Goal: Task Accomplishment & Management: Complete application form

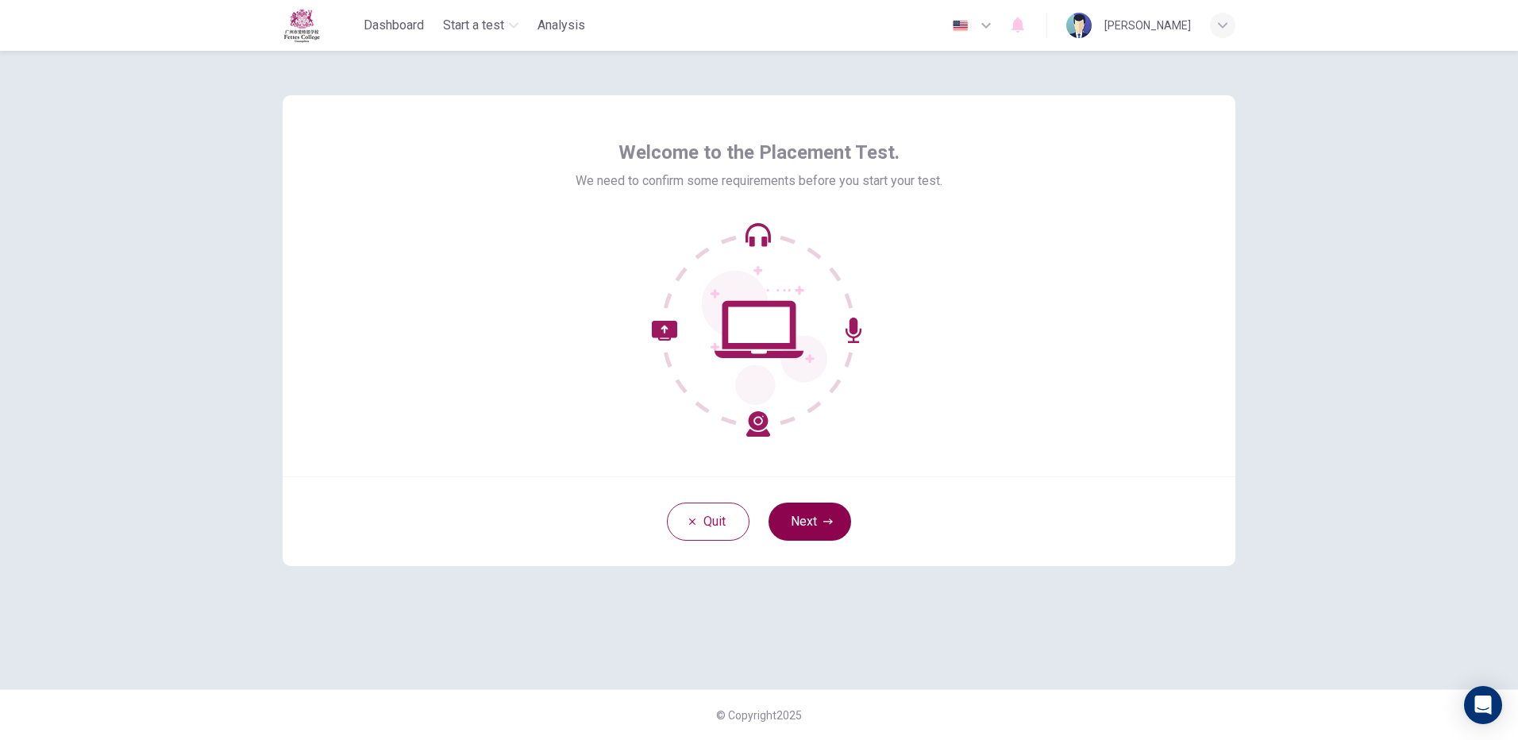
click at [798, 524] on button "Next" at bounding box center [809, 521] width 83 height 38
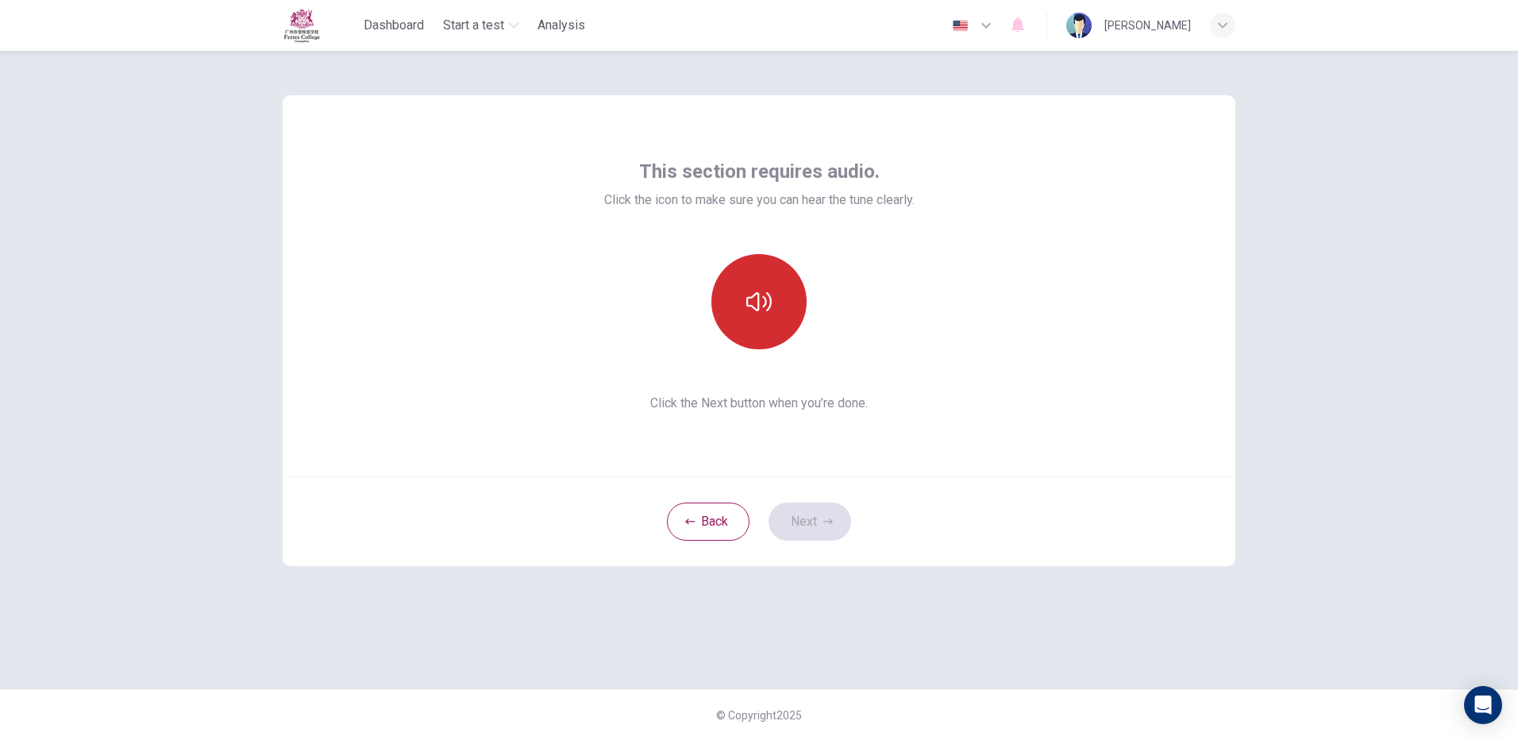
click at [783, 314] on button "button" at bounding box center [758, 301] width 95 height 95
click at [763, 298] on icon "button" at bounding box center [758, 301] width 25 height 25
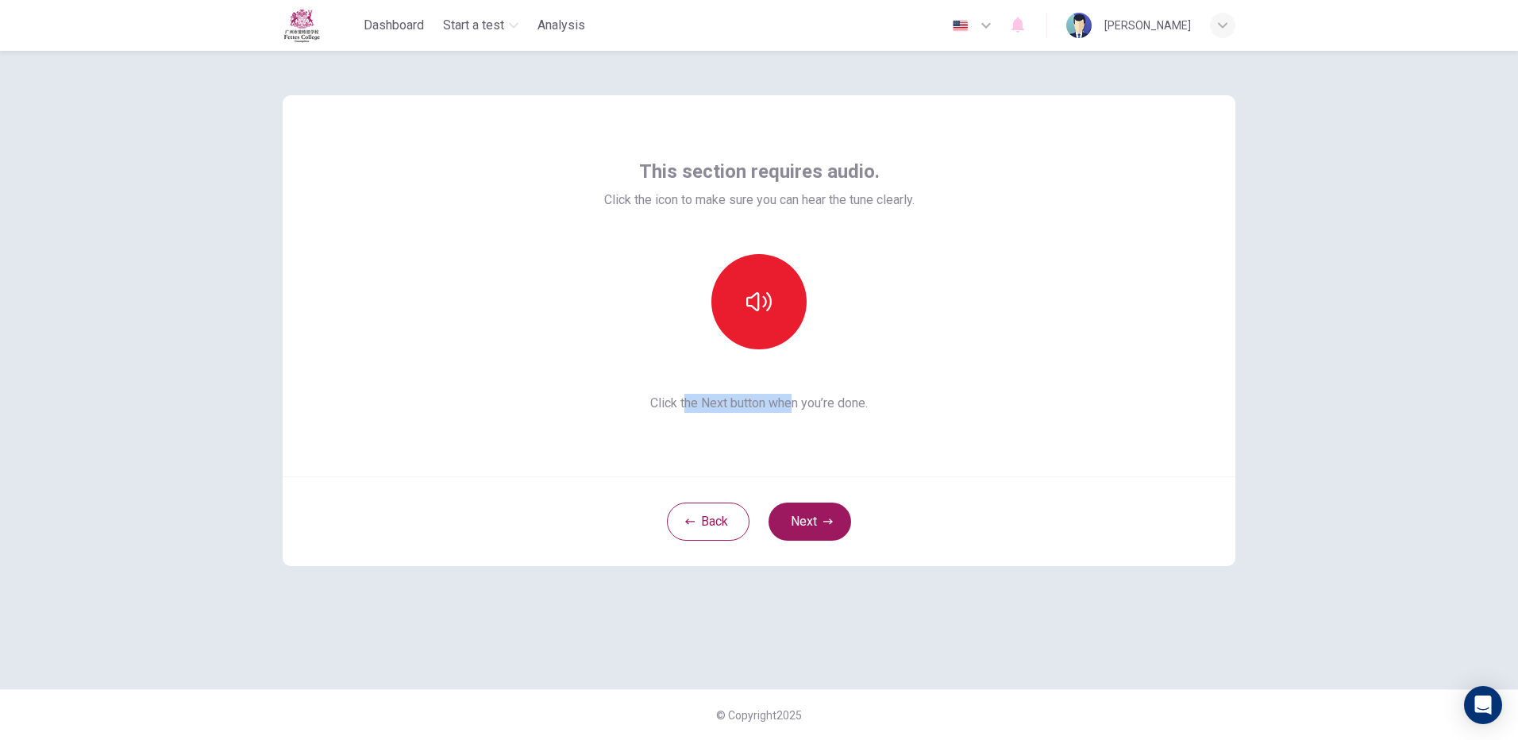
drag, startPoint x: 683, startPoint y: 399, endPoint x: 792, endPoint y: 414, distance: 110.6
click at [792, 414] on div "This section requires audio. Click the icon to make sure you can hear the tune …" at bounding box center [759, 285] width 952 height 381
drag, startPoint x: 792, startPoint y: 414, endPoint x: 849, endPoint y: 425, distance: 58.1
click at [849, 425] on div "This section requires audio. Click the icon to make sure you can hear the tune …" at bounding box center [759, 285] width 952 height 381
click at [764, 337] on button "button" at bounding box center [758, 301] width 95 height 95
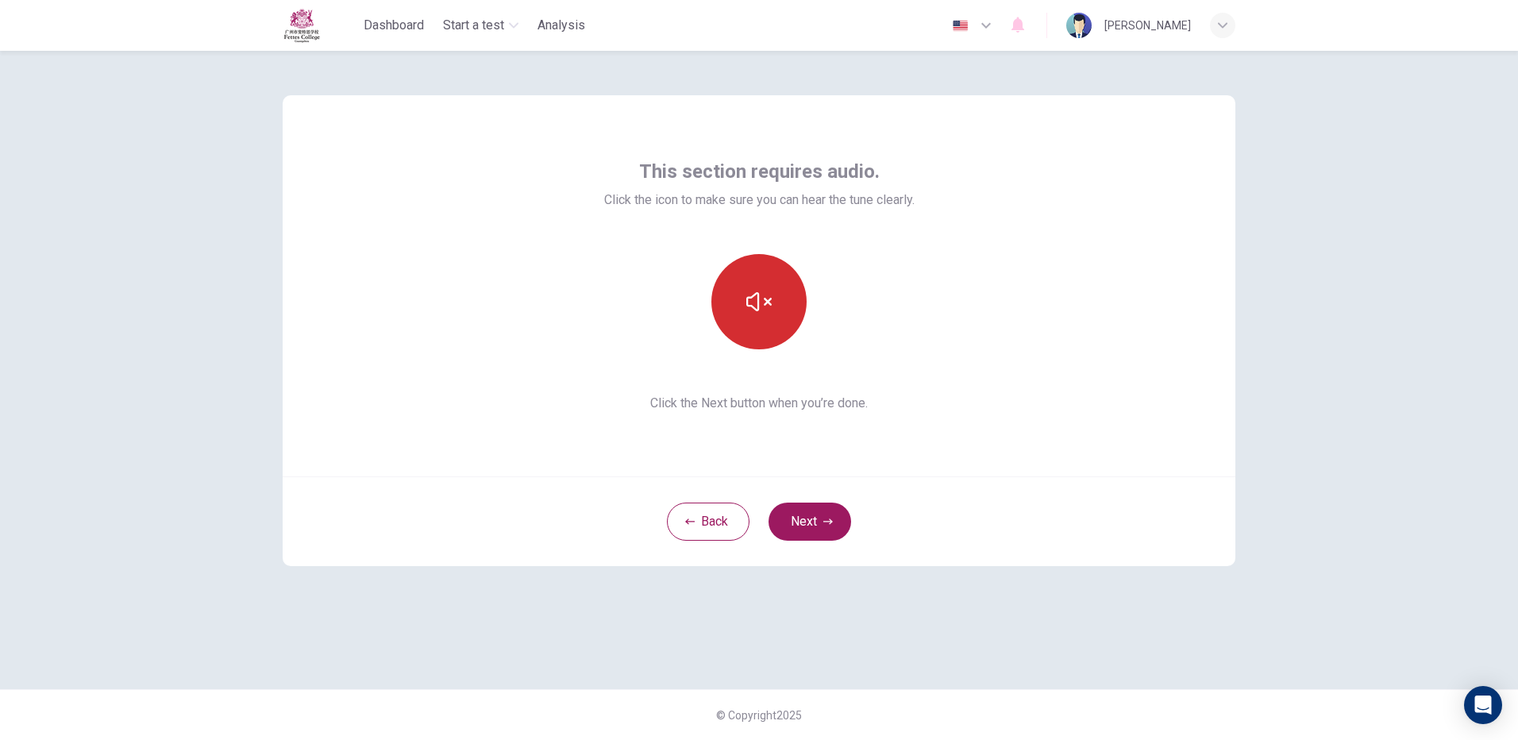
click at [764, 344] on button "button" at bounding box center [758, 301] width 95 height 95
click at [776, 292] on button "button" at bounding box center [758, 301] width 95 height 95
click at [786, 325] on button "button" at bounding box center [758, 301] width 95 height 95
click at [758, 293] on icon "button" at bounding box center [758, 301] width 25 height 19
click at [761, 304] on icon "button" at bounding box center [758, 301] width 25 height 25
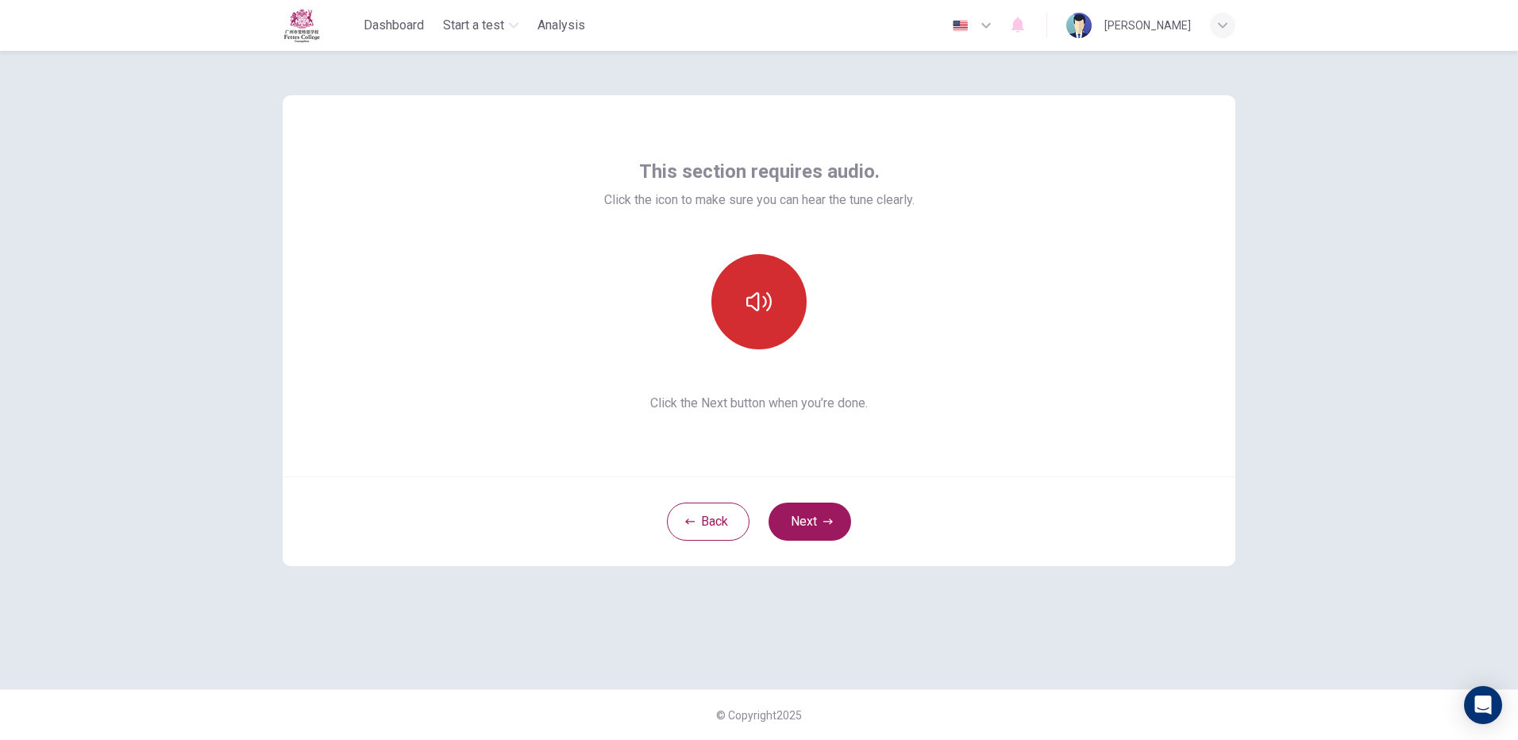
click at [761, 304] on icon "button" at bounding box center [758, 301] width 25 height 25
click at [782, 314] on button "button" at bounding box center [758, 301] width 95 height 95
click at [764, 317] on button "button" at bounding box center [758, 301] width 95 height 95
click at [815, 511] on button "Next" at bounding box center [809, 521] width 83 height 38
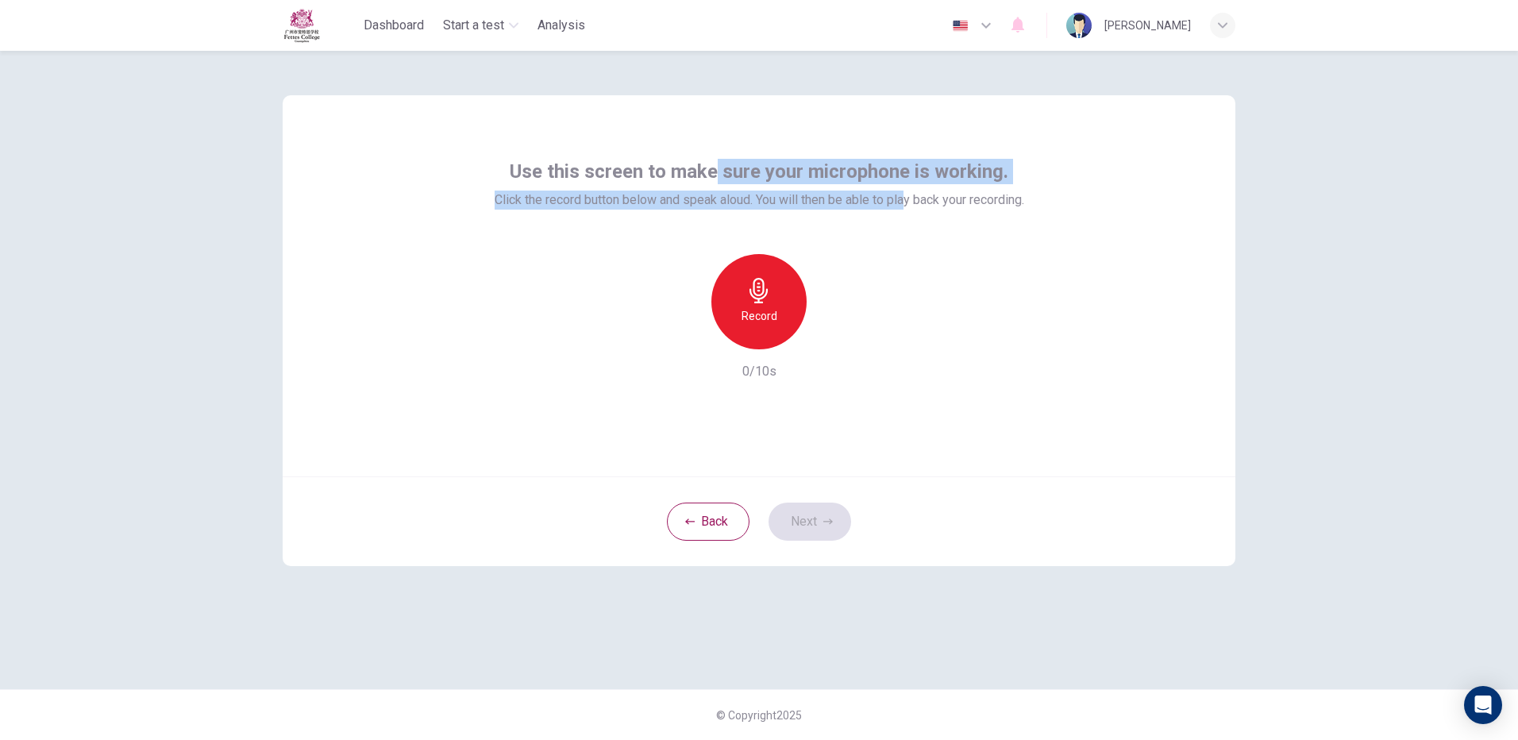
drag, startPoint x: 715, startPoint y: 178, endPoint x: 903, endPoint y: 198, distance: 189.2
click at [903, 198] on div "Use this screen to make sure your microphone is working. Click the record butto…" at bounding box center [758, 184] width 529 height 51
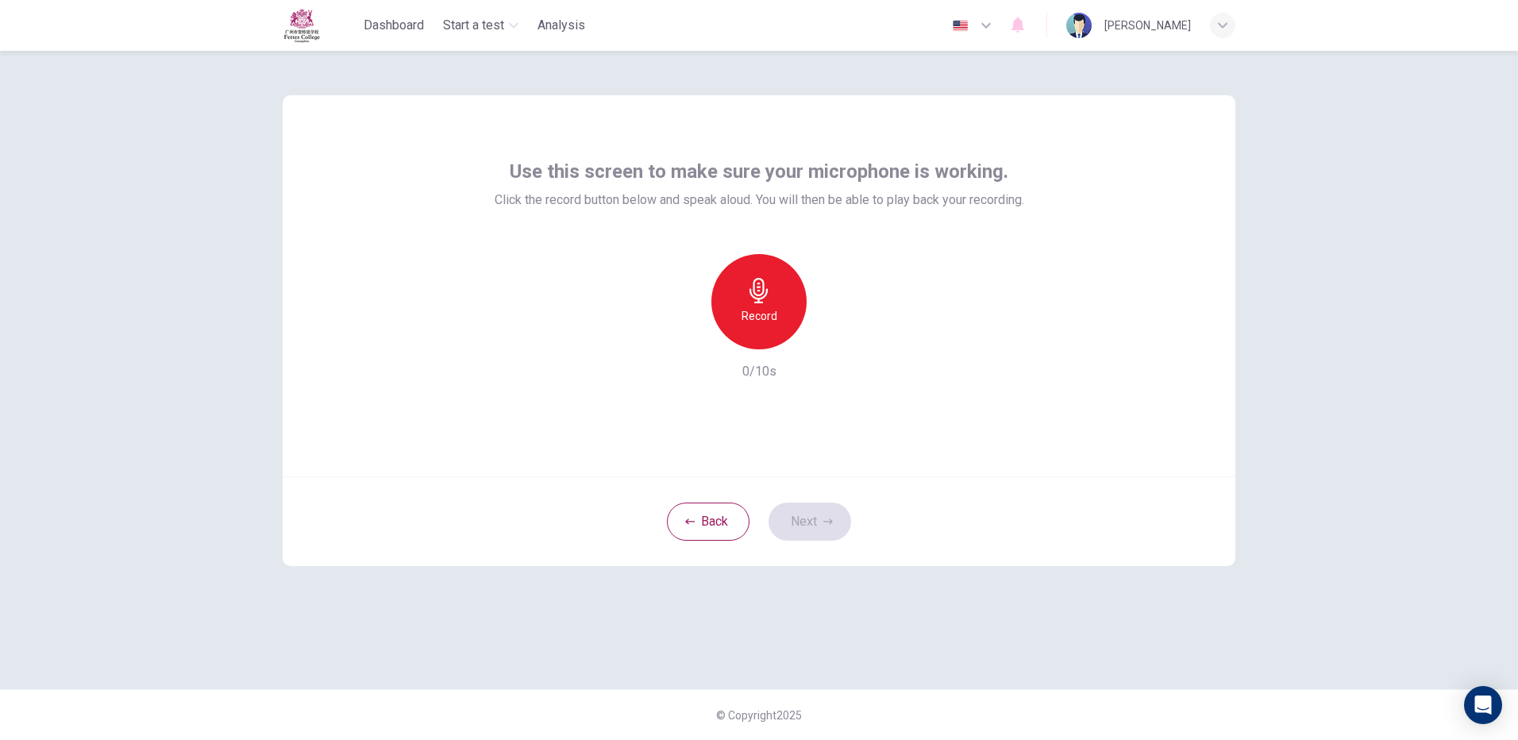
click at [418, 248] on div "Use this screen to make sure your microphone is working. Click the record butto…" at bounding box center [759, 285] width 952 height 381
drag, startPoint x: 882, startPoint y: 200, endPoint x: 1026, endPoint y: 237, distance: 148.2
click at [1024, 237] on div "Use this screen to make sure your microphone is working. Click the record butto…" at bounding box center [758, 270] width 529 height 222
click at [1002, 497] on div "Back Next" at bounding box center [759, 521] width 952 height 90
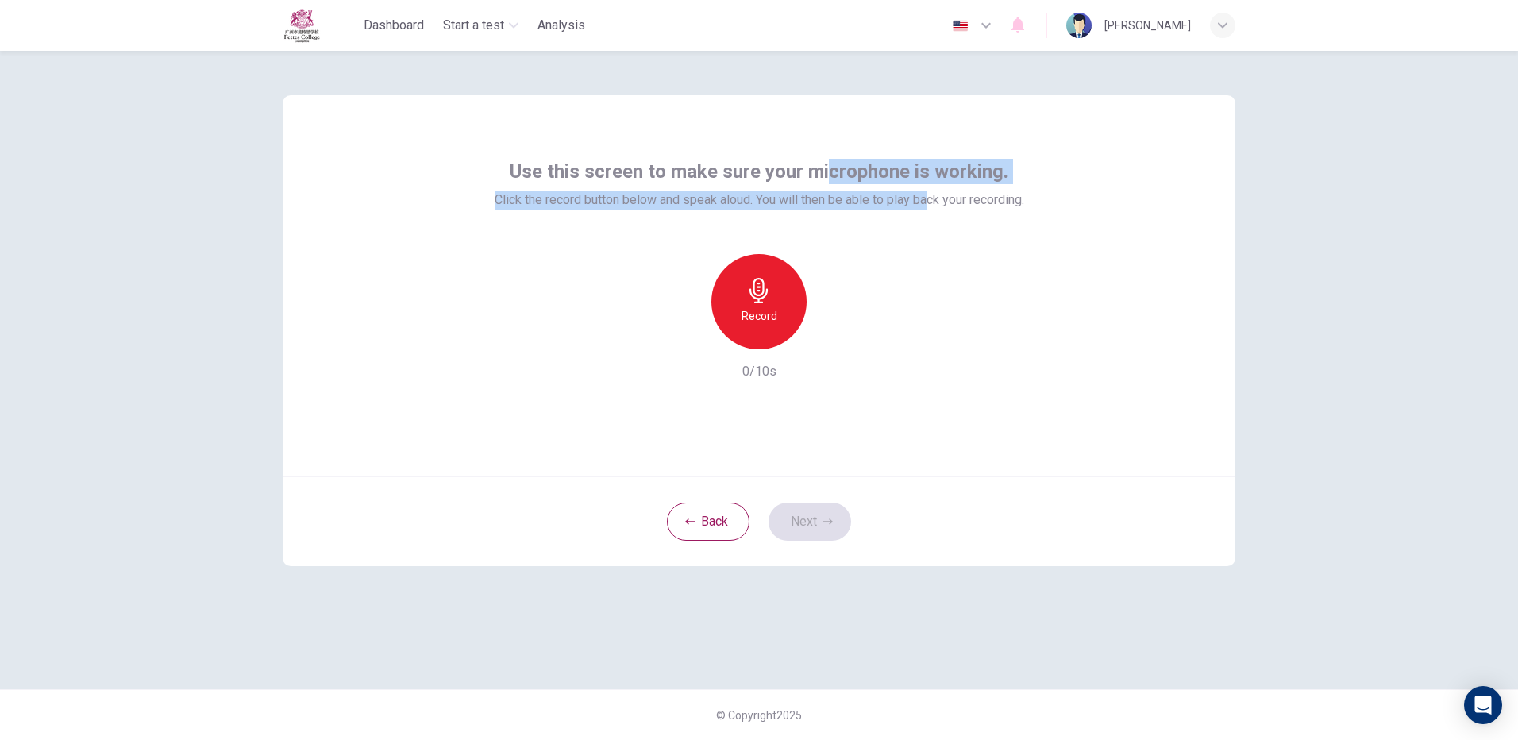
drag, startPoint x: 829, startPoint y: 168, endPoint x: 927, endPoint y: 191, distance: 101.1
click at [927, 191] on div "Use this screen to make sure your microphone is working. Click the record butto…" at bounding box center [758, 184] width 529 height 51
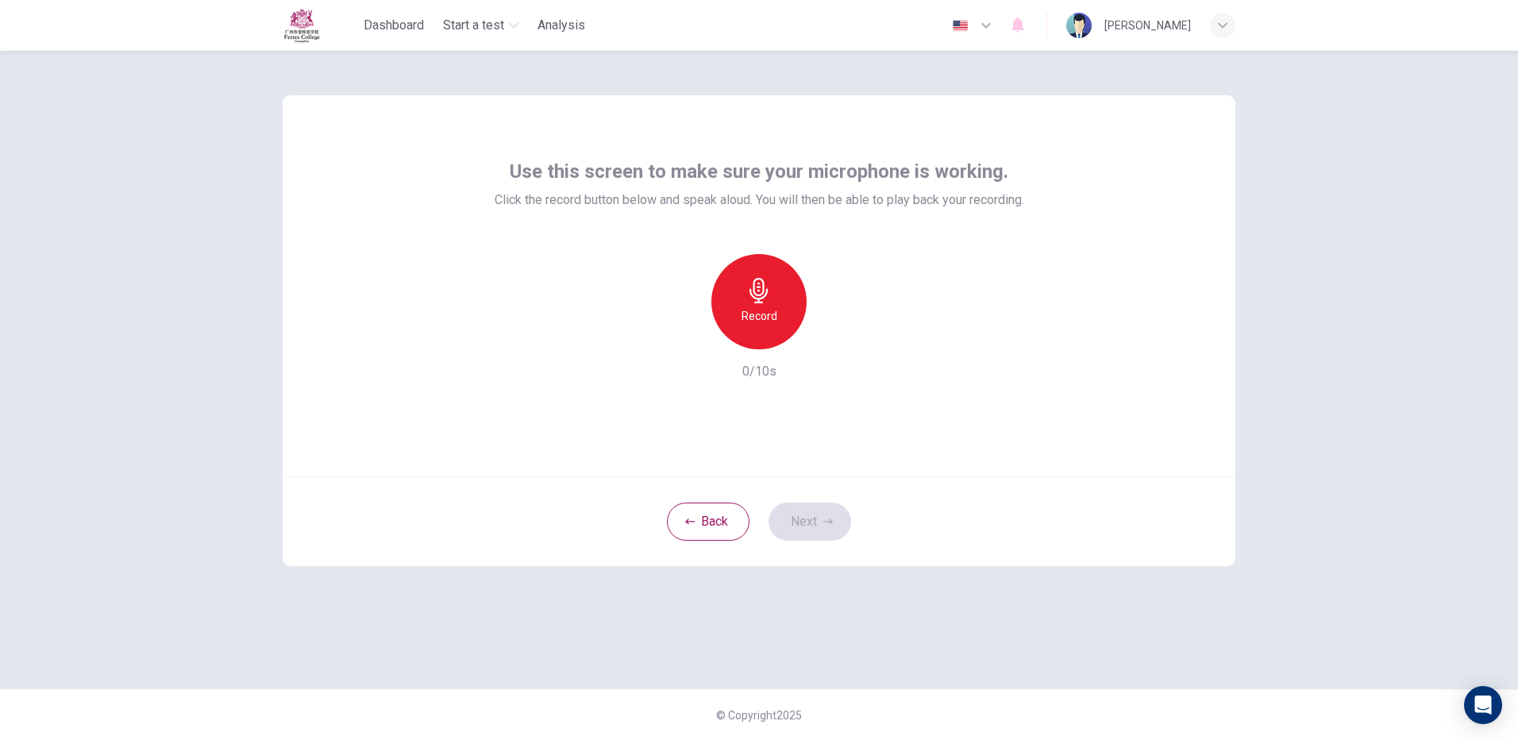
drag, startPoint x: 927, startPoint y: 191, endPoint x: 945, endPoint y: 279, distance: 89.0
click at [945, 277] on div "Record 0/10s" at bounding box center [758, 317] width 529 height 127
click at [745, 313] on h6 "Record" at bounding box center [759, 315] width 36 height 19
click at [773, 310] on div "Stop" at bounding box center [758, 301] width 95 height 95
click at [838, 337] on icon "button" at bounding box center [832, 337] width 16 height 16
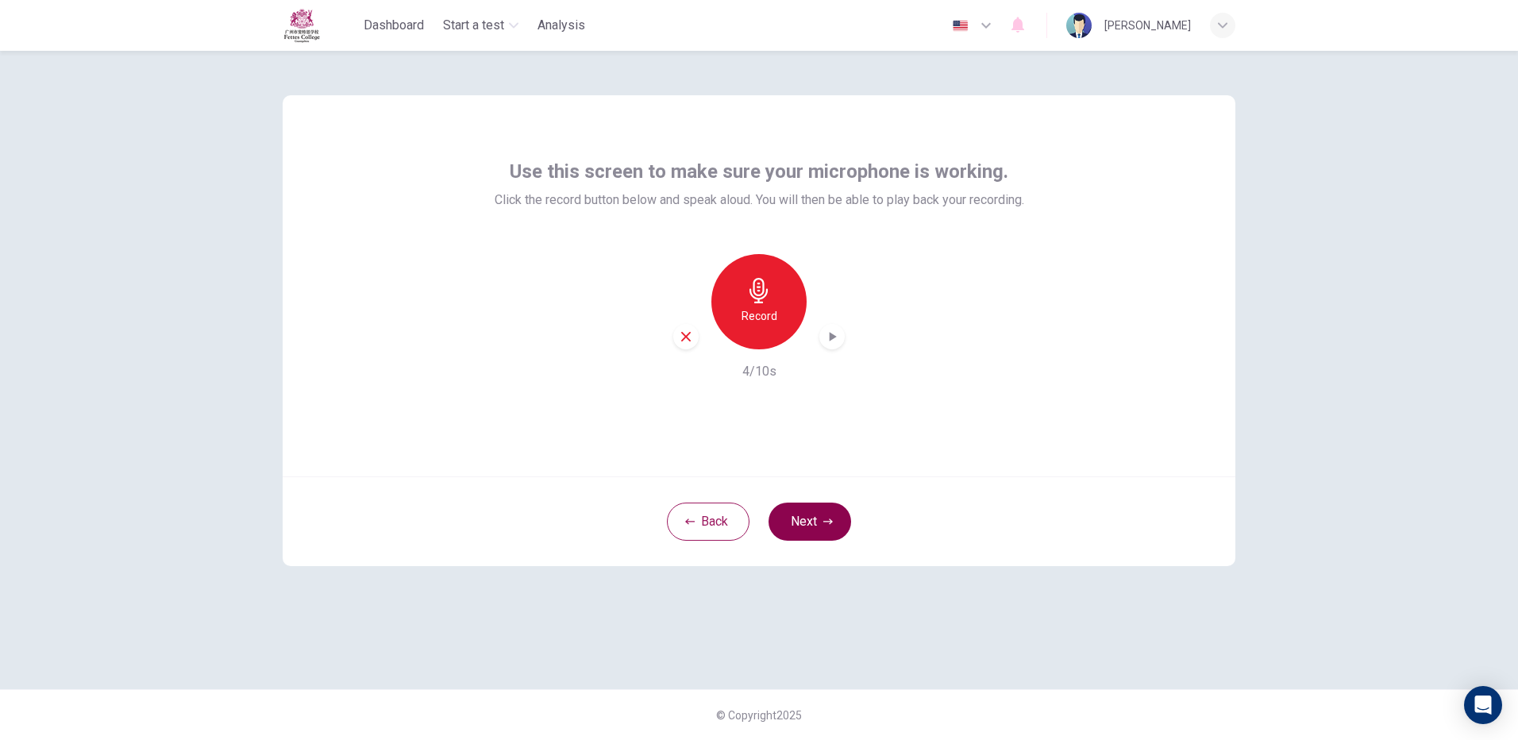
click at [806, 514] on button "Next" at bounding box center [809, 521] width 83 height 38
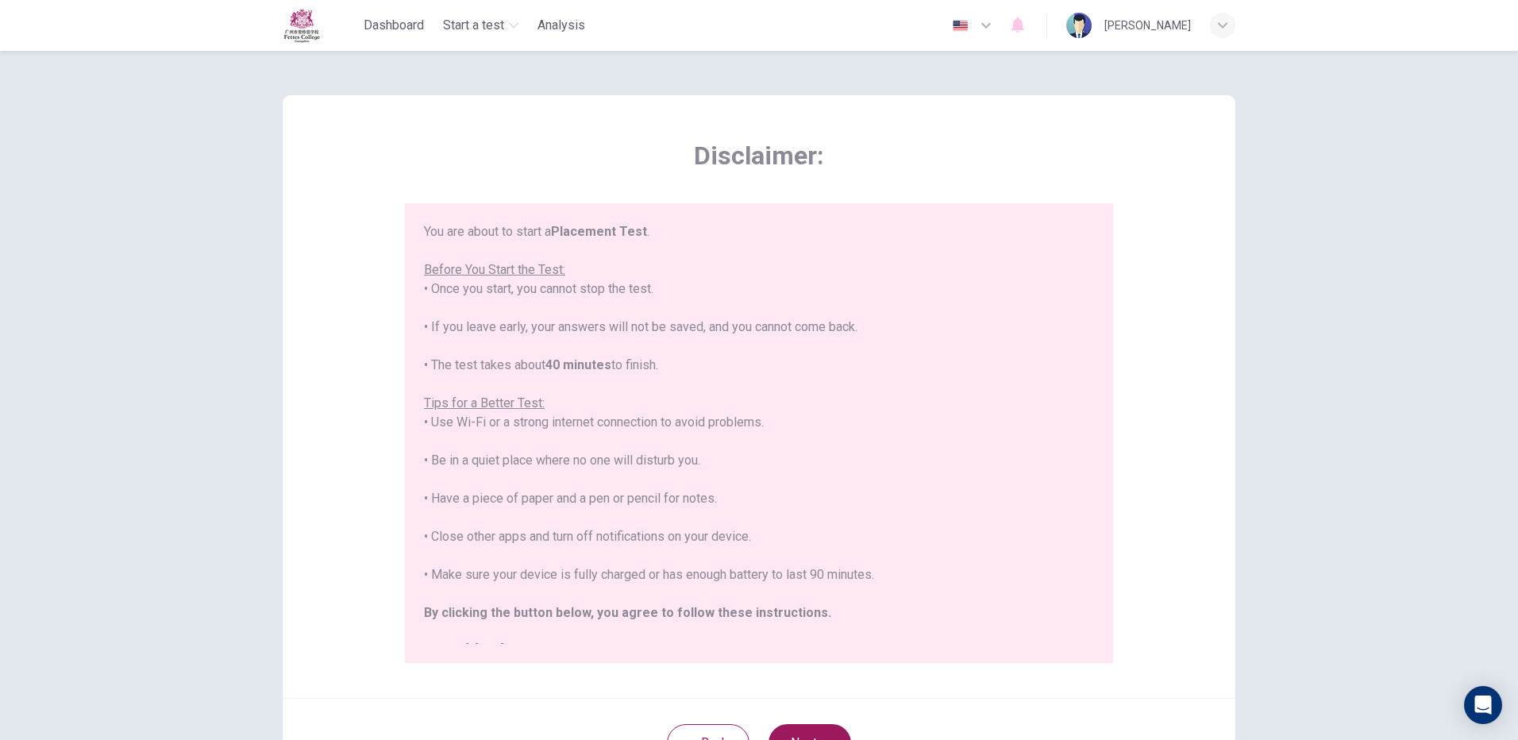
drag, startPoint x: 498, startPoint y: 240, endPoint x: 505, endPoint y: 214, distance: 26.4
click at [499, 238] on div "You are about to start a Placement Test . Before You Start the Test: • Once you…" at bounding box center [759, 441] width 670 height 438
drag, startPoint x: 505, startPoint y: 214, endPoint x: 550, endPoint y: 216, distance: 45.3
click at [550, 216] on div "You are about to start a Placement Test . Before You Start the Test: • Once you…" at bounding box center [759, 433] width 708 height 460
drag, startPoint x: 550, startPoint y: 216, endPoint x: 528, endPoint y: 345, distance: 131.3
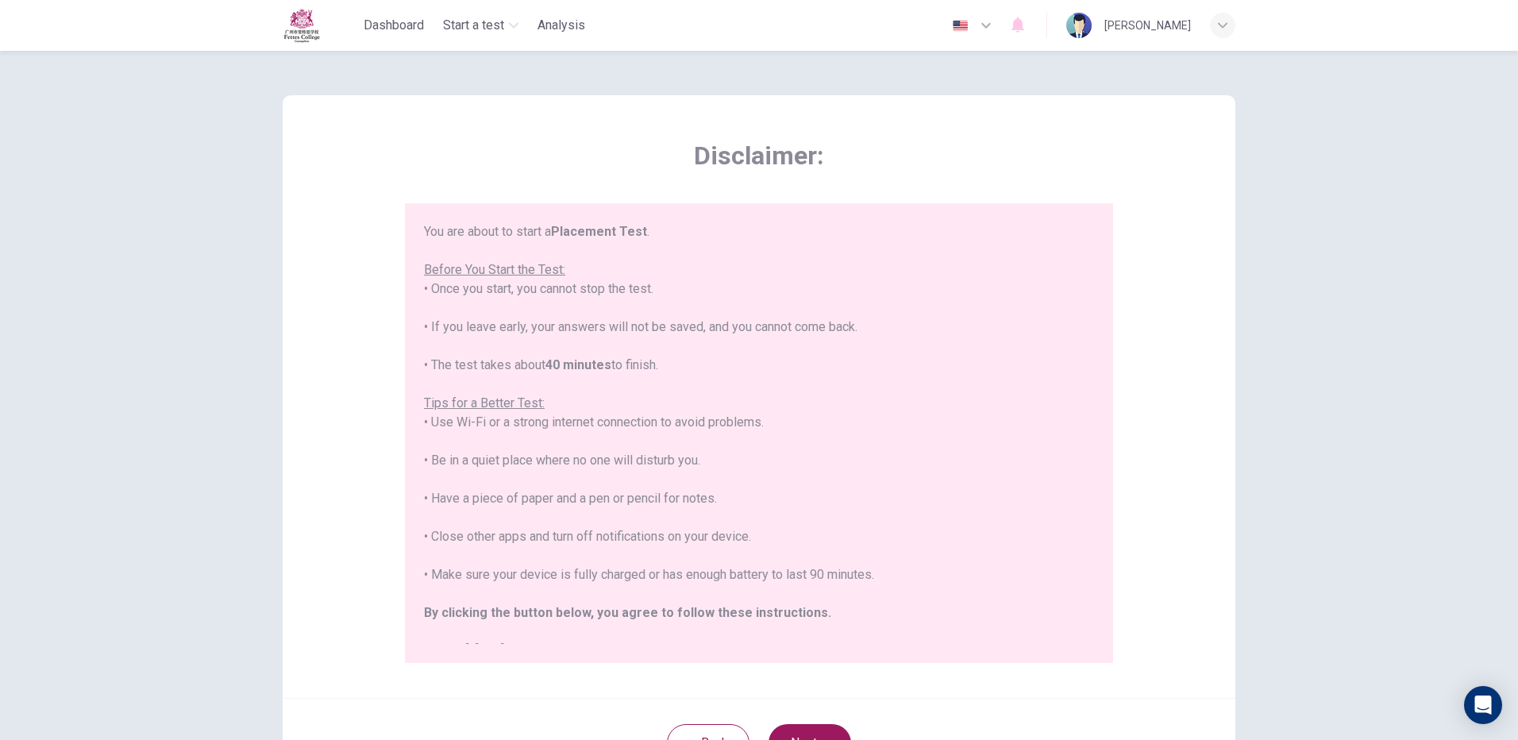
click at [528, 345] on div "You are about to start a Placement Test . Before You Start the Test: • Once you…" at bounding box center [759, 441] width 670 height 438
drag, startPoint x: 469, startPoint y: 283, endPoint x: 486, endPoint y: 287, distance: 17.1
click at [486, 287] on div "You are about to start a Placement Test . Before You Start the Test: • Once you…" at bounding box center [759, 441] width 670 height 438
drag, startPoint x: 486, startPoint y: 287, endPoint x: 595, endPoint y: 387, distance: 147.7
click at [595, 387] on div "You are about to start a Placement Test . Before You Start the Test: • Once you…" at bounding box center [759, 441] width 670 height 438
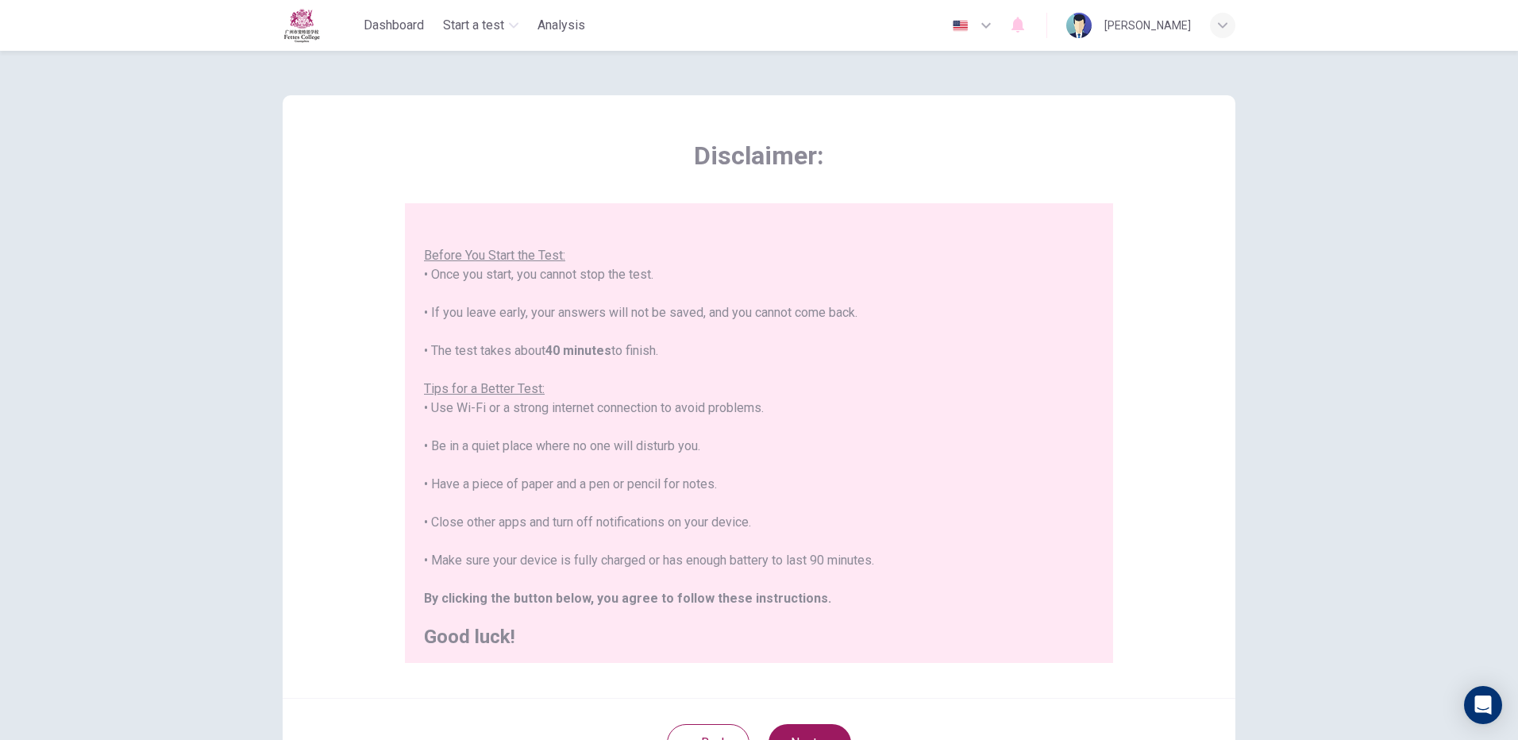
scroll to position [18, 0]
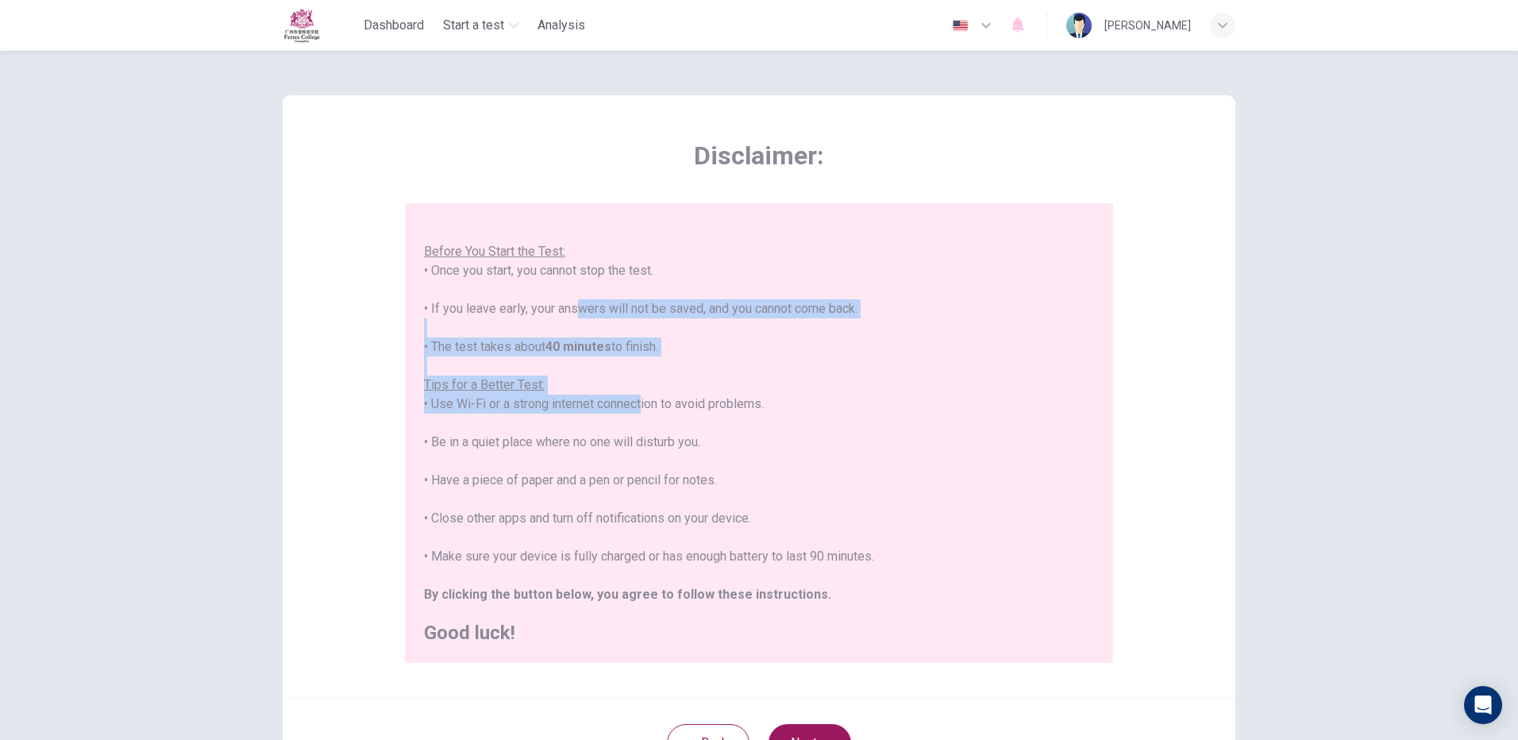
drag, startPoint x: 567, startPoint y: 309, endPoint x: 637, endPoint y: 398, distance: 113.1
click at [637, 398] on div "You are about to start a Placement Test . Before You Start the Test: • Once you…" at bounding box center [759, 423] width 670 height 438
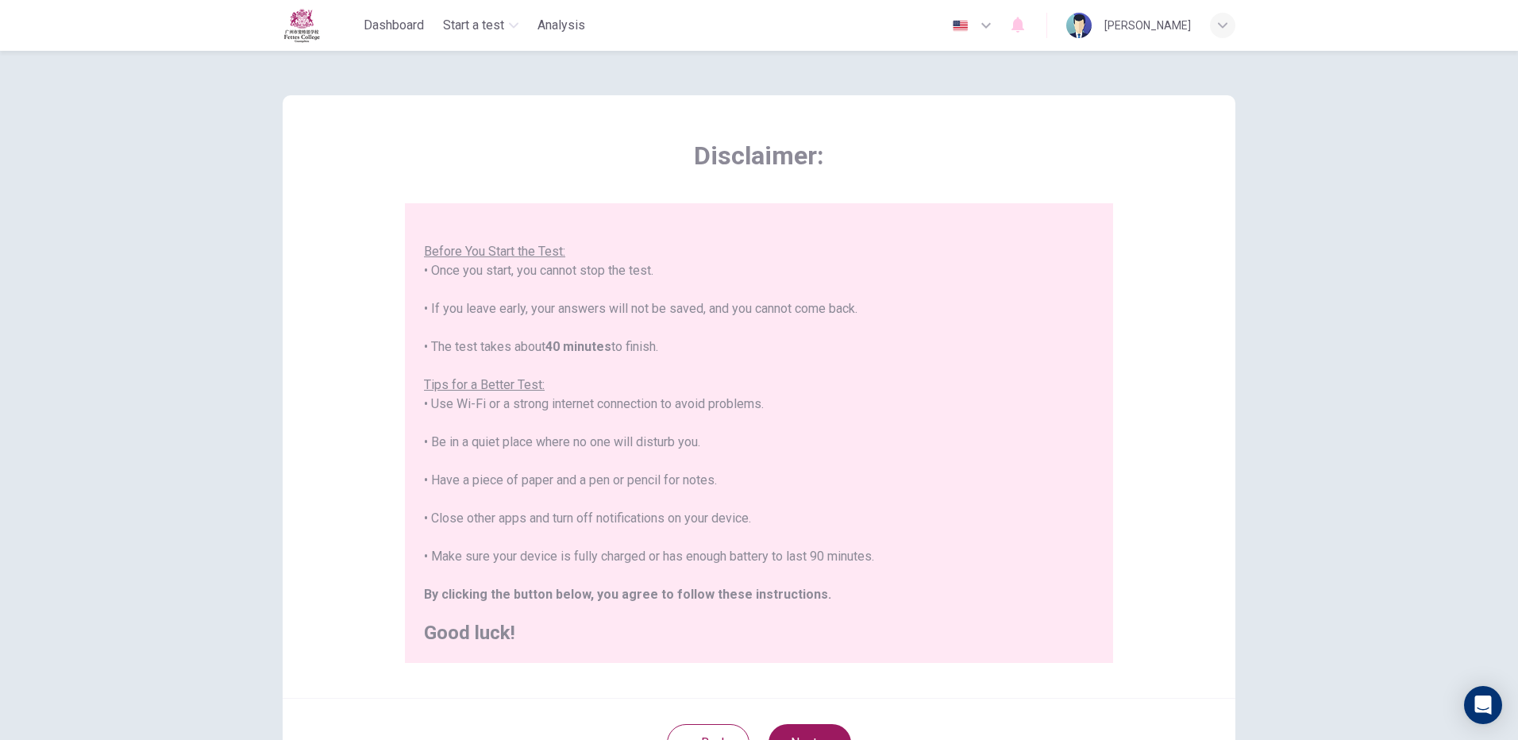
drag, startPoint x: 637, startPoint y: 398, endPoint x: 662, endPoint y: 498, distance: 104.0
click at [664, 498] on div "You are about to start a Placement Test . Before You Start the Test: • Once you…" at bounding box center [759, 423] width 670 height 438
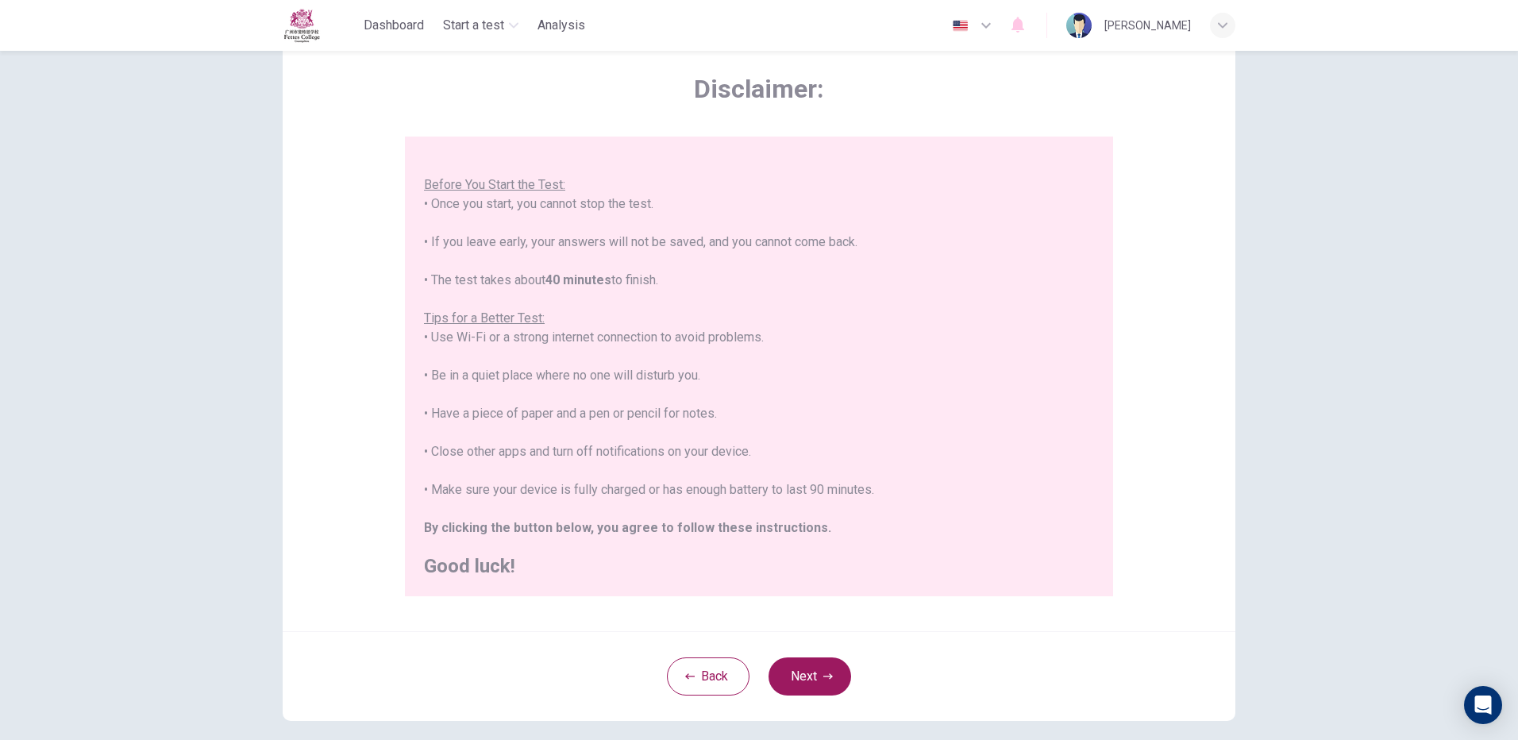
scroll to position [143, 0]
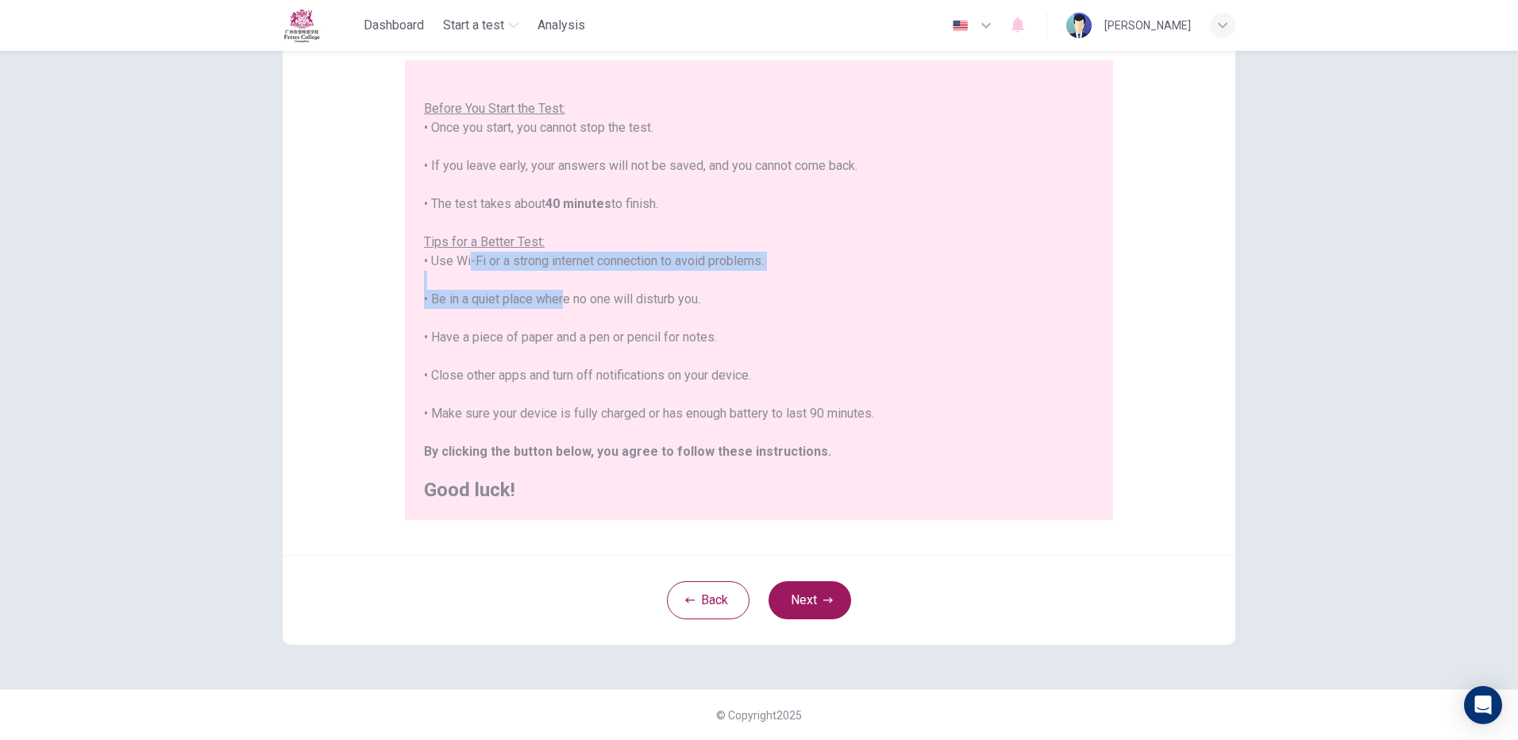
drag, startPoint x: 468, startPoint y: 267, endPoint x: 554, endPoint y: 295, distance: 91.1
click at [554, 295] on div "You are about to start a Placement Test . Before You Start the Test: • Once you…" at bounding box center [759, 280] width 670 height 438
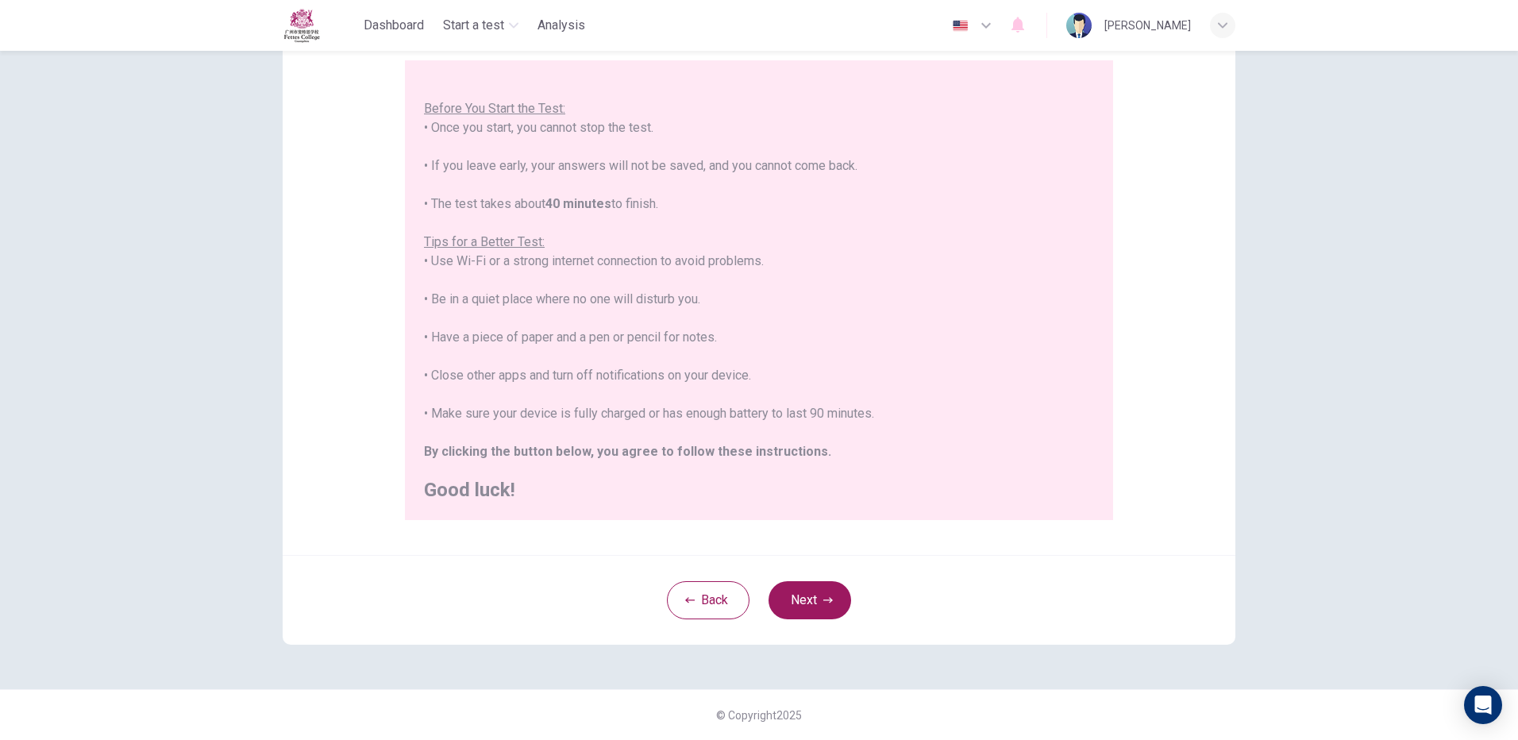
drag, startPoint x: 554, startPoint y: 295, endPoint x: 478, endPoint y: 322, distance: 80.8
click at [478, 322] on div "You are about to start a Placement Test . Before You Start the Test: • Once you…" at bounding box center [759, 280] width 670 height 438
drag, startPoint x: 498, startPoint y: 355, endPoint x: 504, endPoint y: 406, distance: 52.0
click at [504, 406] on div "You are about to start a Placement Test . Before You Start the Test: • Once you…" at bounding box center [759, 280] width 670 height 438
drag, startPoint x: 504, startPoint y: 406, endPoint x: 505, endPoint y: 498, distance: 91.3
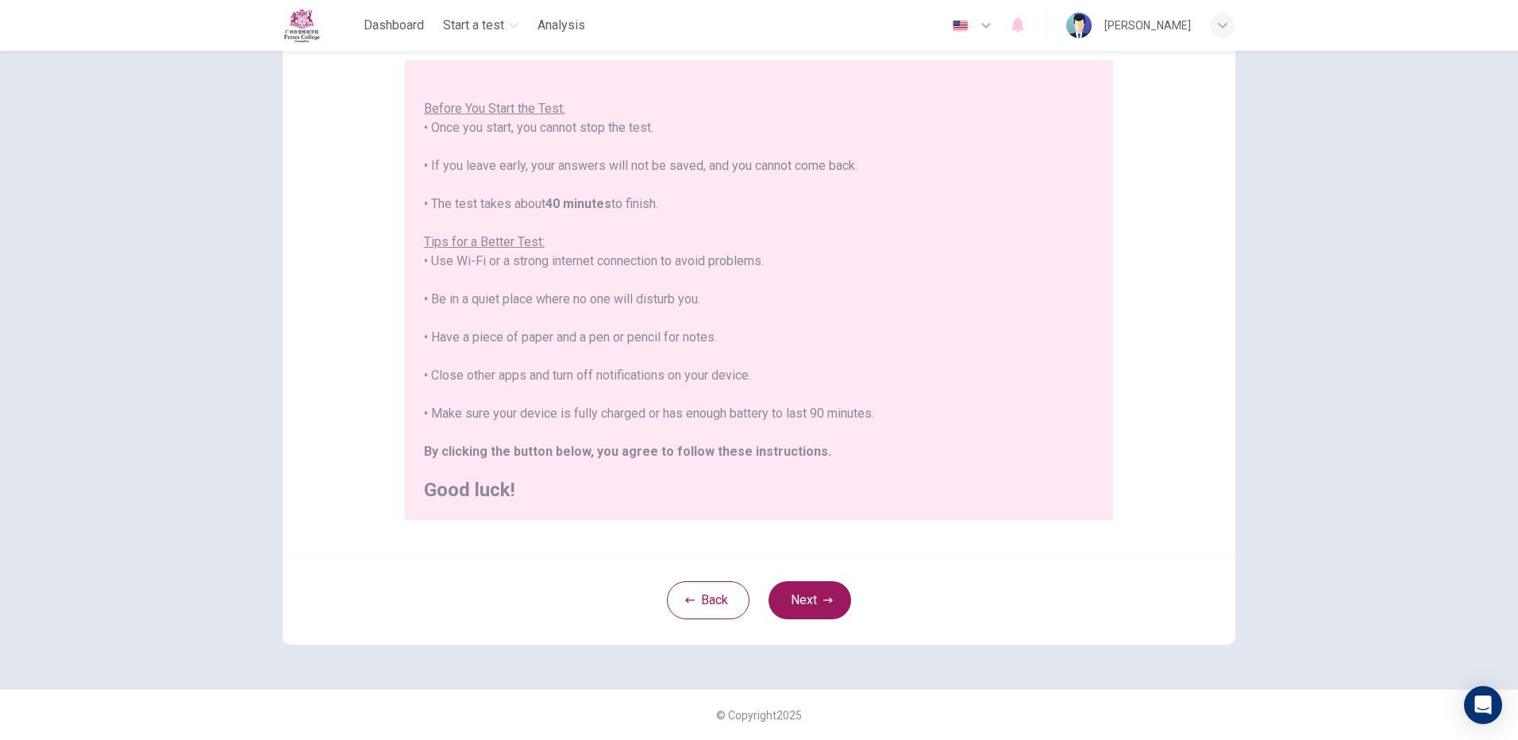
click at [505, 498] on h2 "Good luck!" at bounding box center [759, 489] width 670 height 19
click at [809, 603] on button "Next" at bounding box center [809, 600] width 83 height 38
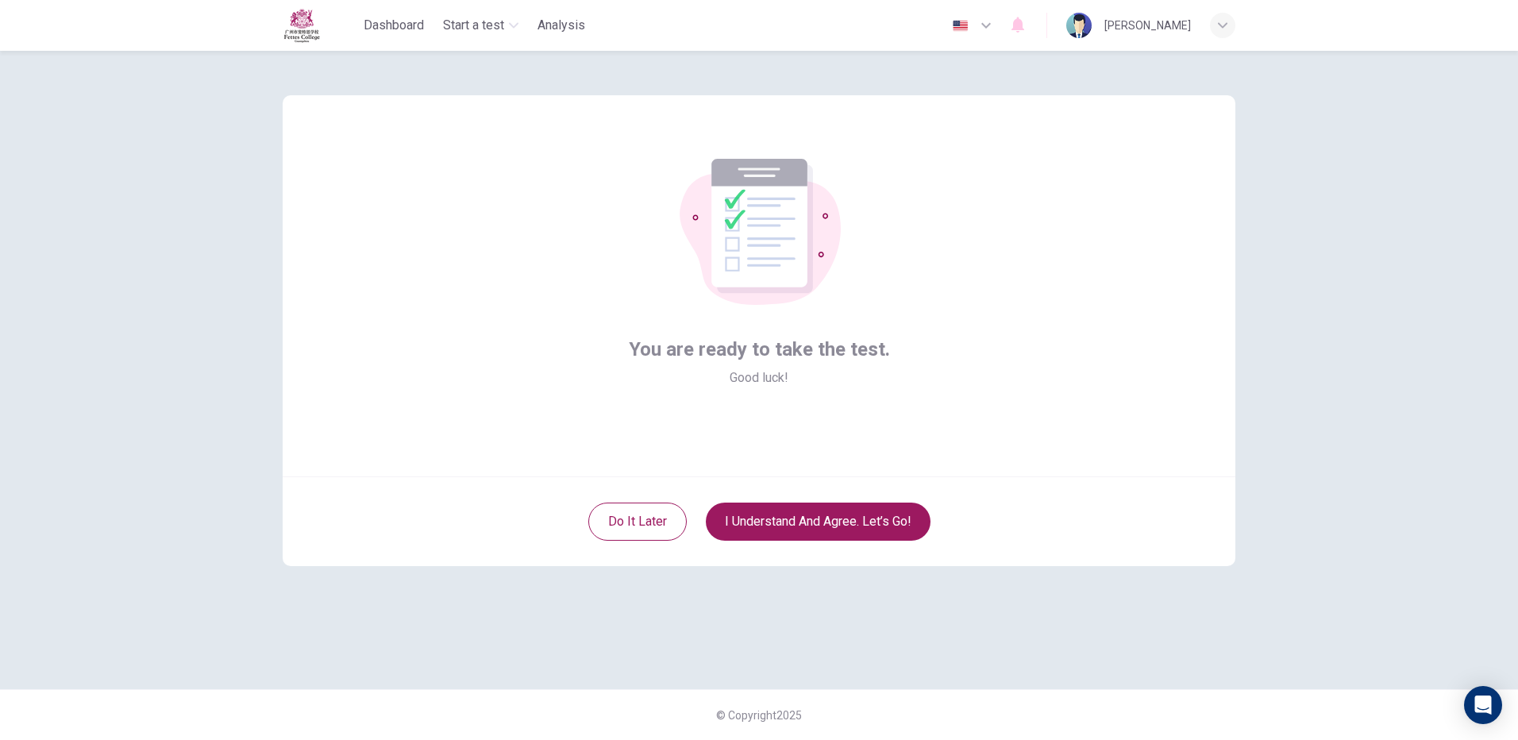
scroll to position [0, 0]
drag, startPoint x: 775, startPoint y: 377, endPoint x: 808, endPoint y: 386, distance: 34.5
click at [808, 386] on div "You are ready to take the test. Good luck!" at bounding box center [759, 362] width 261 height 51
drag, startPoint x: 808, startPoint y: 386, endPoint x: 763, endPoint y: 448, distance: 77.3
click at [763, 448] on div "You are ready to take the test. Good luck!" at bounding box center [759, 285] width 952 height 381
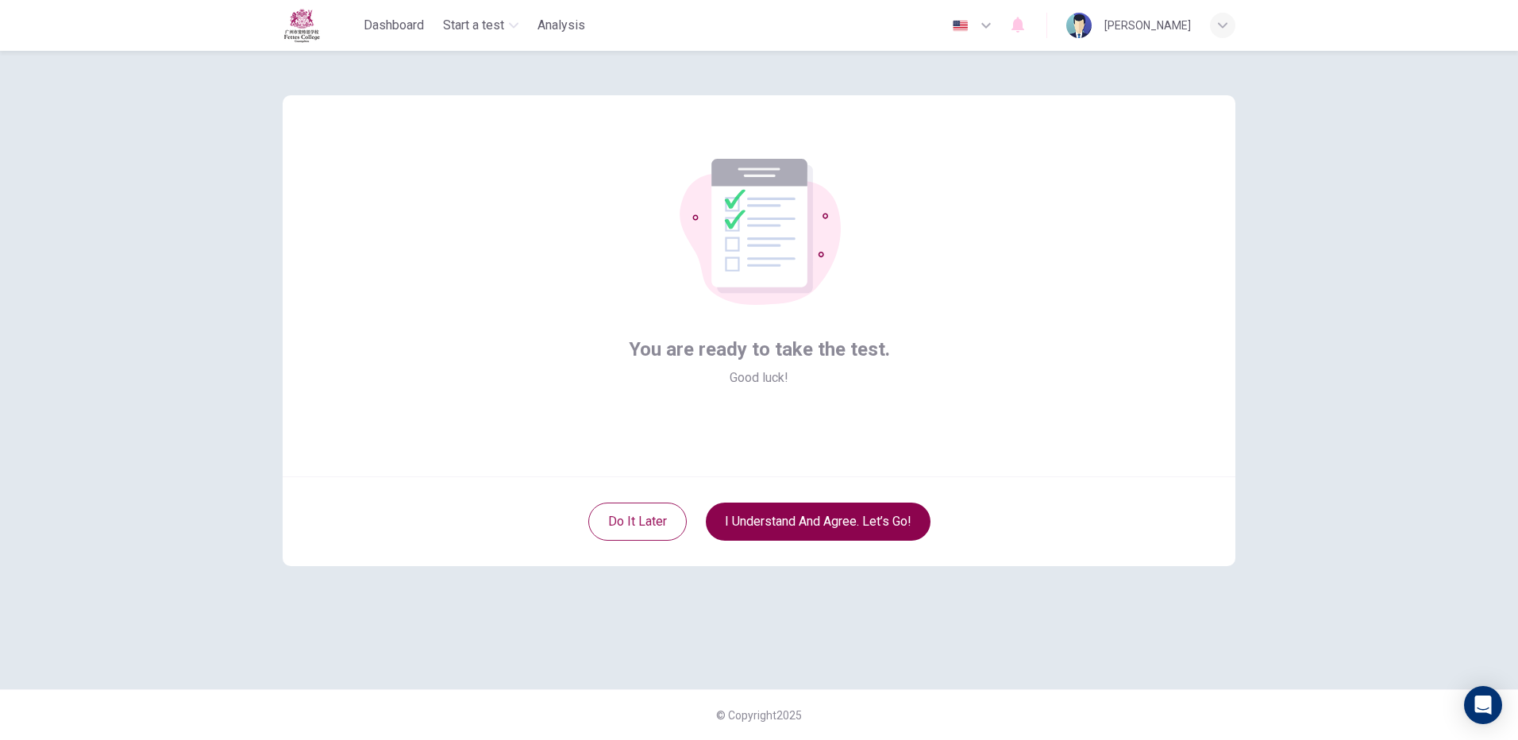
click at [787, 534] on button "I understand and agree. Let’s go!" at bounding box center [818, 521] width 225 height 38
click at [824, 520] on button "I understand and agree. Let’s go!" at bounding box center [818, 521] width 225 height 38
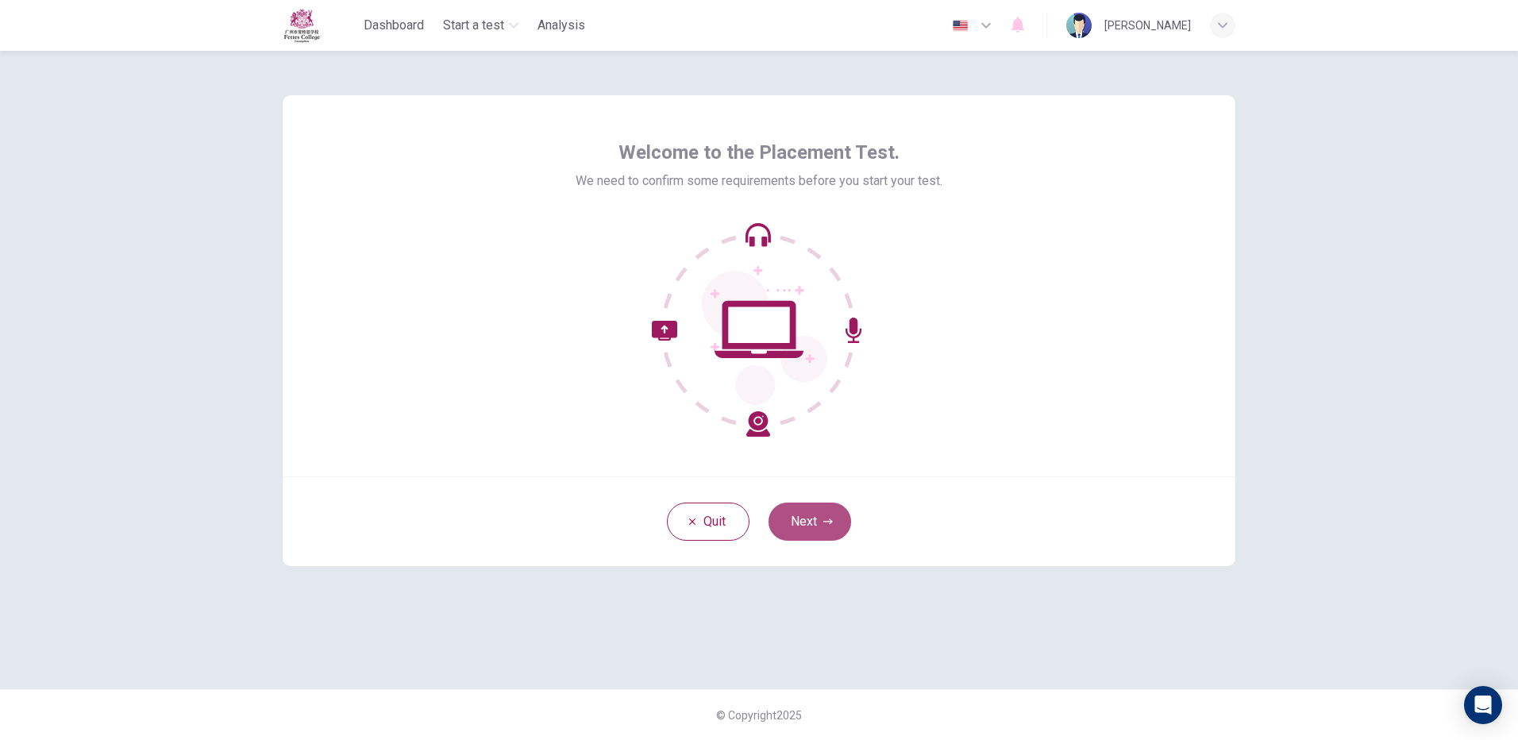
click at [815, 519] on button "Next" at bounding box center [809, 521] width 83 height 38
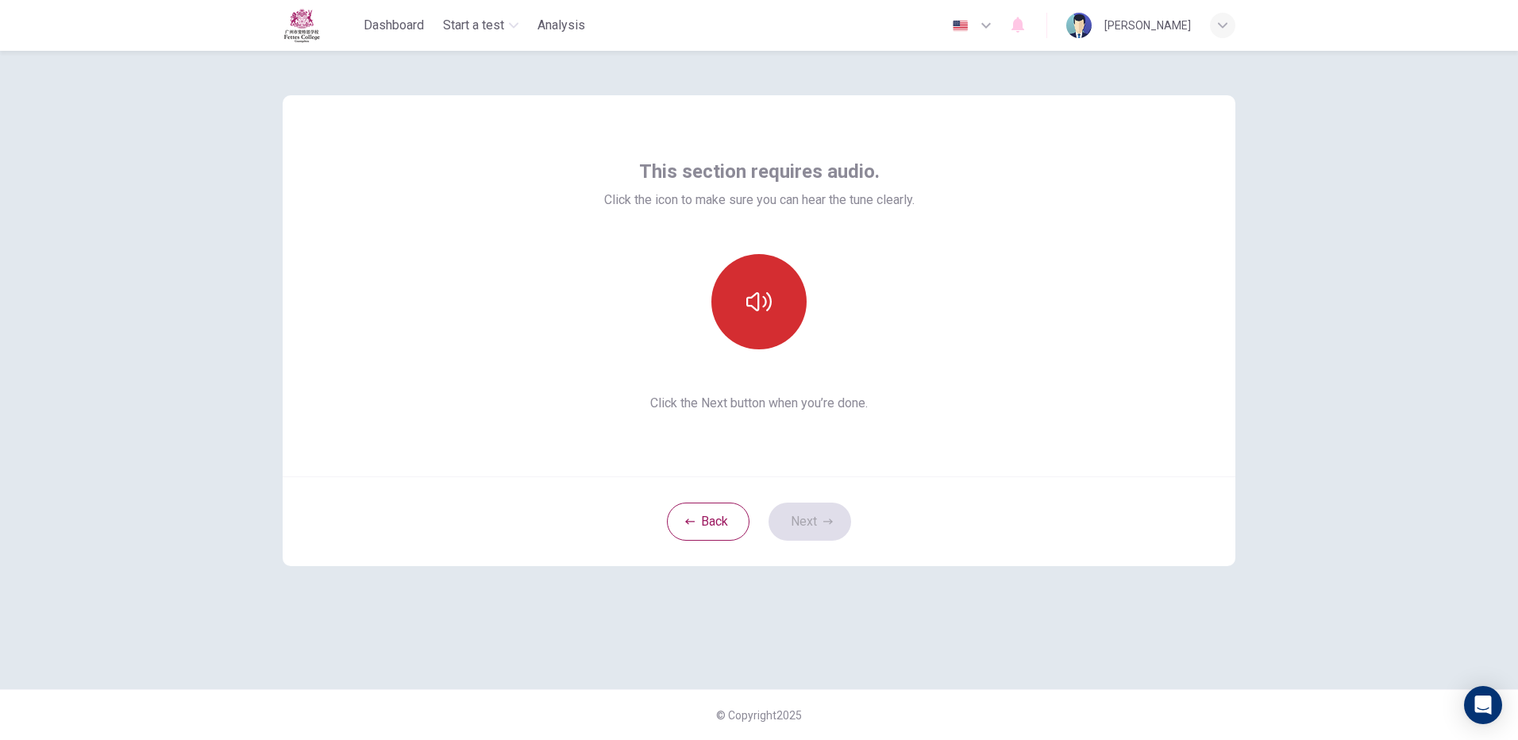
click at [772, 299] on button "button" at bounding box center [758, 301] width 95 height 95
click at [798, 516] on button "Next" at bounding box center [809, 521] width 83 height 38
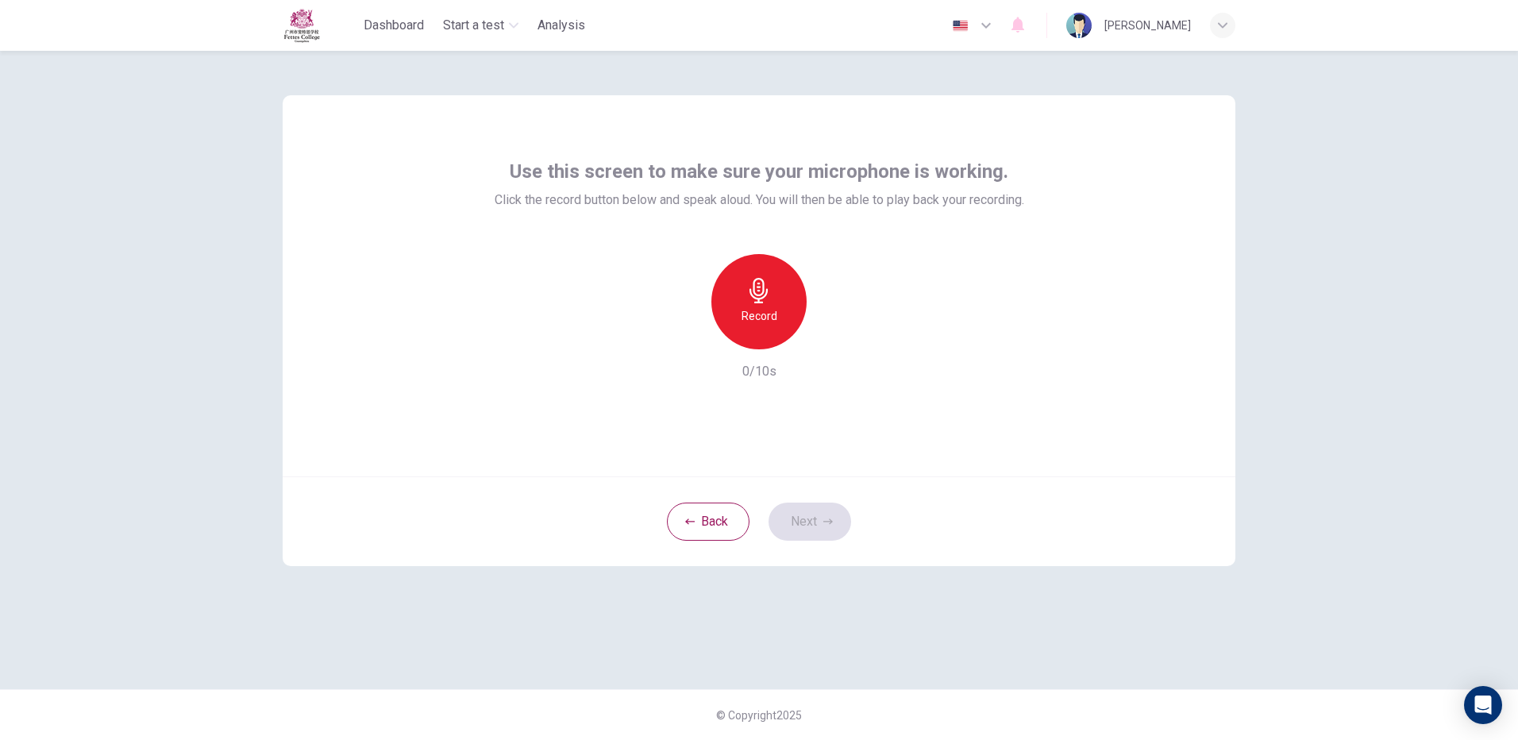
click at [765, 343] on div "Record" at bounding box center [758, 301] width 95 height 95
click at [829, 346] on div "button" at bounding box center [831, 336] width 25 height 25
click at [829, 345] on div "button" at bounding box center [831, 336] width 25 height 25
click at [806, 531] on button "Next" at bounding box center [809, 521] width 83 height 38
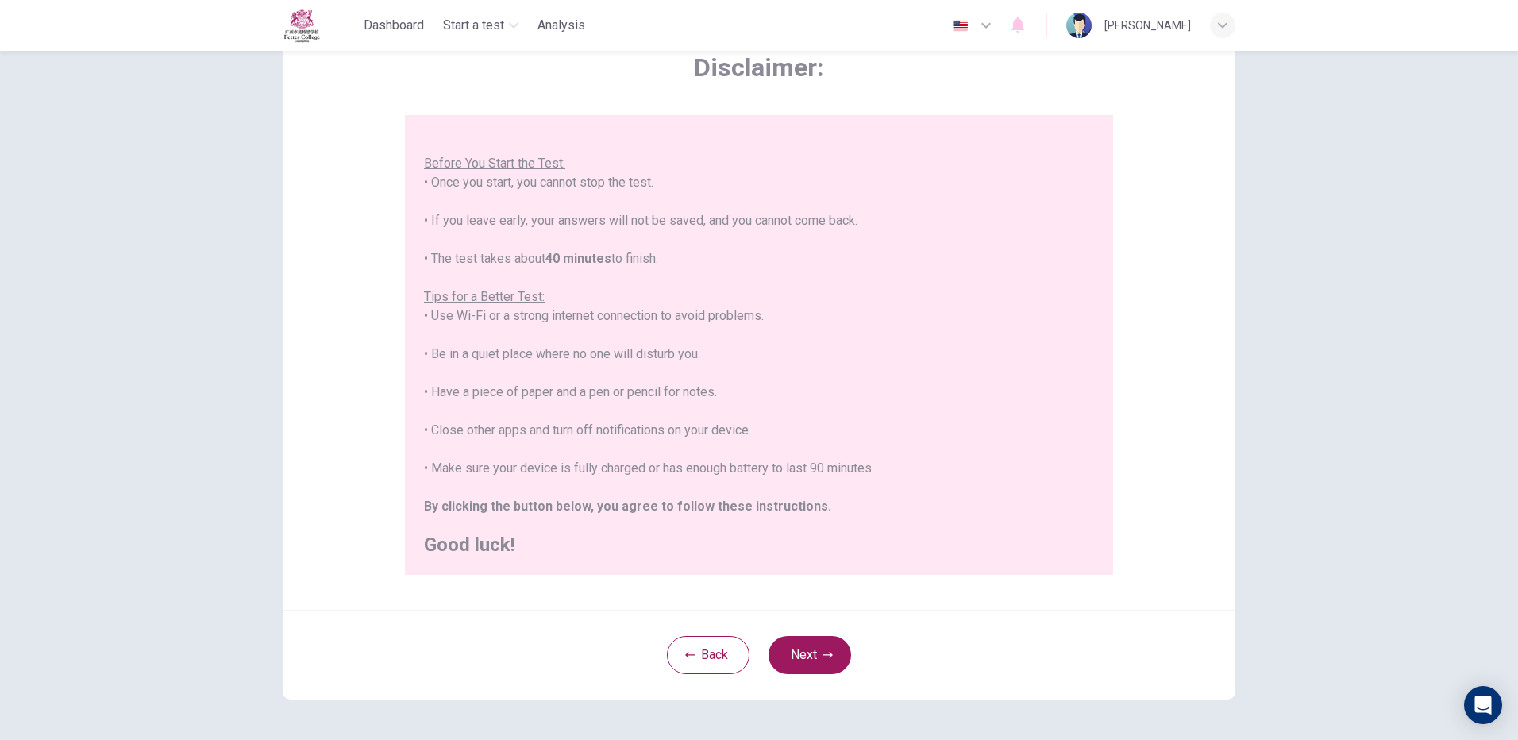
scroll to position [143, 0]
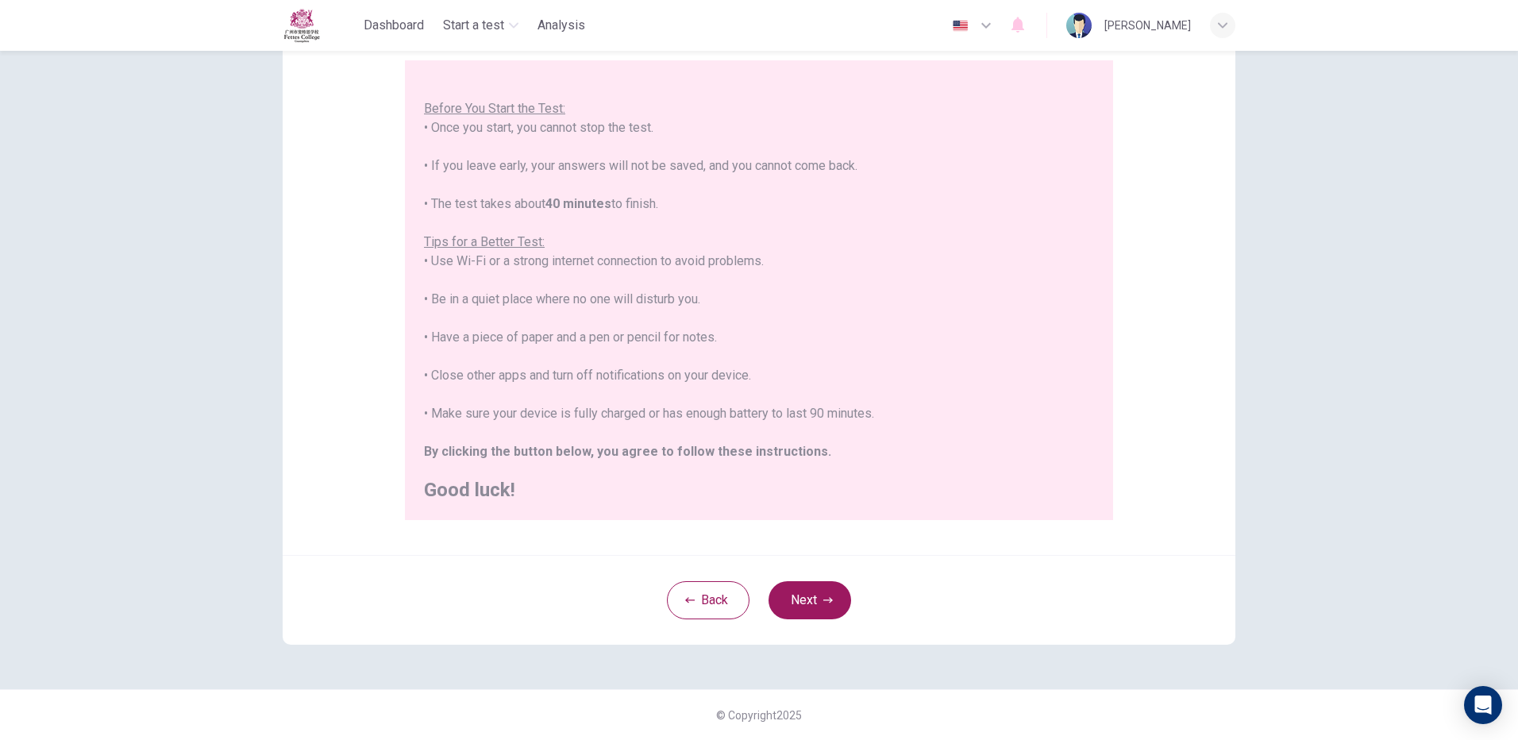
drag, startPoint x: 829, startPoint y: 619, endPoint x: 814, endPoint y: 641, distance: 25.8
click at [814, 642] on div "Back Next" at bounding box center [759, 600] width 952 height 90
drag, startPoint x: 819, startPoint y: 615, endPoint x: 804, endPoint y: 626, distance: 18.7
click at [816, 616] on button "Next" at bounding box center [809, 600] width 83 height 38
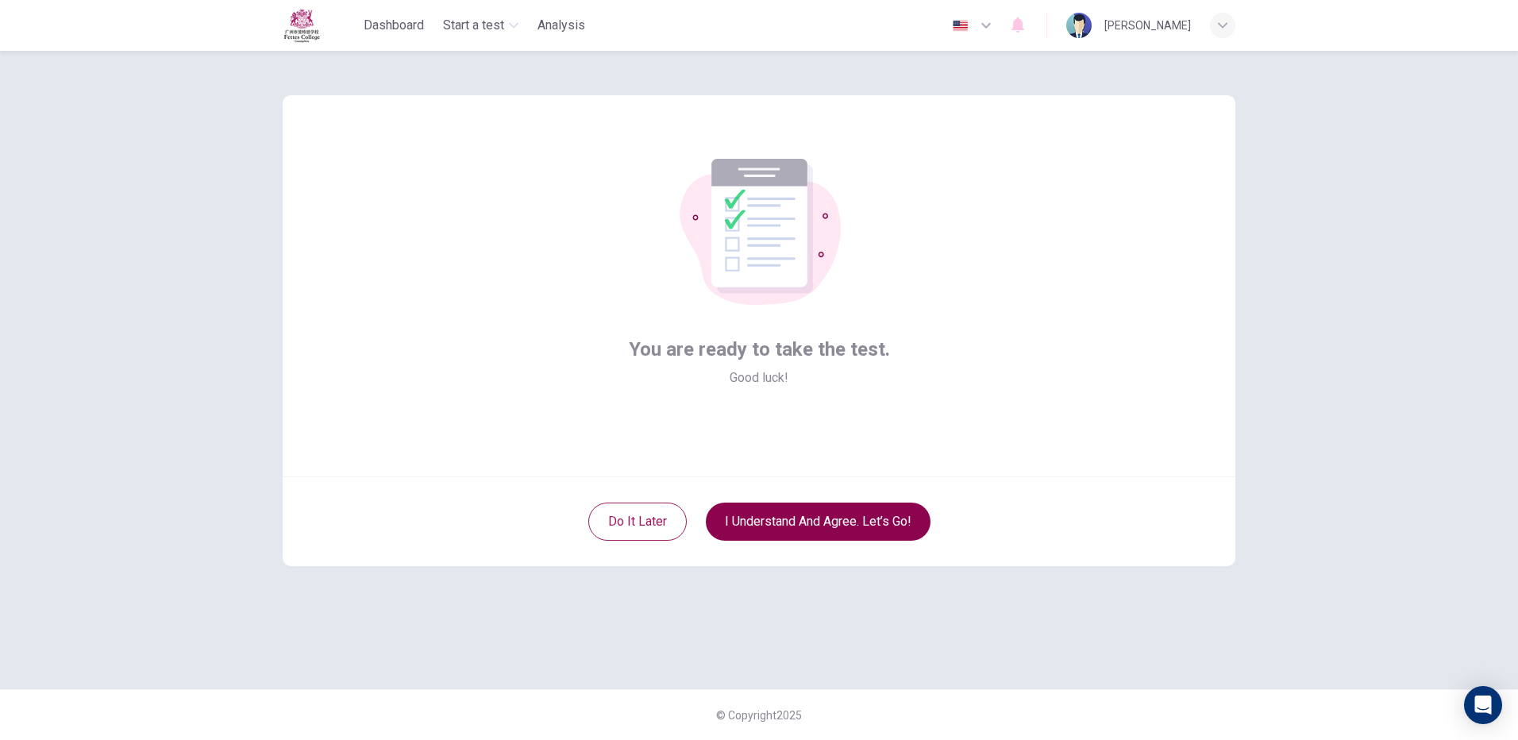
click at [856, 534] on button "I understand and agree. Let’s go!" at bounding box center [818, 521] width 225 height 38
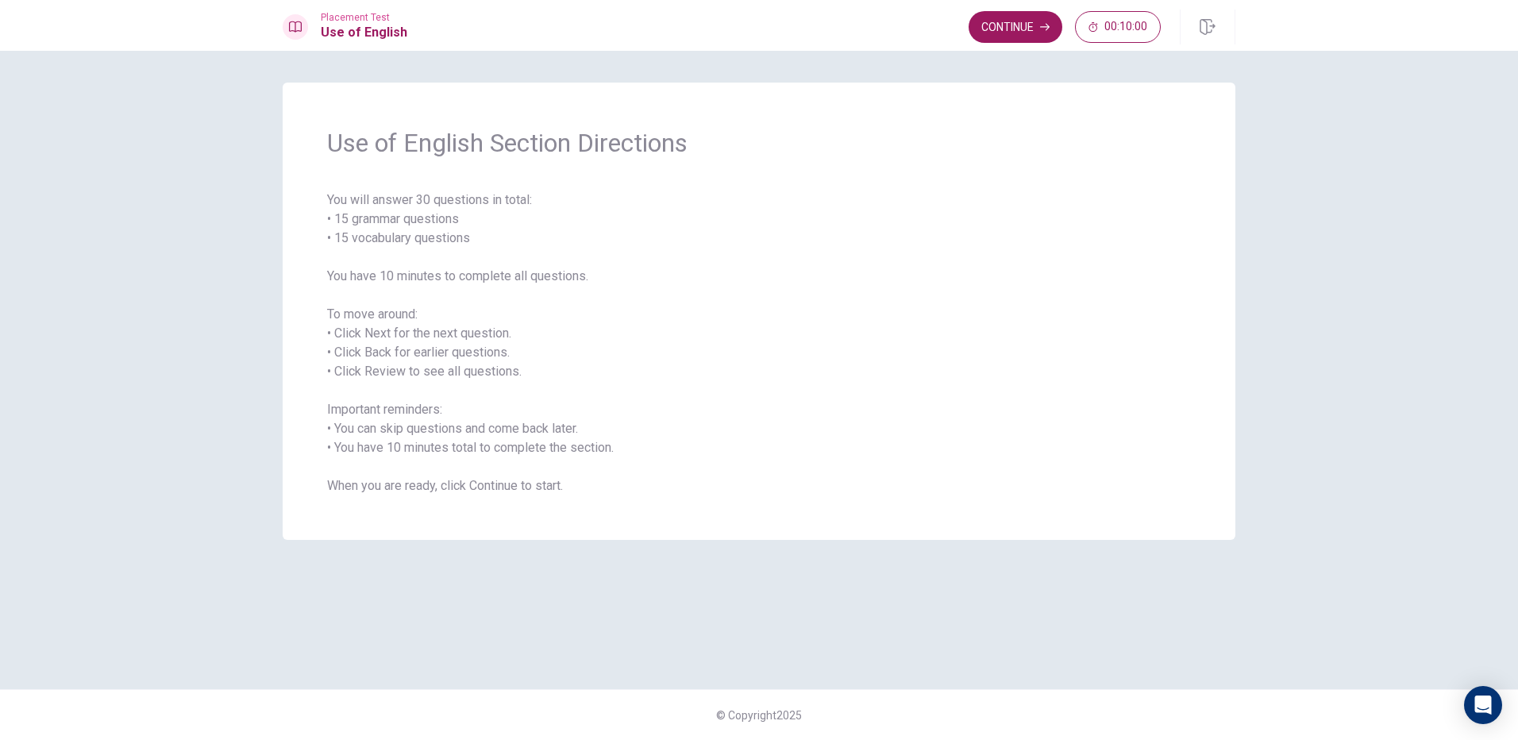
drag, startPoint x: 368, startPoint y: 198, endPoint x: 406, endPoint y: 223, distance: 45.8
click at [438, 209] on span "You will answer 30 questions in total: • 15 grammar questions • 15 vocabulary q…" at bounding box center [759, 342] width 864 height 305
drag, startPoint x: 406, startPoint y: 223, endPoint x: 468, endPoint y: 236, distance: 62.4
click at [468, 236] on span "You will answer 30 questions in total: • 15 grammar questions • 15 vocabulary q…" at bounding box center [759, 342] width 864 height 305
drag, startPoint x: 437, startPoint y: 255, endPoint x: 409, endPoint y: 302, distance: 55.5
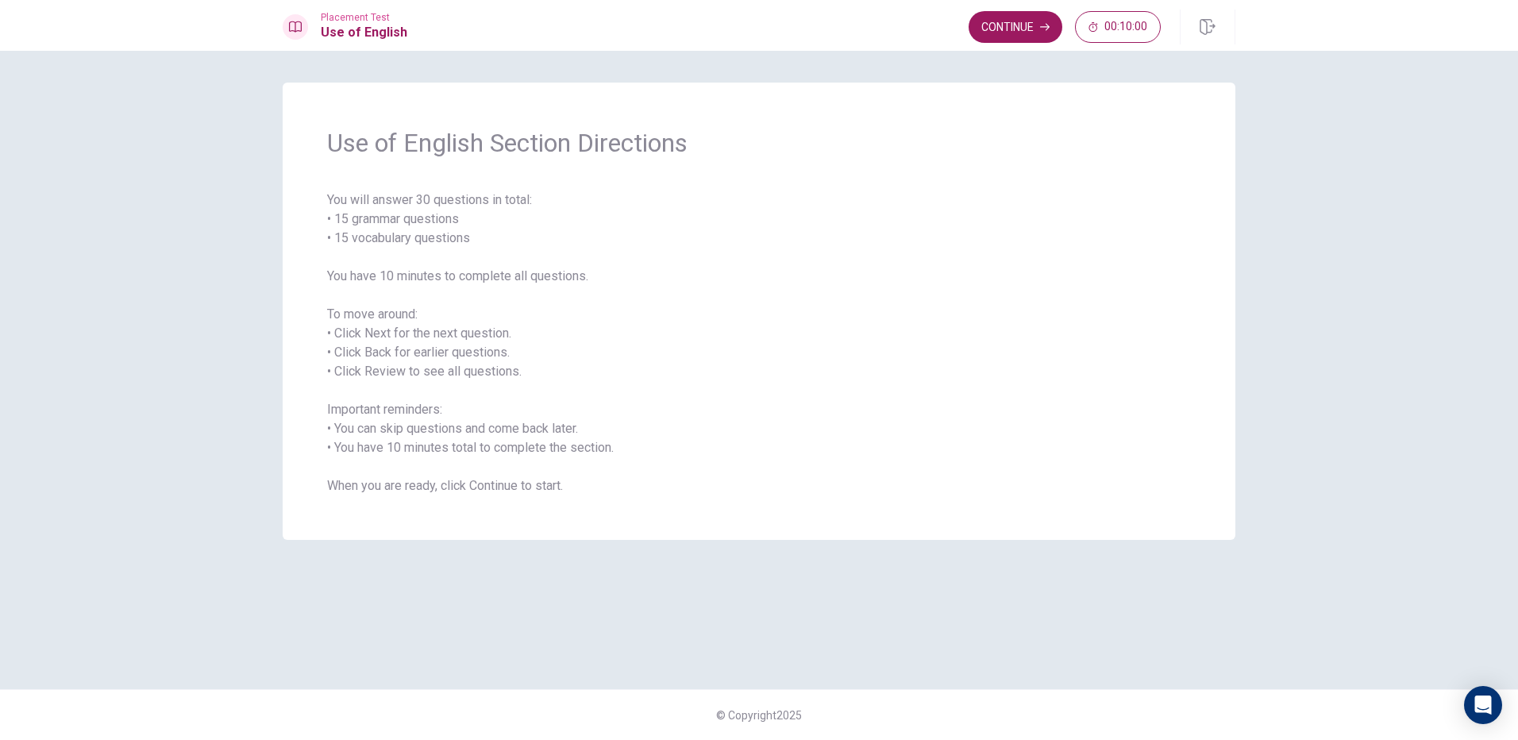
click at [448, 263] on span "You will answer 30 questions in total: • 15 grammar questions • 15 vocabulary q…" at bounding box center [759, 342] width 864 height 305
drag, startPoint x: 406, startPoint y: 337, endPoint x: 418, endPoint y: 368, distance: 33.2
click at [418, 368] on span "You will answer 30 questions in total: • 15 grammar questions • 15 vocabulary q…" at bounding box center [759, 342] width 864 height 305
drag, startPoint x: 418, startPoint y: 368, endPoint x: 426, endPoint y: 373, distance: 9.9
click at [426, 372] on span "You will answer 30 questions in total: • 15 grammar questions • 15 vocabulary q…" at bounding box center [759, 342] width 864 height 305
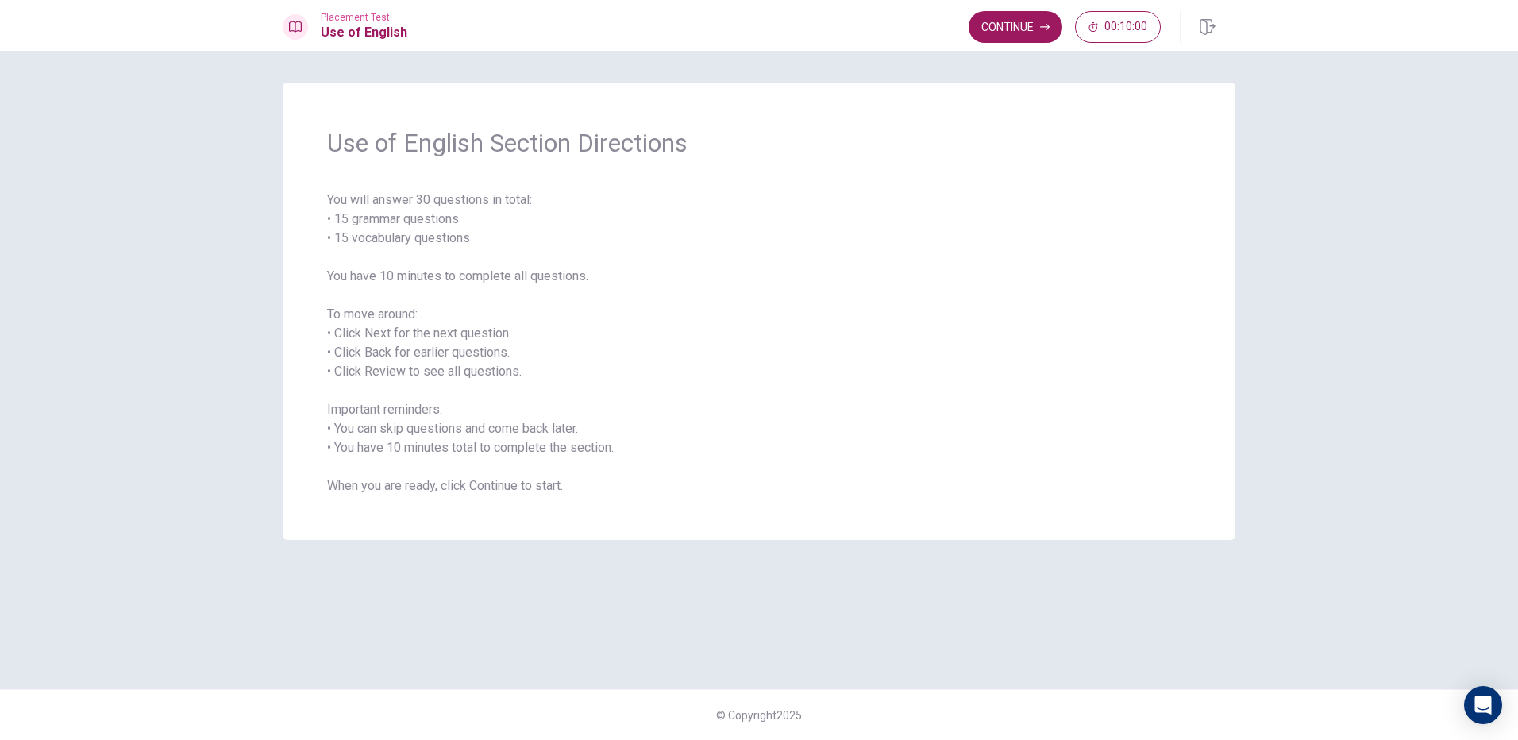
click at [377, 448] on span "You will answer 30 questions in total: • 15 grammar questions • 15 vocabulary q…" at bounding box center [759, 342] width 864 height 305
click at [1010, 33] on button "Continue" at bounding box center [1015, 27] width 94 height 32
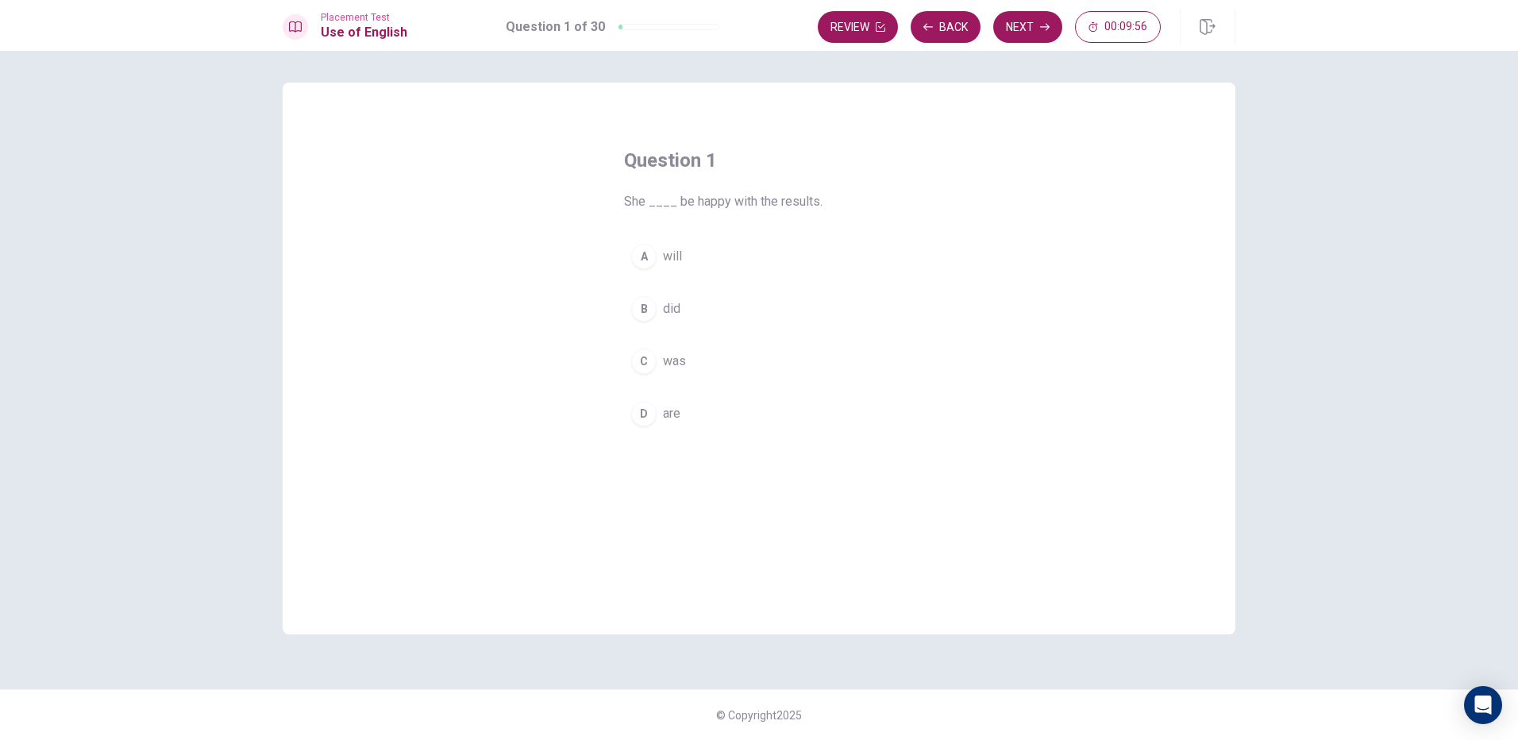
drag, startPoint x: 754, startPoint y: 197, endPoint x: 775, endPoint y: 206, distance: 23.5
click at [779, 202] on span "She ____ be happy with the results." at bounding box center [759, 201] width 270 height 19
click at [639, 259] on div "A" at bounding box center [643, 256] width 25 height 25
click at [1029, 29] on button "Next" at bounding box center [1027, 27] width 69 height 32
click at [683, 418] on button "D Did" at bounding box center [759, 414] width 270 height 40
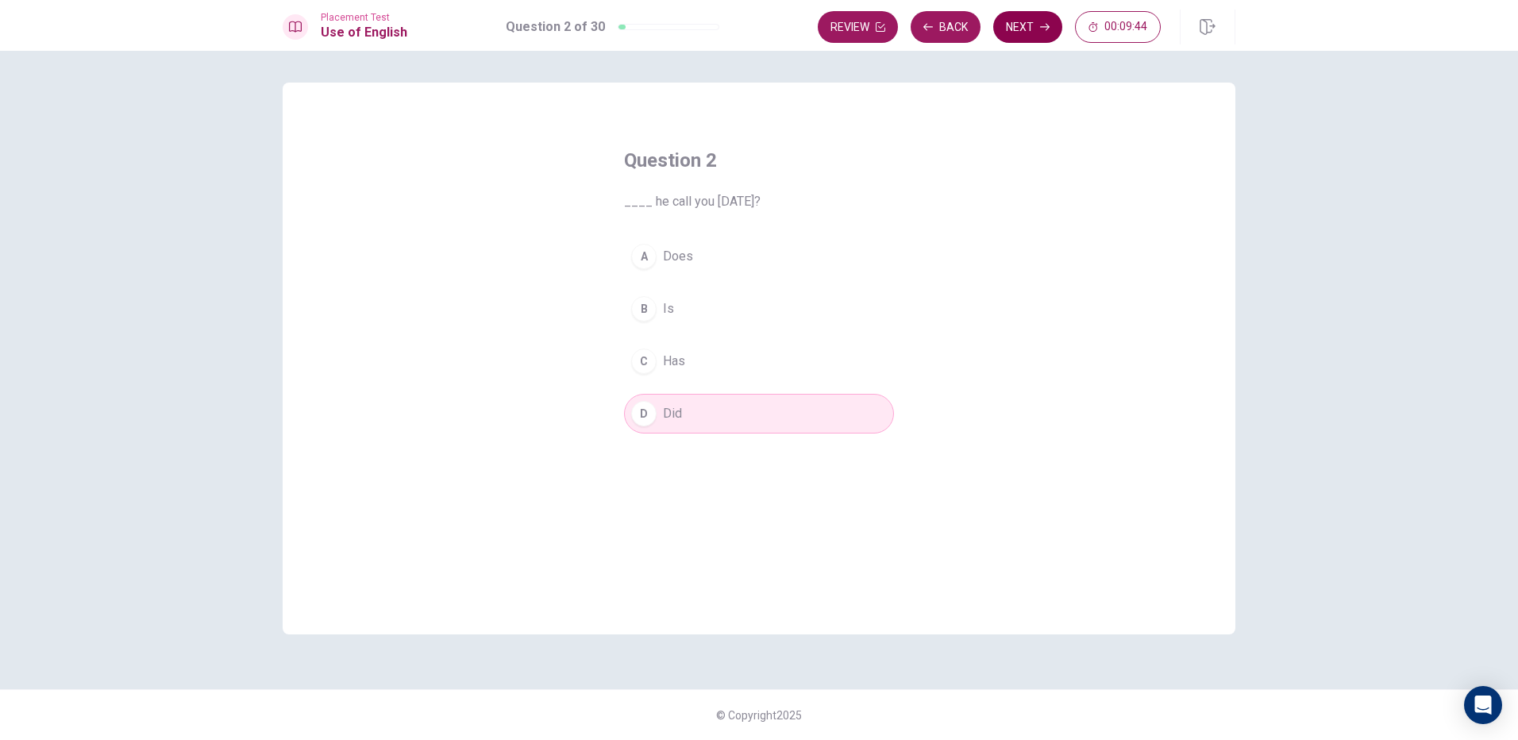
click at [1029, 21] on button "Next" at bounding box center [1027, 27] width 69 height 32
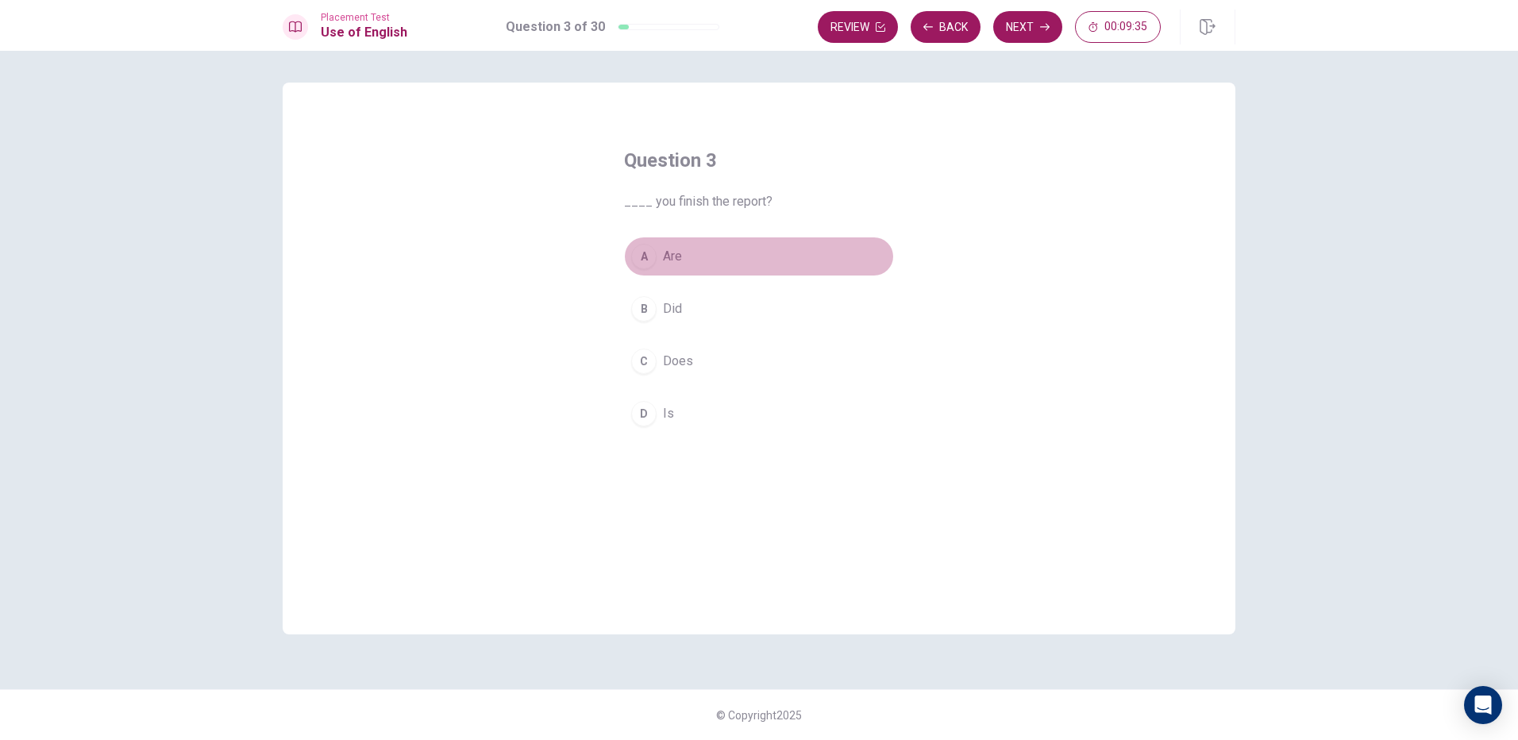
click at [694, 266] on button "A Are" at bounding box center [759, 257] width 270 height 40
click at [710, 316] on button "B Did" at bounding box center [759, 309] width 270 height 40
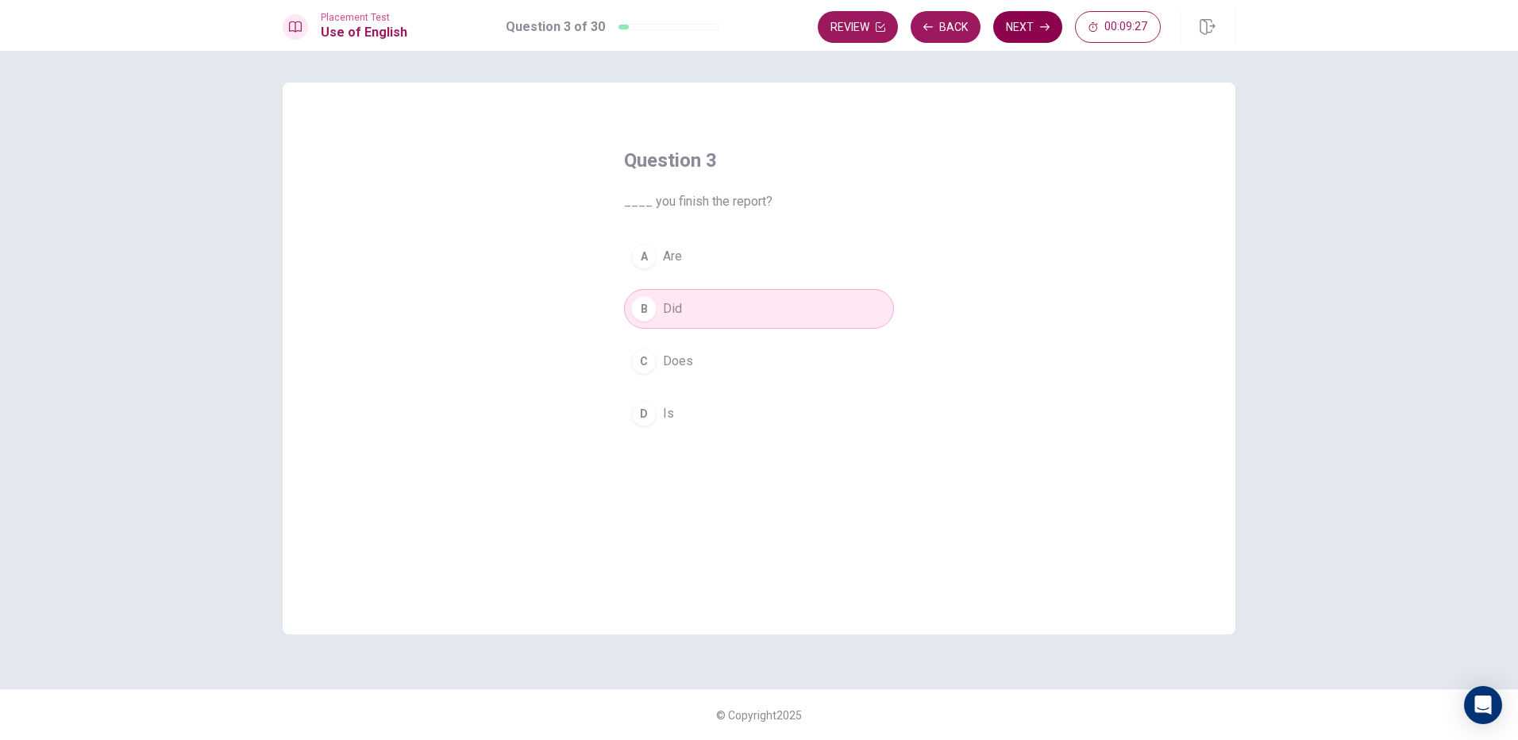
click at [1029, 23] on button "Next" at bounding box center [1027, 27] width 69 height 32
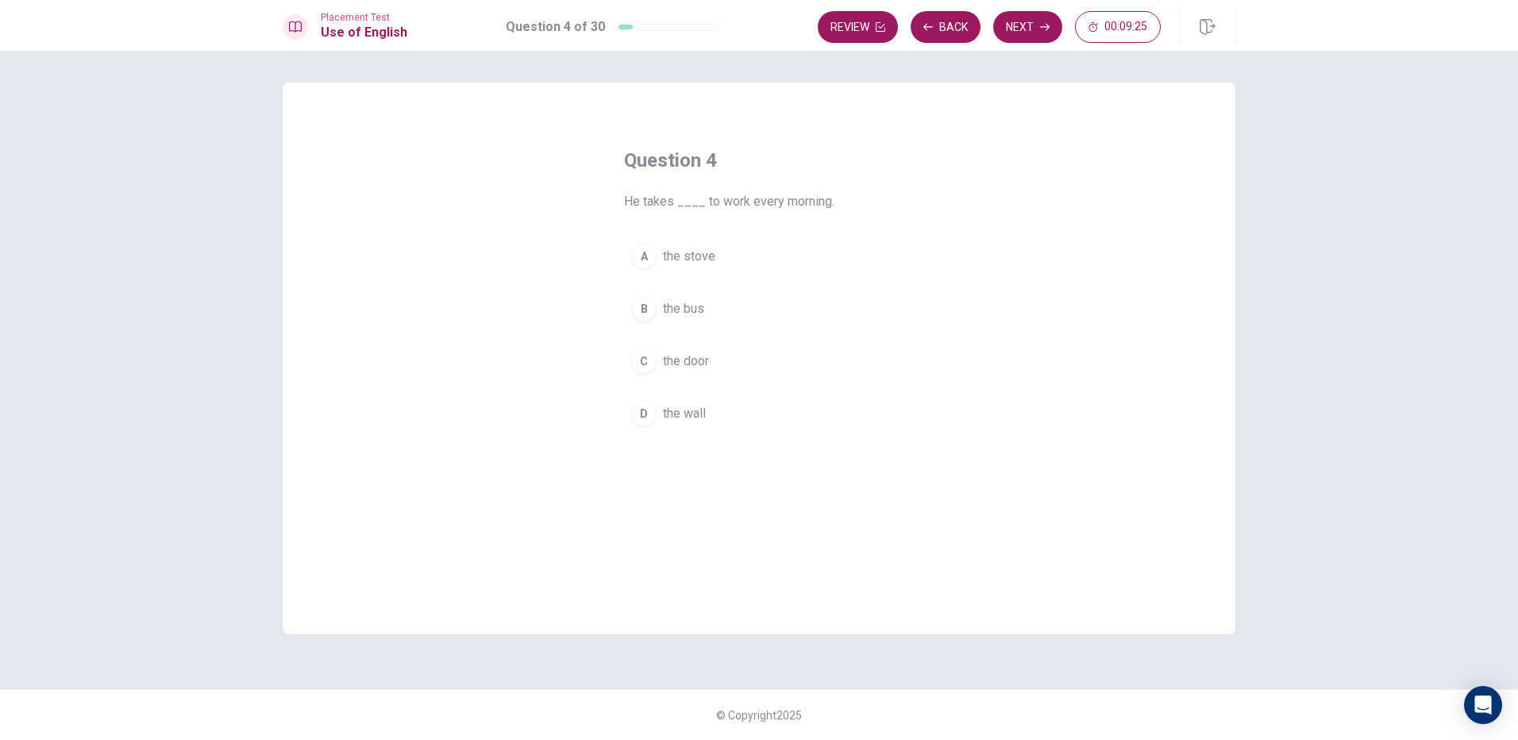
drag, startPoint x: 656, startPoint y: 205, endPoint x: 692, endPoint y: 228, distance: 42.5
click at [695, 205] on span "He takes ____ to work every morning." at bounding box center [759, 201] width 270 height 19
click at [672, 306] on span "the bus" at bounding box center [683, 308] width 41 height 19
click at [1027, 34] on button "Next" at bounding box center [1027, 27] width 69 height 32
click at [685, 364] on span "street" at bounding box center [679, 361] width 33 height 19
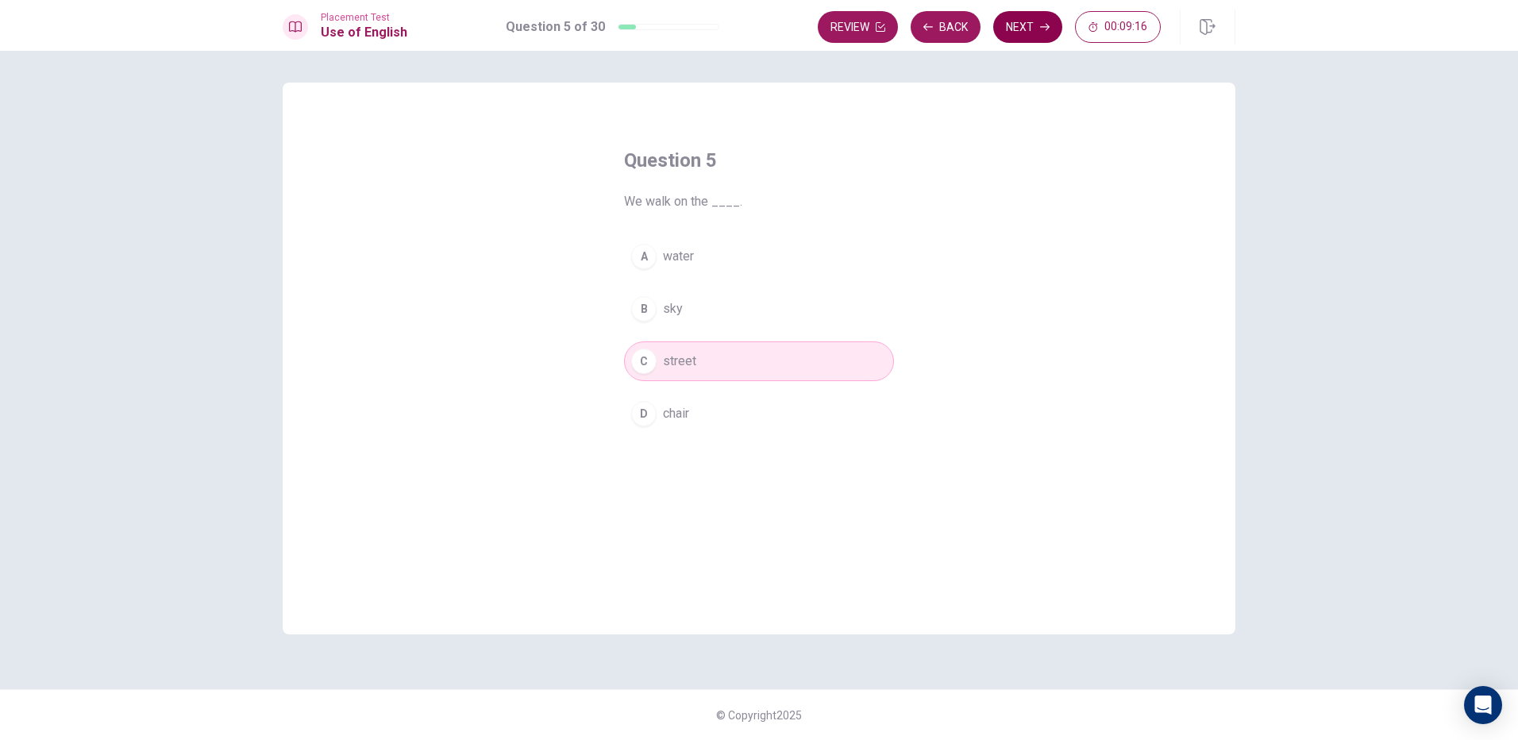
click at [1036, 21] on button "Next" at bounding box center [1027, 27] width 69 height 32
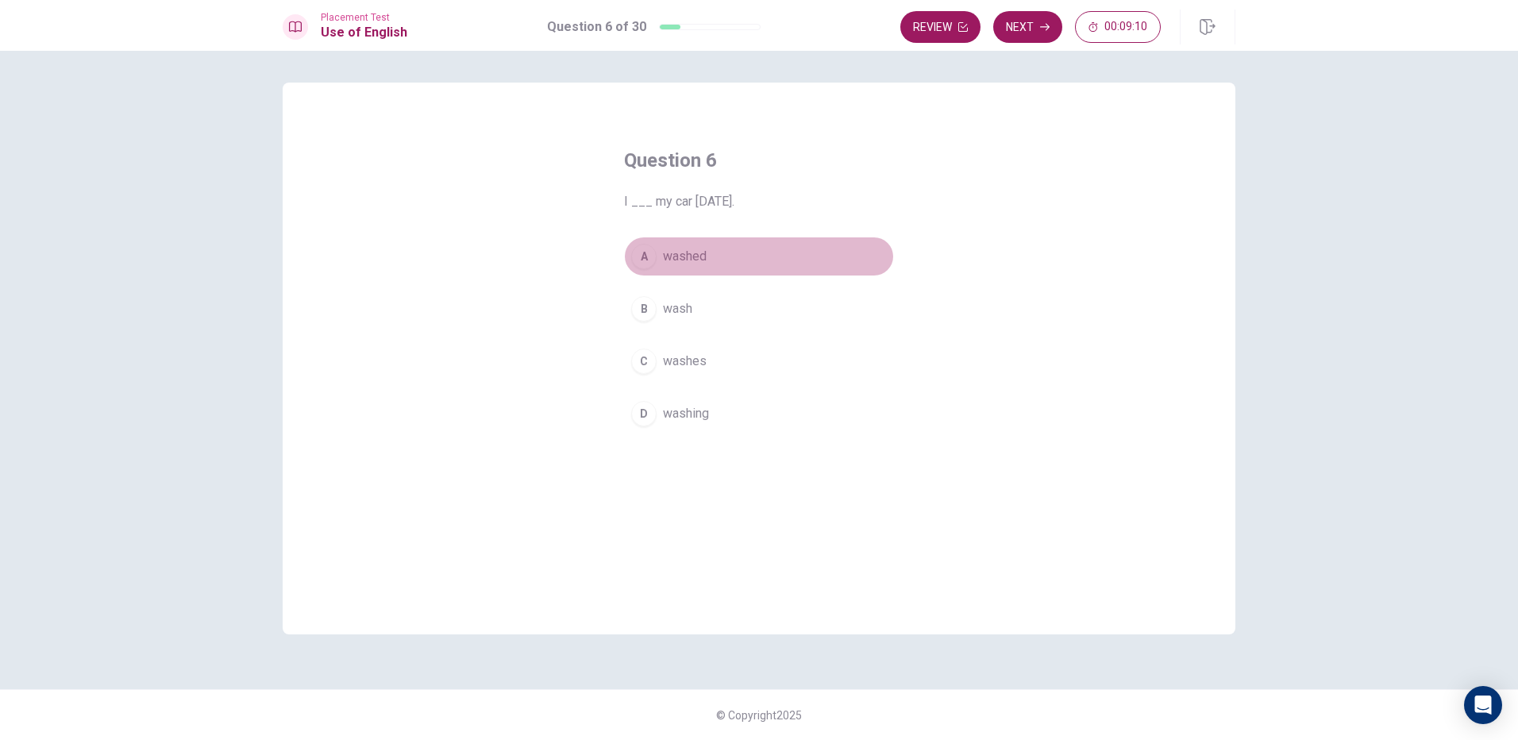
click at [713, 246] on button "A washed" at bounding box center [759, 257] width 270 height 40
click at [1055, 29] on button "Next" at bounding box center [1027, 27] width 69 height 32
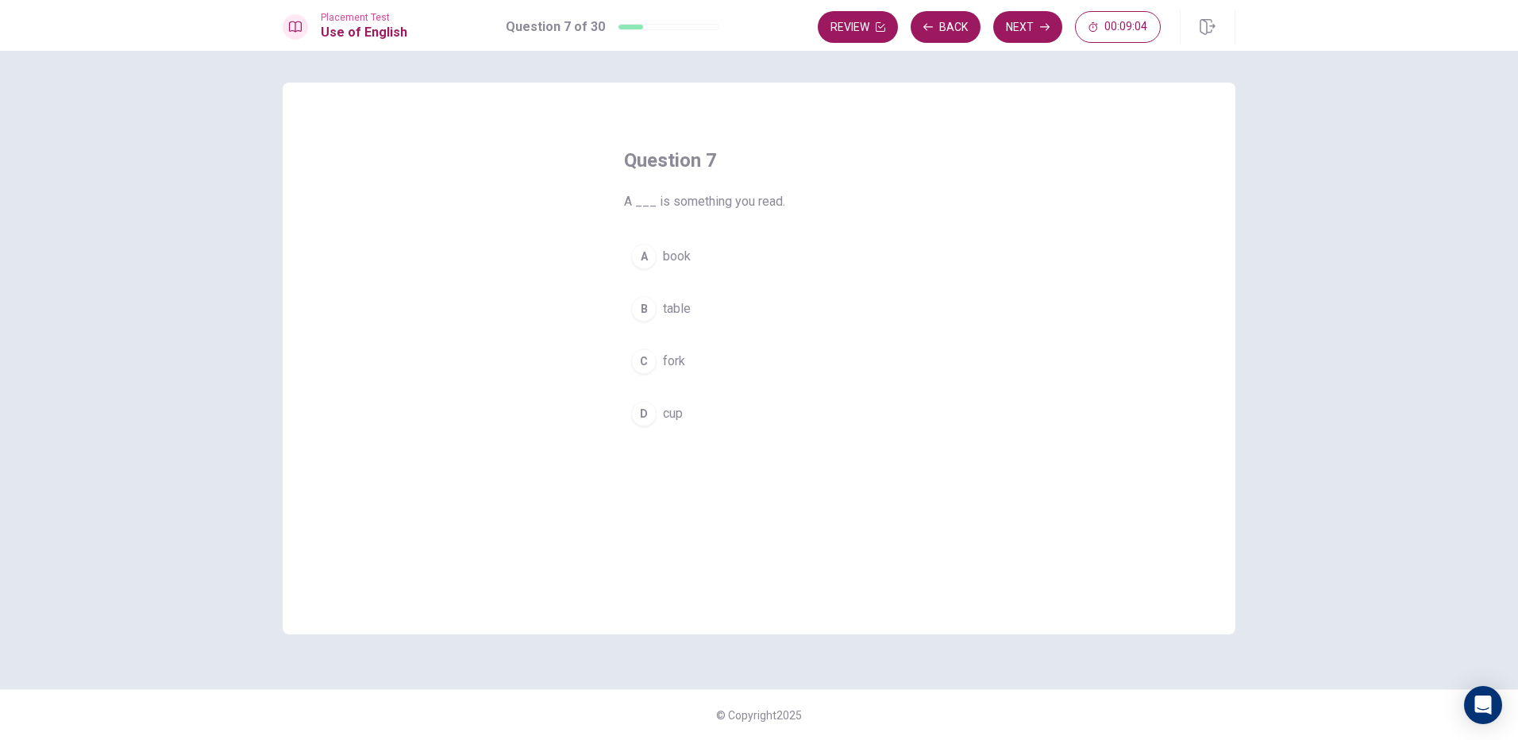
click at [705, 255] on button "A book" at bounding box center [759, 257] width 270 height 40
click at [1043, 25] on icon "button" at bounding box center [1045, 27] width 10 height 10
click at [725, 362] on button "C are moving" at bounding box center [759, 361] width 270 height 40
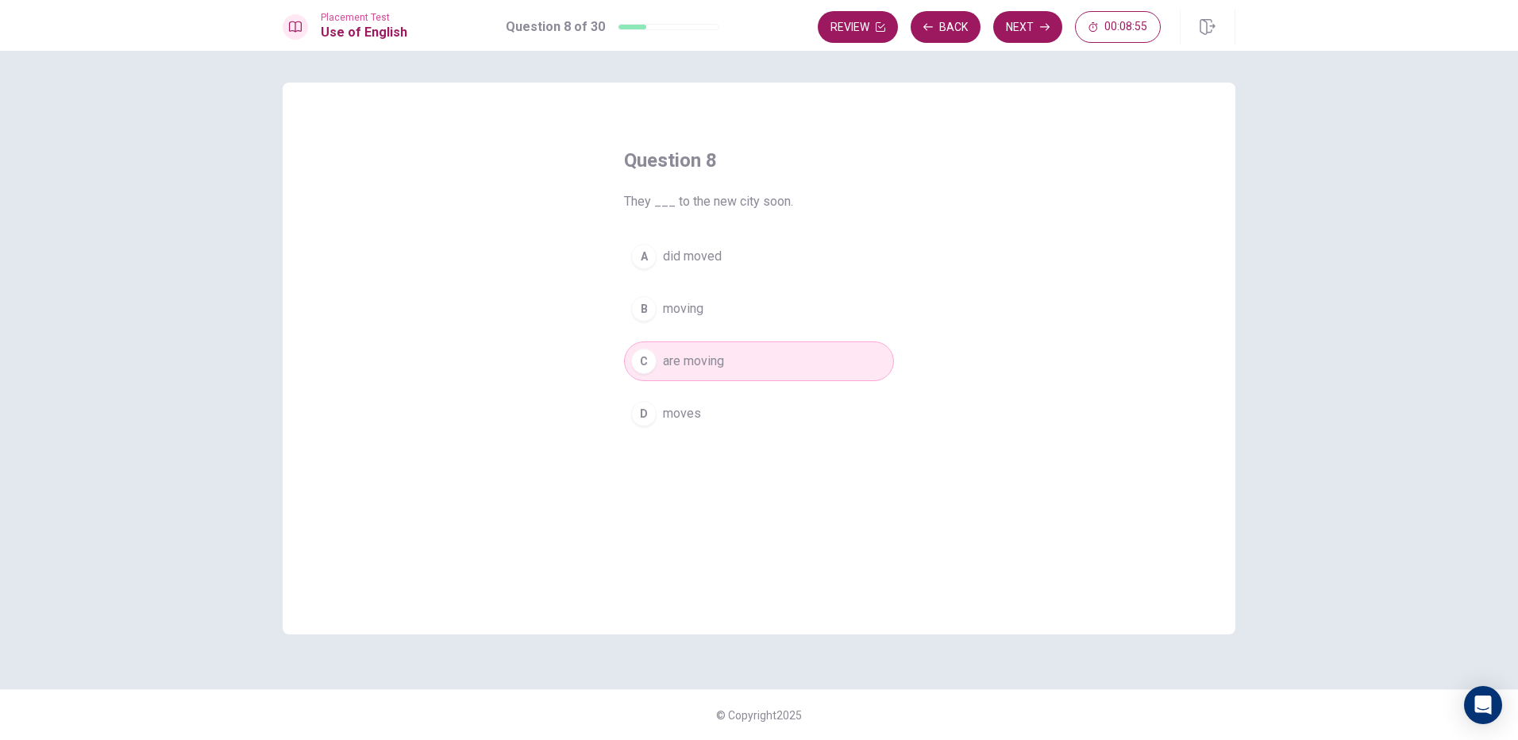
click at [721, 412] on button "D moves" at bounding box center [759, 414] width 270 height 40
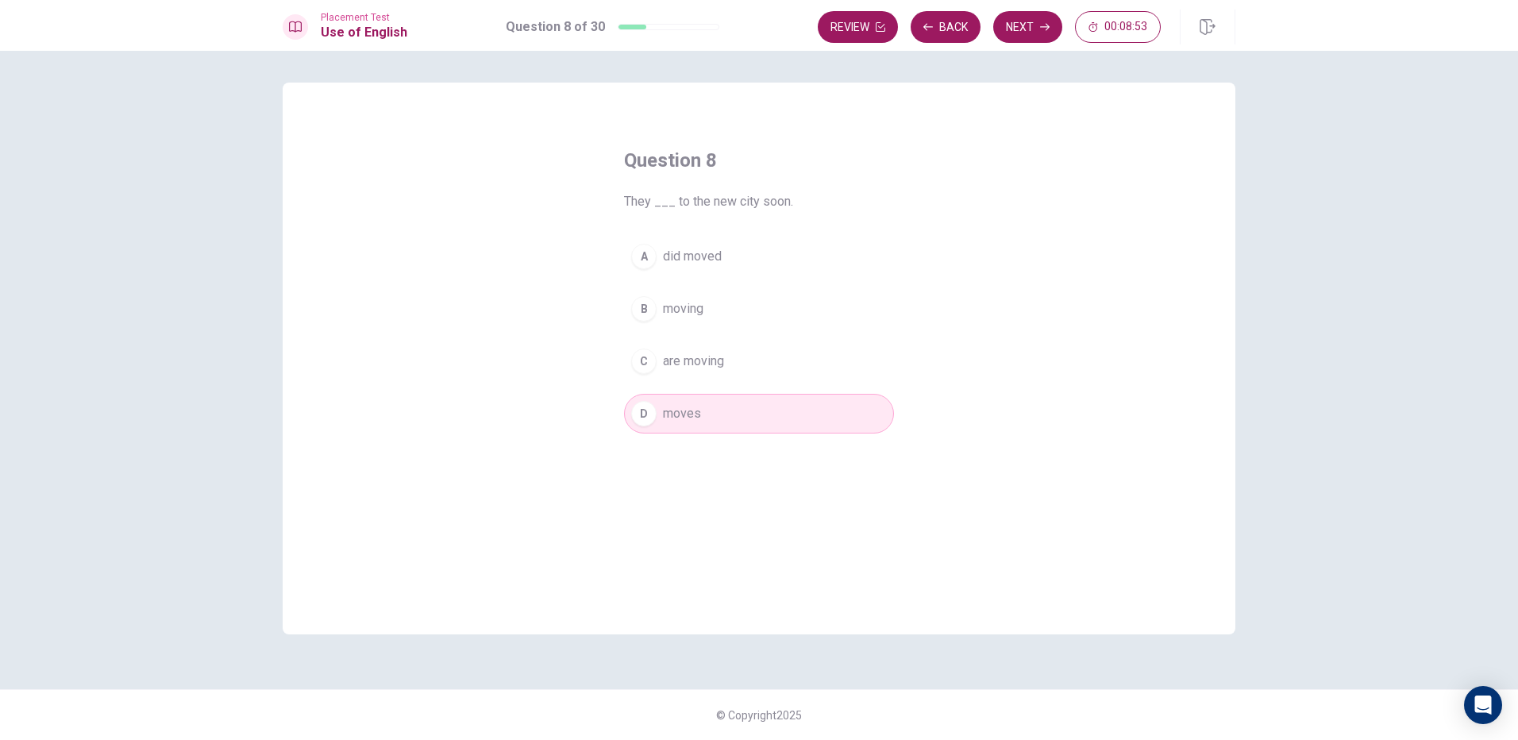
click at [722, 370] on span "are moving" at bounding box center [693, 361] width 61 height 19
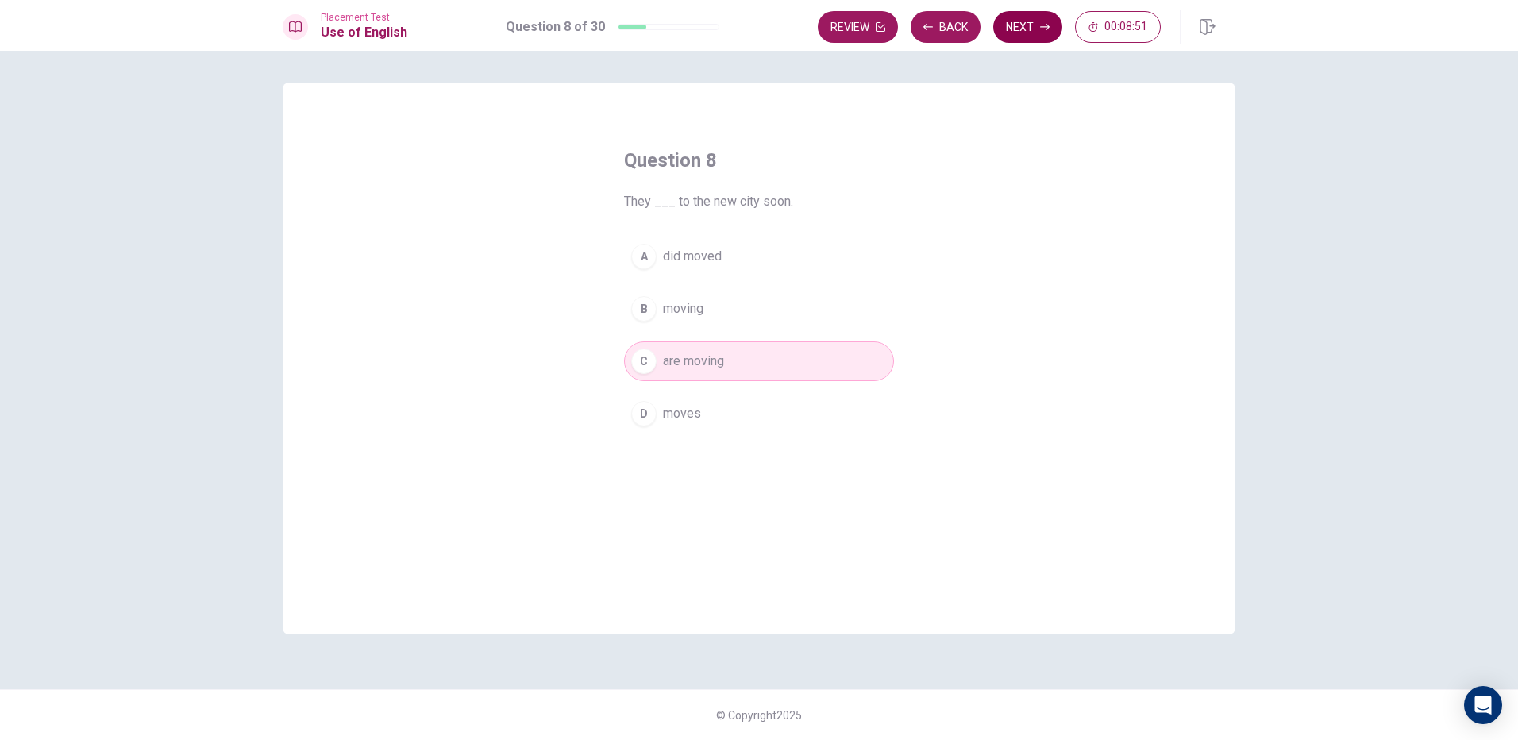
click at [1002, 34] on button "Next" at bounding box center [1027, 27] width 69 height 32
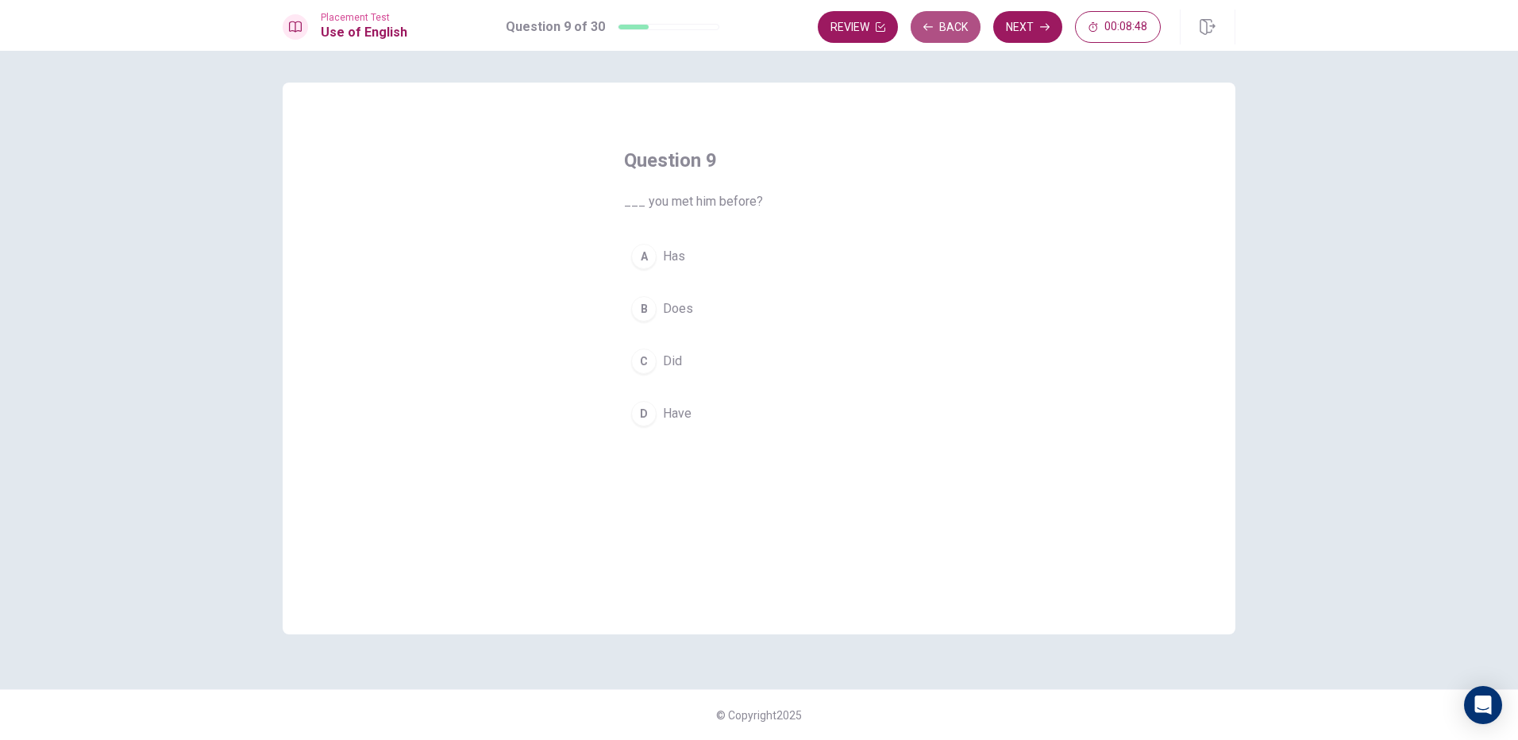
click at [965, 25] on button "Back" at bounding box center [945, 27] width 70 height 32
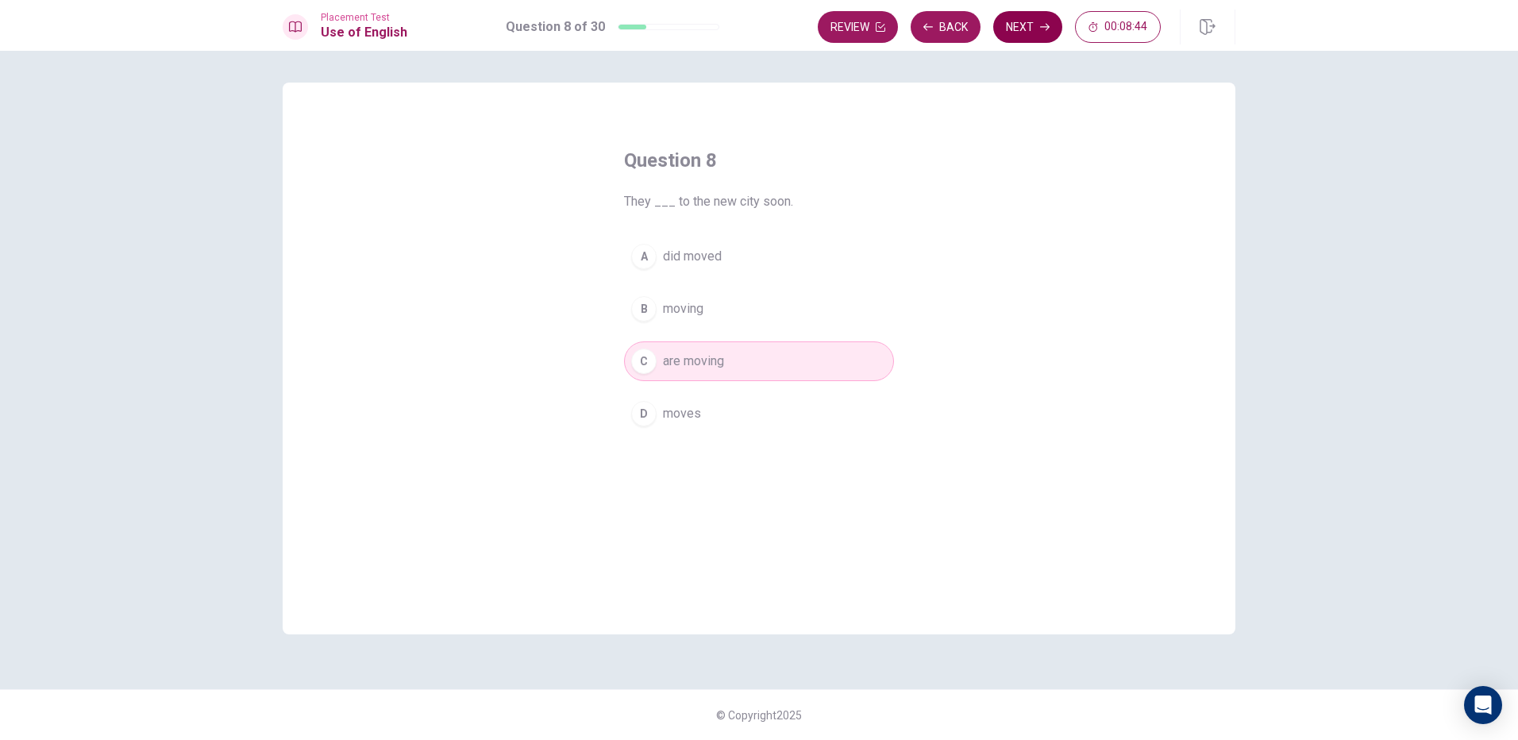
click at [1028, 24] on button "Next" at bounding box center [1027, 27] width 69 height 32
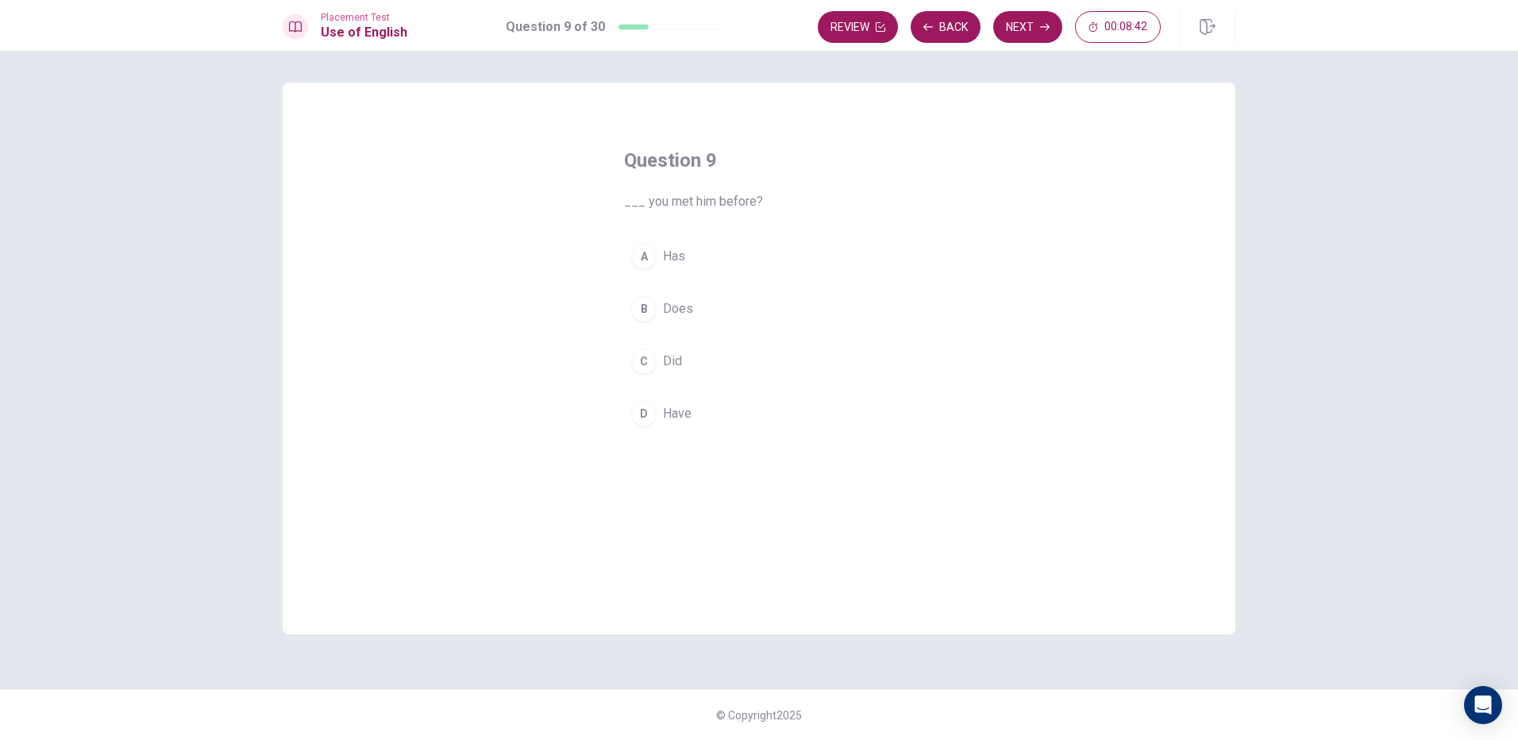
click at [691, 248] on button "A Has" at bounding box center [759, 257] width 270 height 40
click at [694, 318] on button "B Does" at bounding box center [759, 309] width 270 height 40
click at [688, 360] on button "C Did" at bounding box center [759, 361] width 270 height 40
click at [708, 254] on button "A Has" at bounding box center [759, 257] width 270 height 40
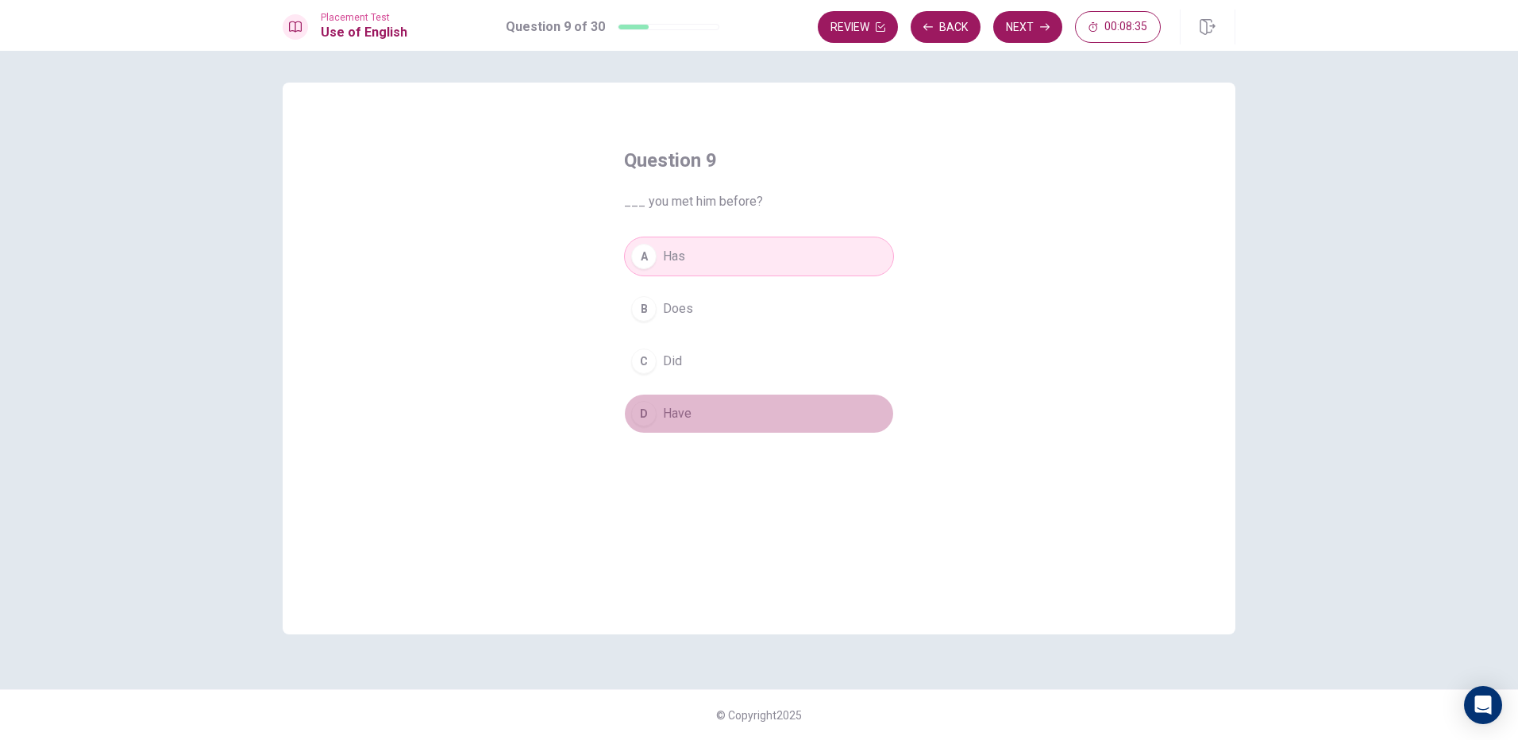
click at [698, 414] on button "D Have" at bounding box center [759, 414] width 270 height 40
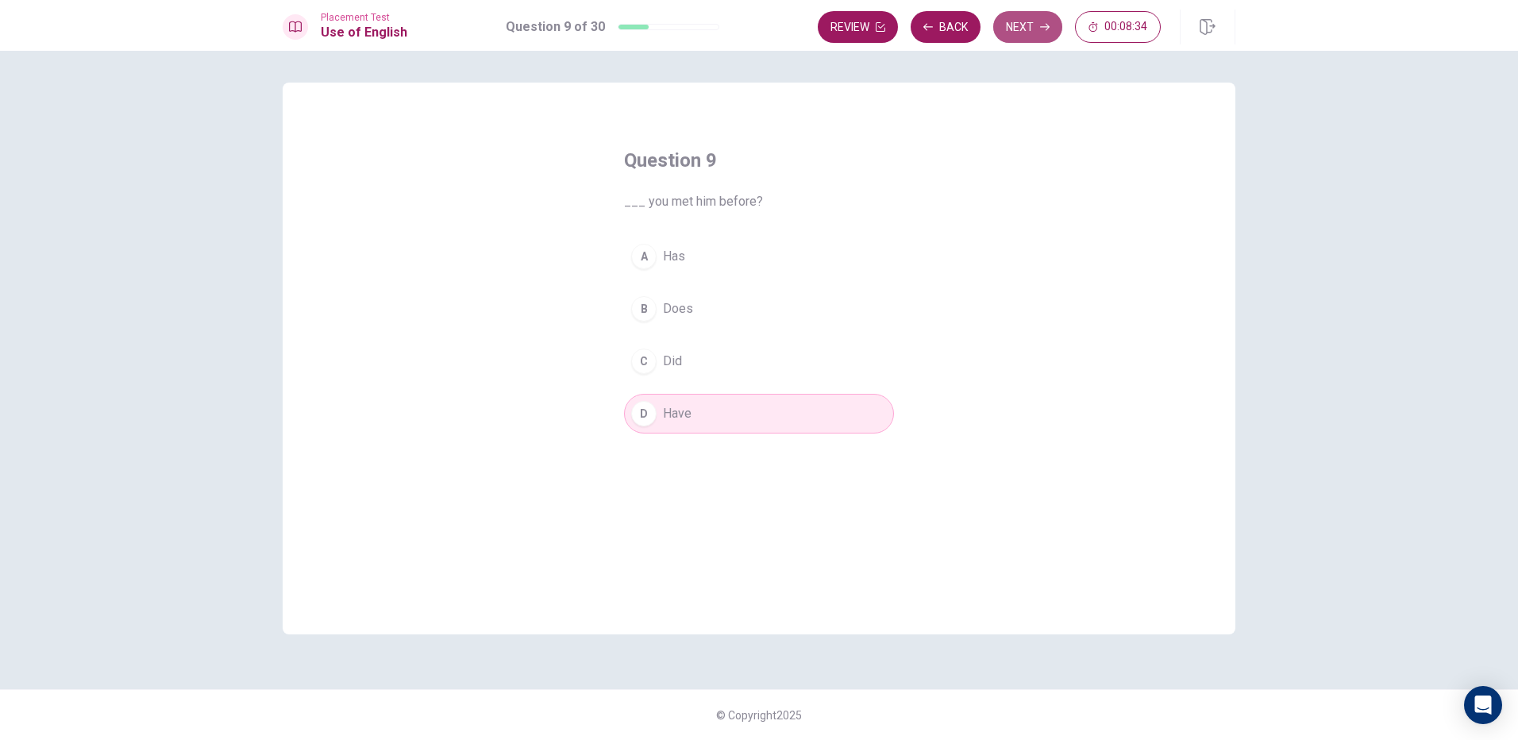
click at [1037, 32] on button "Next" at bounding box center [1027, 27] width 69 height 32
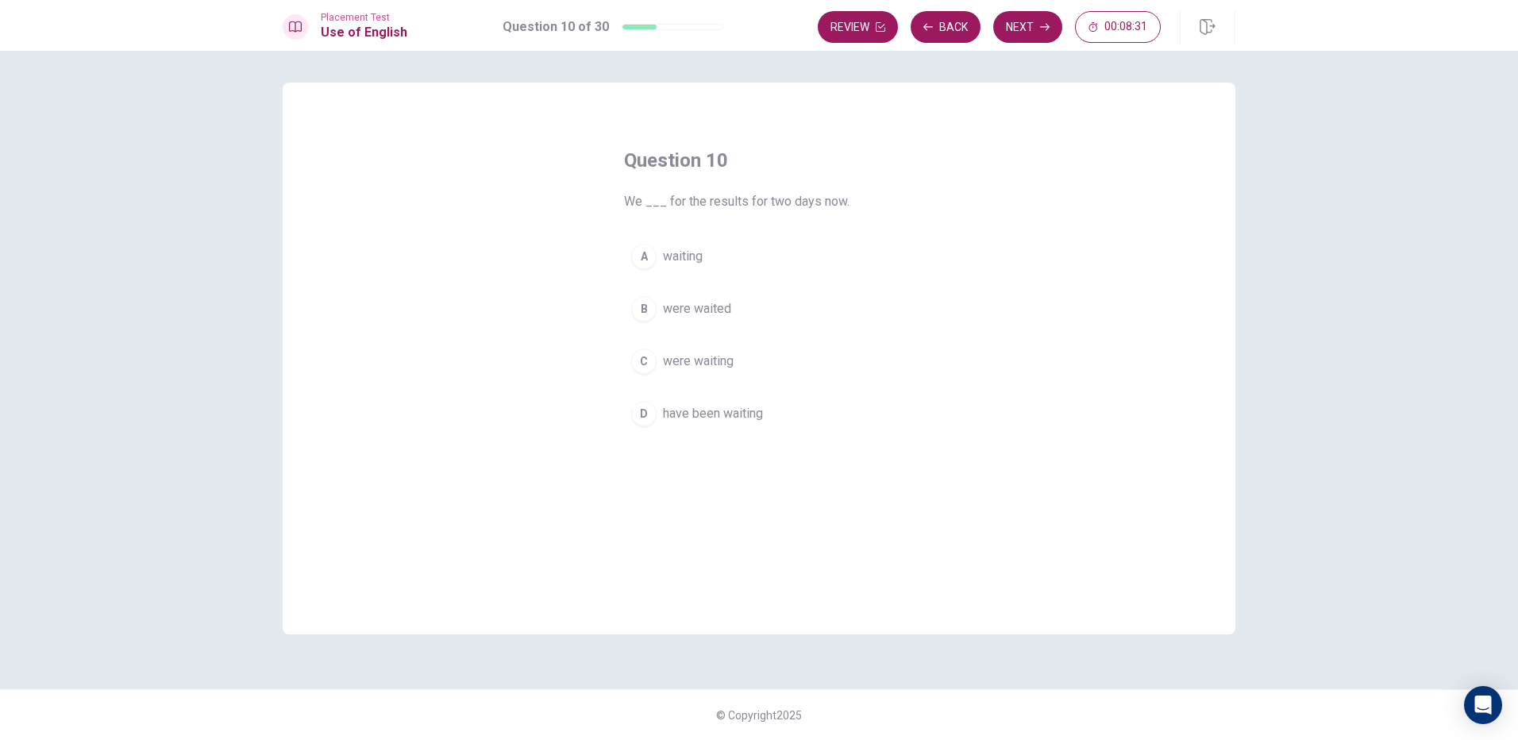
drag, startPoint x: 733, startPoint y: 196, endPoint x: 748, endPoint y: 200, distance: 15.6
click at [748, 200] on span "We ___ for the results for two days now." at bounding box center [759, 201] width 270 height 19
click at [715, 205] on span "We ___ for the results for two days now." at bounding box center [759, 201] width 270 height 19
click at [710, 360] on span "were waiting" at bounding box center [698, 361] width 71 height 19
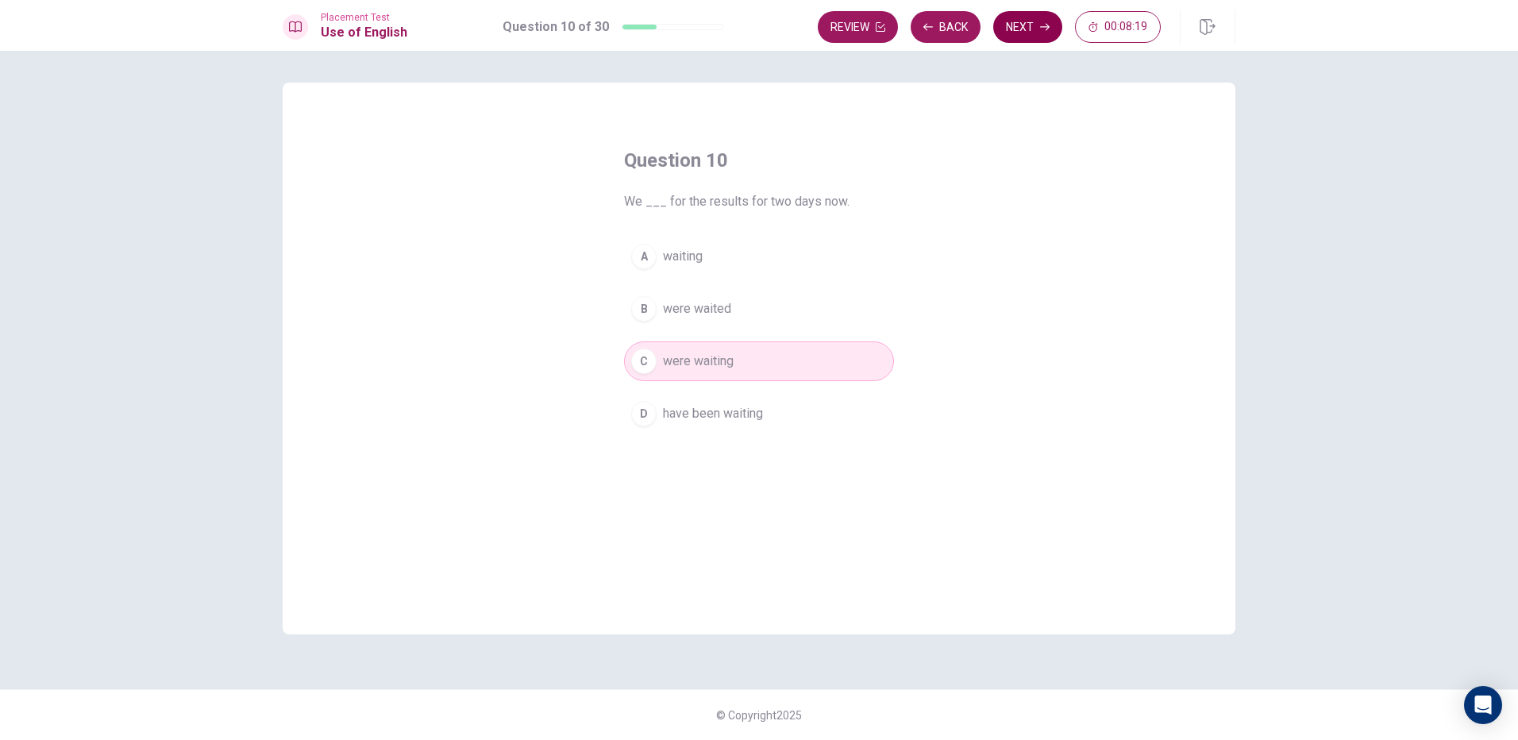
click at [1039, 13] on button "Next" at bounding box center [1027, 27] width 69 height 32
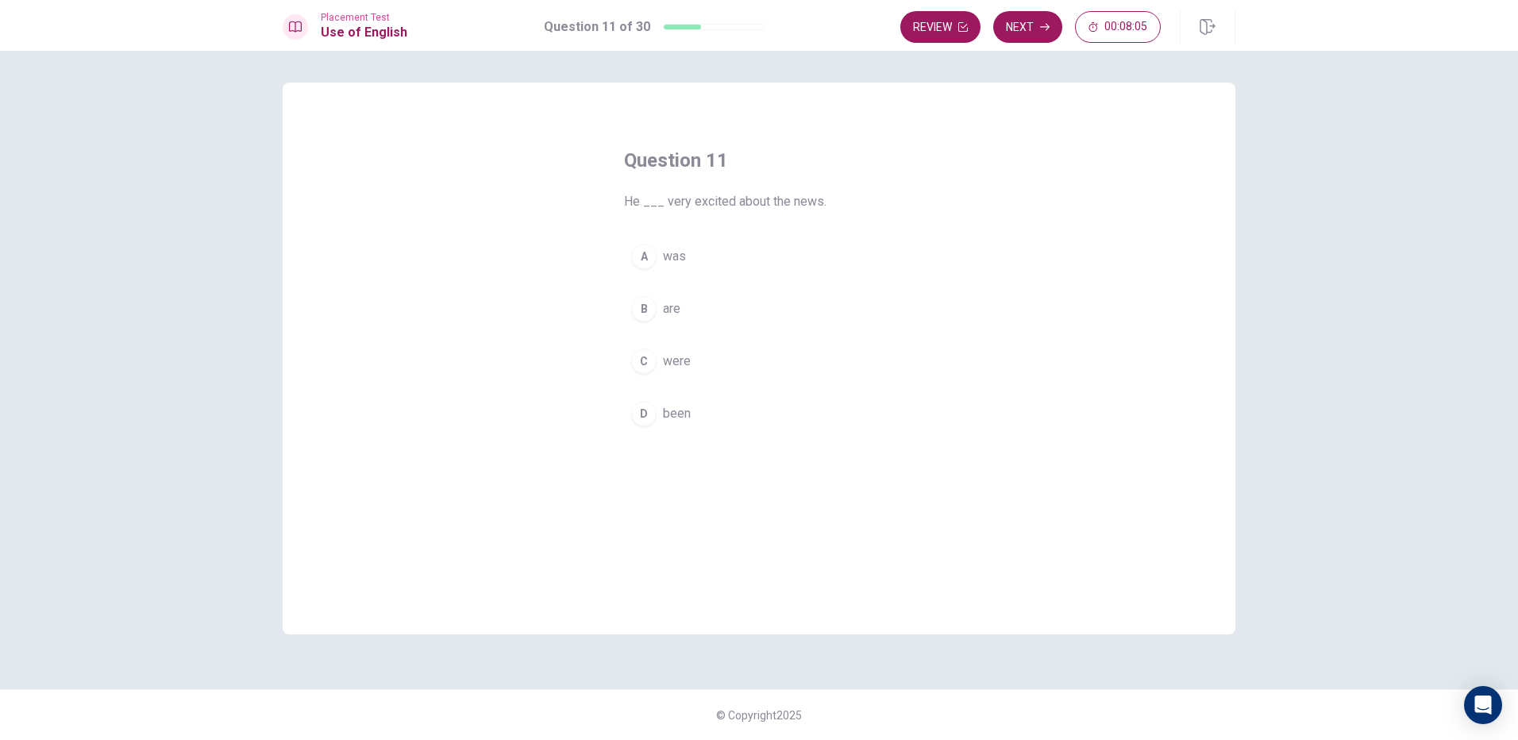
click at [701, 257] on button "A was" at bounding box center [759, 257] width 270 height 40
click at [1015, 26] on button "Next" at bounding box center [1027, 27] width 69 height 32
click at [677, 306] on span "a book" at bounding box center [681, 308] width 37 height 19
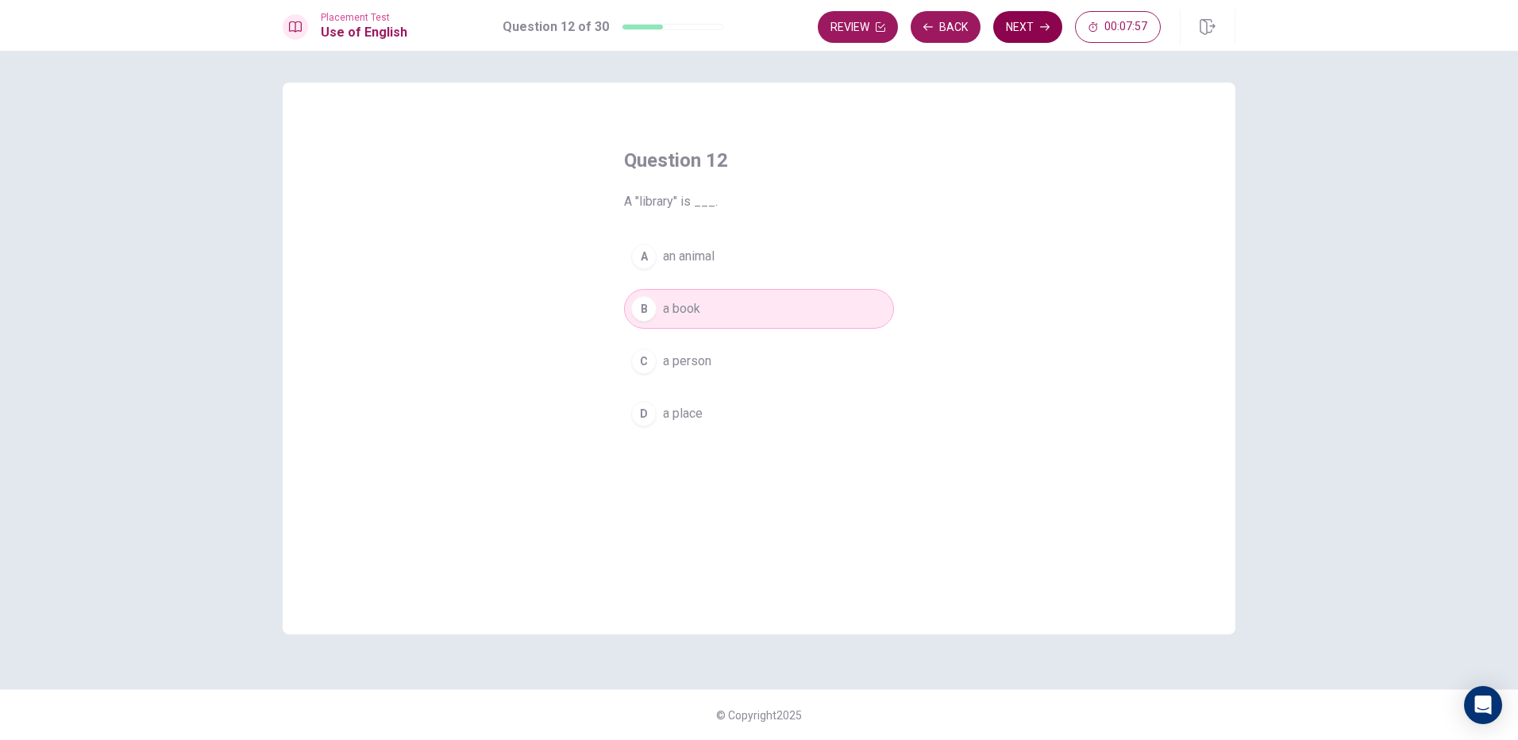
click at [1032, 17] on button "Next" at bounding box center [1027, 27] width 69 height 32
drag, startPoint x: 652, startPoint y: 202, endPoint x: 679, endPoint y: 202, distance: 27.8
click at [679, 202] on span "A “summary” is a ___." at bounding box center [759, 201] width 270 height 19
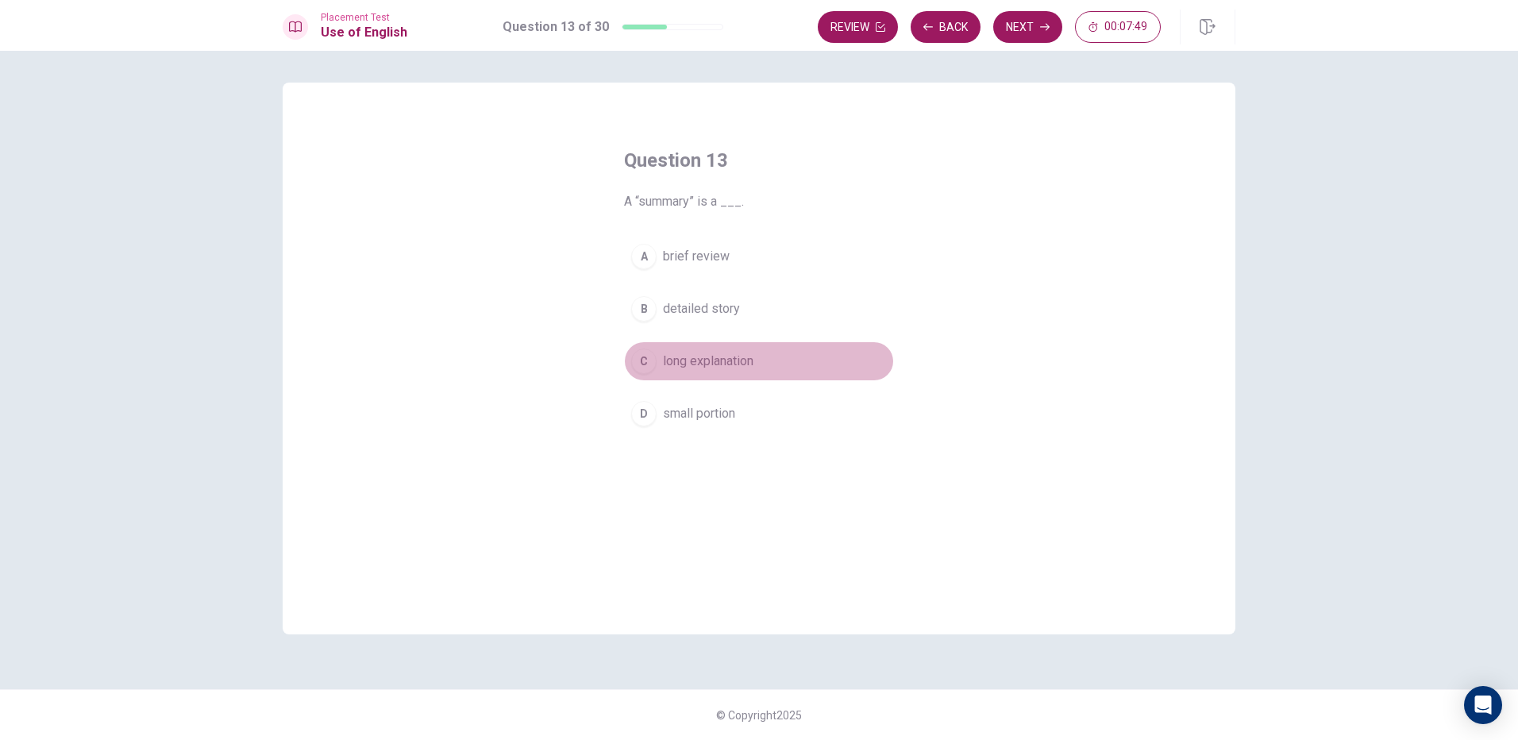
click at [722, 364] on span "long explanation" at bounding box center [708, 361] width 90 height 19
click at [1024, 36] on button "Next" at bounding box center [1027, 27] width 69 height 32
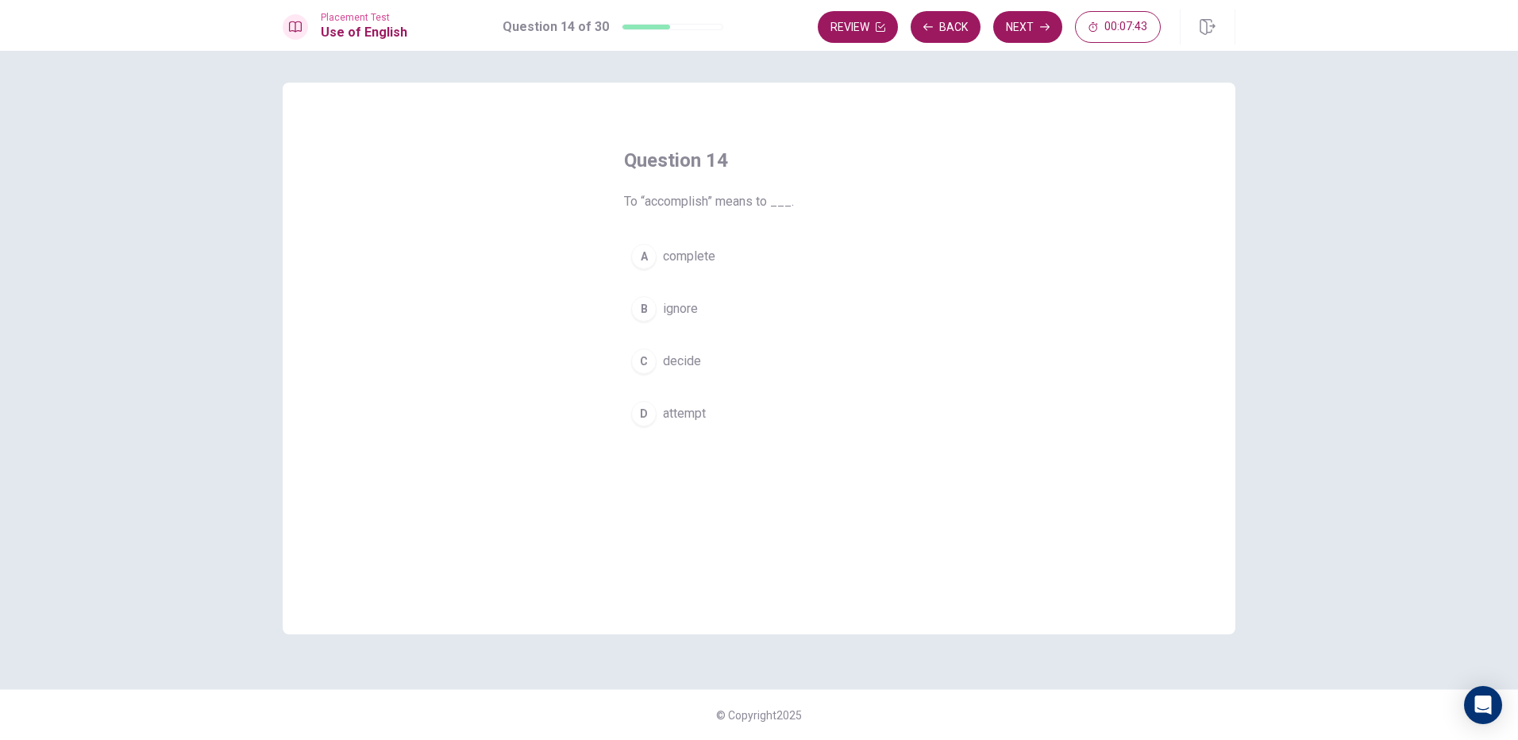
drag, startPoint x: 724, startPoint y: 205, endPoint x: 749, endPoint y: 202, distance: 25.5
click at [749, 202] on span "To “accomplish” means to ___." at bounding box center [759, 201] width 270 height 19
click at [709, 309] on button "B ignore" at bounding box center [759, 309] width 270 height 40
click at [1024, 32] on button "Next" at bounding box center [1027, 27] width 69 height 32
click at [927, 23] on icon "button" at bounding box center [928, 27] width 10 height 10
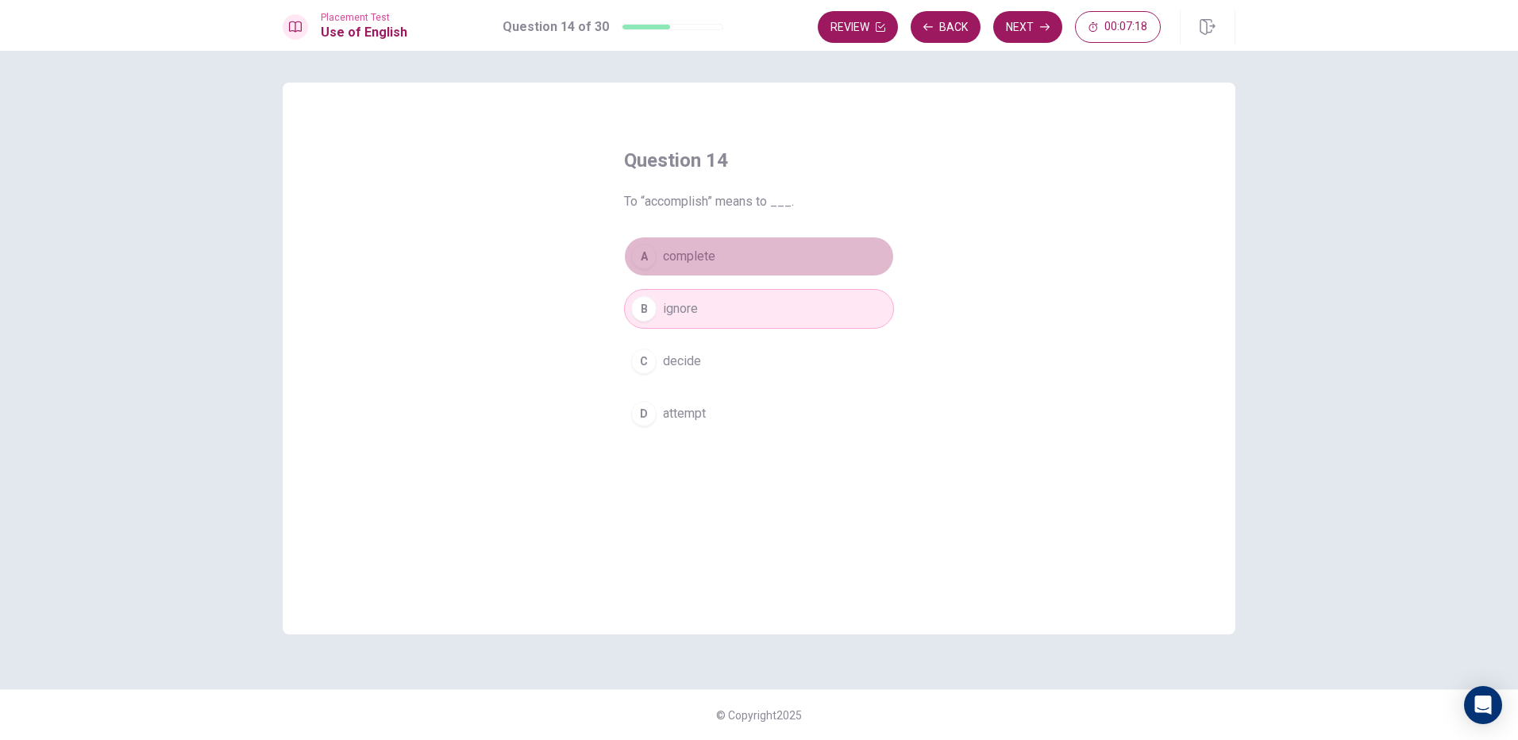
click at [732, 265] on button "A complete" at bounding box center [759, 257] width 270 height 40
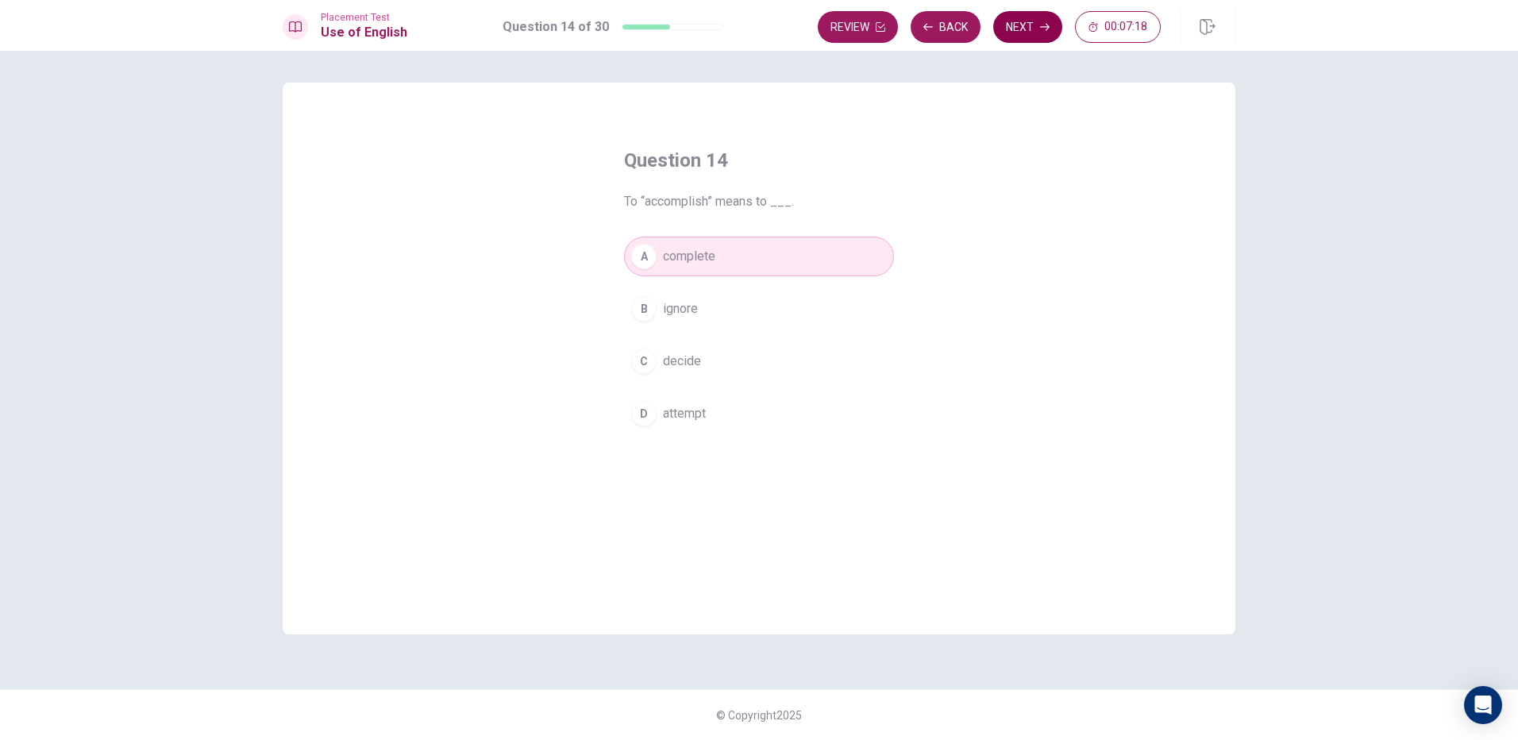
click at [1021, 25] on button "Next" at bounding box center [1027, 27] width 69 height 32
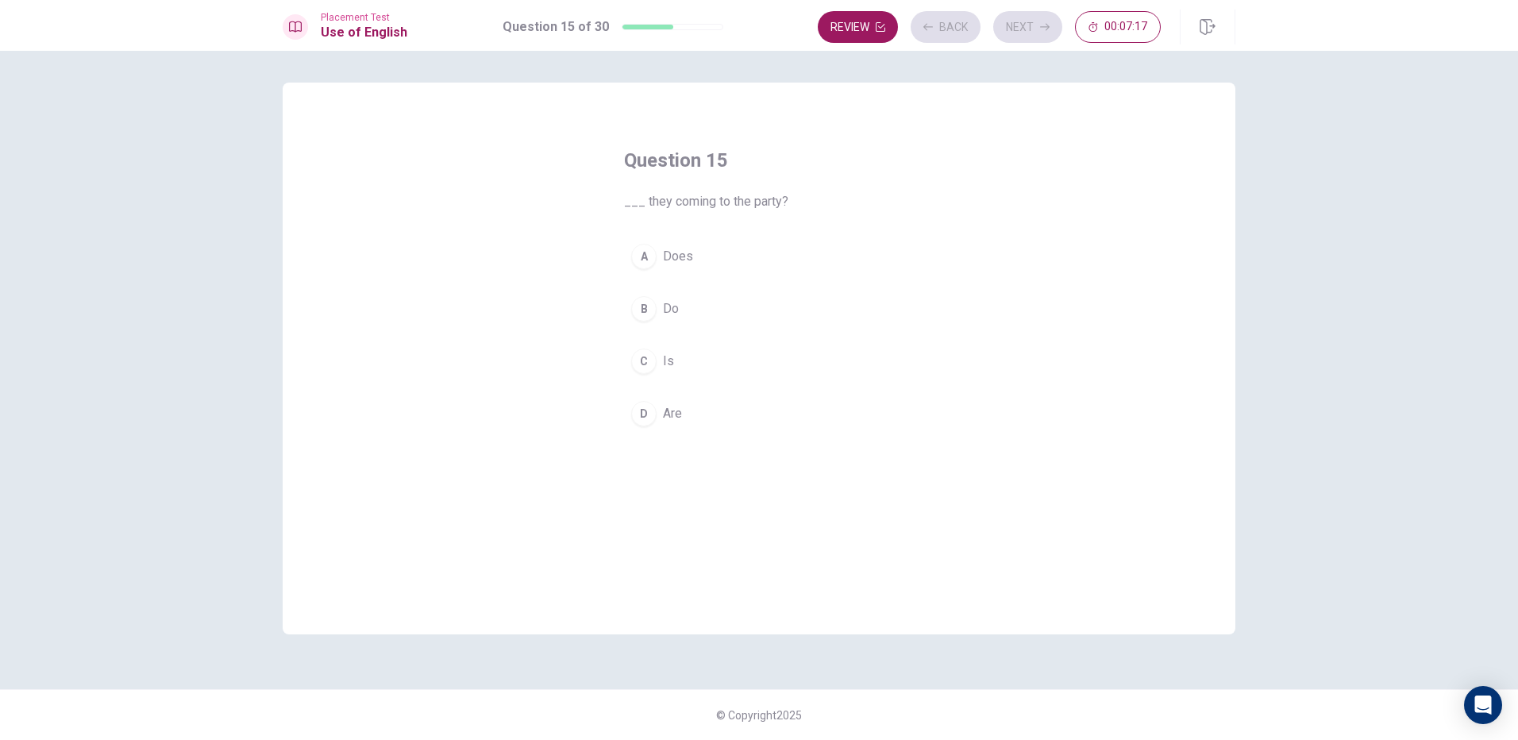
click at [967, 34] on div "Review Back Next 00:07:17" at bounding box center [989, 27] width 343 height 32
click at [966, 34] on button "Back" at bounding box center [945, 27] width 70 height 32
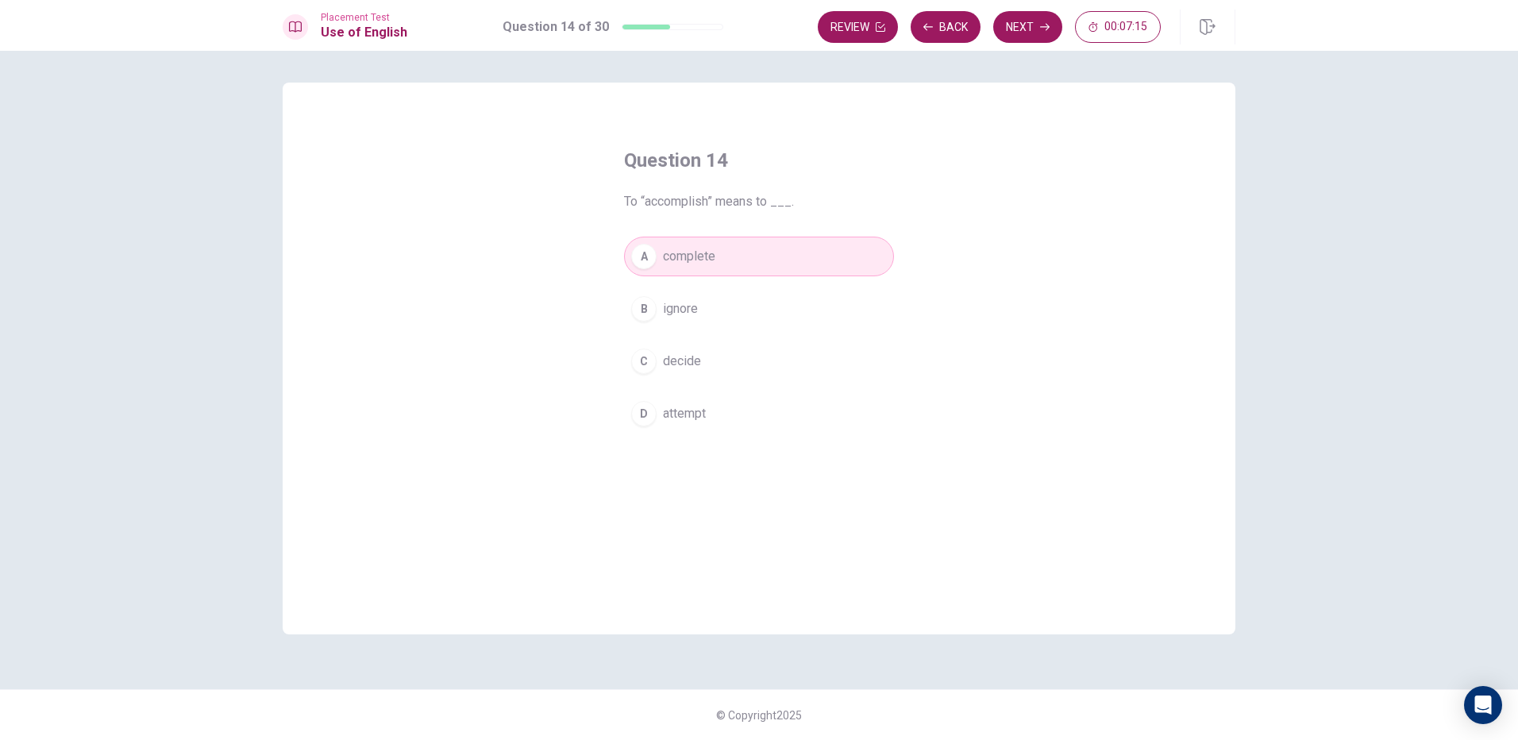
click at [753, 318] on button "B ignore" at bounding box center [759, 309] width 270 height 40
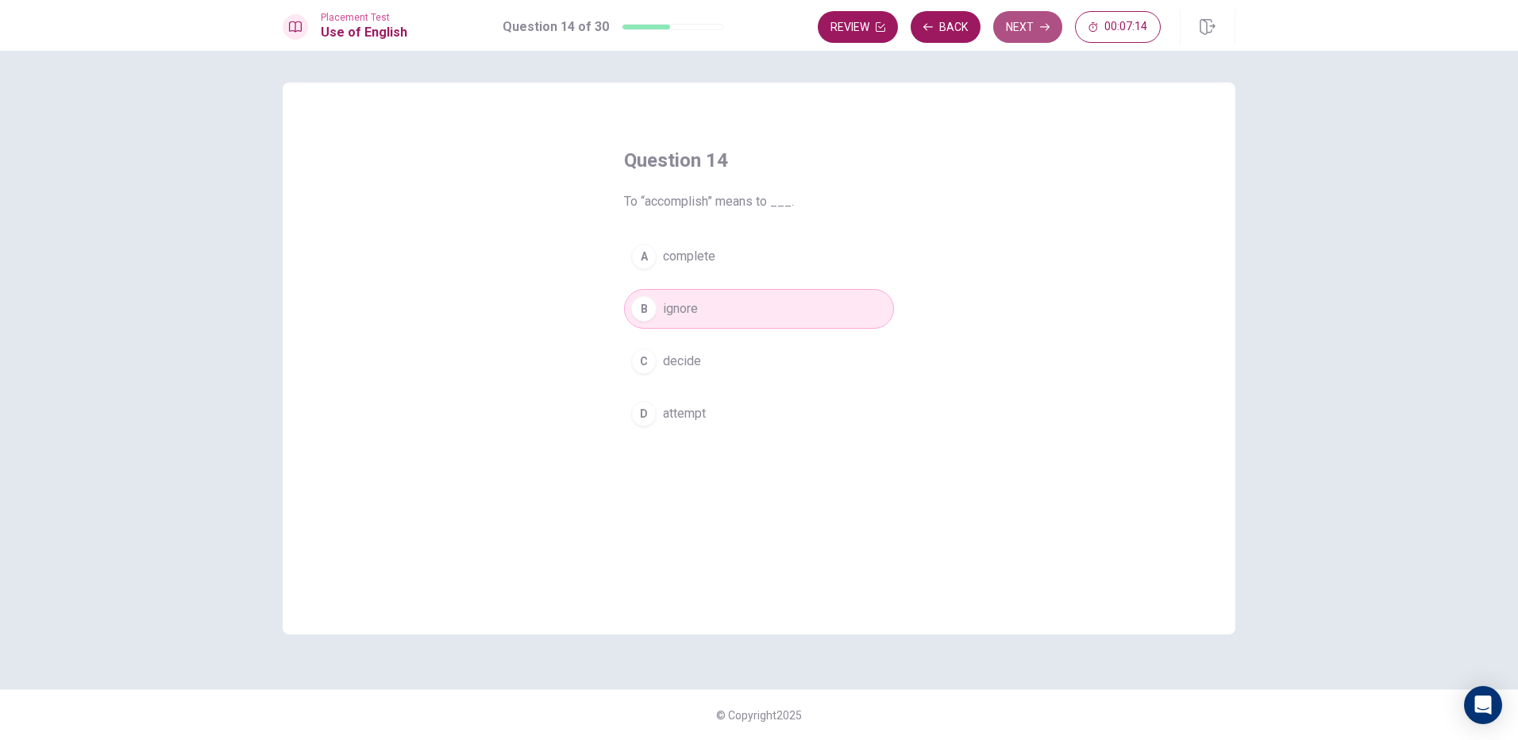
click at [1020, 37] on button "Next" at bounding box center [1027, 27] width 69 height 32
drag, startPoint x: 667, startPoint y: 201, endPoint x: 684, endPoint y: 199, distance: 17.5
click at [684, 199] on span "___ they coming to the party?" at bounding box center [759, 201] width 270 height 19
click at [694, 302] on button "B Do" at bounding box center [759, 309] width 270 height 40
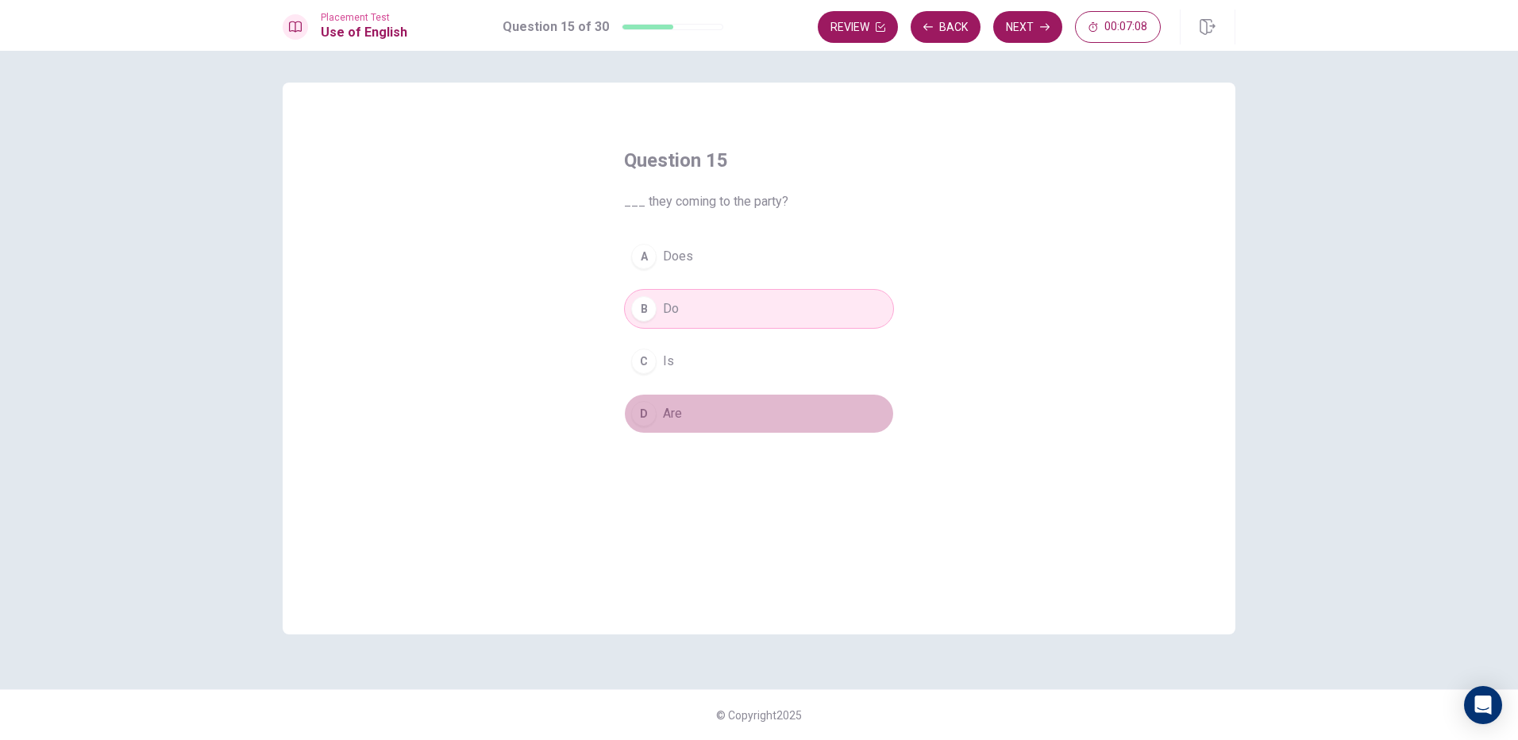
click at [694, 399] on button "D Are" at bounding box center [759, 414] width 270 height 40
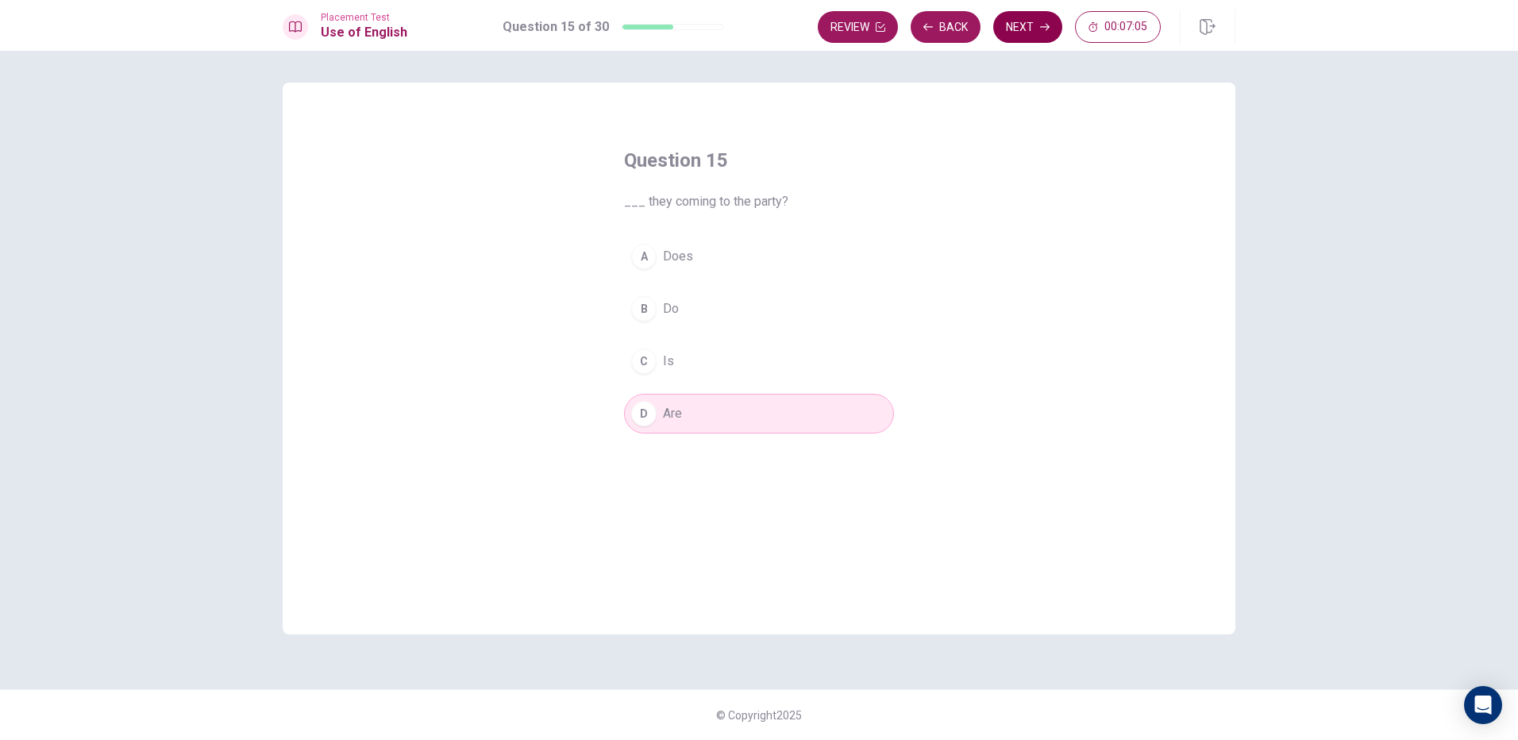
click at [1045, 19] on button "Next" at bounding box center [1027, 27] width 69 height 32
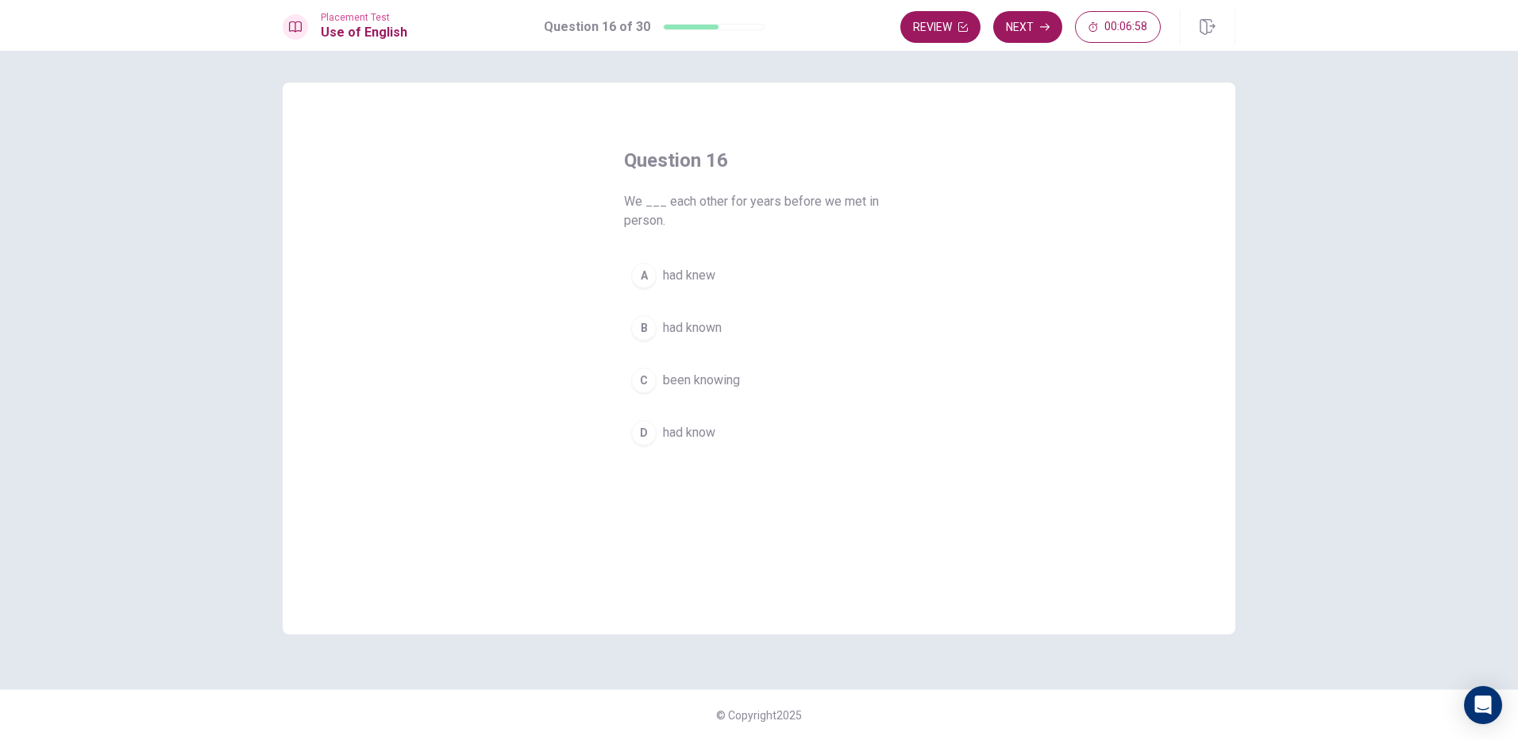
drag, startPoint x: 704, startPoint y: 203, endPoint x: 759, endPoint y: 206, distance: 54.9
click at [745, 206] on span "We ___ each other for years before we met in person." at bounding box center [759, 211] width 270 height 38
click at [688, 267] on span "had knew" at bounding box center [689, 275] width 52 height 19
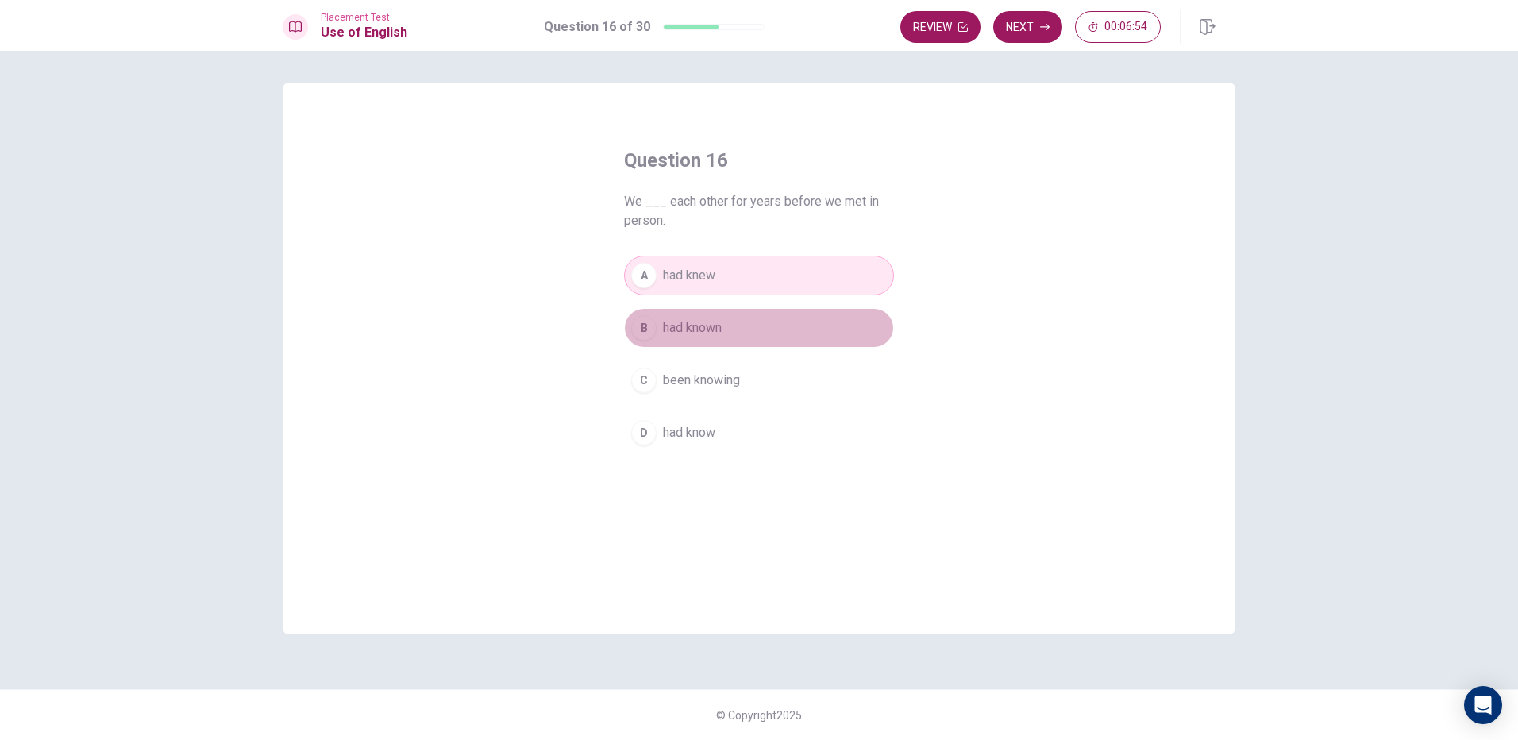
click at [695, 318] on span "had known" at bounding box center [692, 327] width 59 height 19
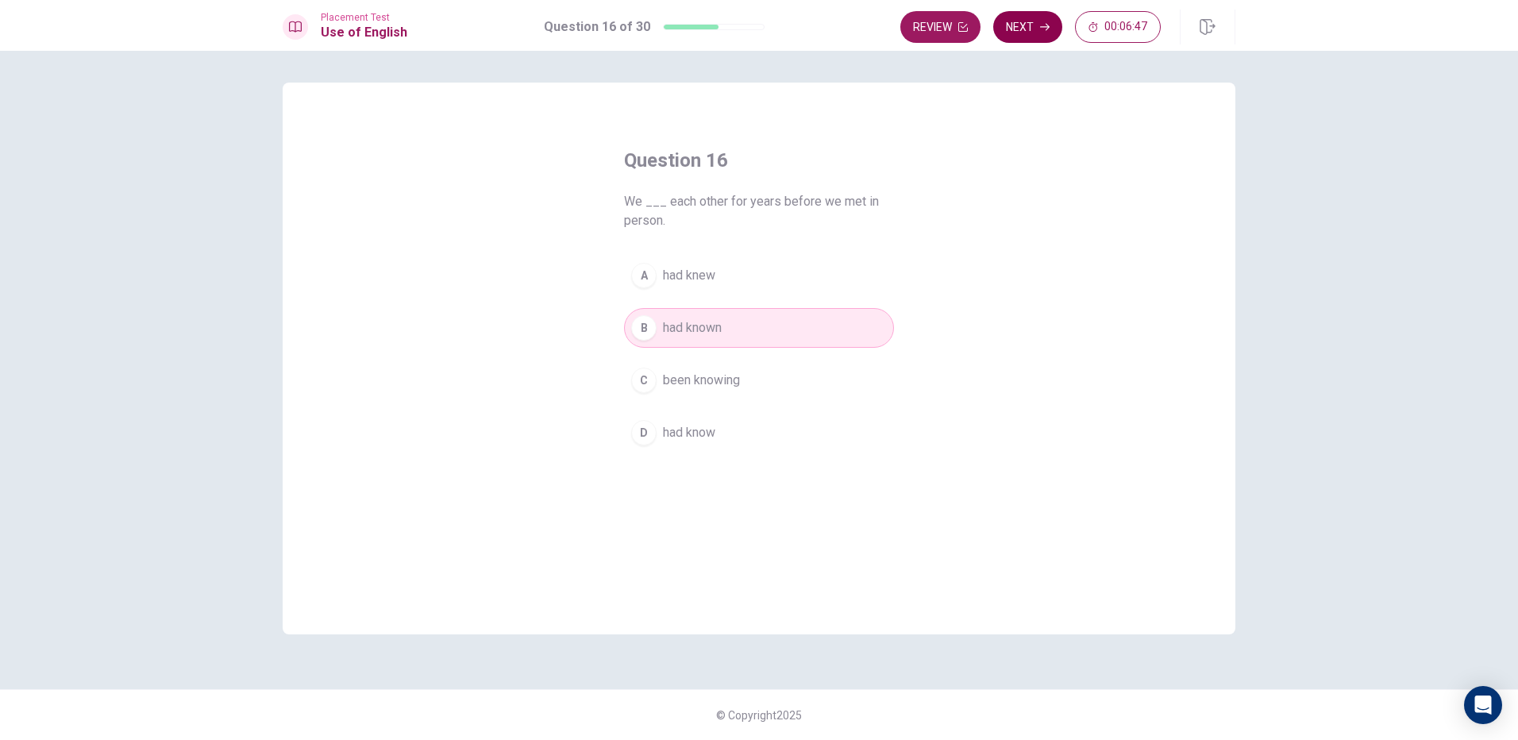
click at [1011, 31] on button "Next" at bounding box center [1027, 27] width 69 height 32
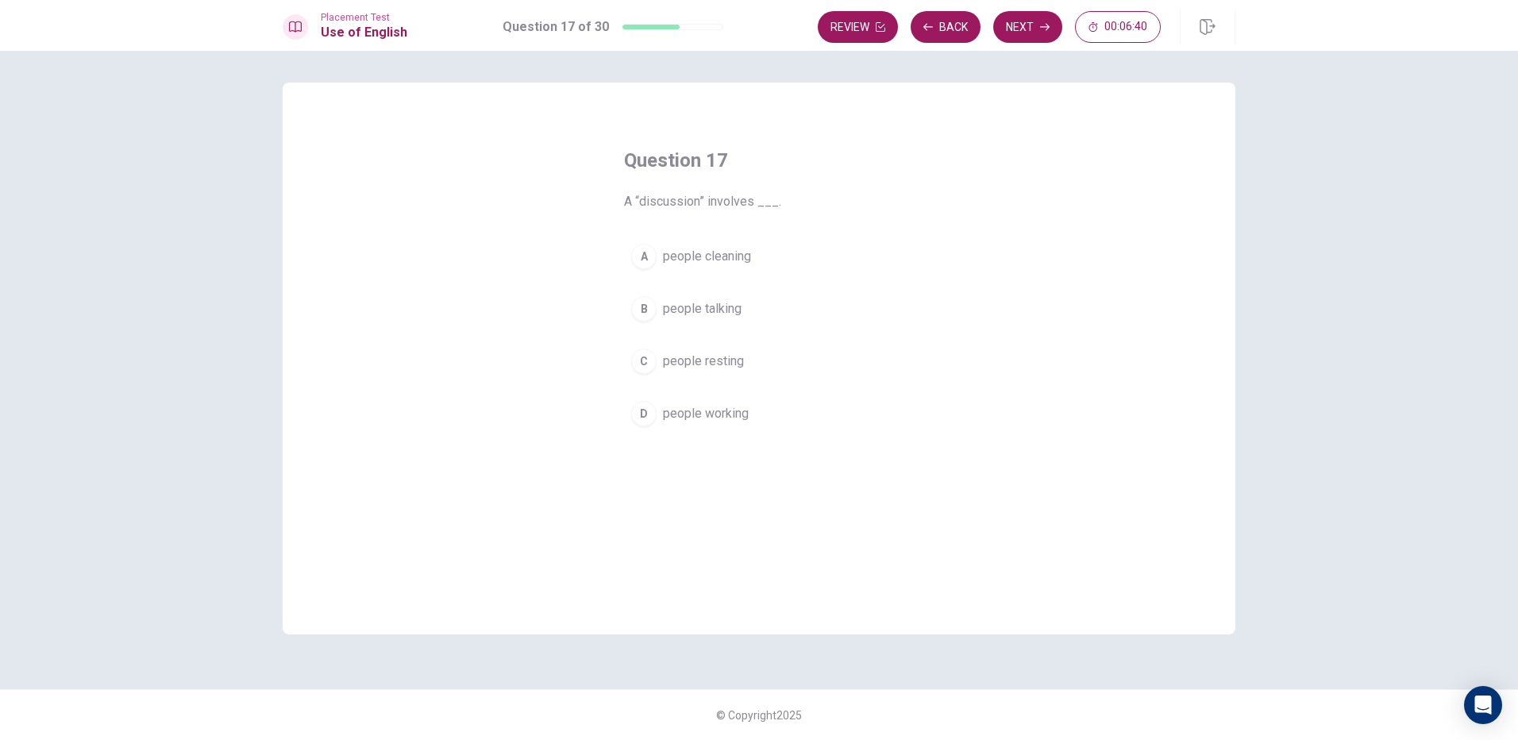
click at [717, 310] on span "people talking" at bounding box center [702, 308] width 79 height 19
click at [1022, 40] on button "Next" at bounding box center [1027, 27] width 69 height 32
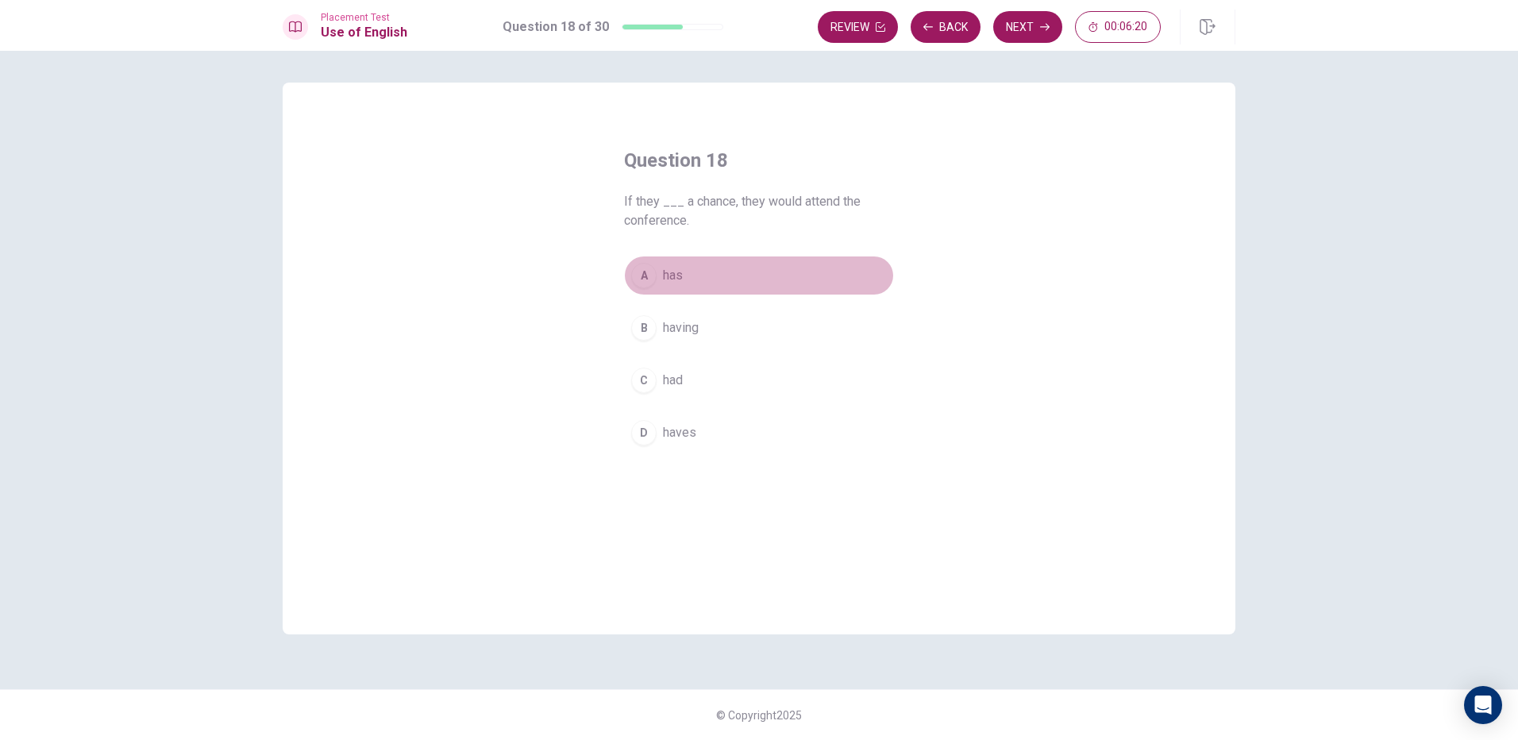
click at [663, 282] on span "has" at bounding box center [673, 275] width 20 height 19
click at [679, 385] on span "had" at bounding box center [673, 380] width 20 height 19
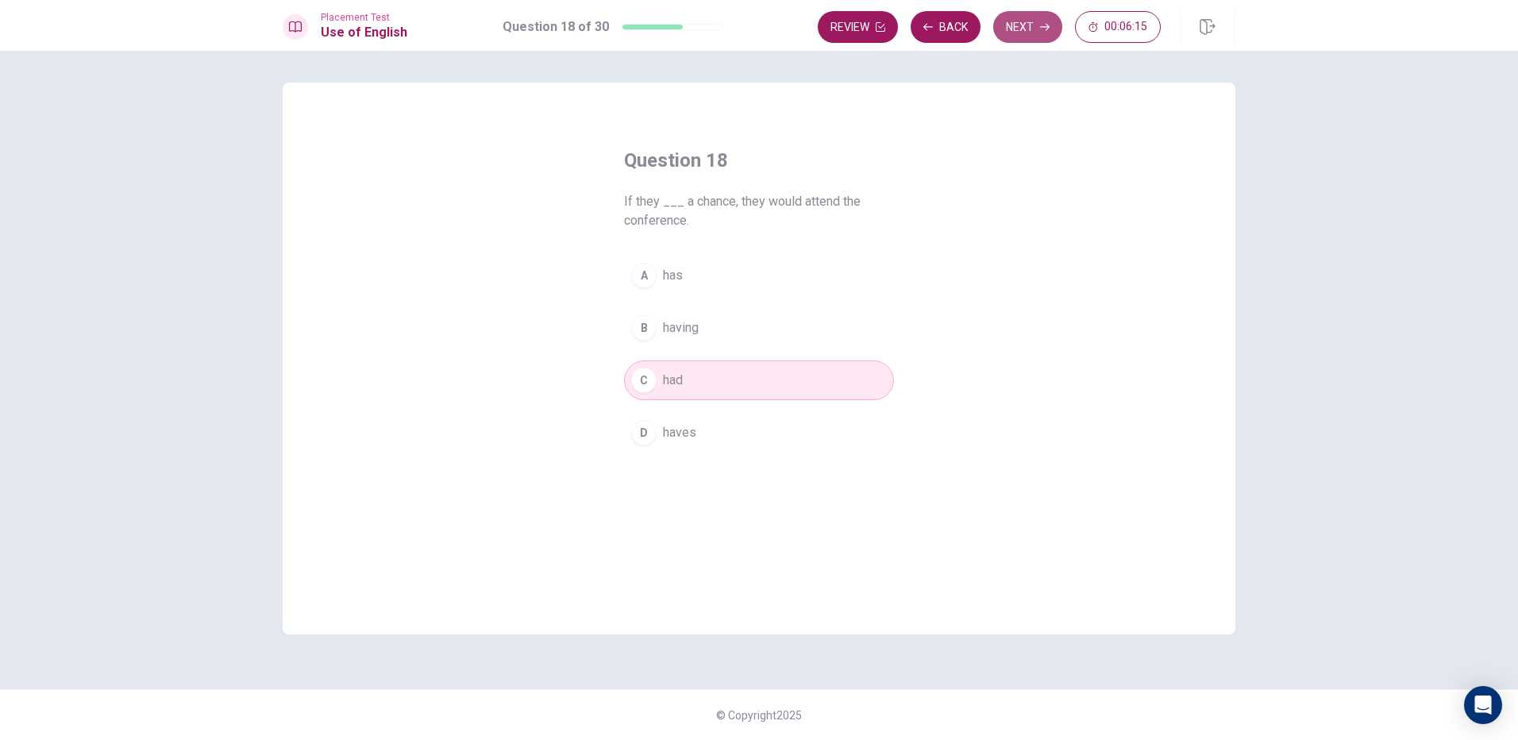
click at [995, 24] on button "Next" at bounding box center [1027, 27] width 69 height 32
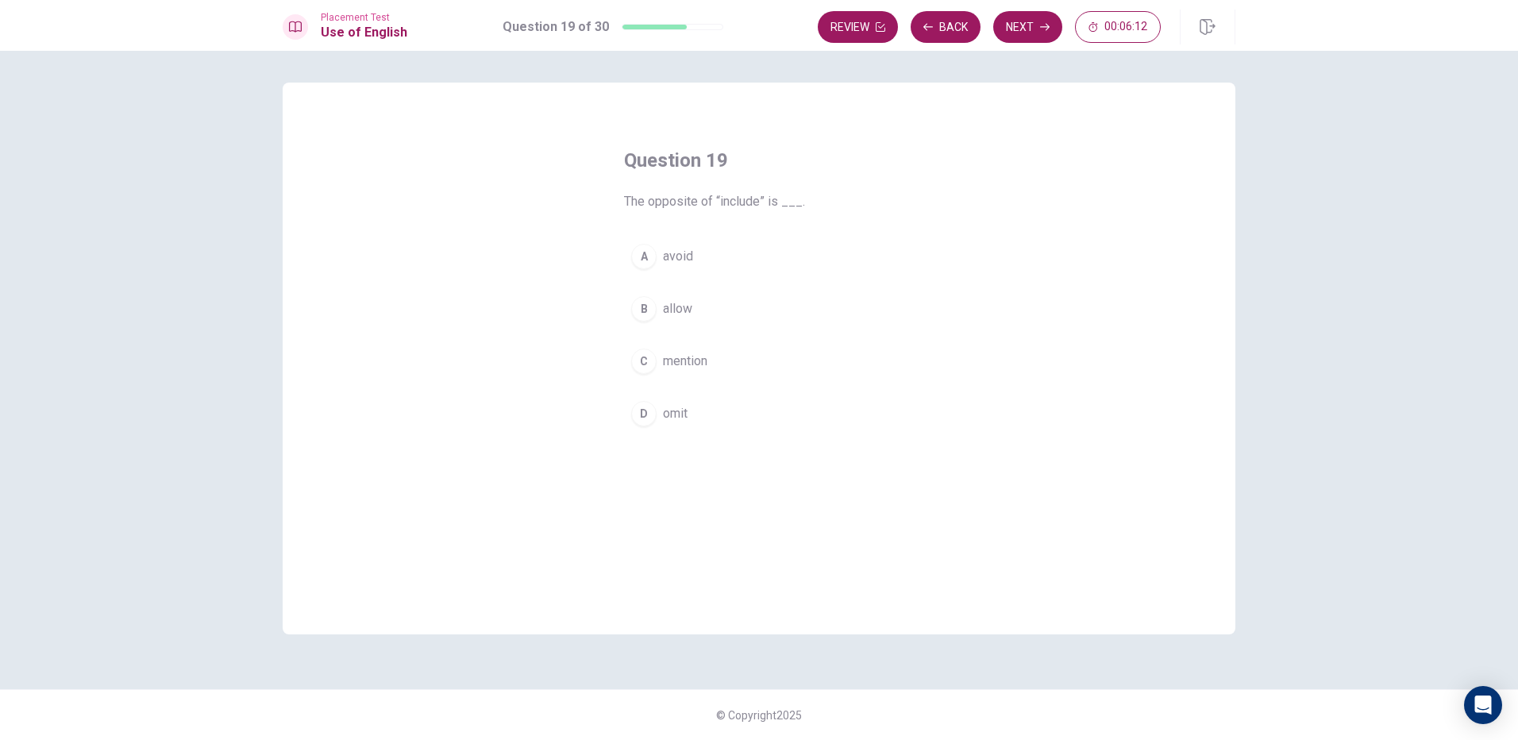
drag, startPoint x: 724, startPoint y: 202, endPoint x: 739, endPoint y: 244, distance: 43.9
click at [739, 237] on div "Question 19 The opposite of “include” is ___. A avoid B allow C mention D omit" at bounding box center [758, 290] width 333 height 337
click at [696, 310] on button "B allow" at bounding box center [759, 309] width 270 height 40
click at [694, 365] on span "mention" at bounding box center [685, 361] width 44 height 19
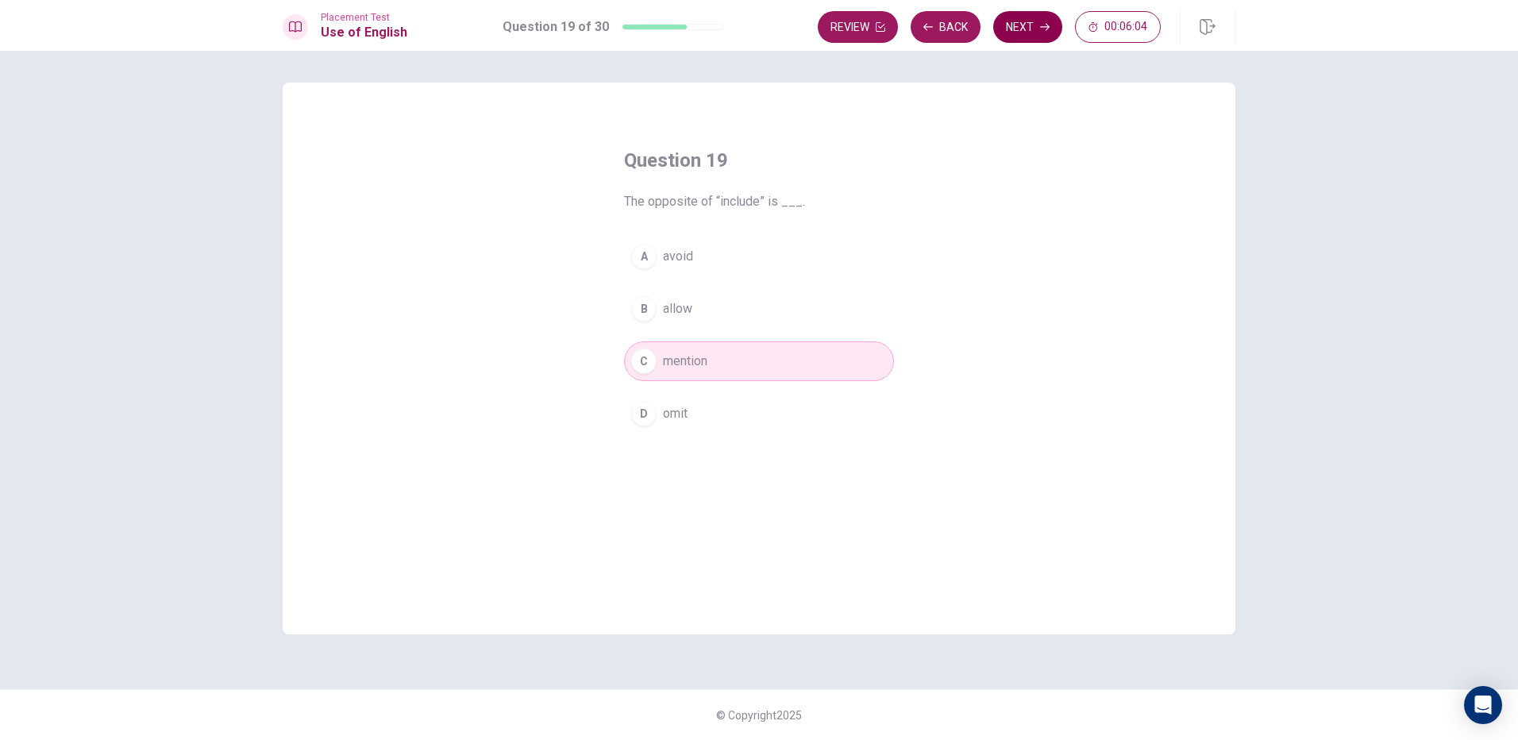
click at [1029, 27] on button "Next" at bounding box center [1027, 27] width 69 height 32
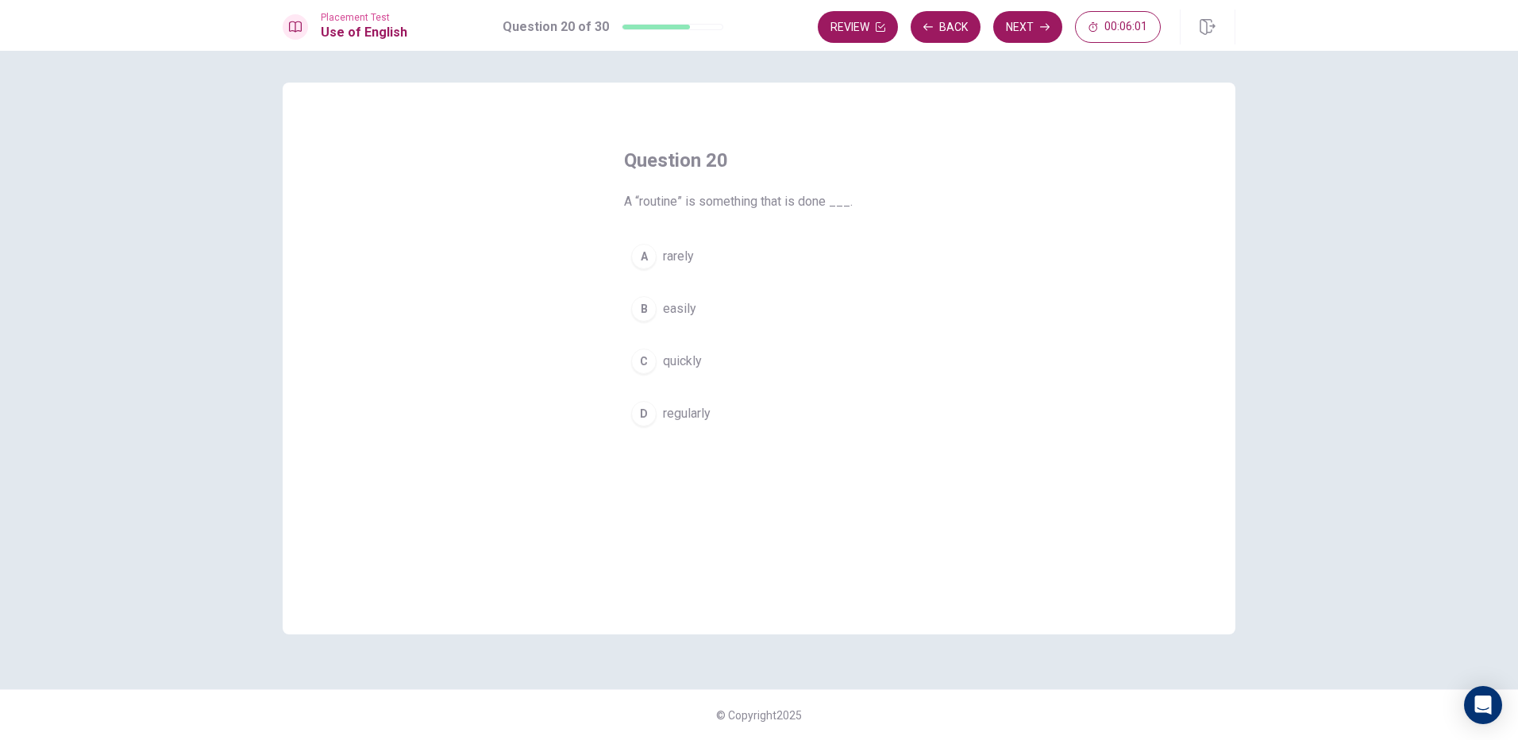
drag, startPoint x: 718, startPoint y: 202, endPoint x: 774, endPoint y: 203, distance: 55.6
click at [774, 203] on span "A “routine” is something that is done ___." at bounding box center [759, 201] width 270 height 19
click at [692, 416] on span "regularly" at bounding box center [687, 413] width 48 height 19
click at [1018, 32] on button "Next" at bounding box center [1027, 27] width 69 height 32
click at [744, 199] on span "They ____ home when the rain started." at bounding box center [759, 201] width 270 height 19
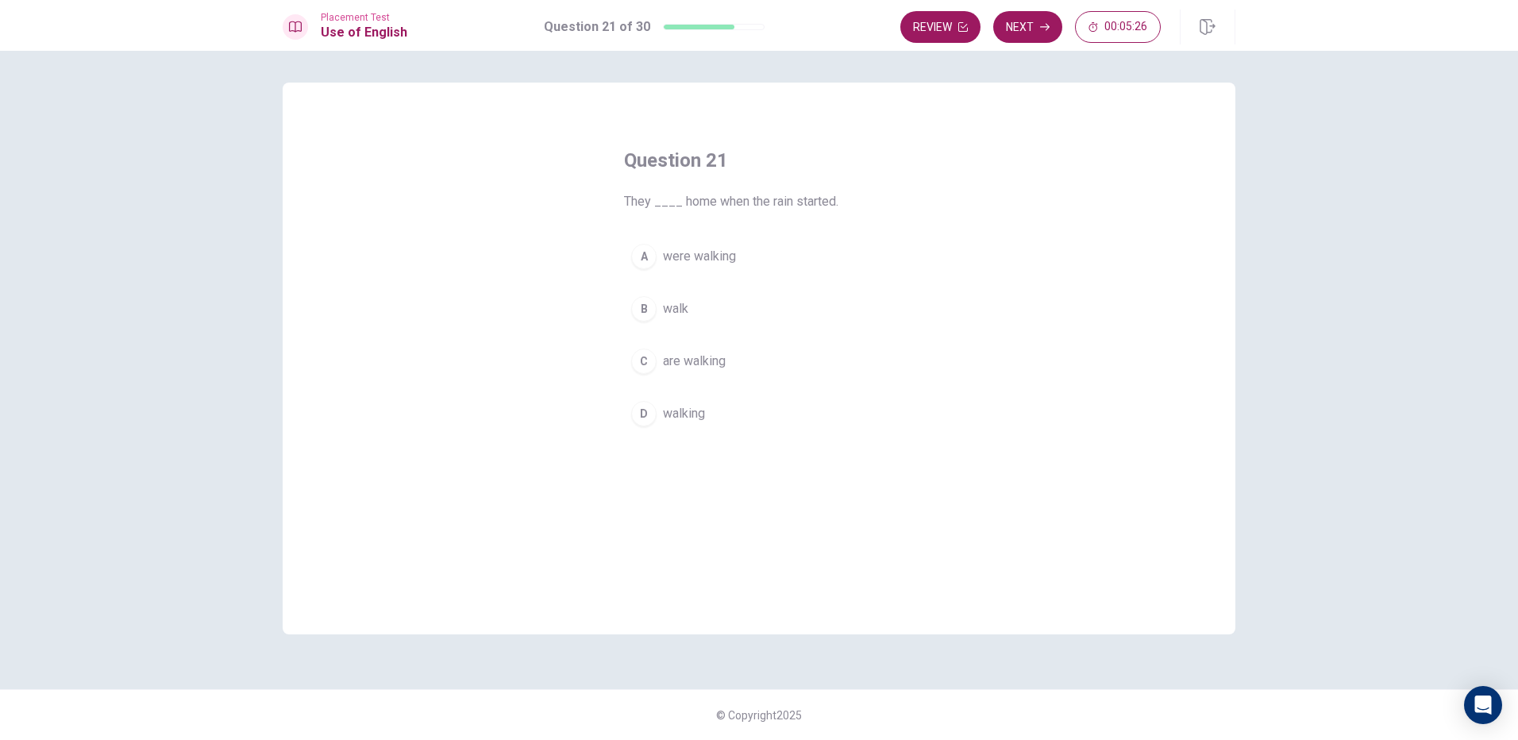
click at [775, 256] on button "A were walking" at bounding box center [759, 257] width 270 height 40
click at [1055, 37] on button "Next" at bounding box center [1027, 27] width 69 height 32
click at [686, 206] on span "She ____ to visit us this weekend." at bounding box center [759, 201] width 270 height 19
click at [701, 266] on button "A coming" at bounding box center [759, 257] width 270 height 40
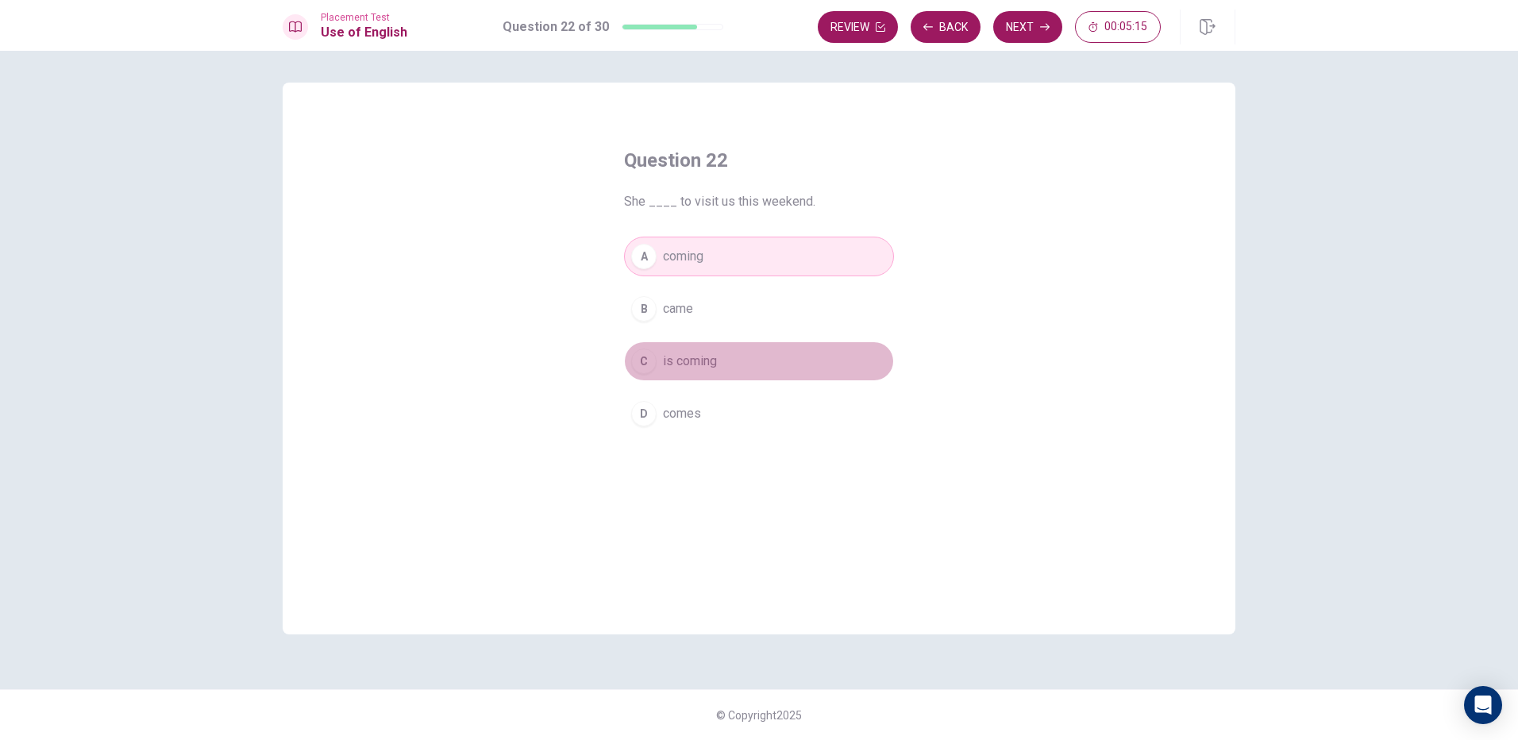
click at [675, 362] on span "is coming" at bounding box center [690, 361] width 54 height 19
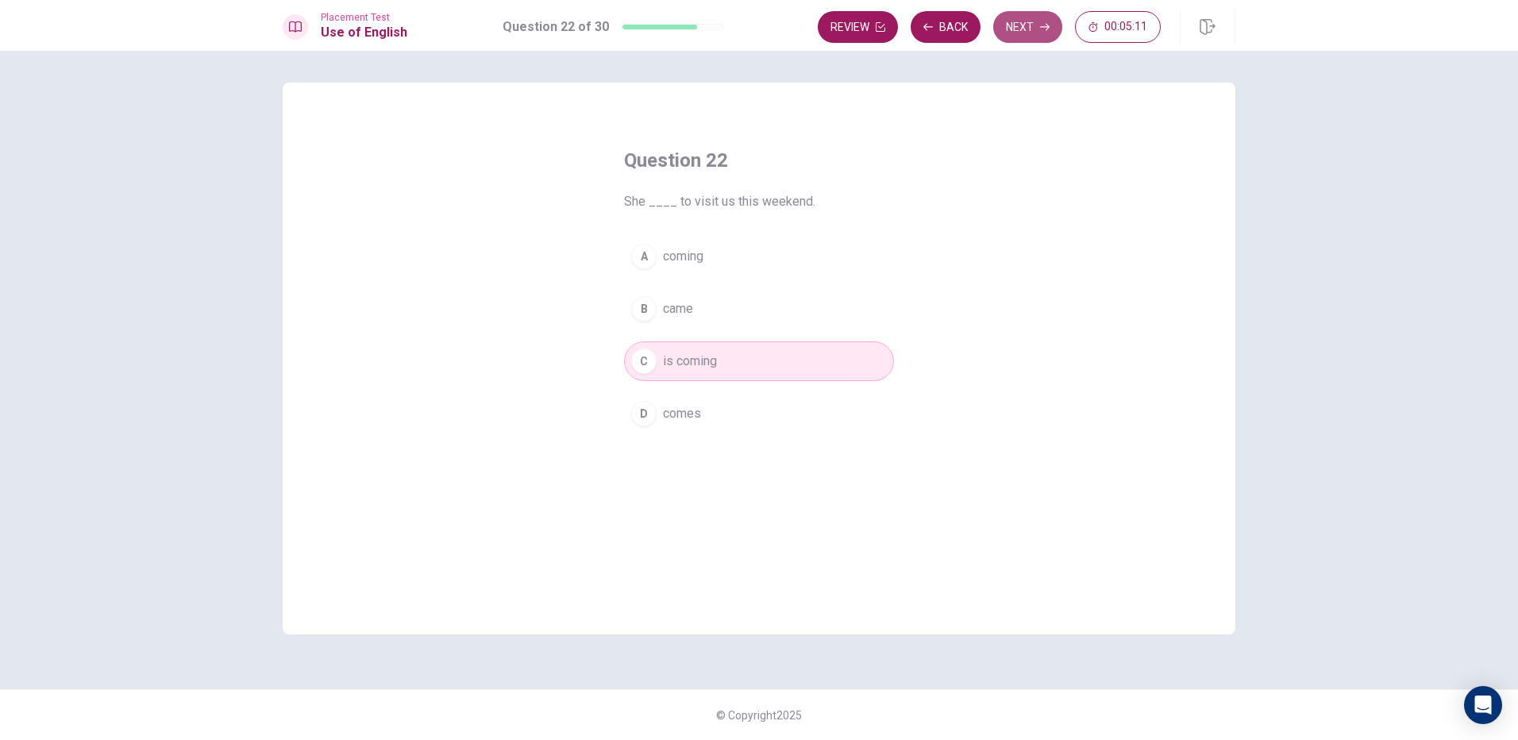
click at [1004, 28] on button "Next" at bounding box center [1027, 27] width 69 height 32
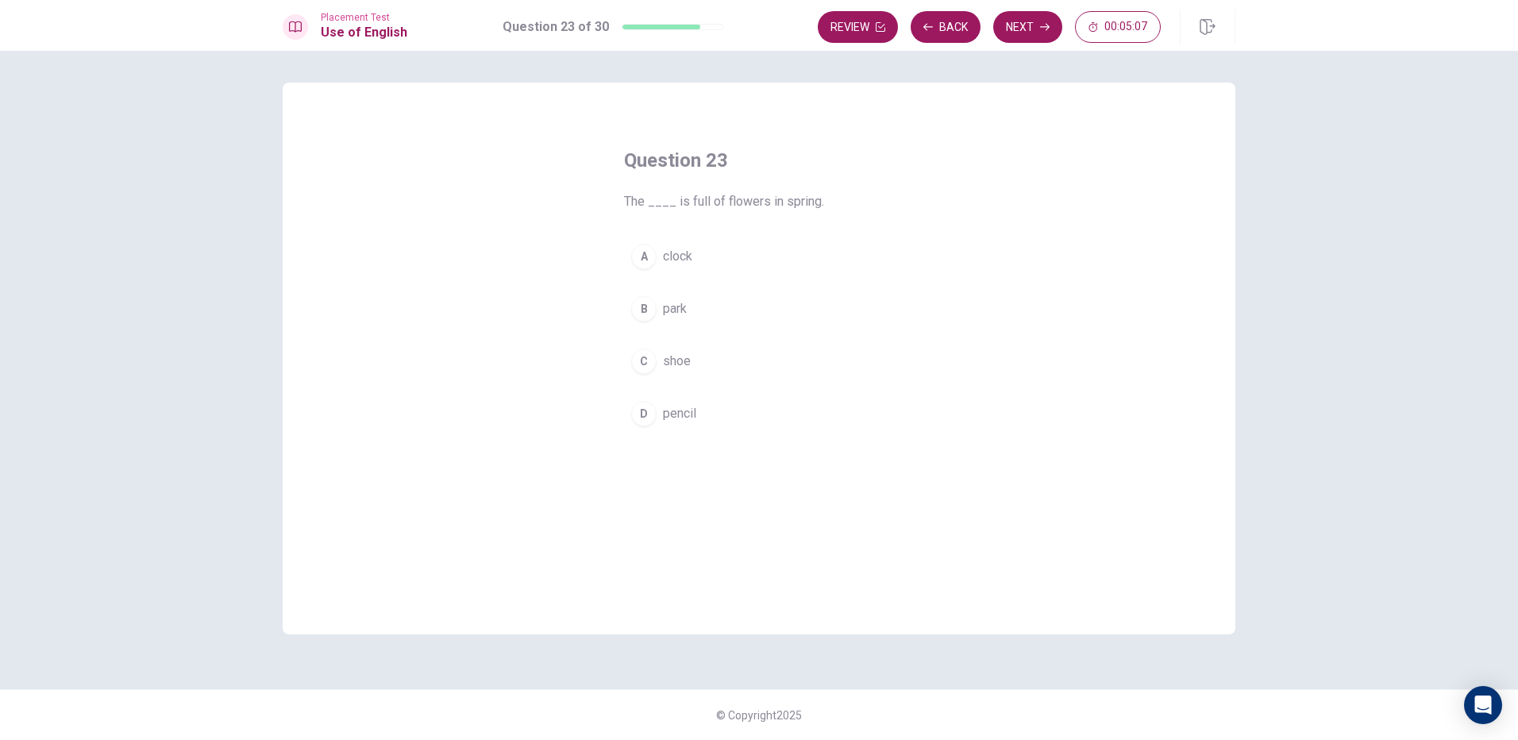
click at [701, 304] on button "B park" at bounding box center [759, 309] width 270 height 40
click at [1049, 34] on button "Next" at bounding box center [1027, 27] width 69 height 32
click at [715, 307] on button "B help" at bounding box center [759, 309] width 270 height 40
click at [1040, 28] on icon "button" at bounding box center [1045, 27] width 10 height 10
click at [687, 416] on span "to get" at bounding box center [679, 413] width 33 height 19
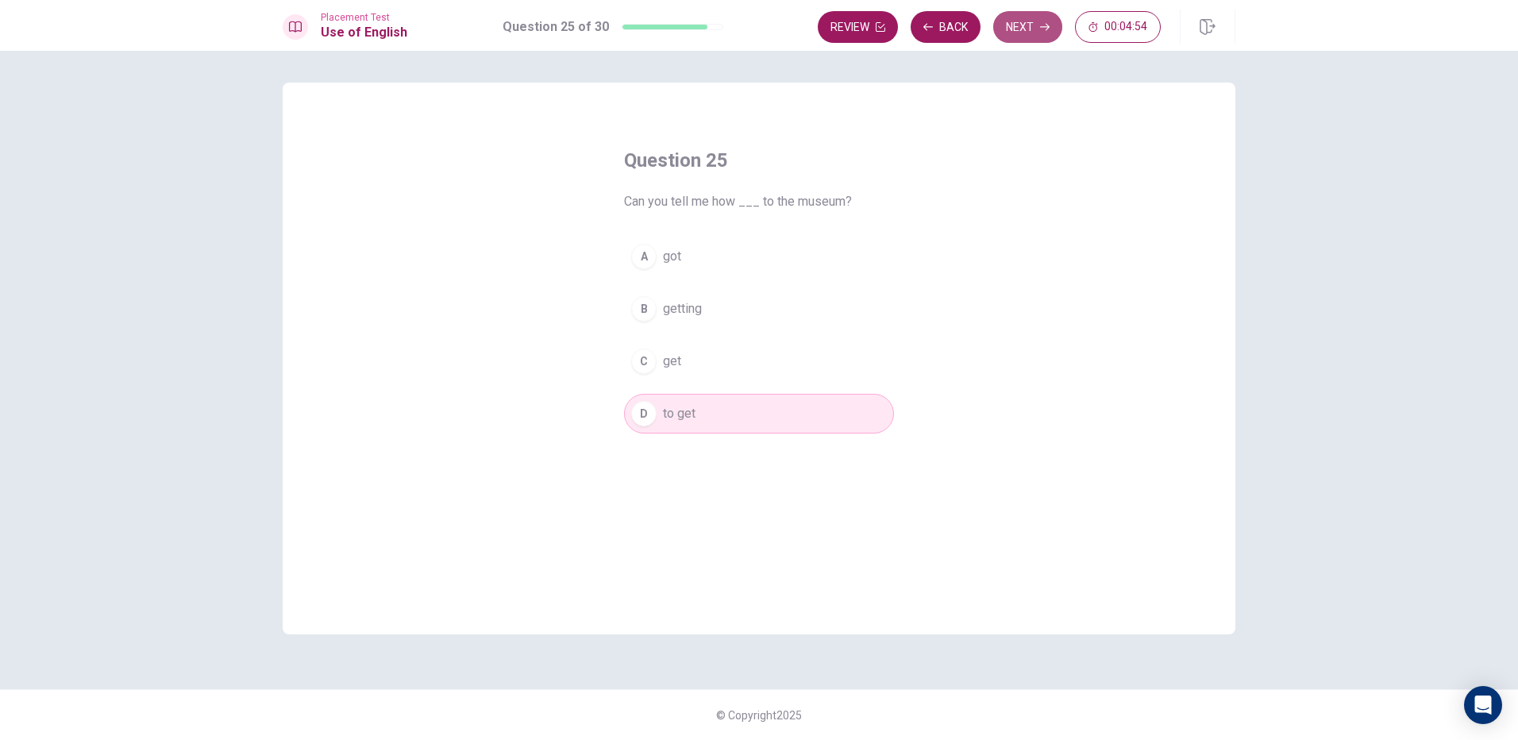
click at [1044, 33] on button "Next" at bounding box center [1027, 27] width 69 height 32
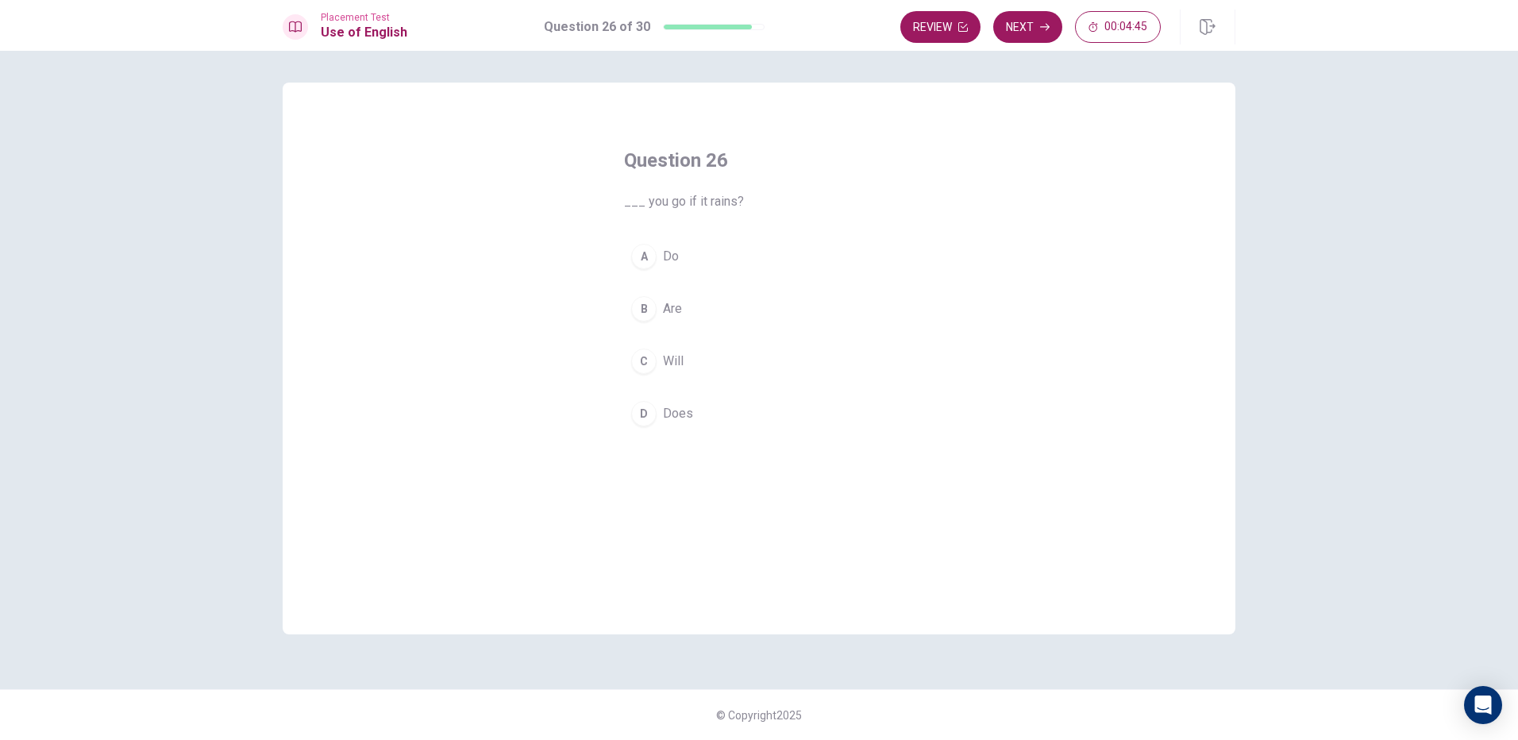
click at [677, 357] on span "Will" at bounding box center [673, 361] width 21 height 19
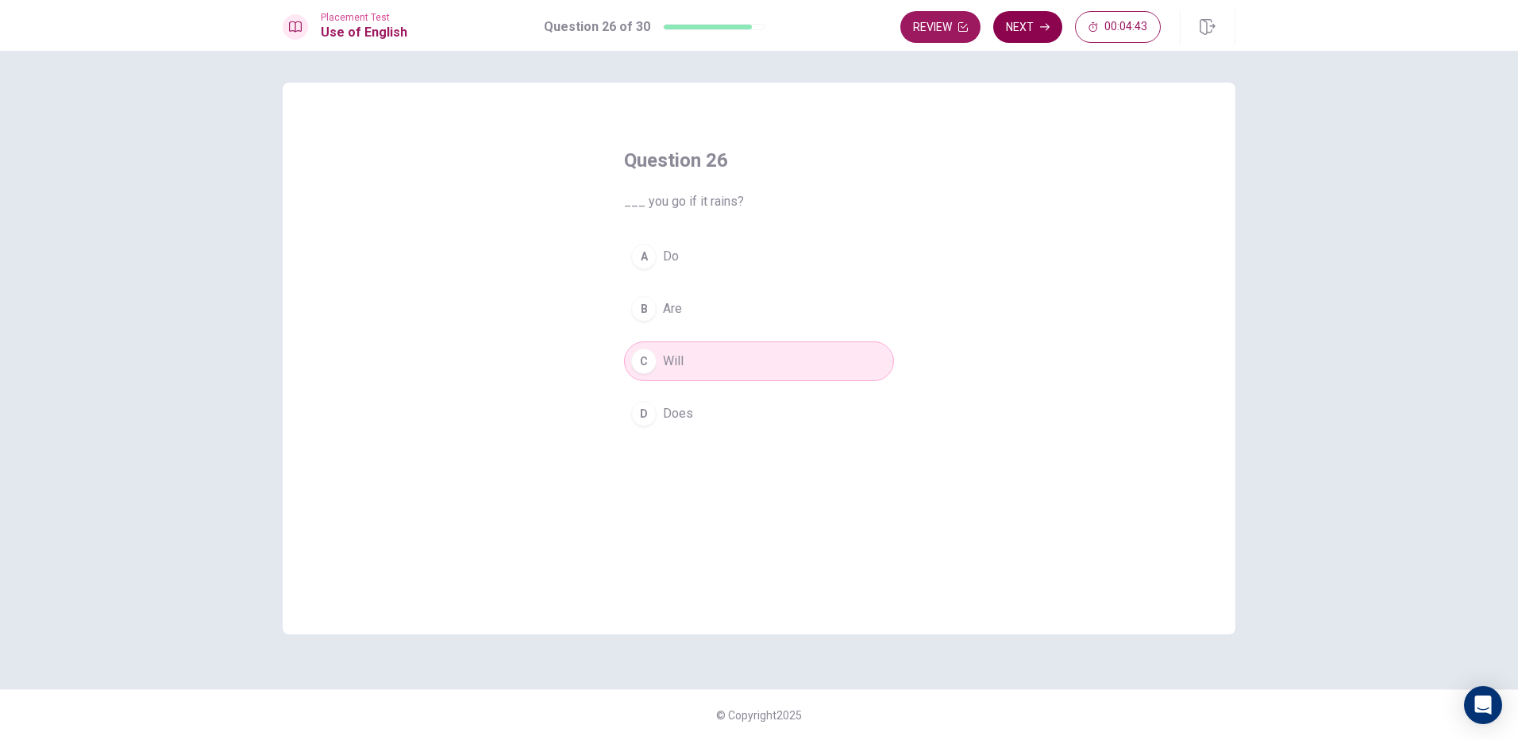
click at [1021, 40] on button "Next" at bounding box center [1027, 27] width 69 height 32
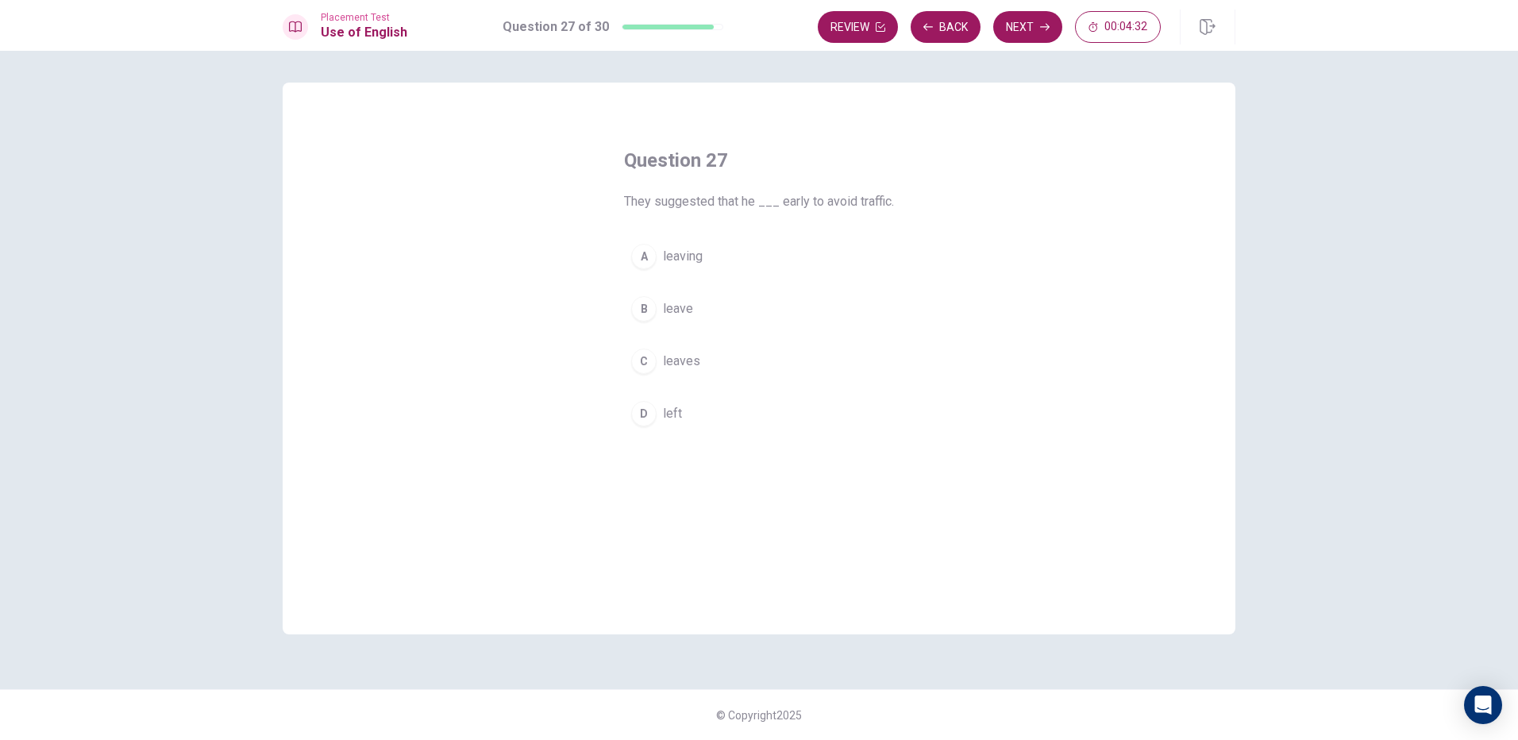
click at [683, 360] on span "leaves" at bounding box center [681, 361] width 37 height 19
click at [708, 409] on button "D left" at bounding box center [759, 414] width 270 height 40
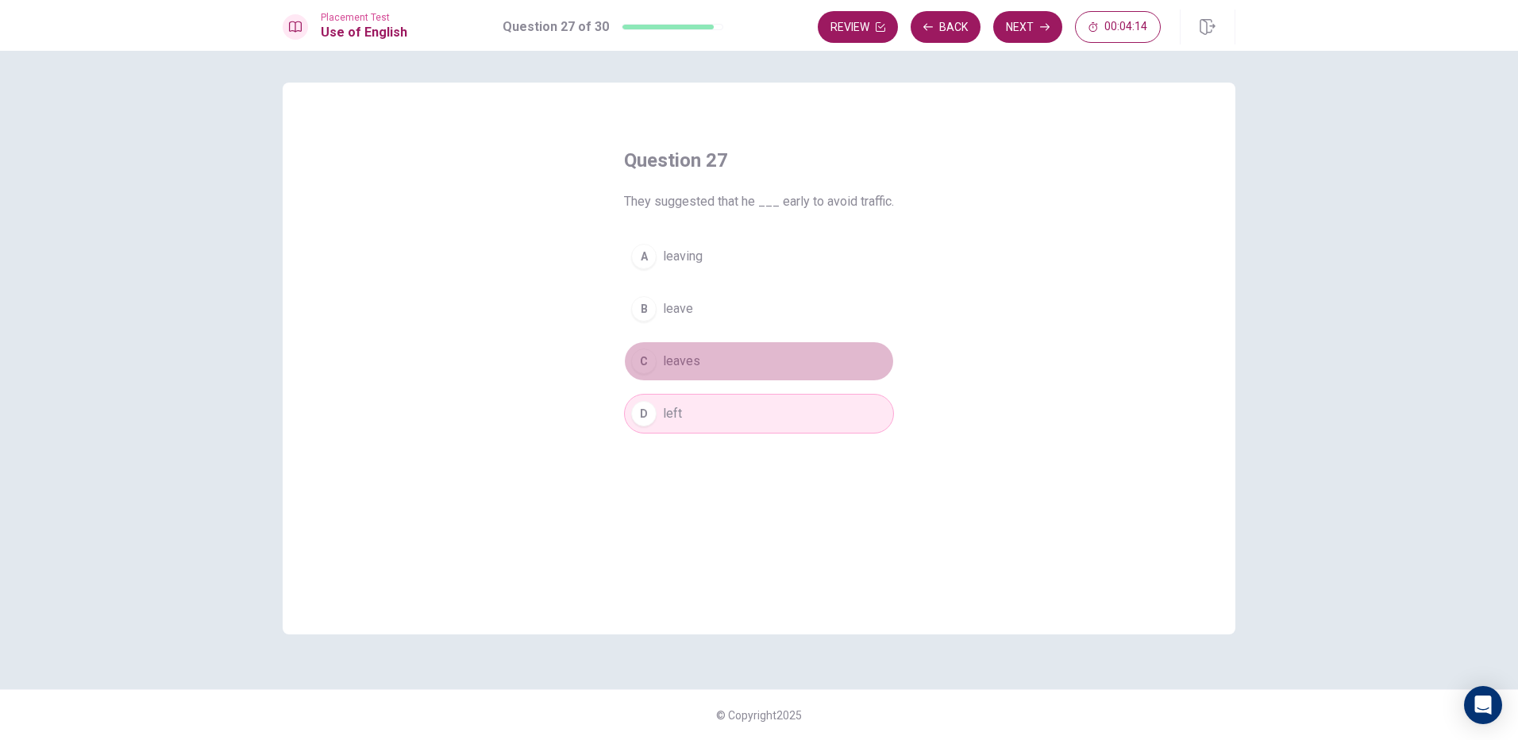
click at [721, 356] on button "C leaves" at bounding box center [759, 361] width 270 height 40
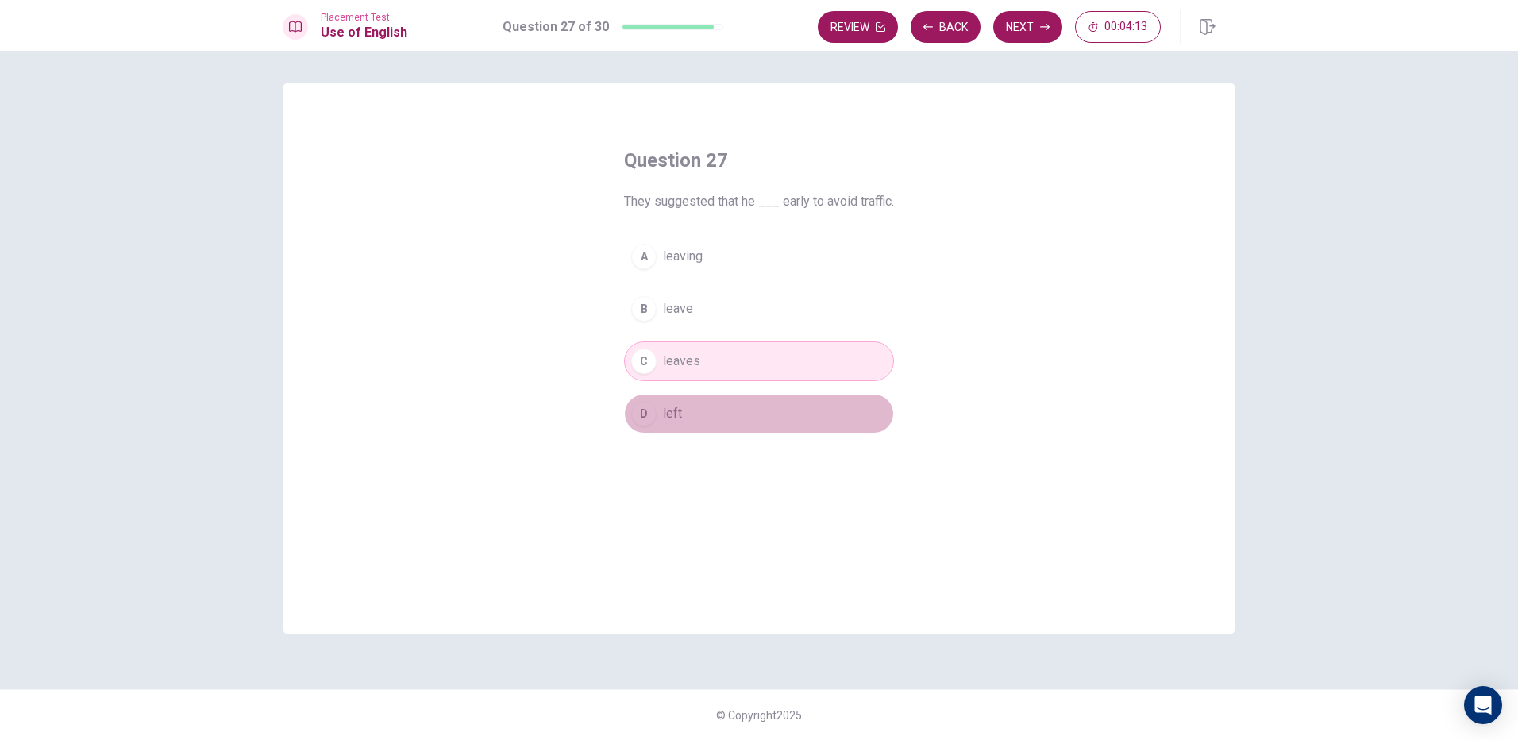
click at [715, 416] on button "D left" at bounding box center [759, 414] width 270 height 40
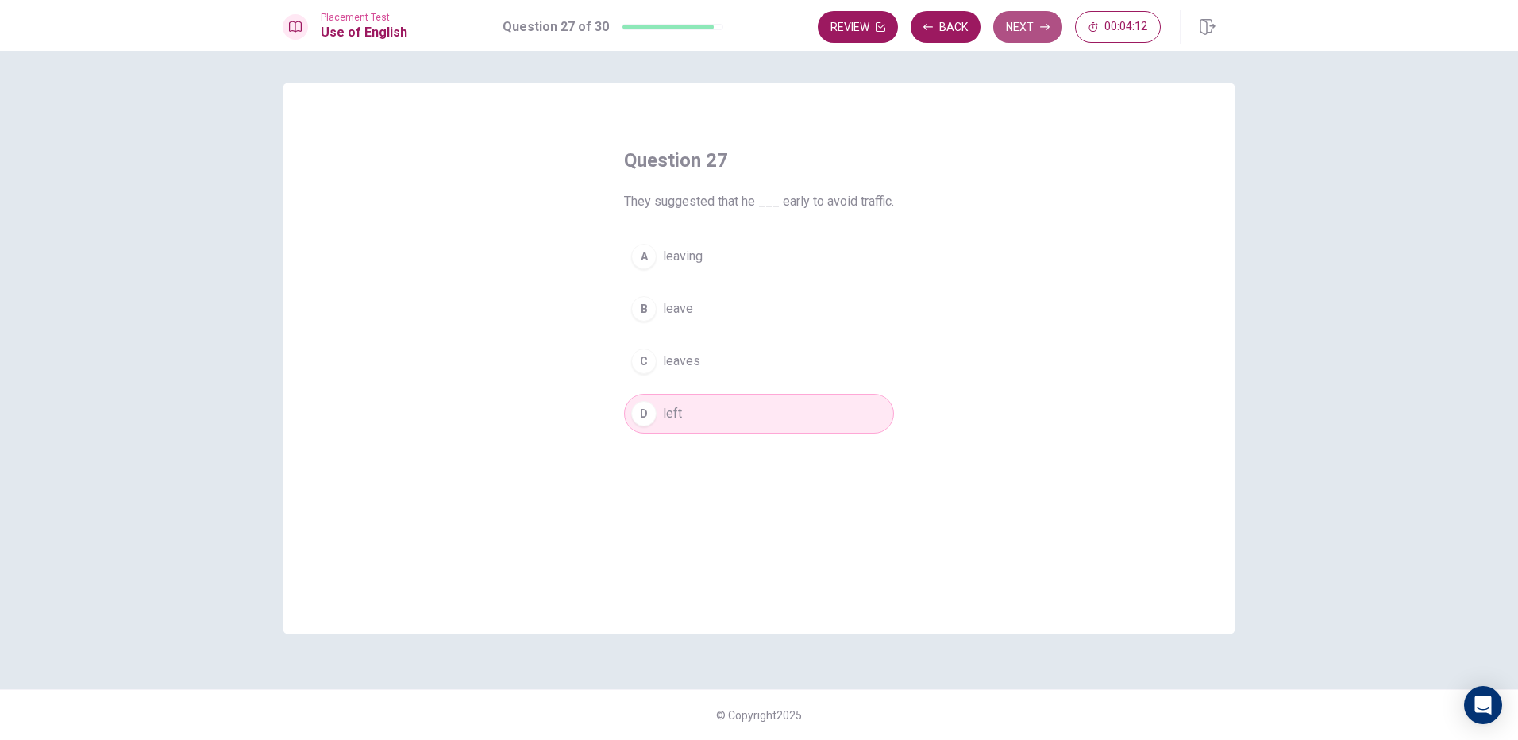
click at [1034, 32] on button "Next" at bounding box center [1027, 27] width 69 height 32
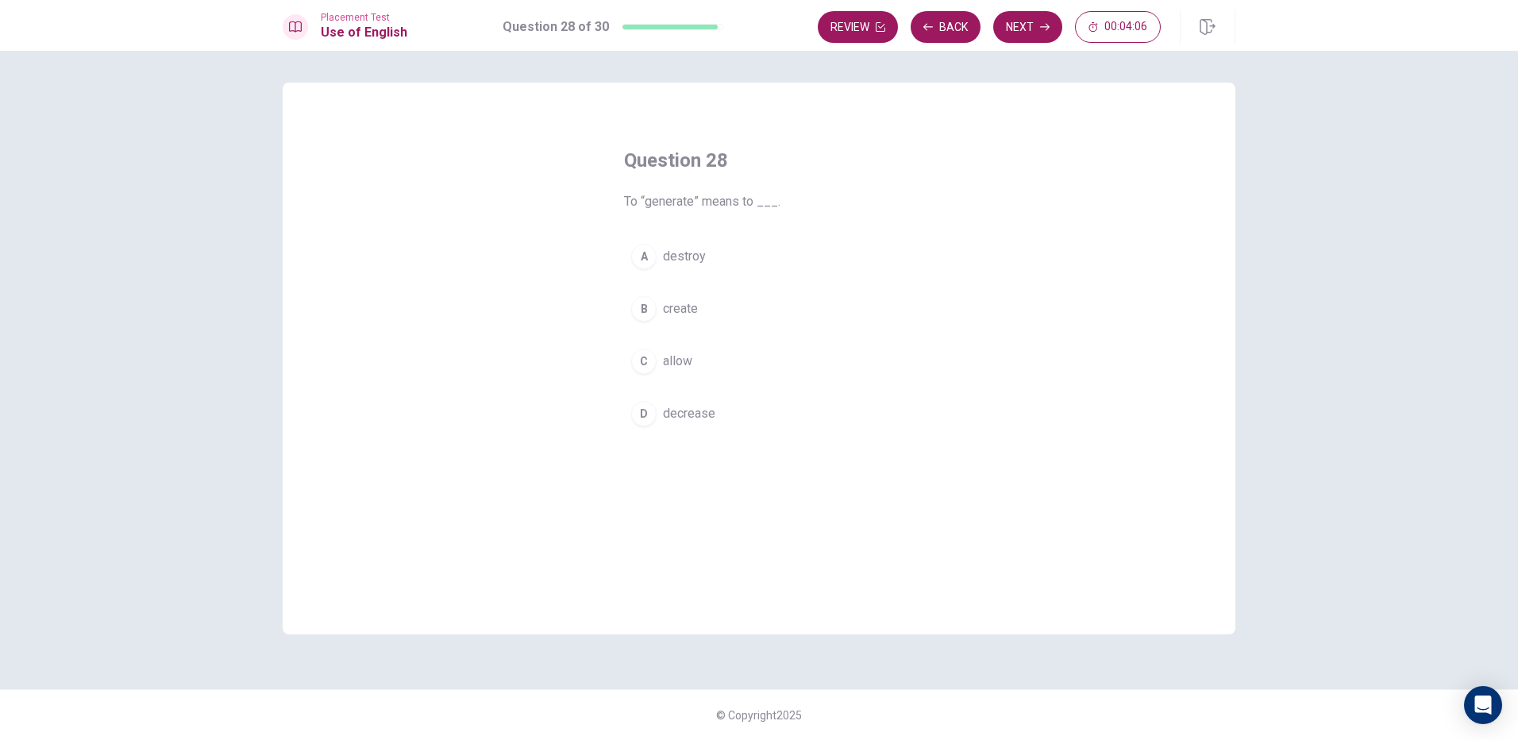
click at [685, 360] on span "allow" at bounding box center [677, 361] width 29 height 19
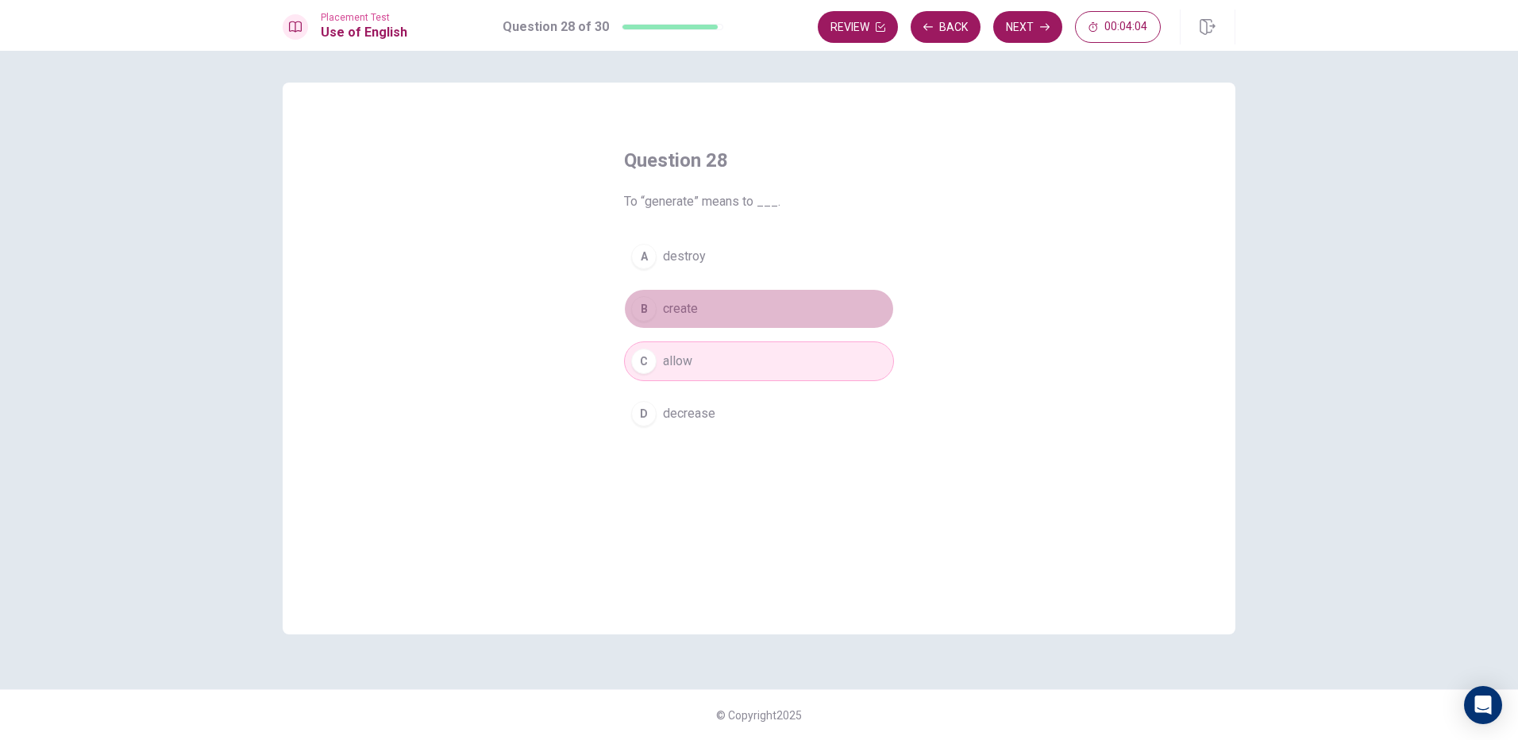
click at [706, 310] on button "B create" at bounding box center [759, 309] width 270 height 40
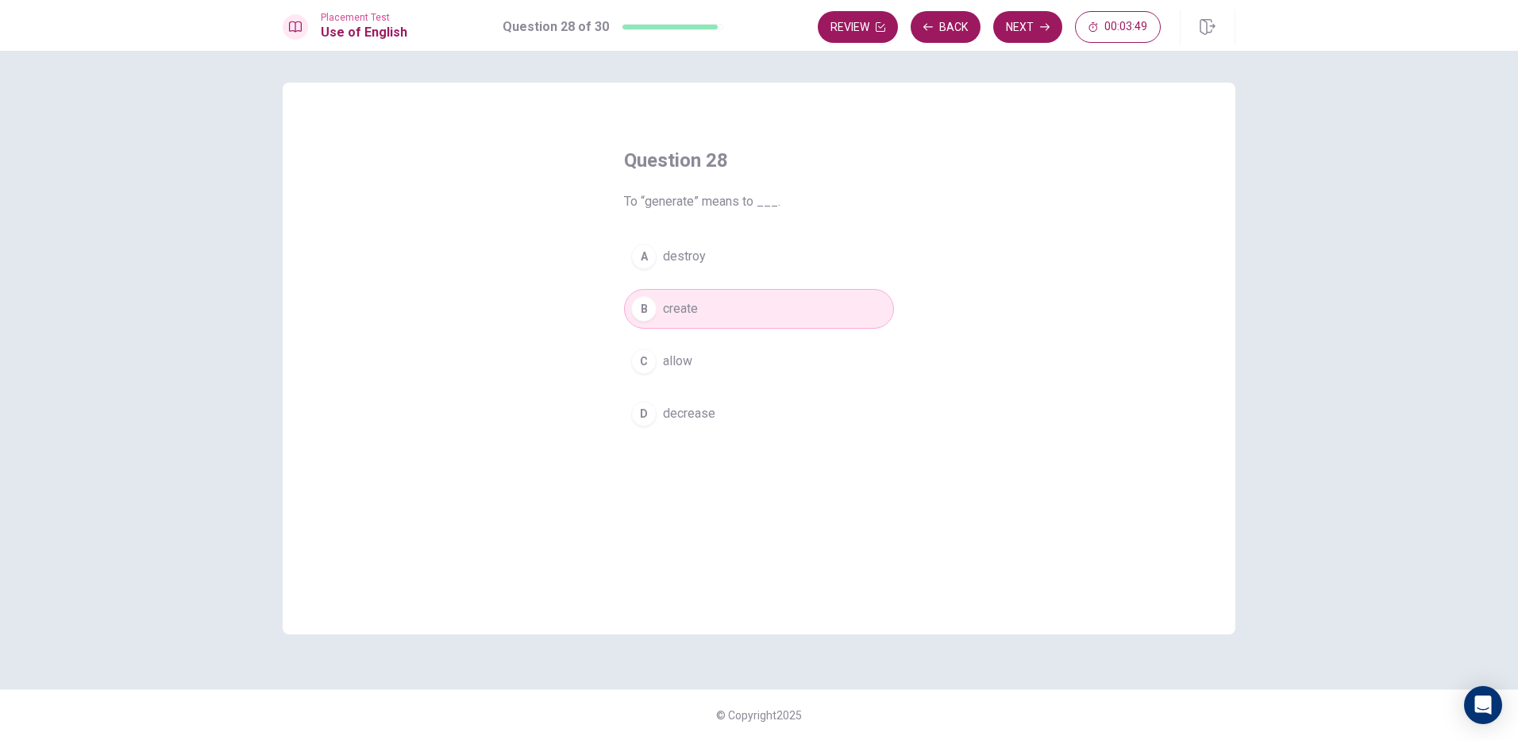
click at [670, 264] on span "destroy" at bounding box center [684, 256] width 43 height 19
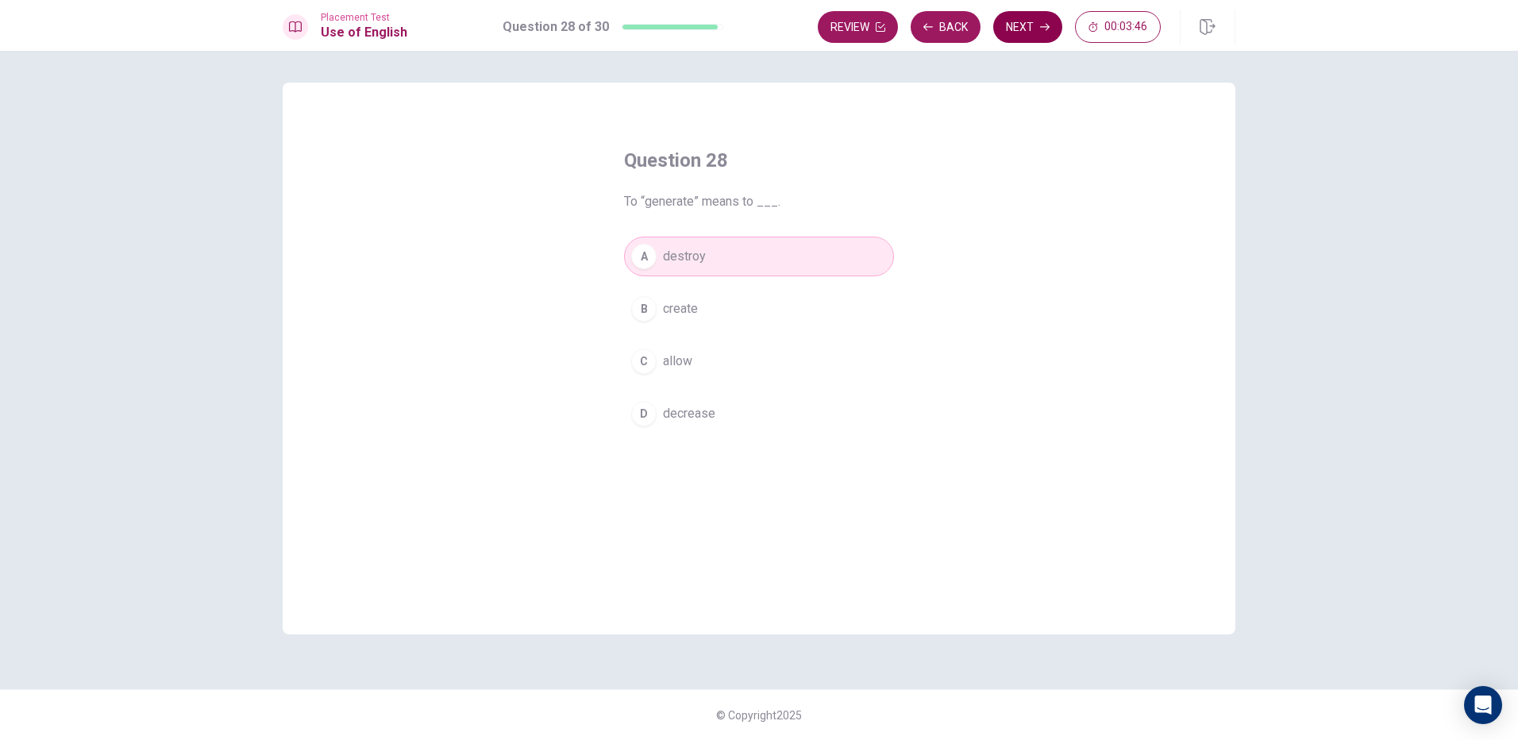
click at [1014, 35] on button "Next" at bounding box center [1027, 27] width 69 height 32
click at [698, 325] on button "B quick" at bounding box center [759, 309] width 270 height 40
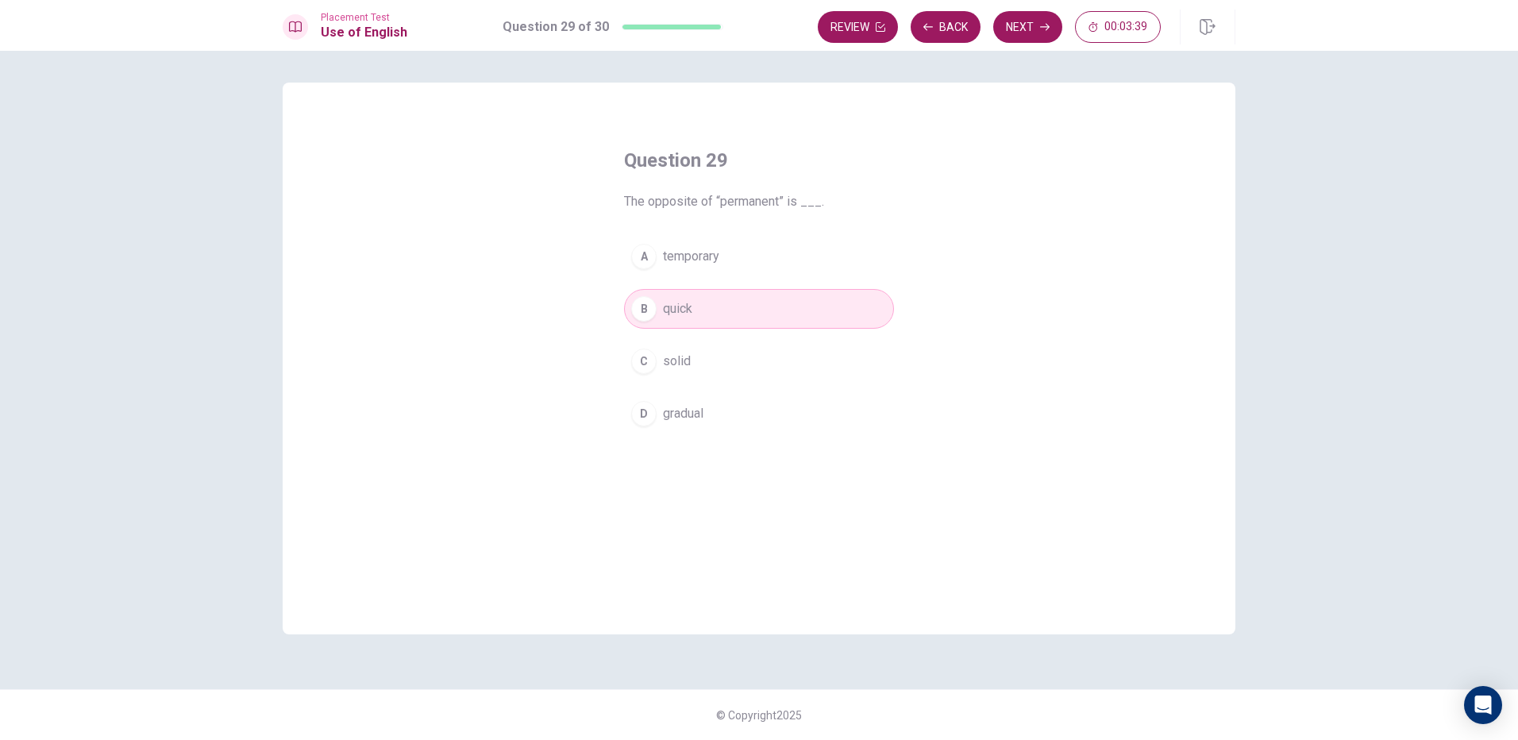
click at [694, 364] on button "C solid" at bounding box center [759, 361] width 270 height 40
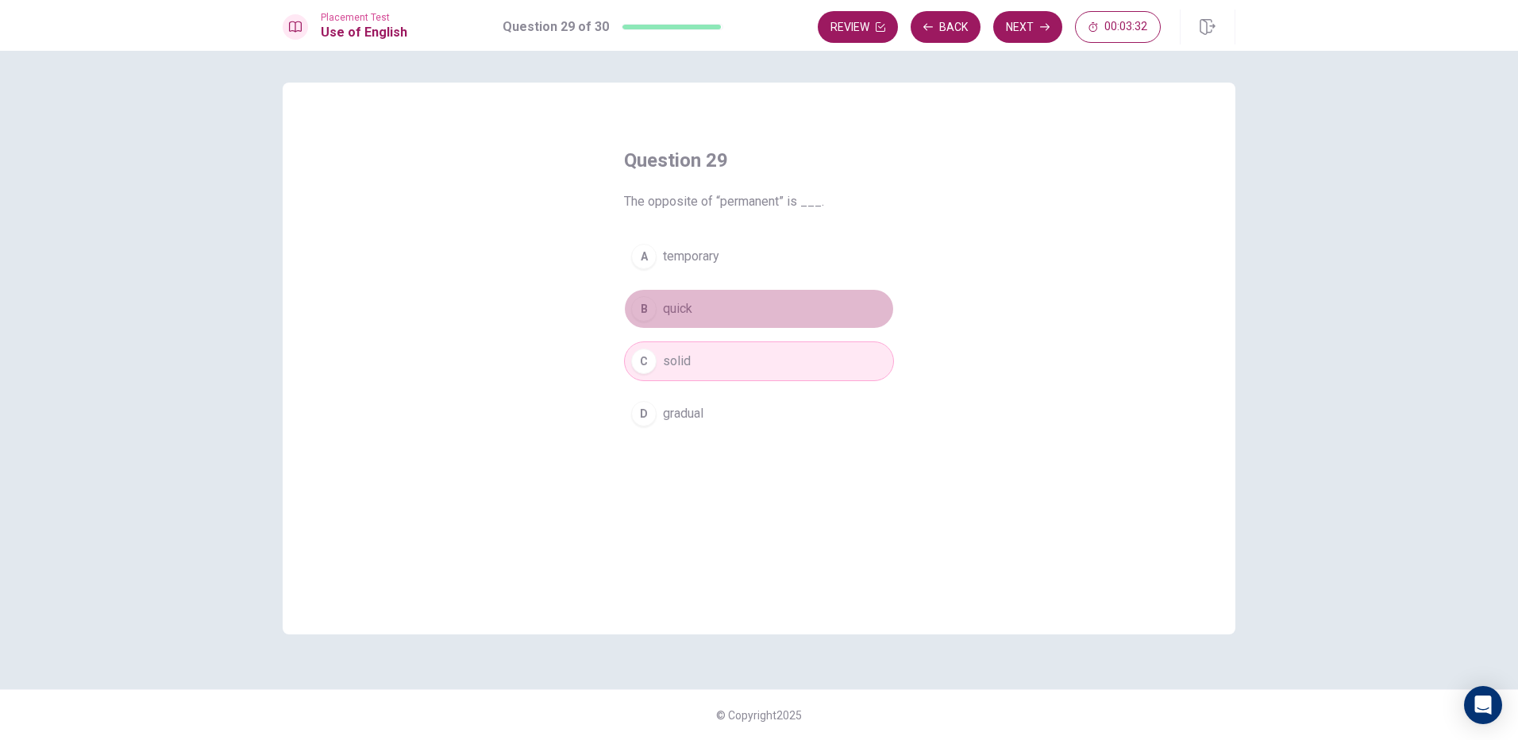
click at [709, 308] on button "B quick" at bounding box center [759, 309] width 270 height 40
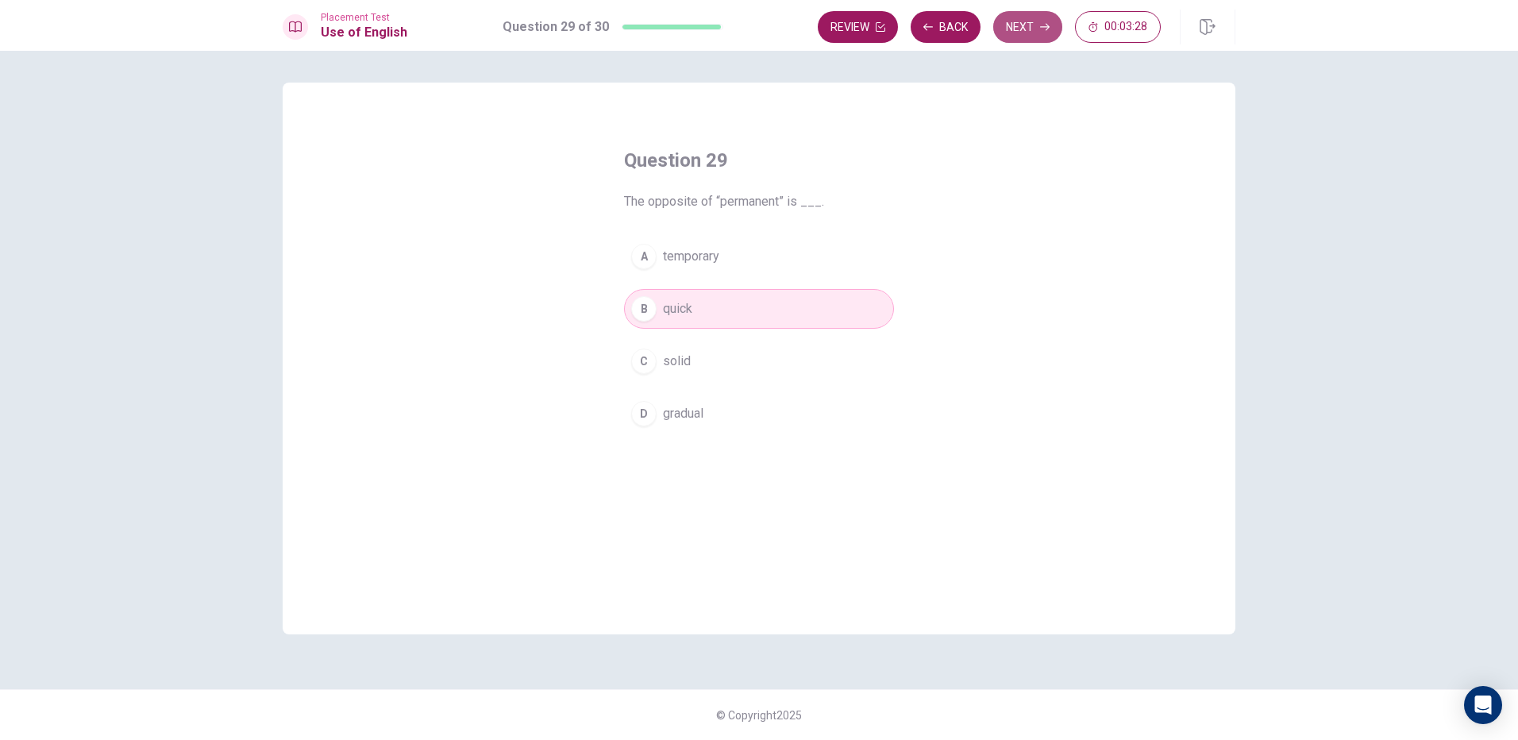
click at [1041, 33] on button "Next" at bounding box center [1027, 27] width 69 height 32
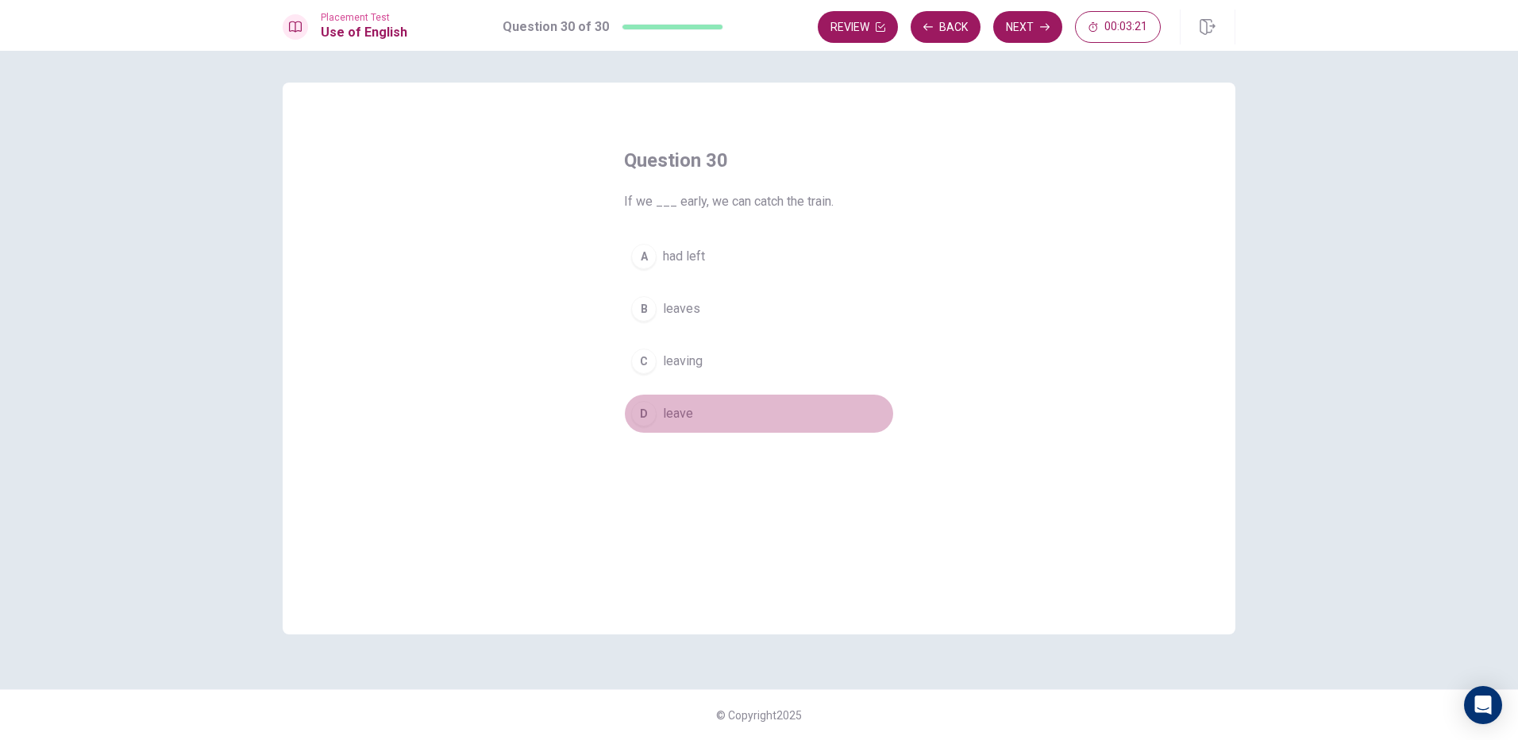
click at [697, 406] on button "D leave" at bounding box center [759, 414] width 270 height 40
click at [1017, 37] on button "Next" at bounding box center [1027, 27] width 69 height 32
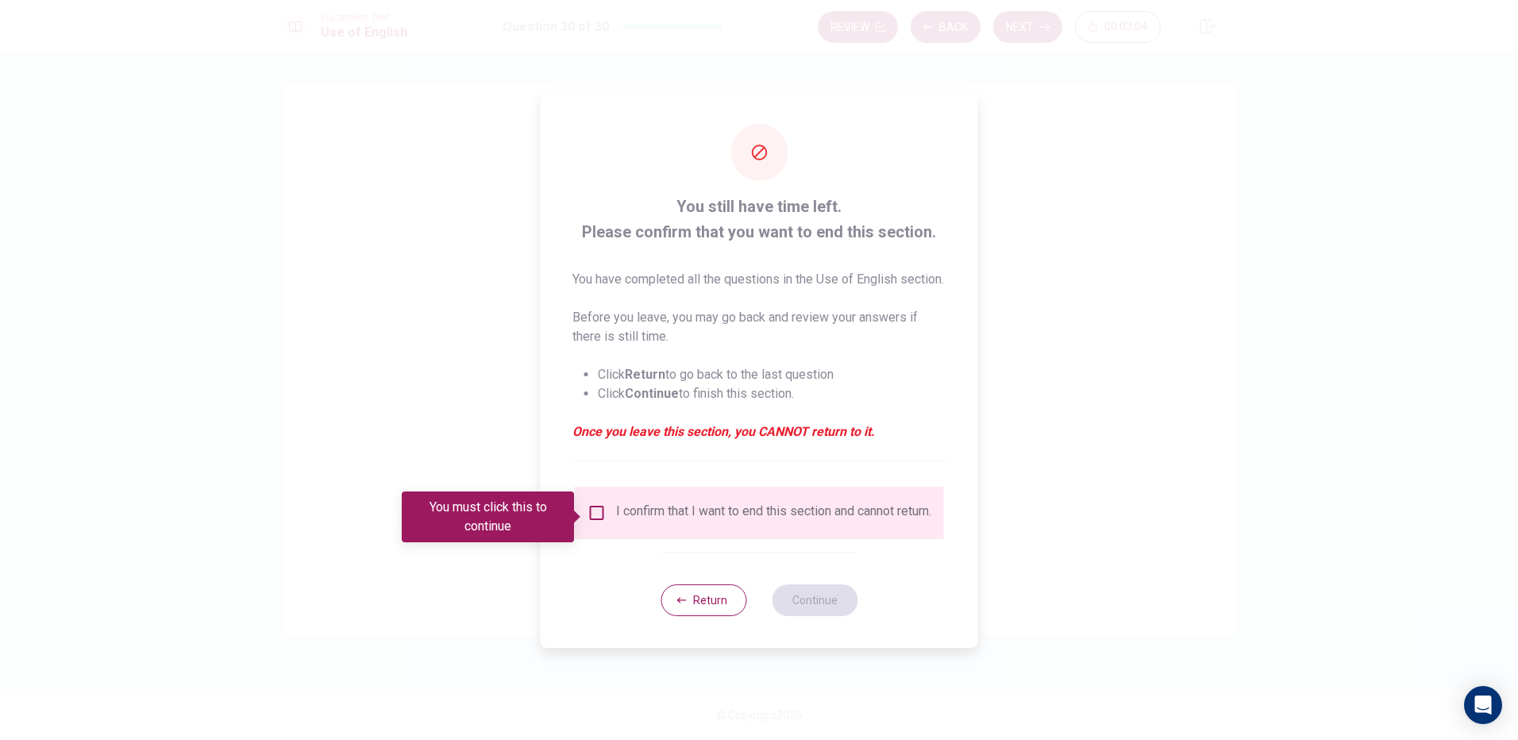
drag, startPoint x: 590, startPoint y: 256, endPoint x: 666, endPoint y: 278, distance: 79.2
click at [666, 278] on p "You have completed all the questions in the Use of English section." at bounding box center [759, 279] width 374 height 19
click at [588, 517] on input "You must click this to continue" at bounding box center [596, 512] width 19 height 19
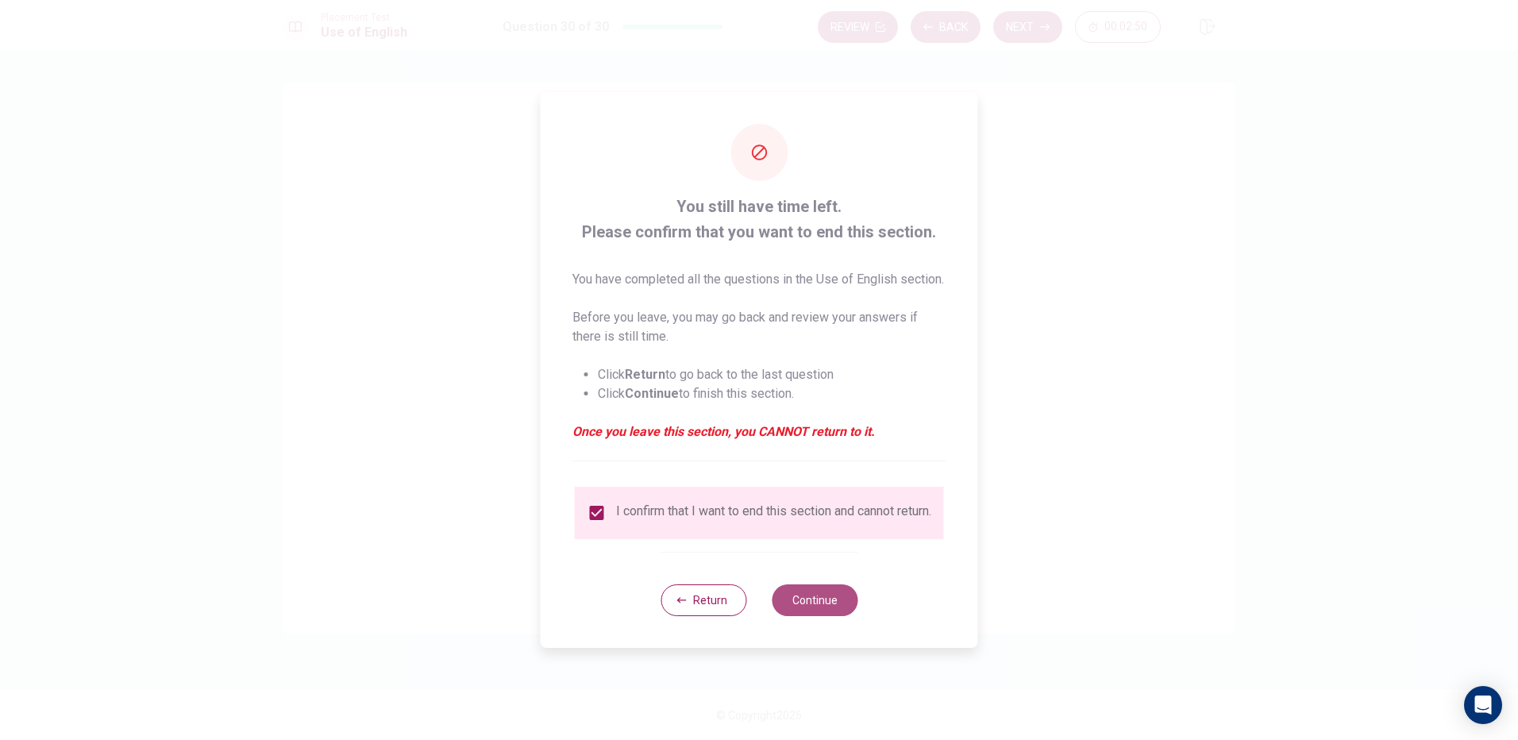
click at [818, 613] on button "Continue" at bounding box center [815, 600] width 86 height 32
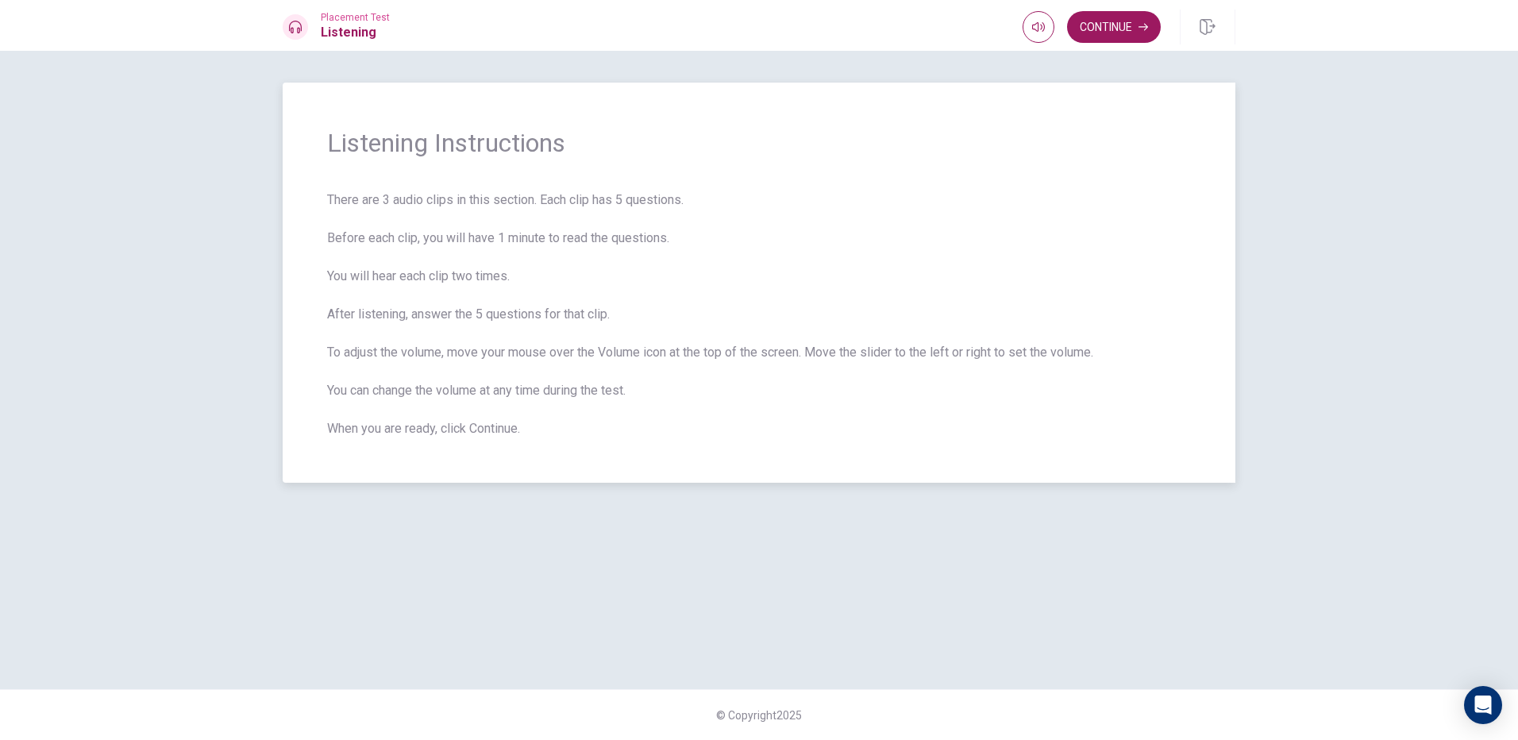
drag, startPoint x: 406, startPoint y: 202, endPoint x: 425, endPoint y: 264, distance: 64.8
click at [425, 264] on span "There are 3 audio clips in this section. Each clip has 5 questions. Before each…" at bounding box center [759, 314] width 864 height 248
drag, startPoint x: 554, startPoint y: 198, endPoint x: 531, endPoint y: 244, distance: 52.2
click at [531, 244] on span "There are 3 audio clips in this section. Each clip has 5 questions. Before each…" at bounding box center [759, 314] width 864 height 248
drag, startPoint x: 394, startPoint y: 237, endPoint x: 534, endPoint y: 281, distance: 146.4
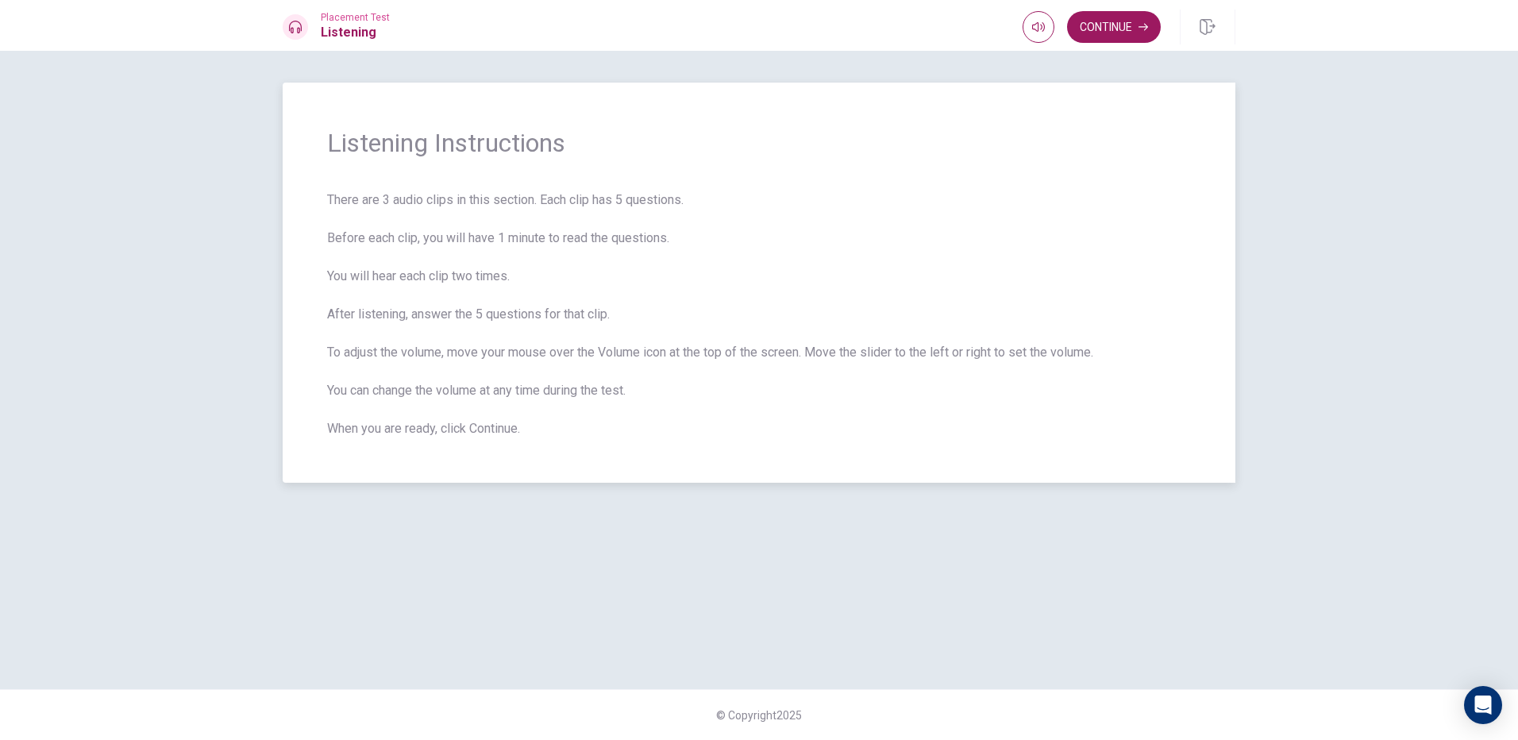
click at [473, 251] on span "There are 3 audio clips in this section. Each clip has 5 questions. Before each…" at bounding box center [759, 314] width 864 height 248
type input "0.7"
click at [1049, 51] on span at bounding box center [1036, 57] width 59 height 22
click at [1099, 18] on button "Continue" at bounding box center [1114, 27] width 94 height 32
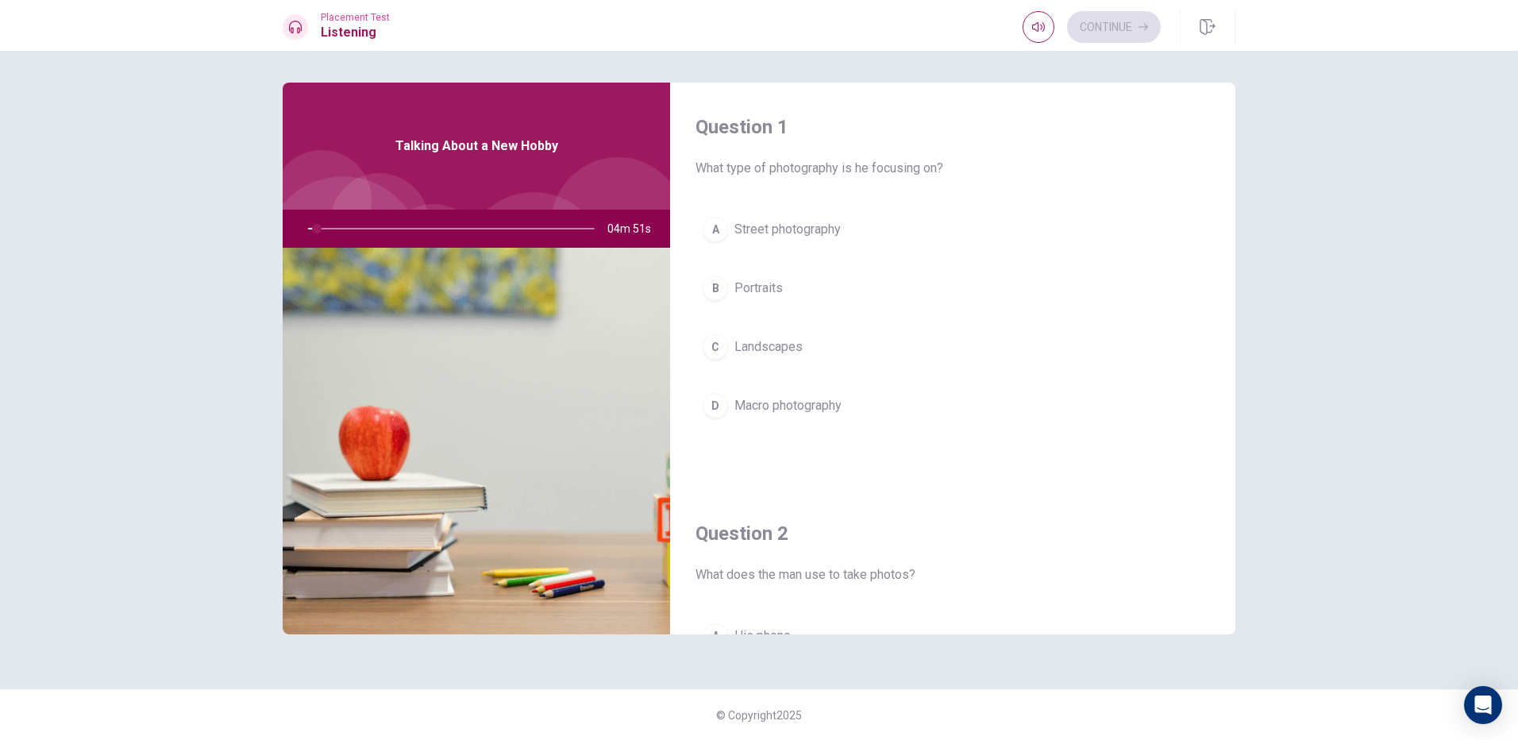
drag, startPoint x: 316, startPoint y: 226, endPoint x: 296, endPoint y: 229, distance: 20.1
click at [296, 229] on div at bounding box center [448, 229] width 318 height 38
drag, startPoint x: 709, startPoint y: 170, endPoint x: 798, endPoint y: 175, distance: 89.8
click at [798, 175] on span "What type of photography is he focusing on?" at bounding box center [952, 168] width 514 height 19
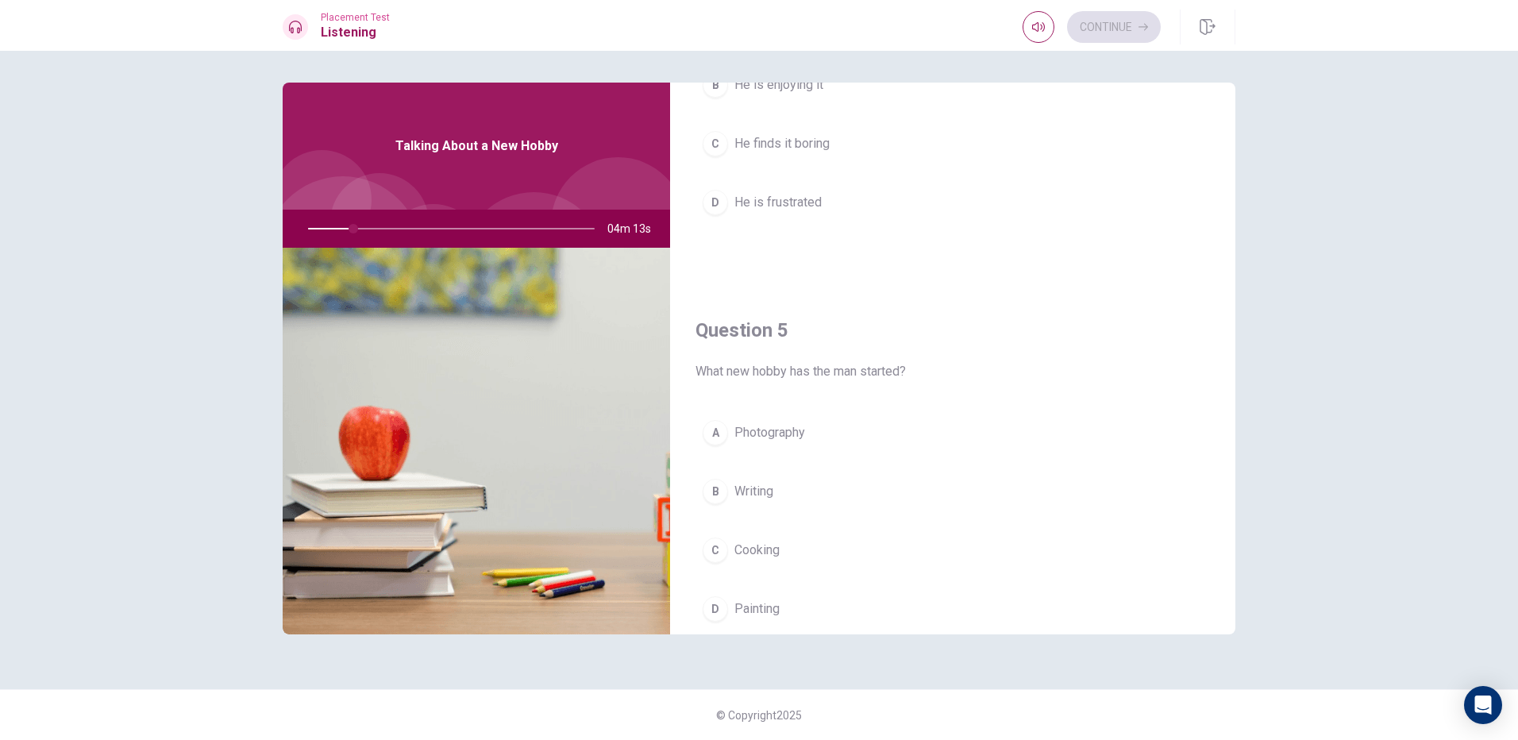
scroll to position [1480, 0]
drag, startPoint x: 733, startPoint y: 316, endPoint x: 772, endPoint y: 321, distance: 40.1
click at [772, 321] on span "What new hobby has the man started?" at bounding box center [952, 313] width 514 height 19
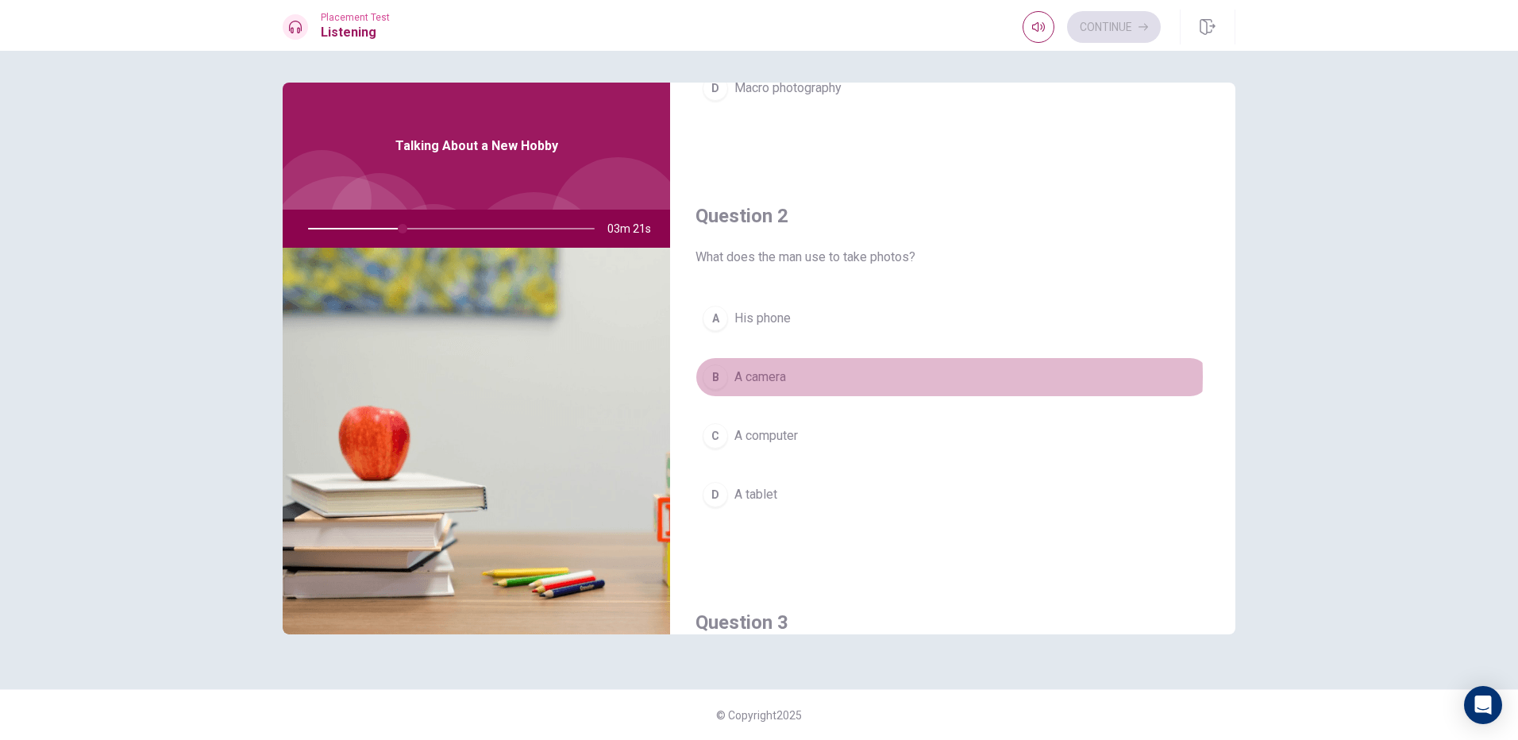
click at [884, 376] on button "B A camera" at bounding box center [952, 377] width 514 height 40
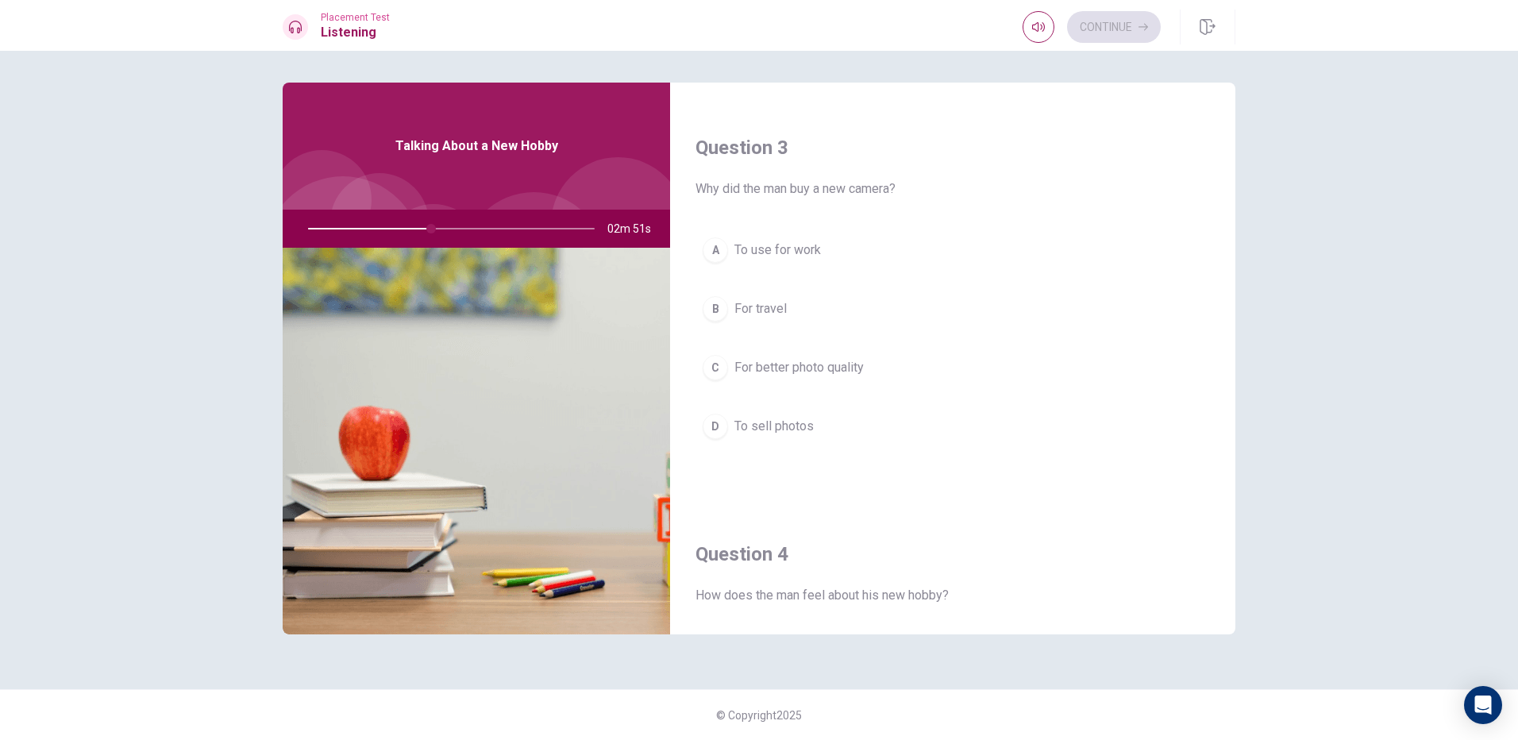
scroll to position [794, 0]
click at [849, 237] on button "A To use for work" at bounding box center [952, 249] width 514 height 40
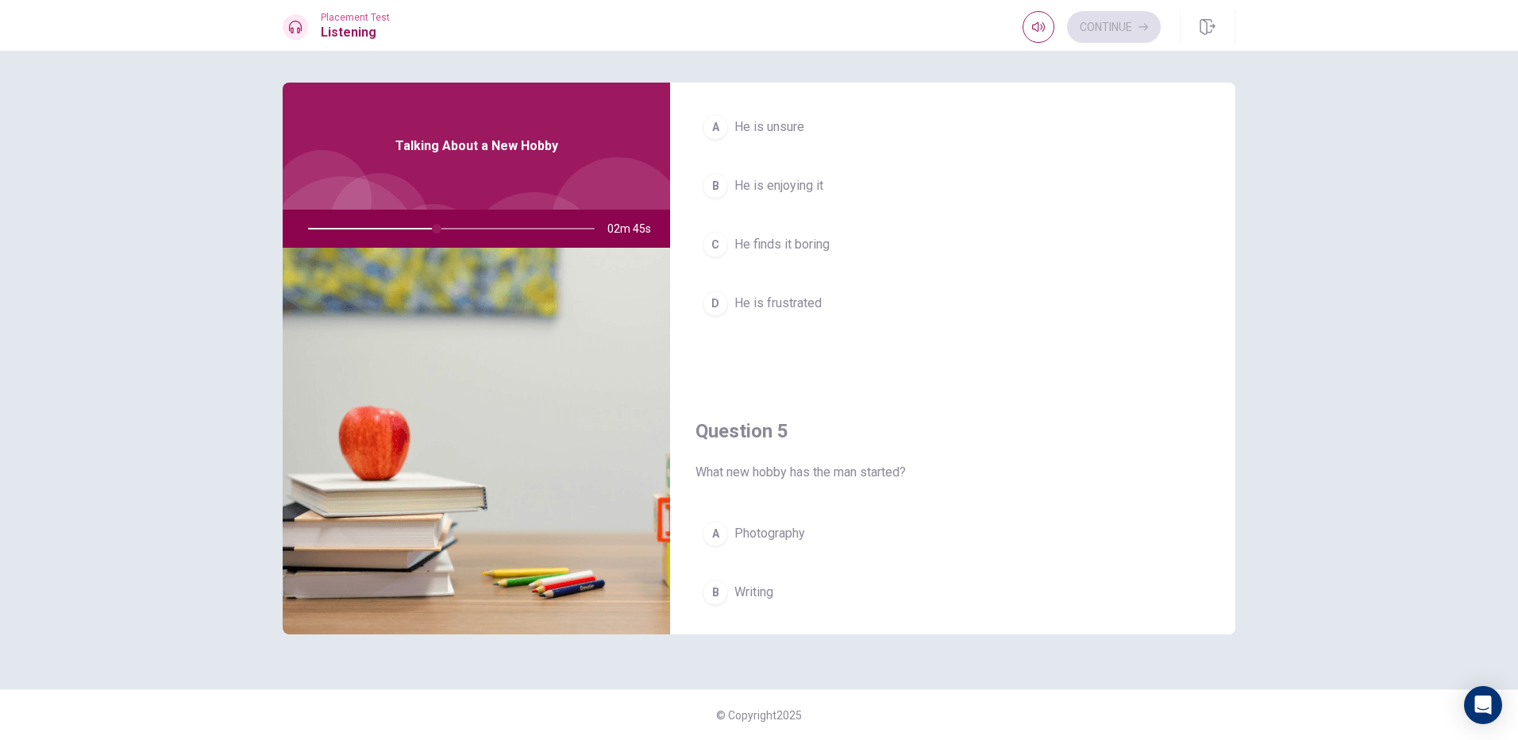
scroll to position [1349, 0]
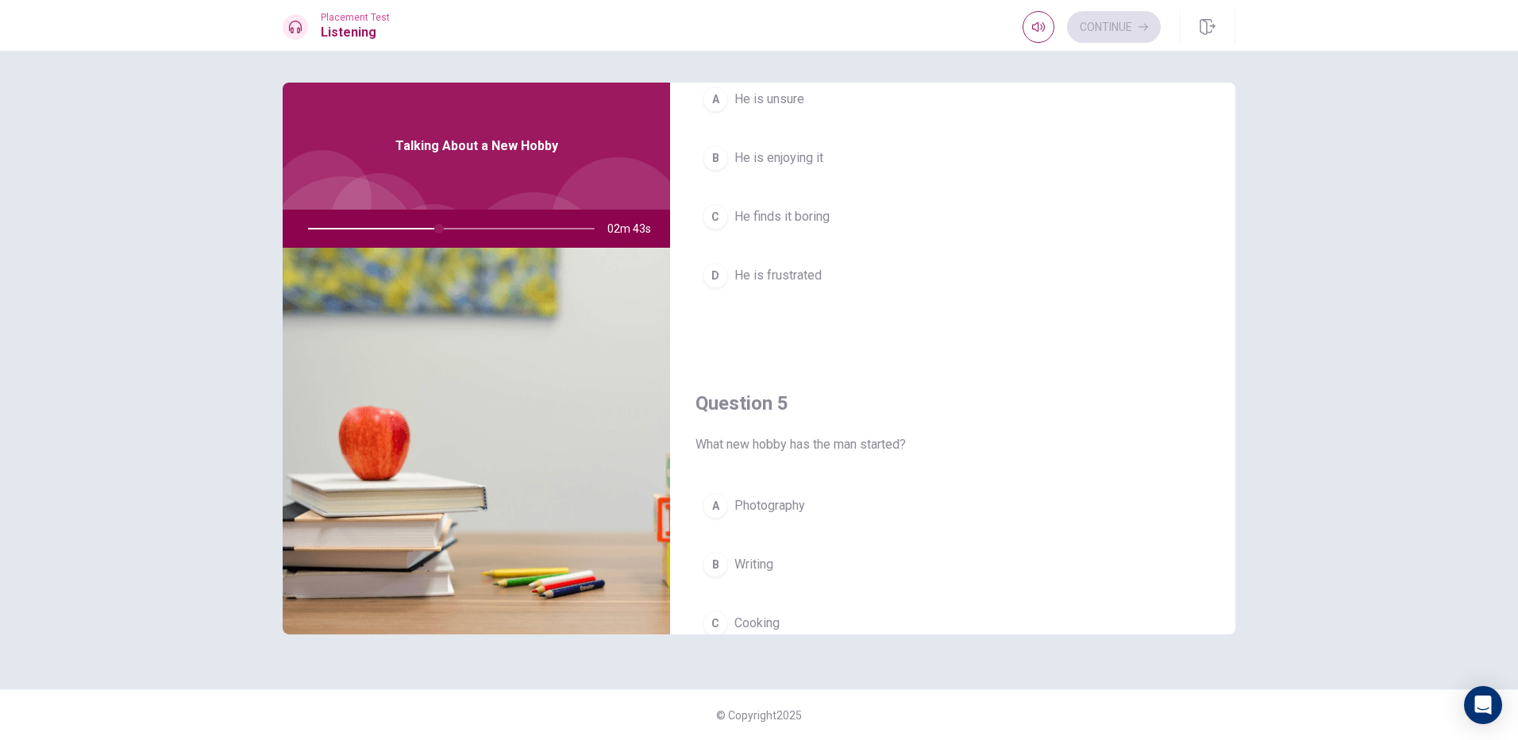
click at [825, 152] on button "B He is enjoying it" at bounding box center [952, 158] width 514 height 40
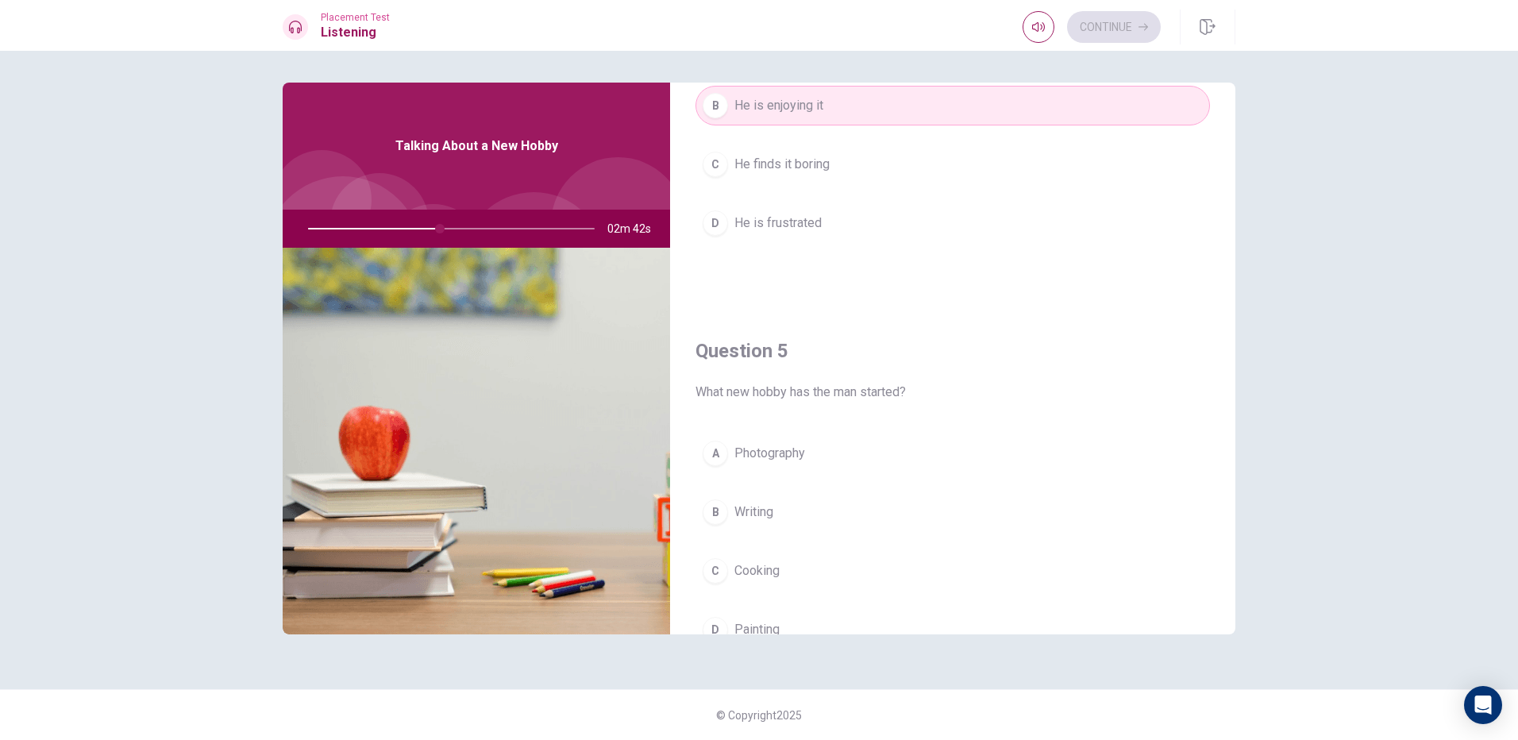
scroll to position [1480, 0]
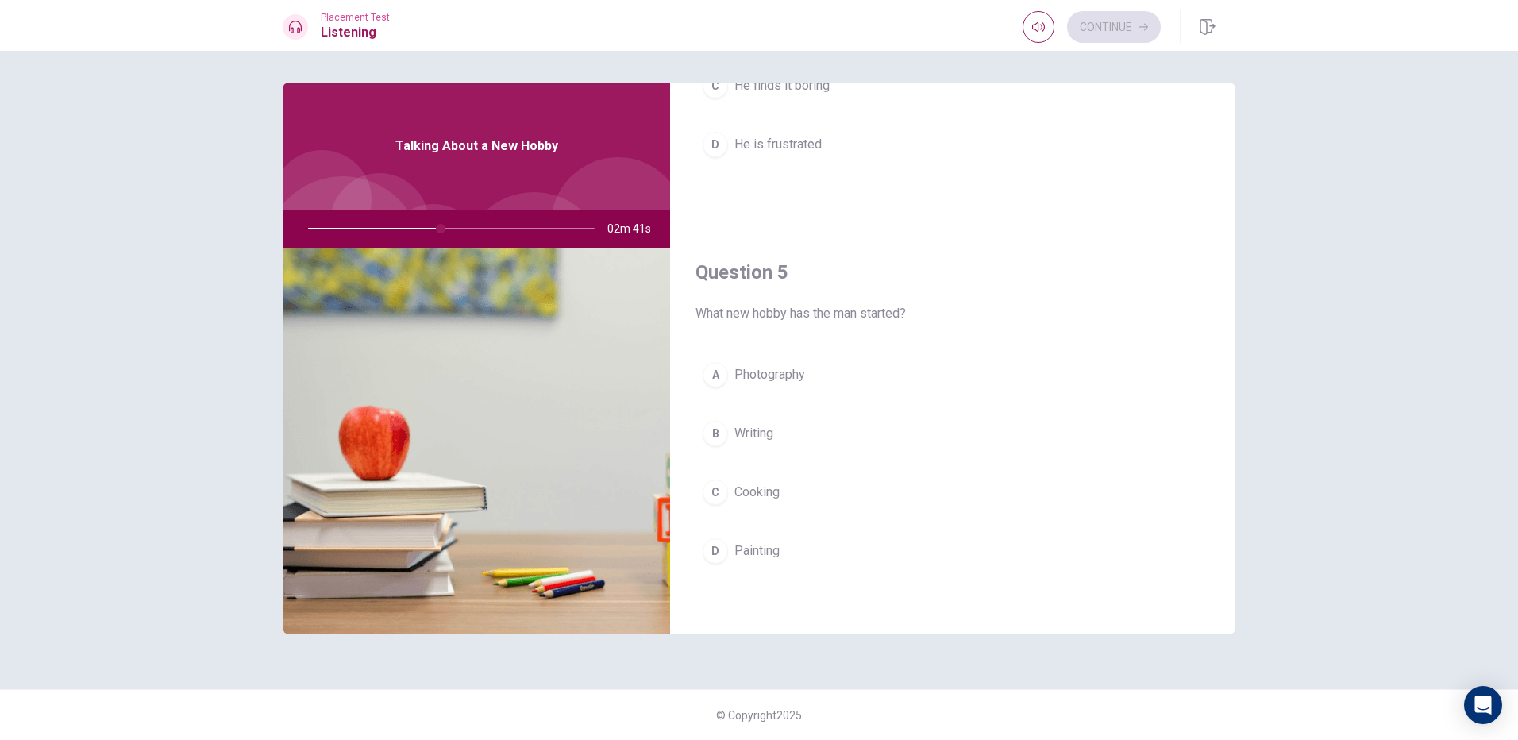
click at [815, 374] on button "A Photography" at bounding box center [952, 375] width 514 height 40
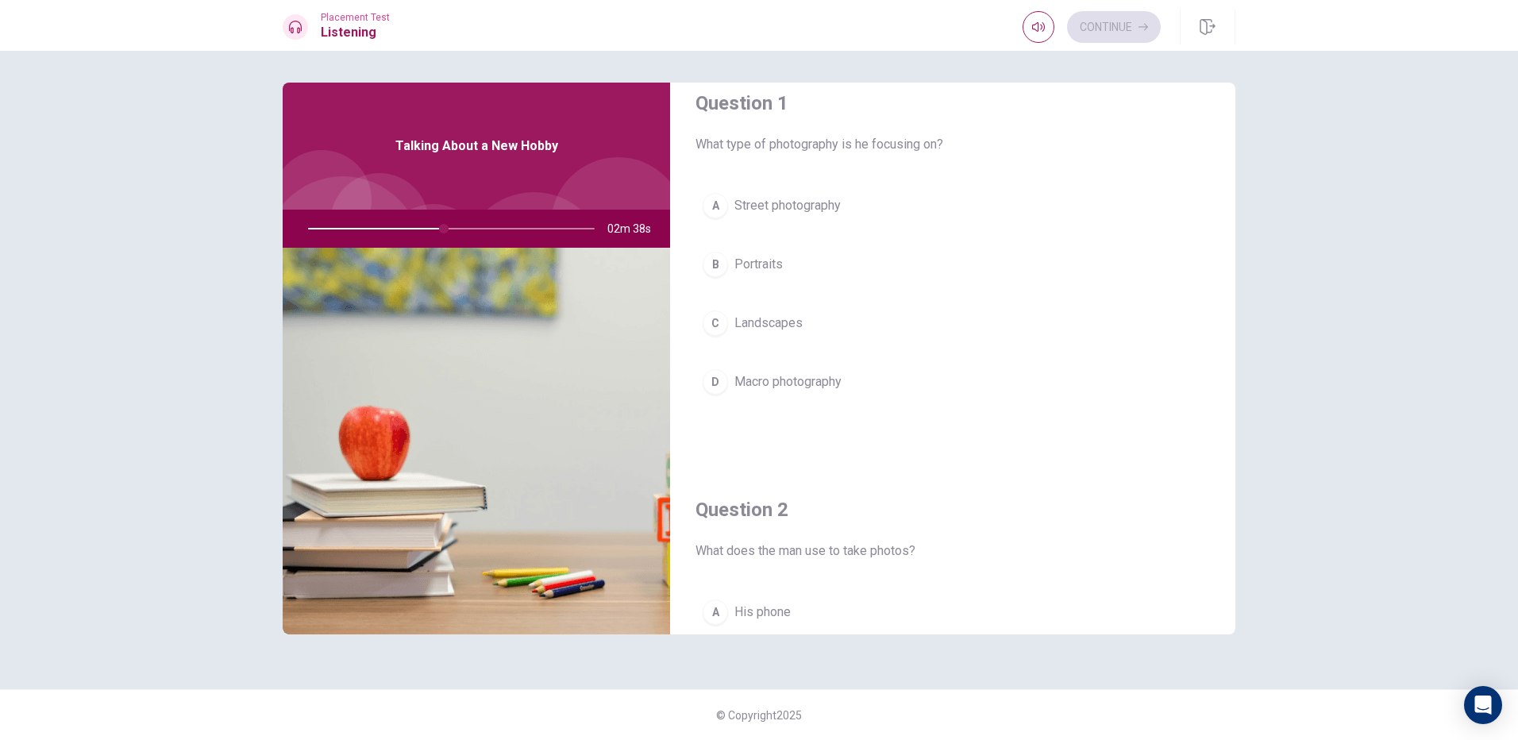
scroll to position [0, 0]
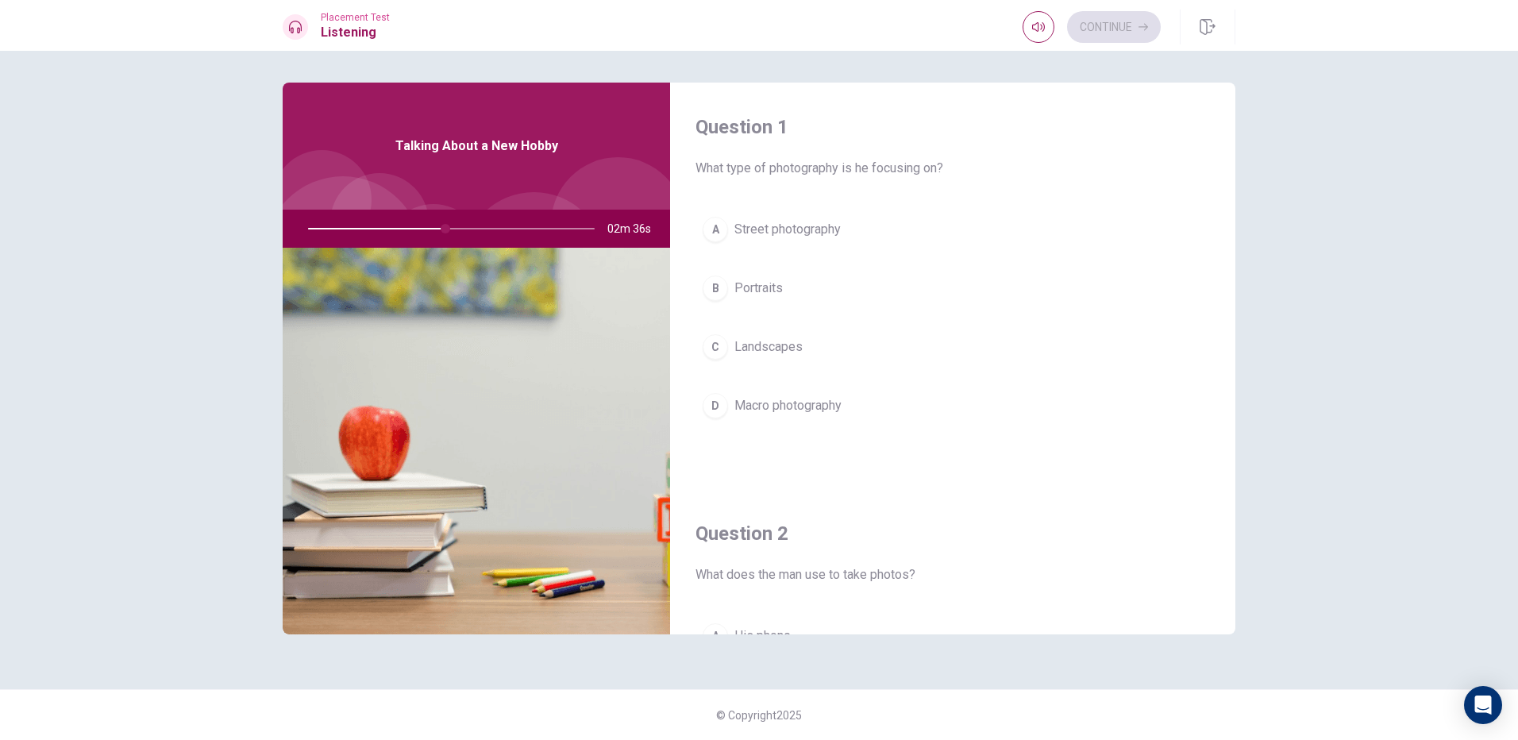
click at [841, 233] on span "Street photography" at bounding box center [787, 229] width 106 height 19
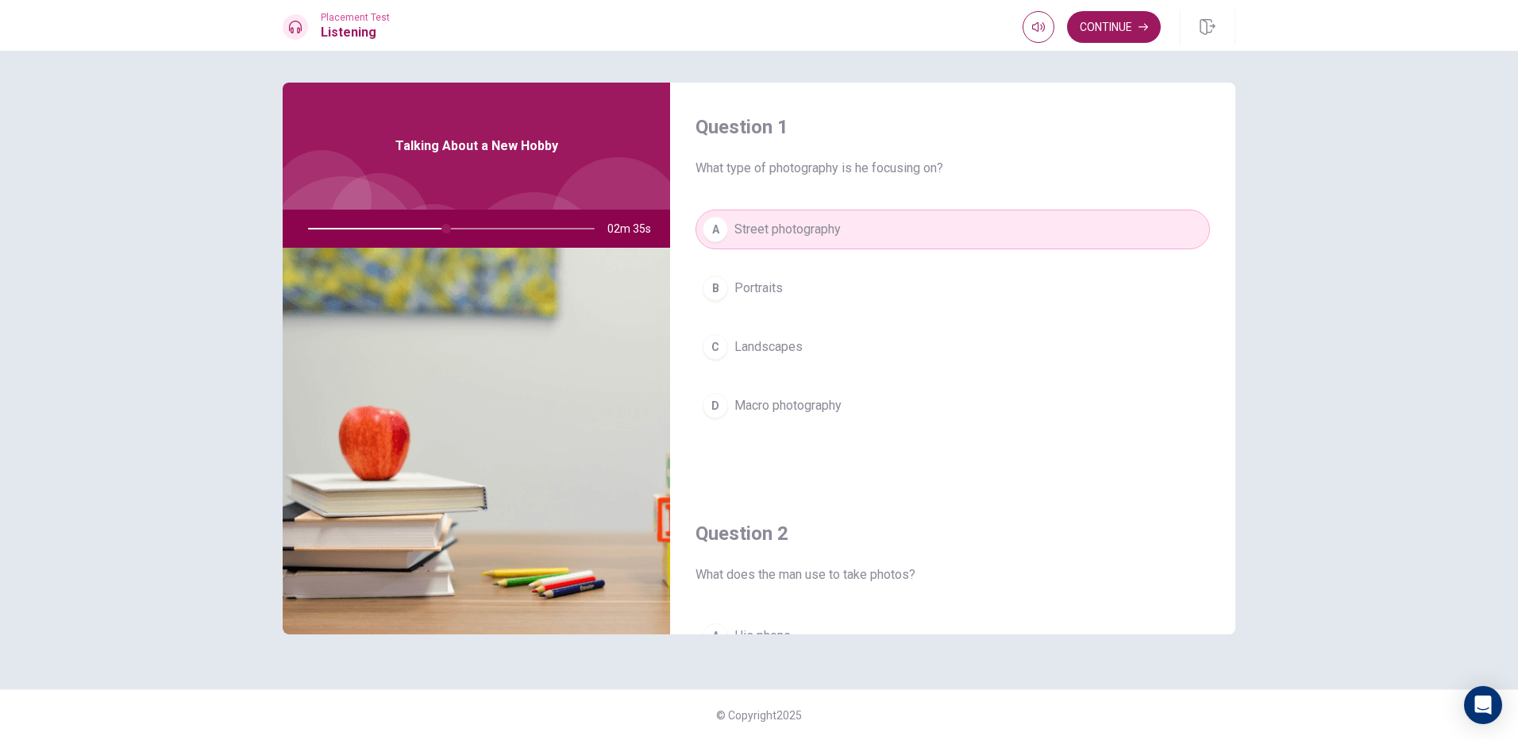
click at [831, 300] on button "B Portraits" at bounding box center [952, 288] width 514 height 40
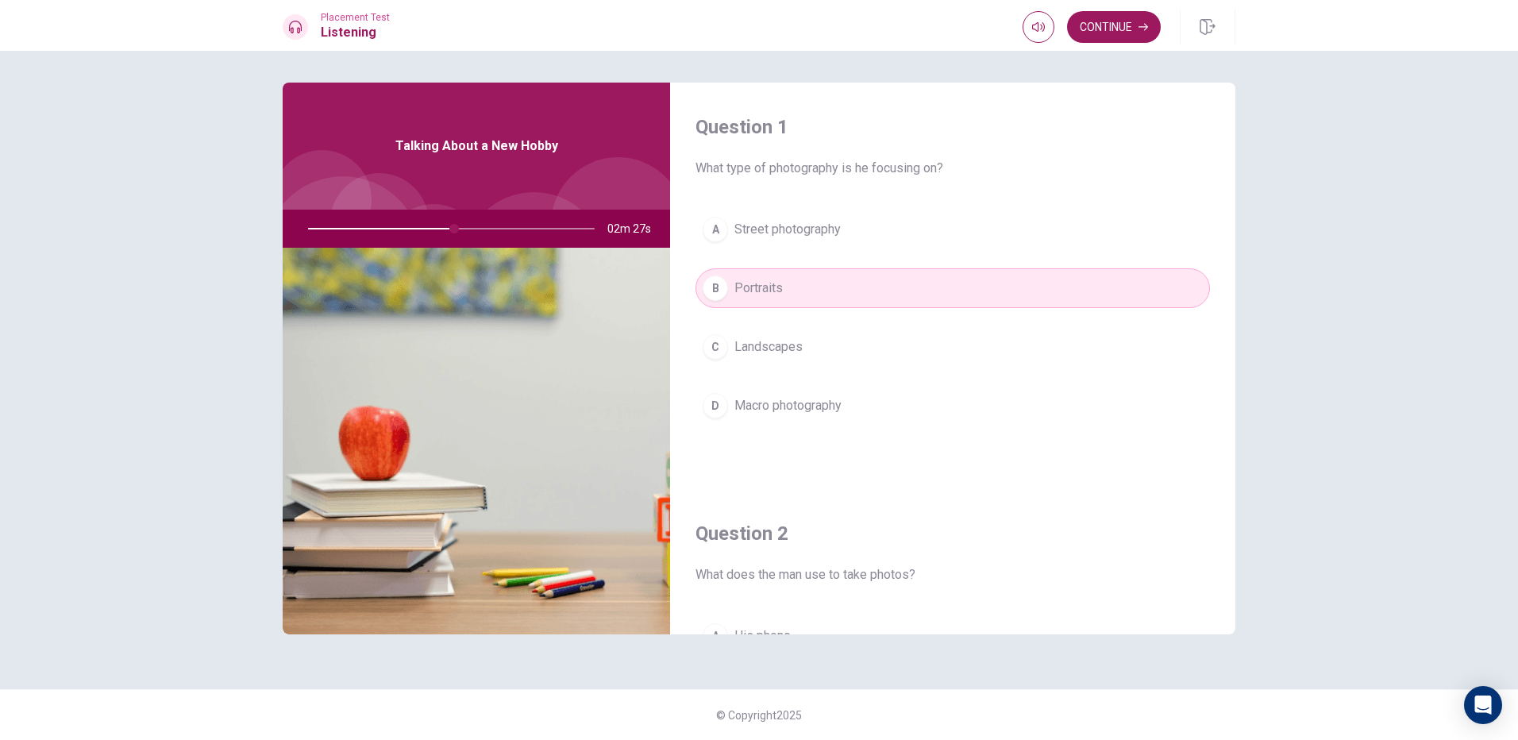
click at [837, 334] on button "C Landscapes" at bounding box center [952, 347] width 514 height 40
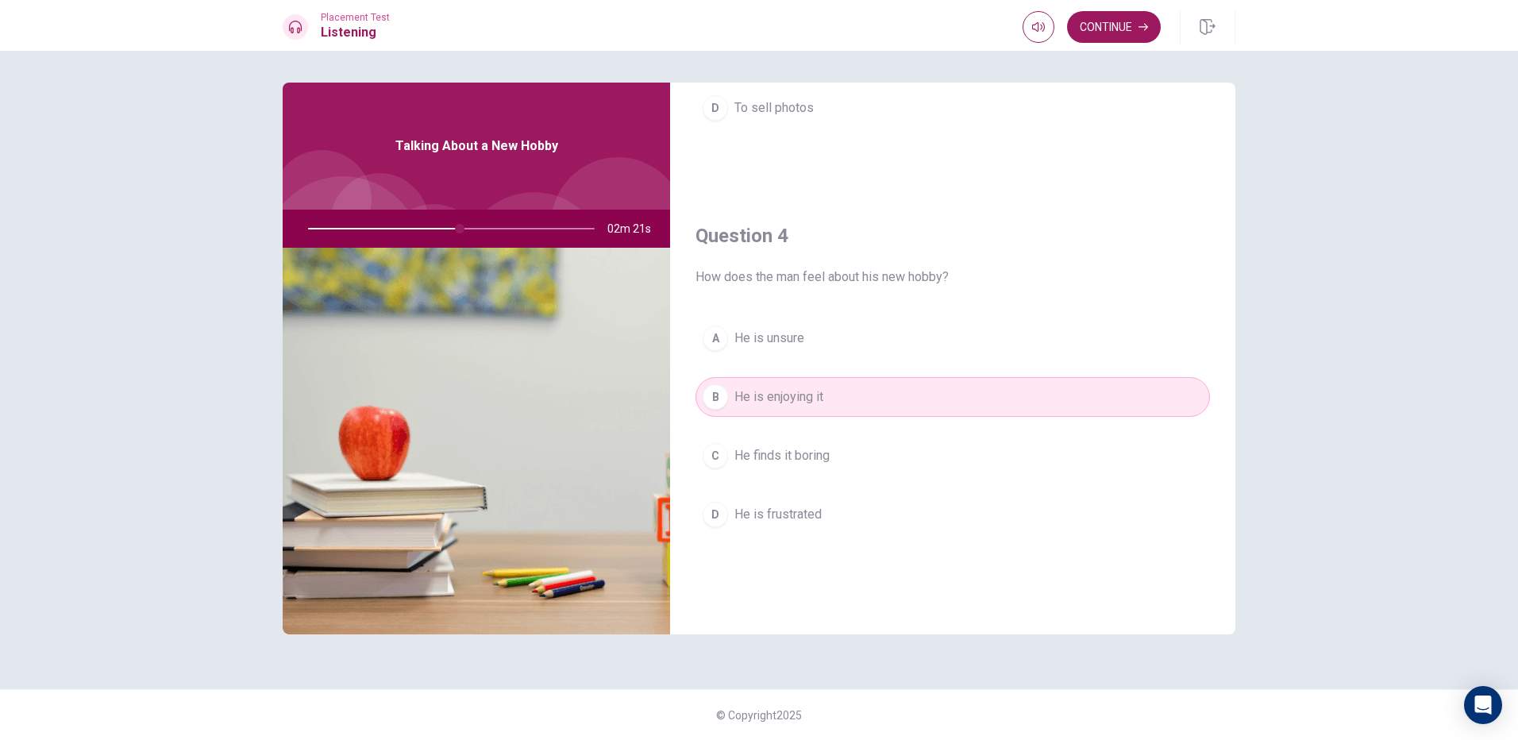
scroll to position [1111, 0]
click at [1126, 36] on button "Continue" at bounding box center [1114, 27] width 94 height 32
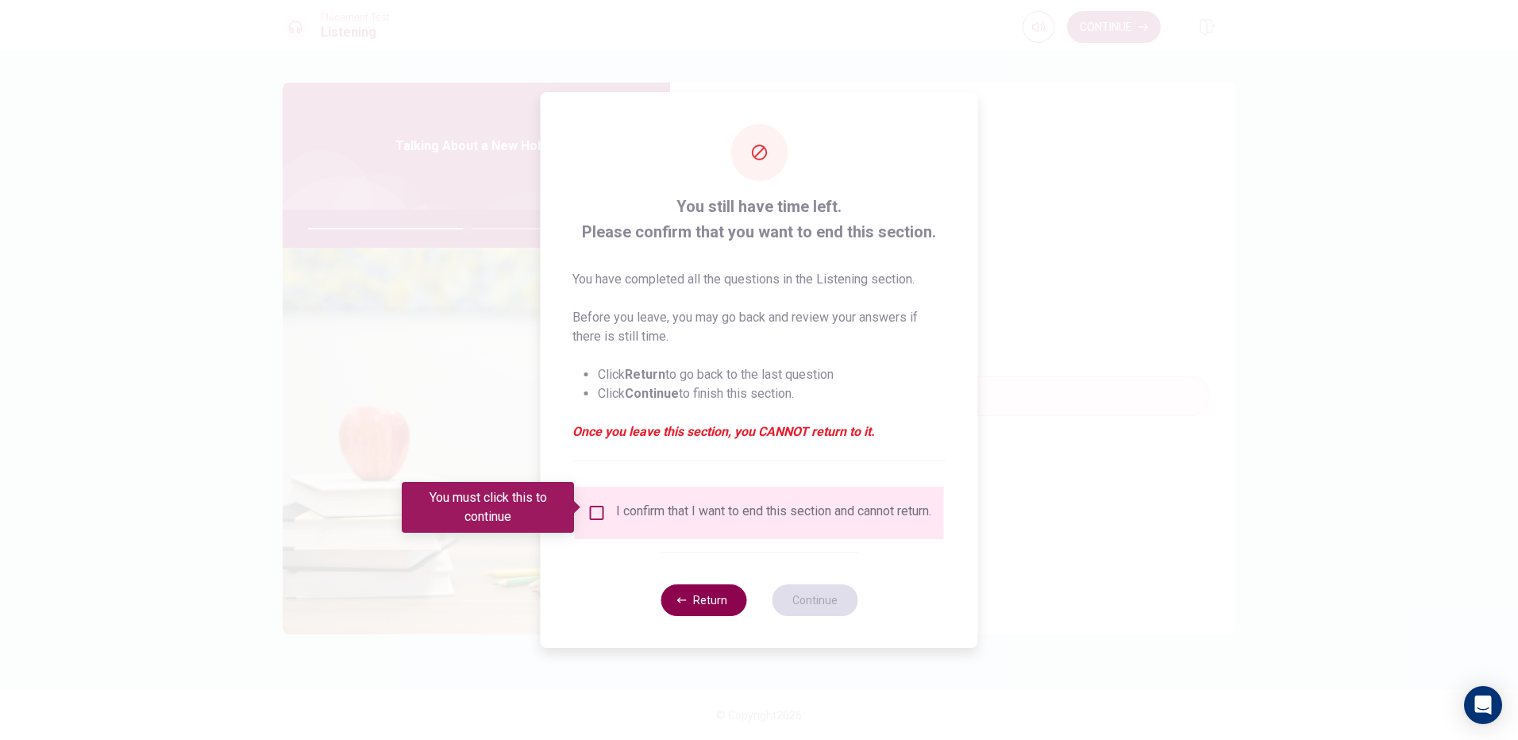
click at [731, 616] on button "Return" at bounding box center [703, 600] width 86 height 32
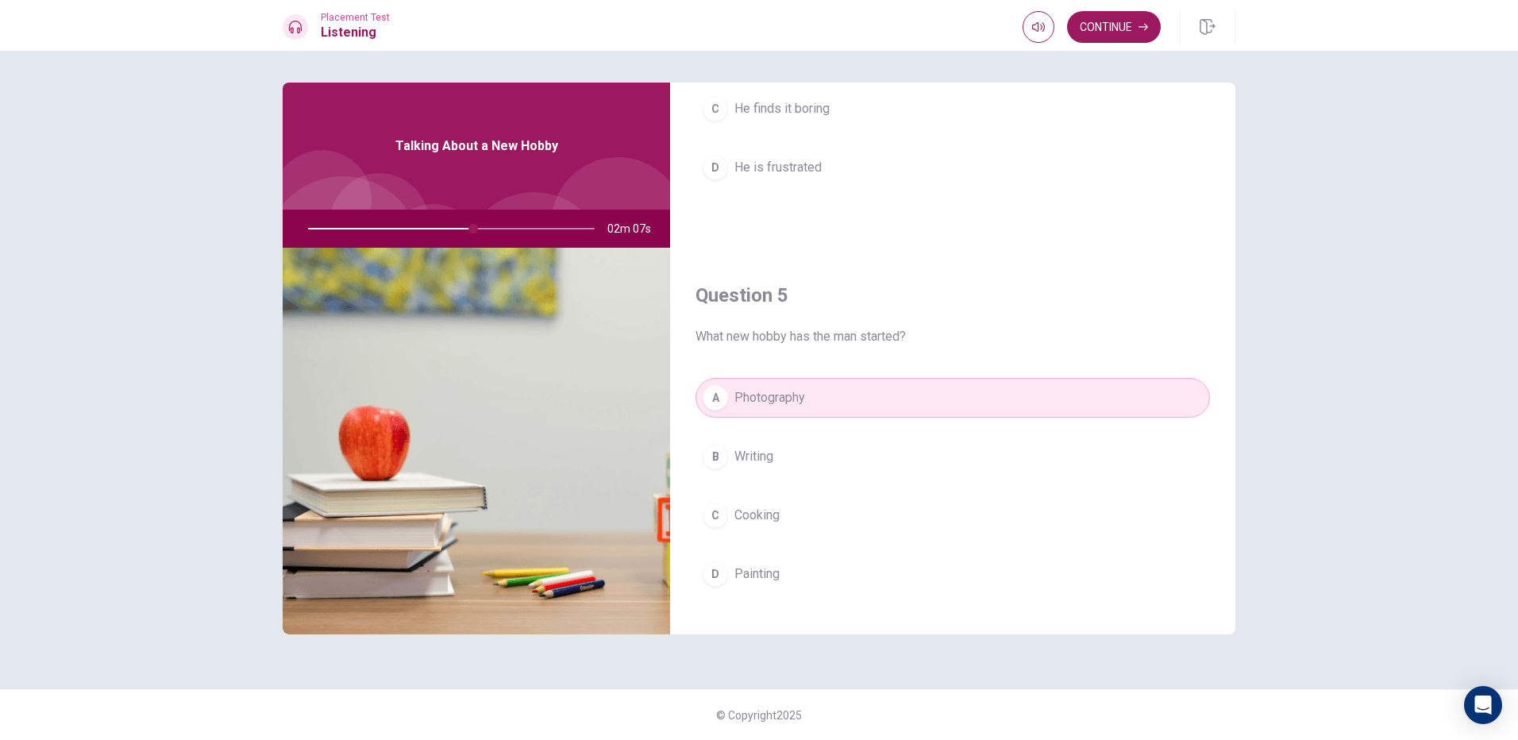
scroll to position [1480, 0]
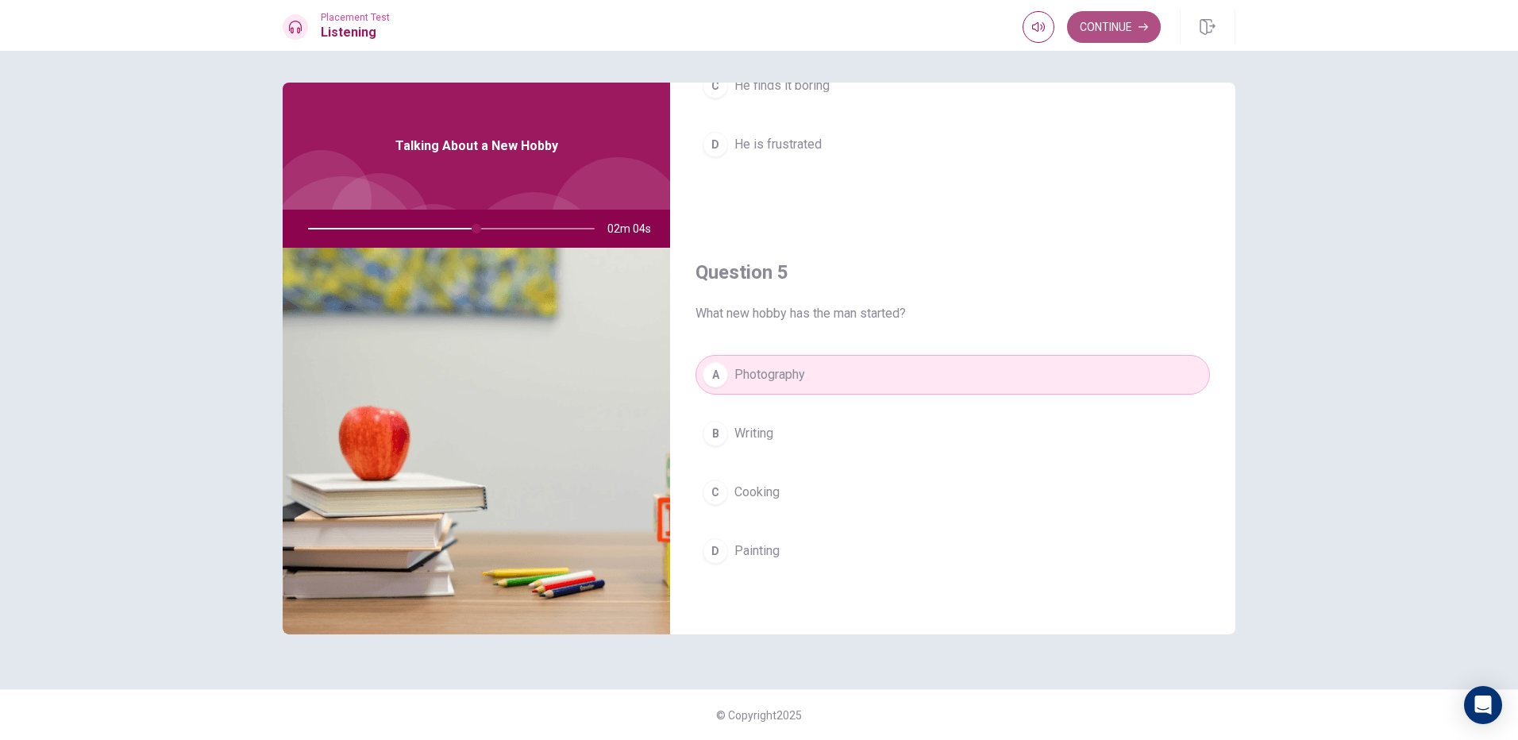
click at [1133, 28] on button "Continue" at bounding box center [1114, 27] width 94 height 32
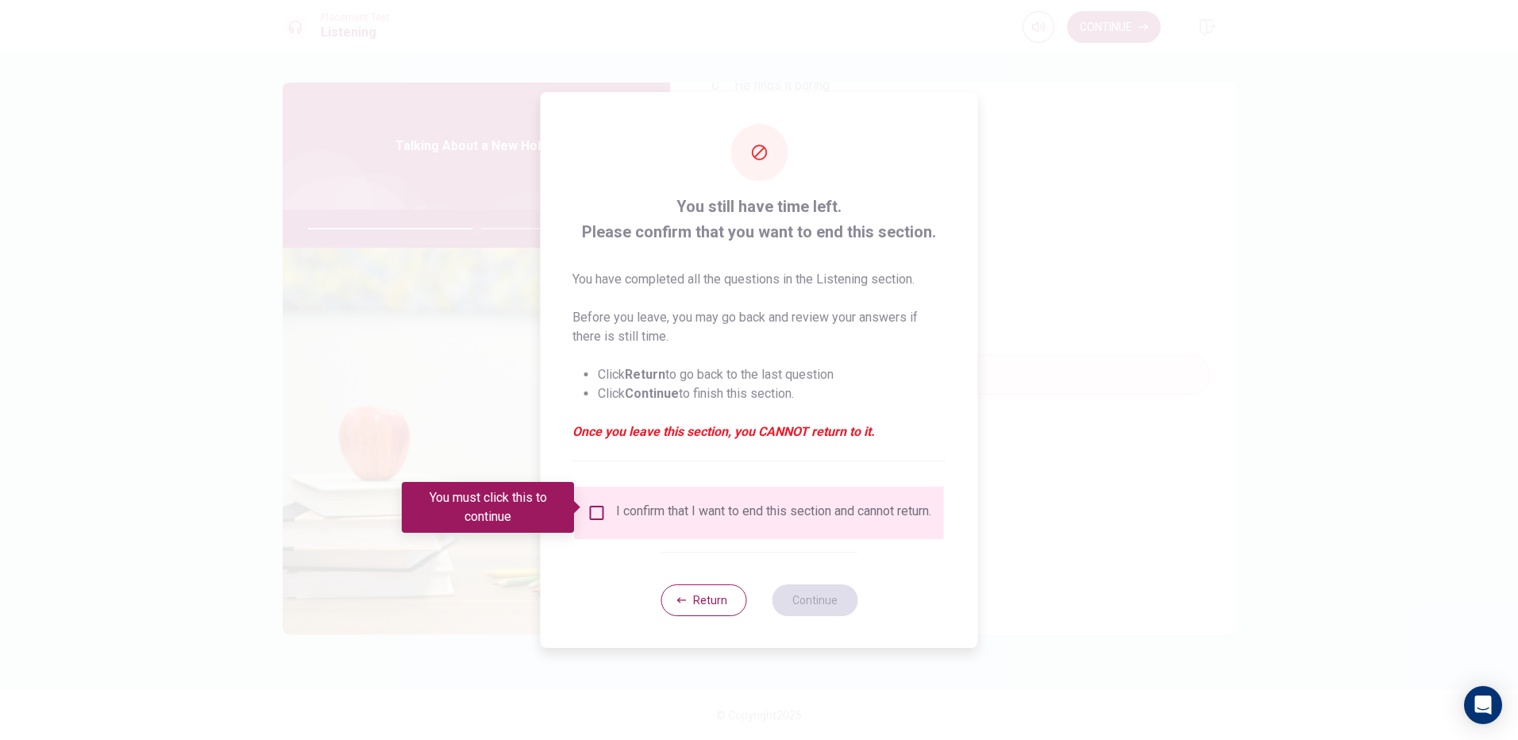
click at [594, 503] on input "You must click this to continue" at bounding box center [596, 512] width 19 height 19
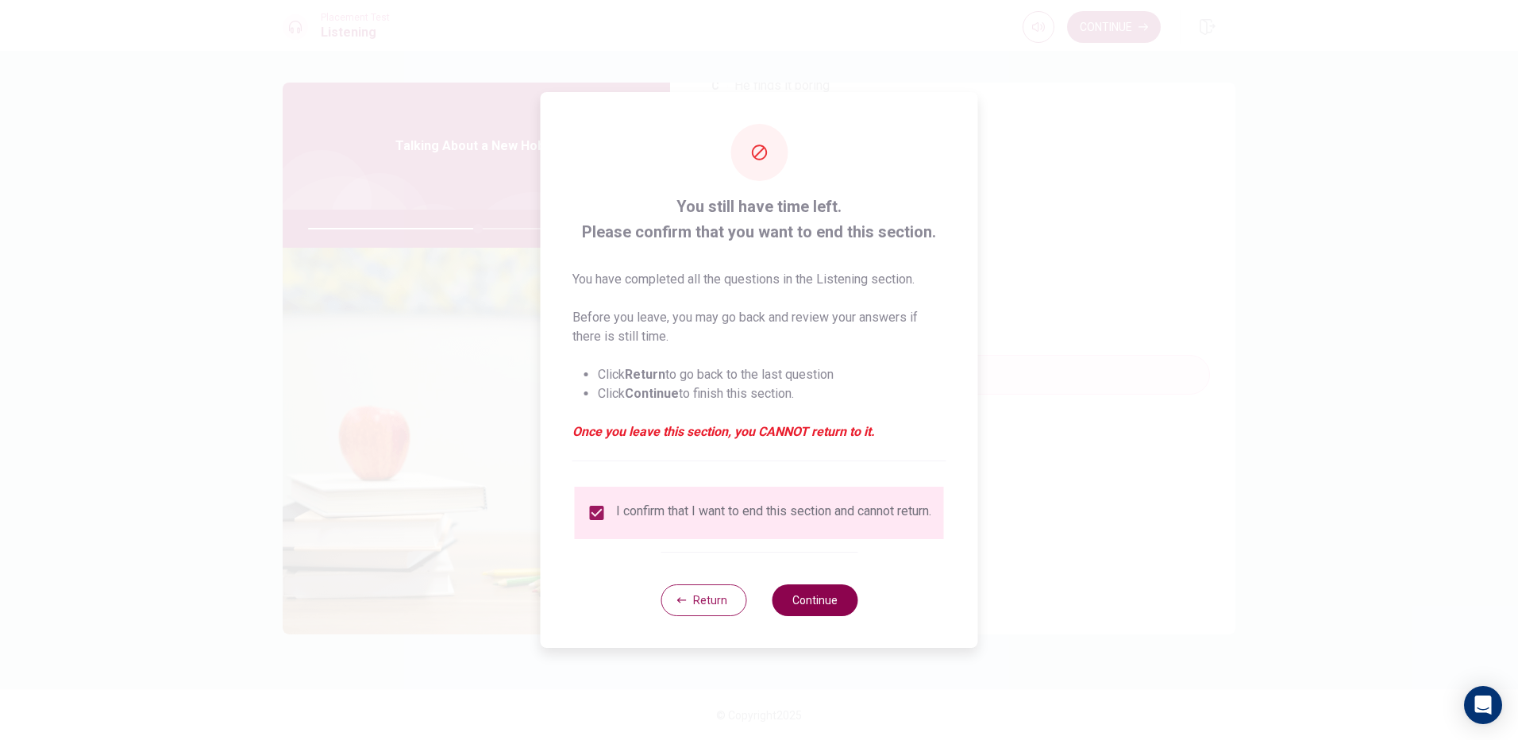
click at [796, 608] on button "Continue" at bounding box center [815, 600] width 86 height 32
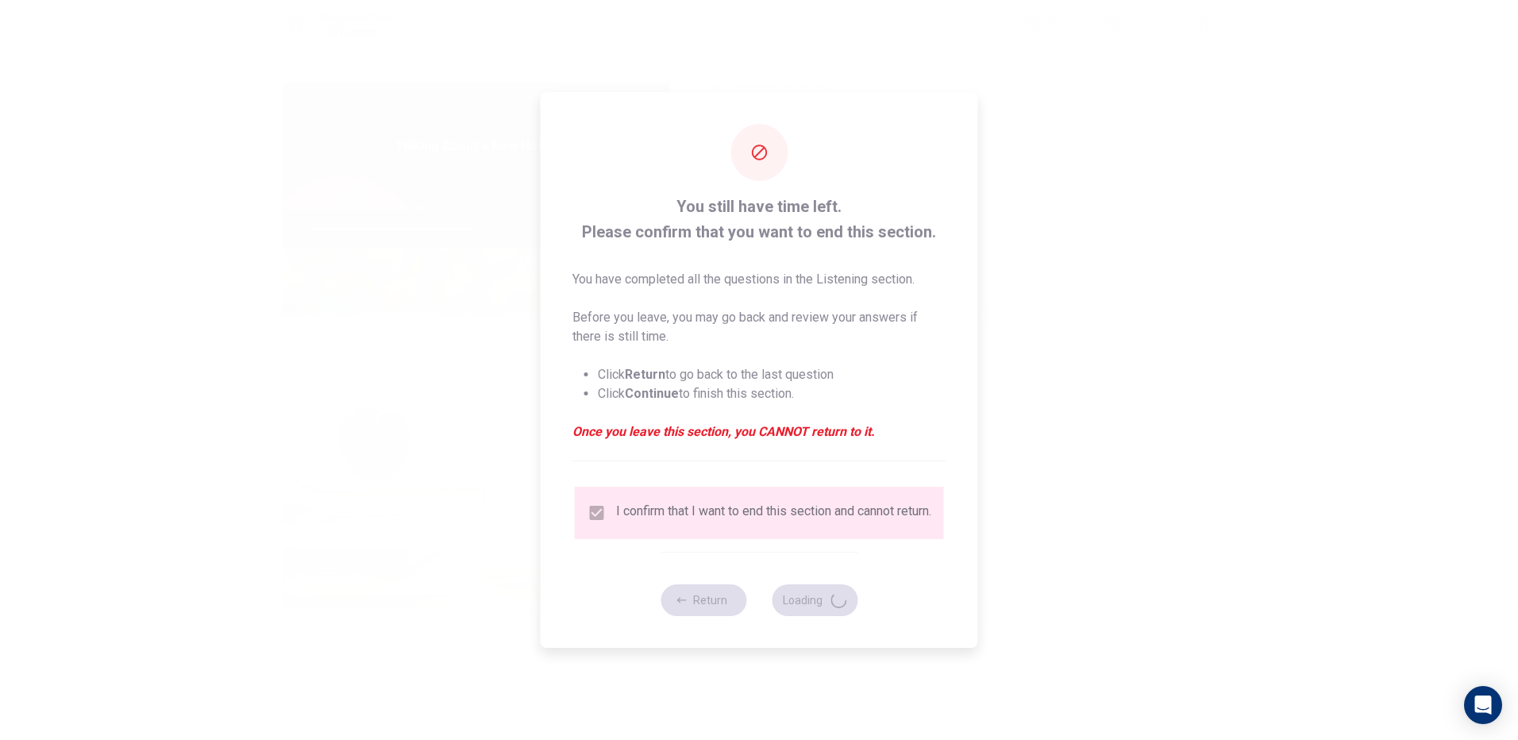
type input "60"
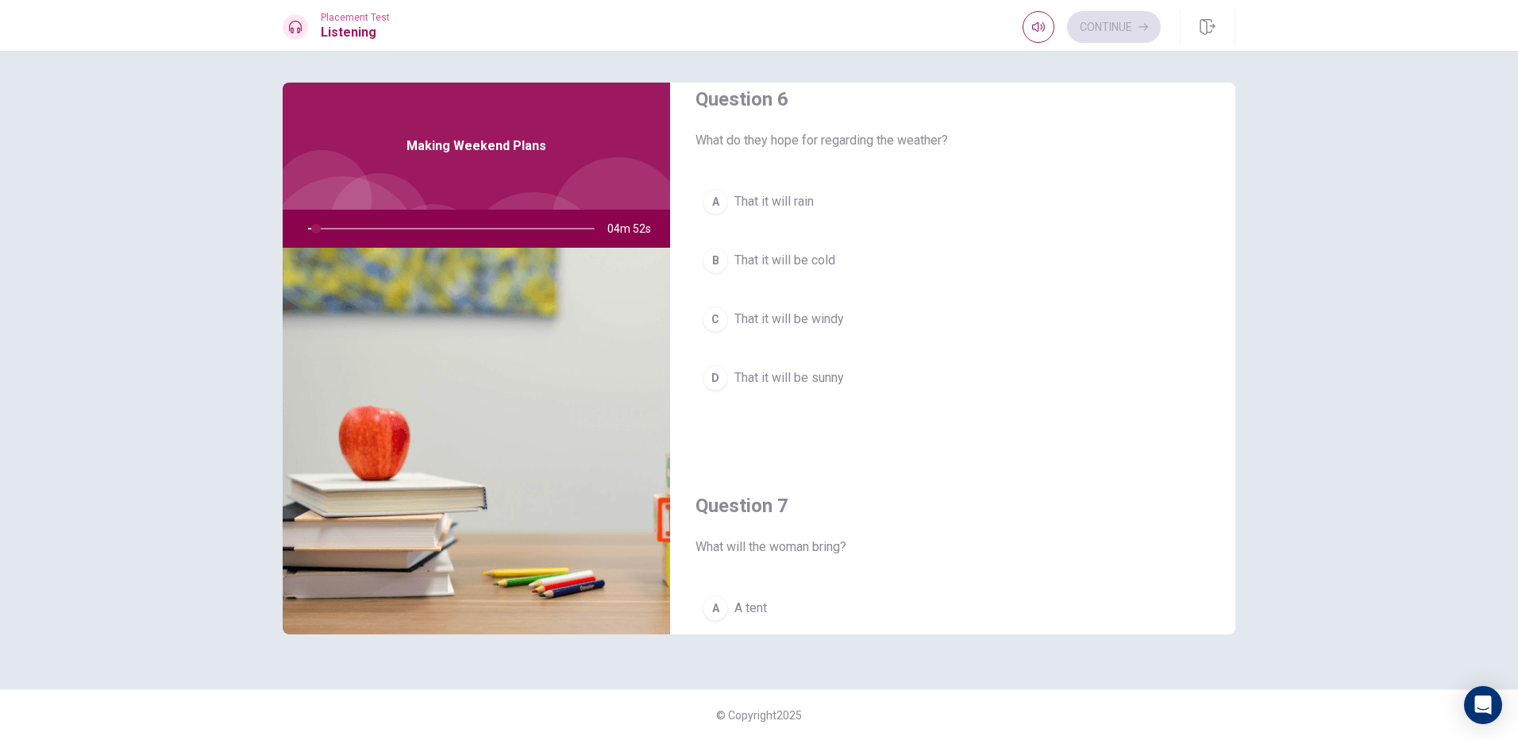
scroll to position [0, 0]
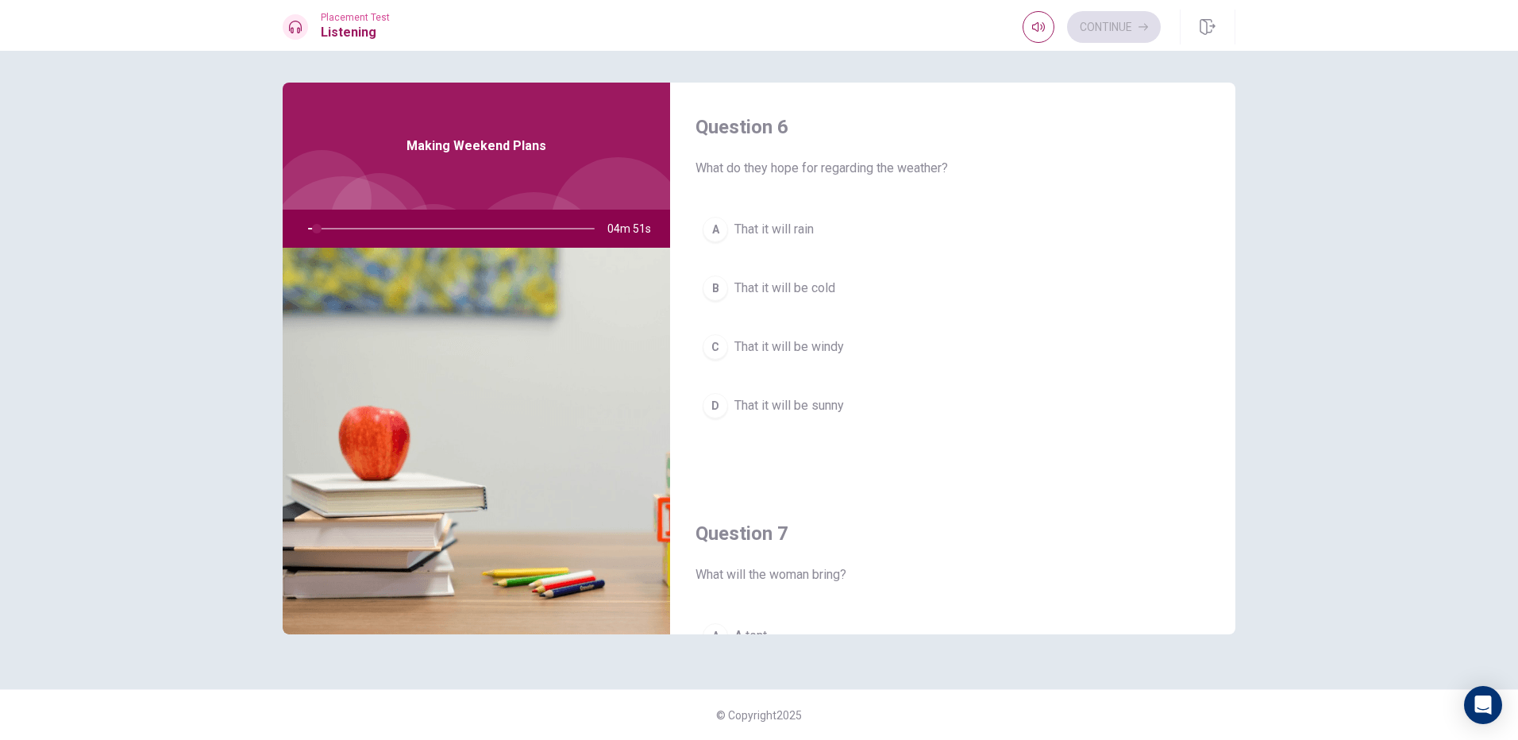
drag, startPoint x: 769, startPoint y: 152, endPoint x: 846, endPoint y: 144, distance: 77.3
click at [846, 144] on div "Question 6 What do they hope for regarding the weather?" at bounding box center [952, 145] width 514 height 63
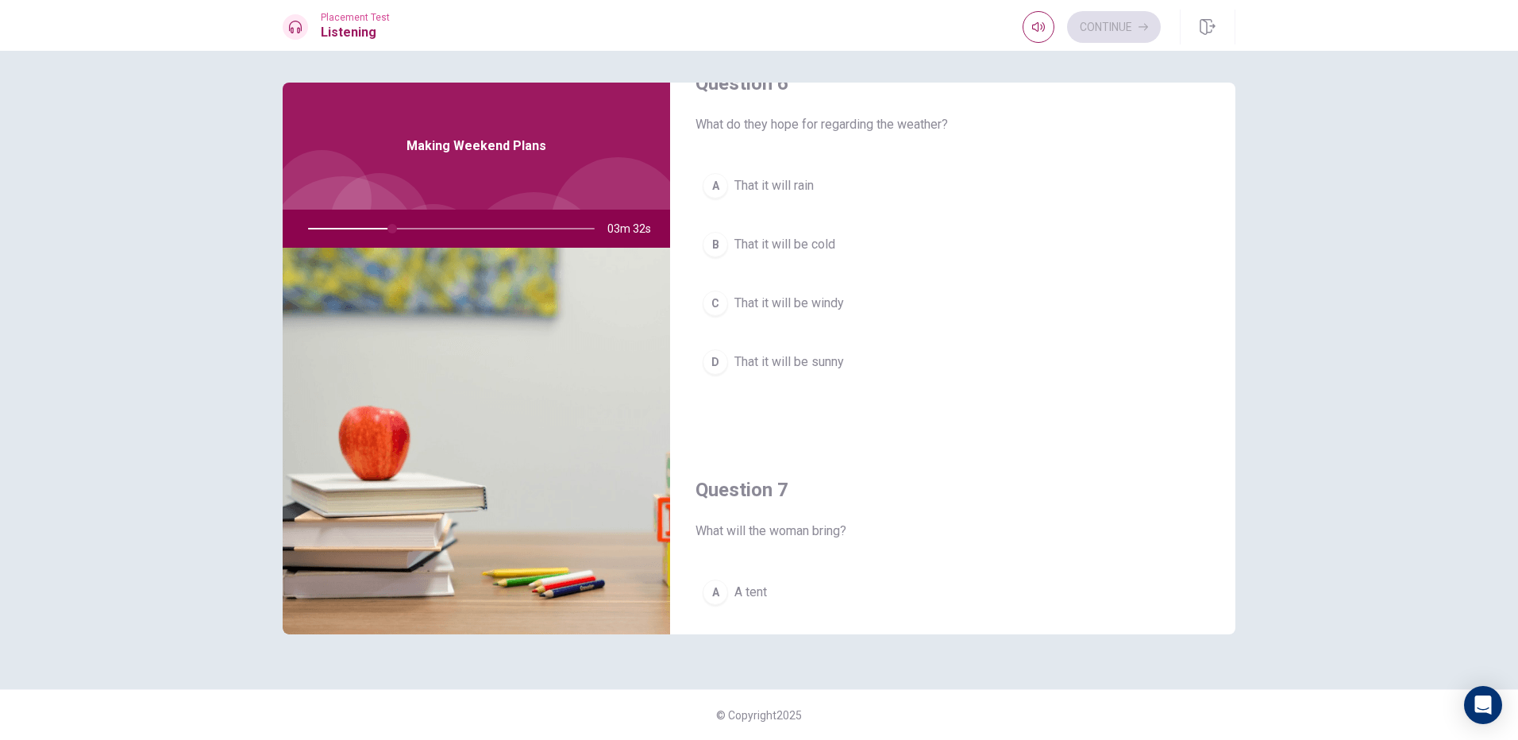
scroll to position [79, 0]
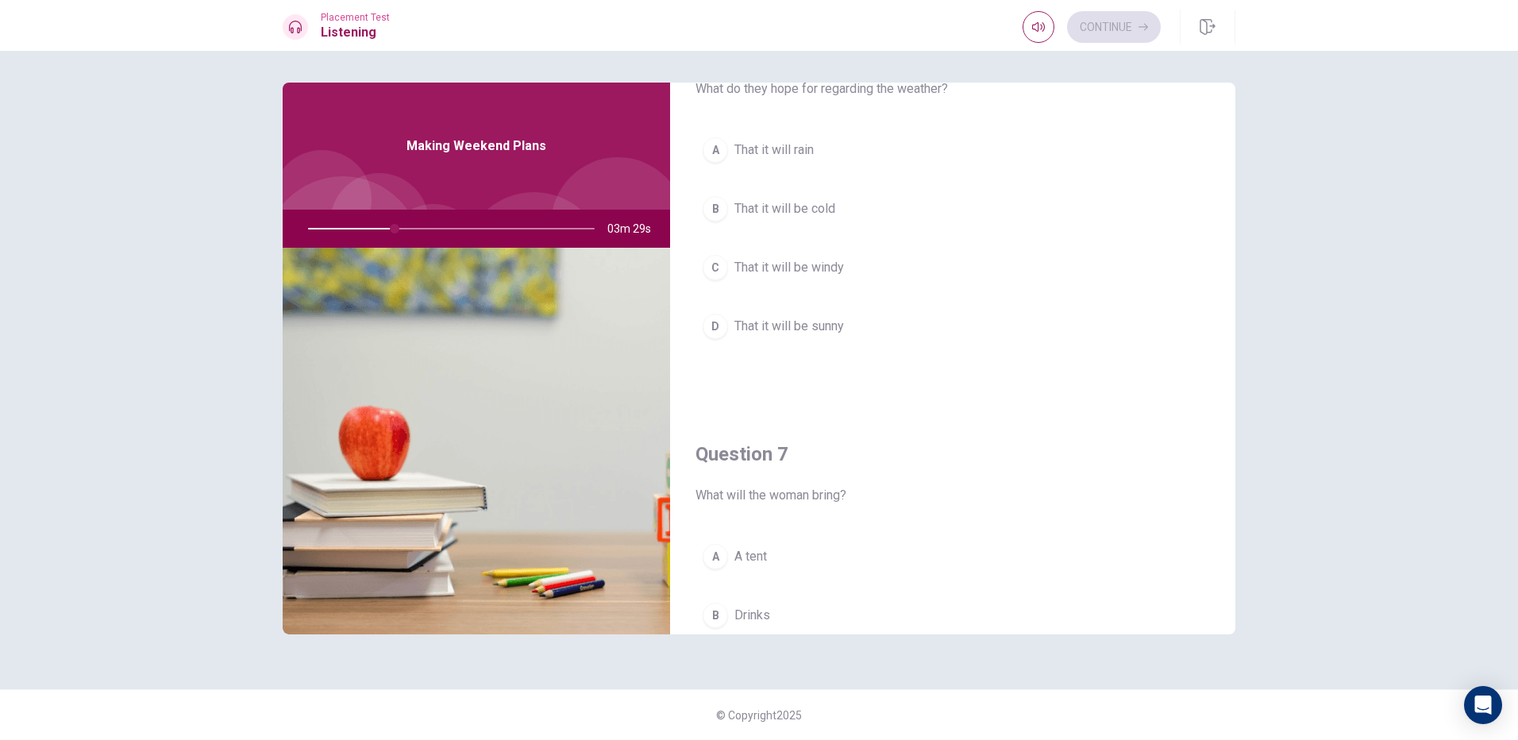
click at [866, 332] on button "D That it will be sunny" at bounding box center [952, 326] width 514 height 40
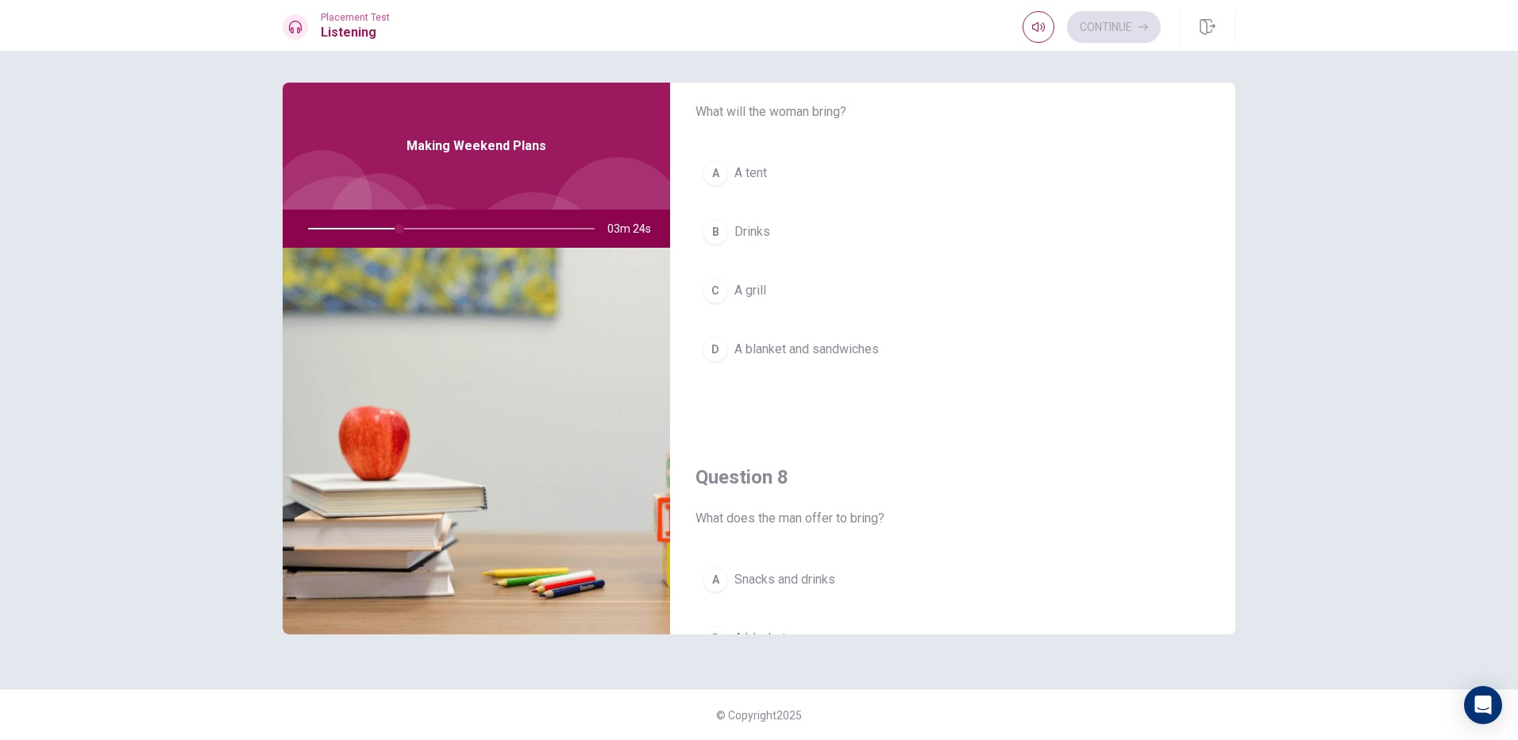
scroll to position [476, 0]
click at [841, 323] on button "D A blanket and sandwiches" at bounding box center [952, 336] width 514 height 40
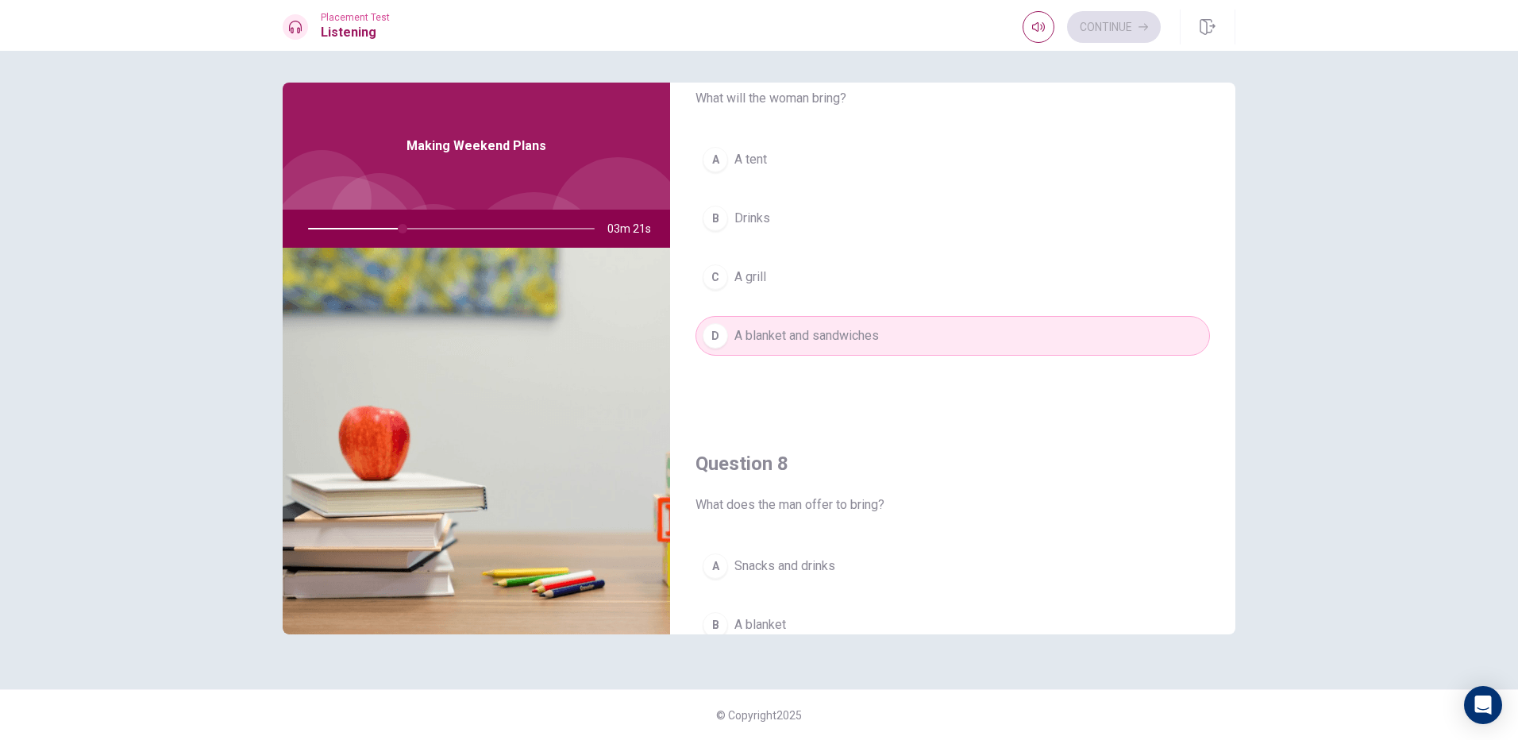
click at [812, 170] on button "A A tent" at bounding box center [952, 160] width 514 height 40
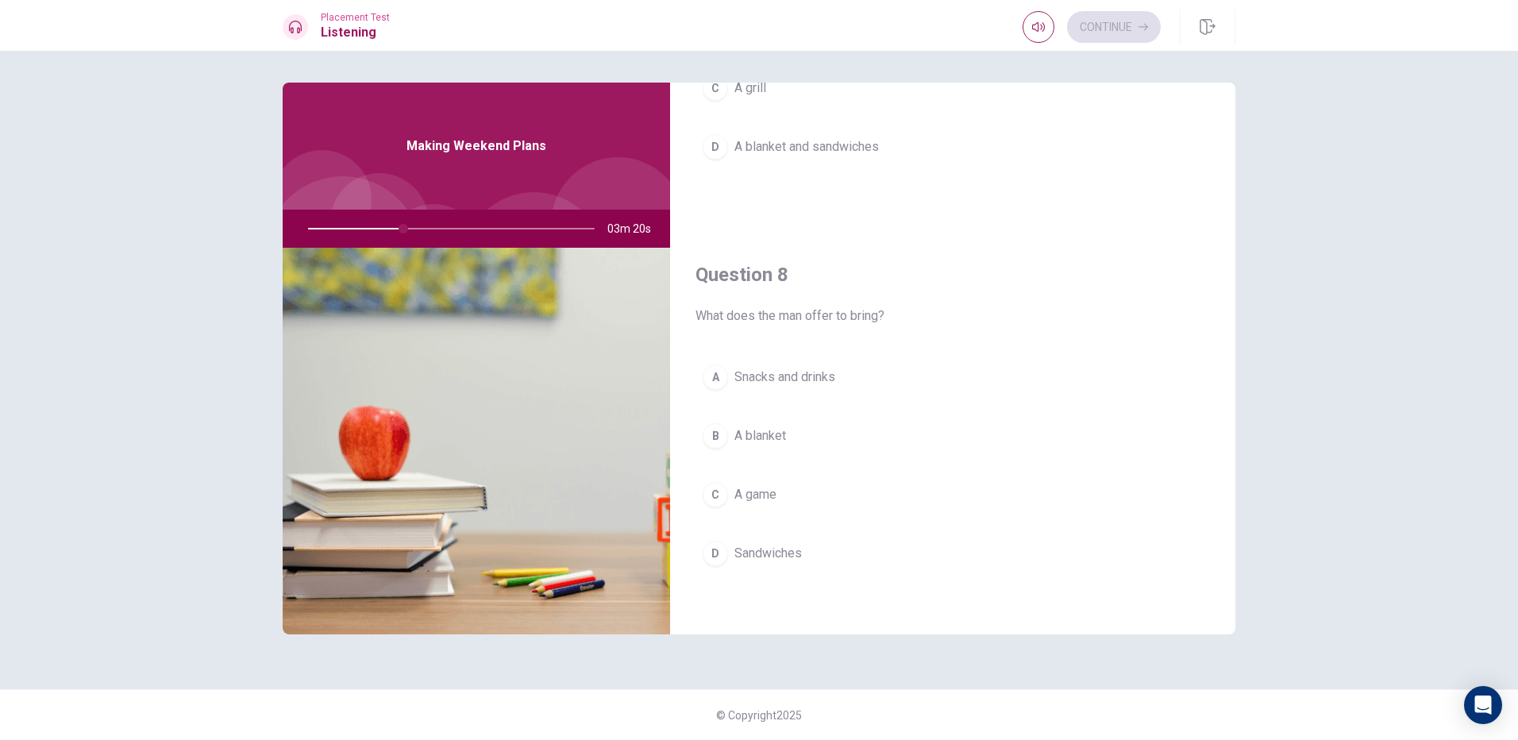
scroll to position [794, 0]
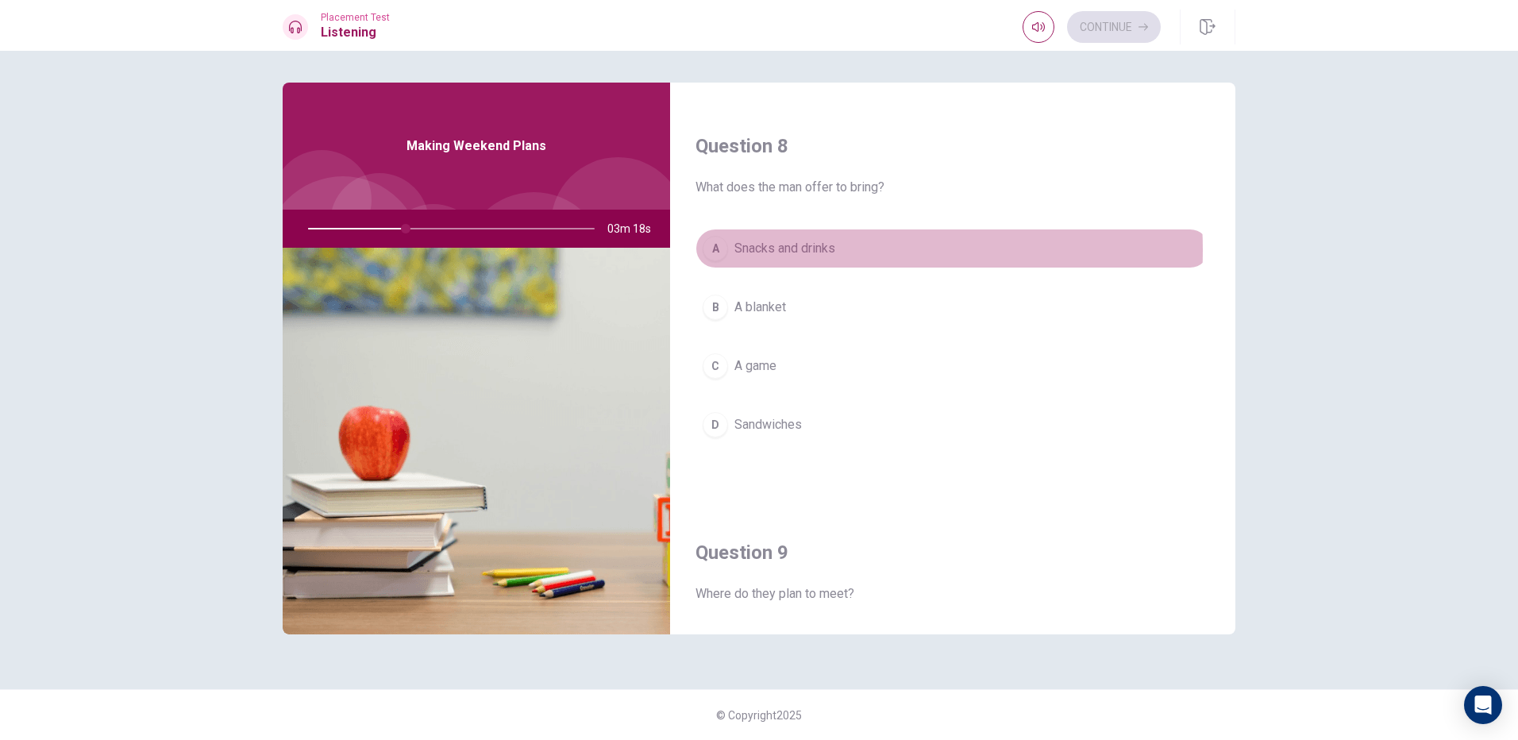
click at [802, 250] on span "Snacks and drinks" at bounding box center [784, 248] width 101 height 19
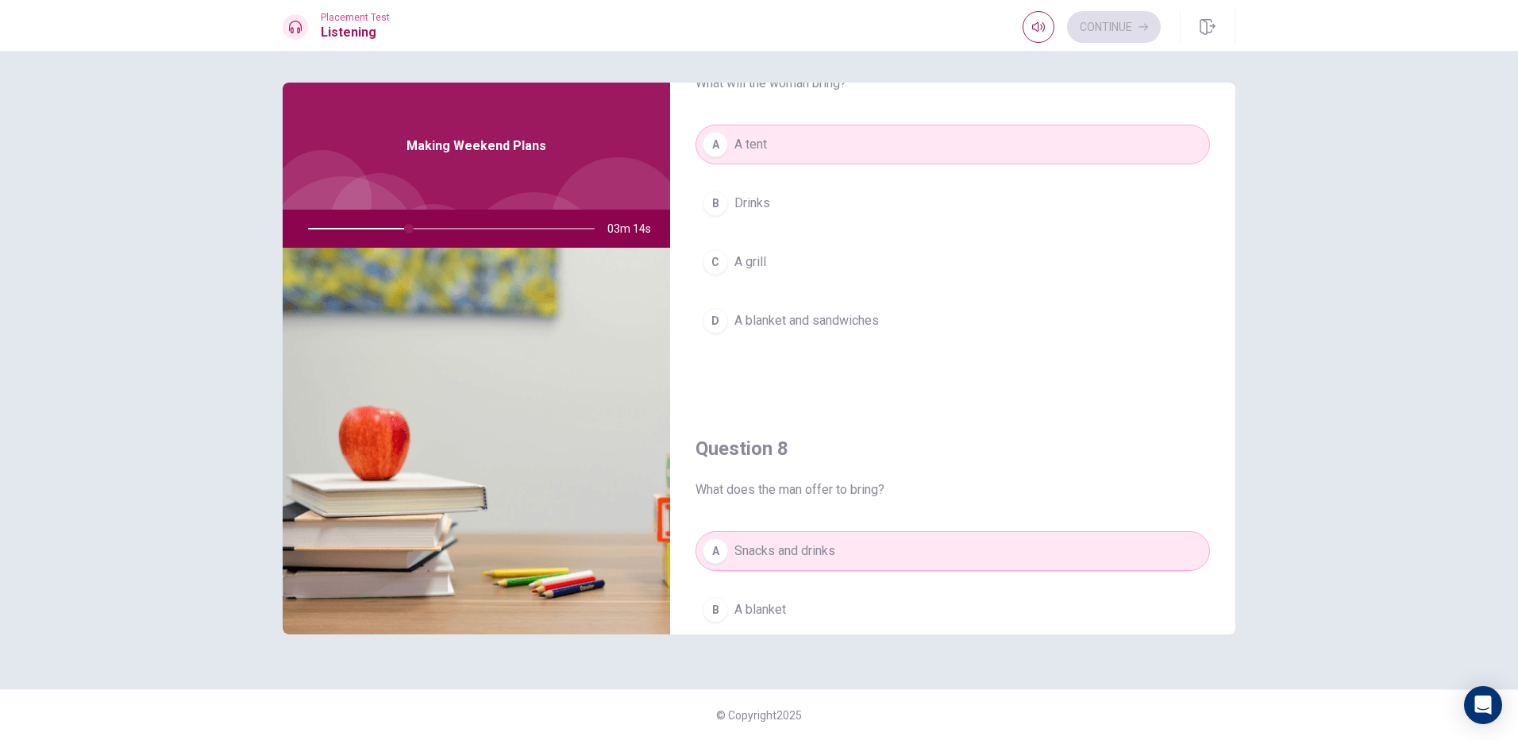
scroll to position [476, 0]
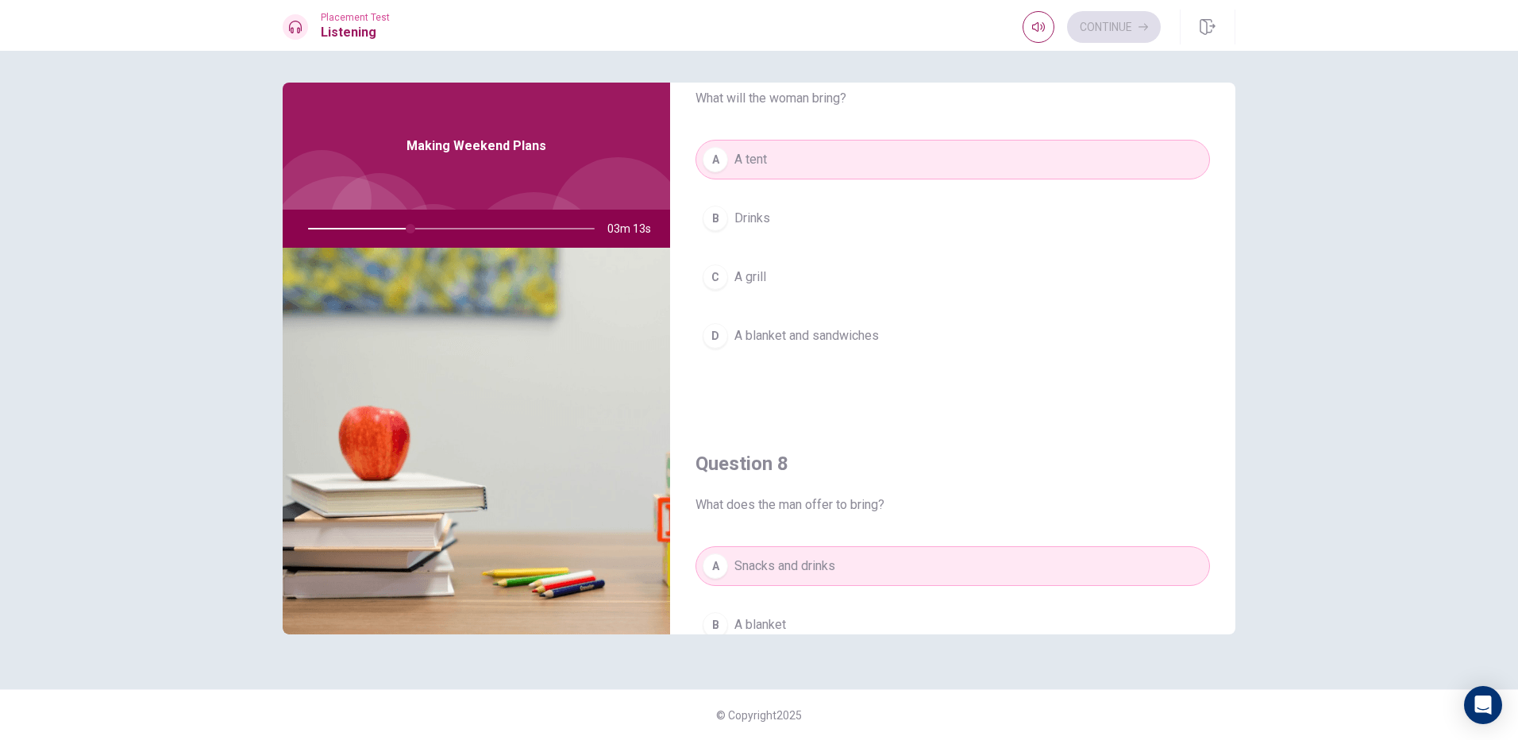
click at [849, 328] on span "A blanket and sandwiches" at bounding box center [806, 335] width 144 height 19
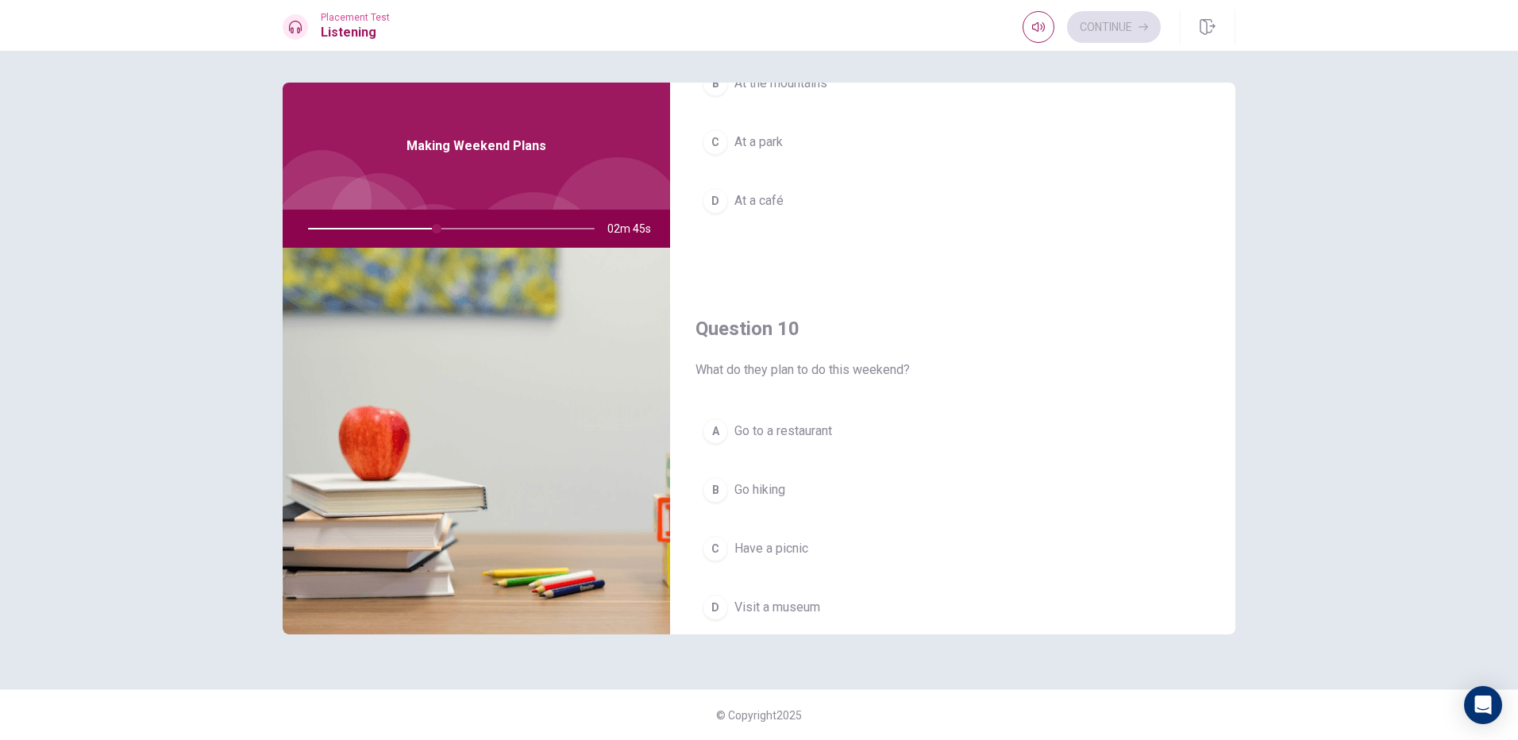
scroll to position [1480, 0]
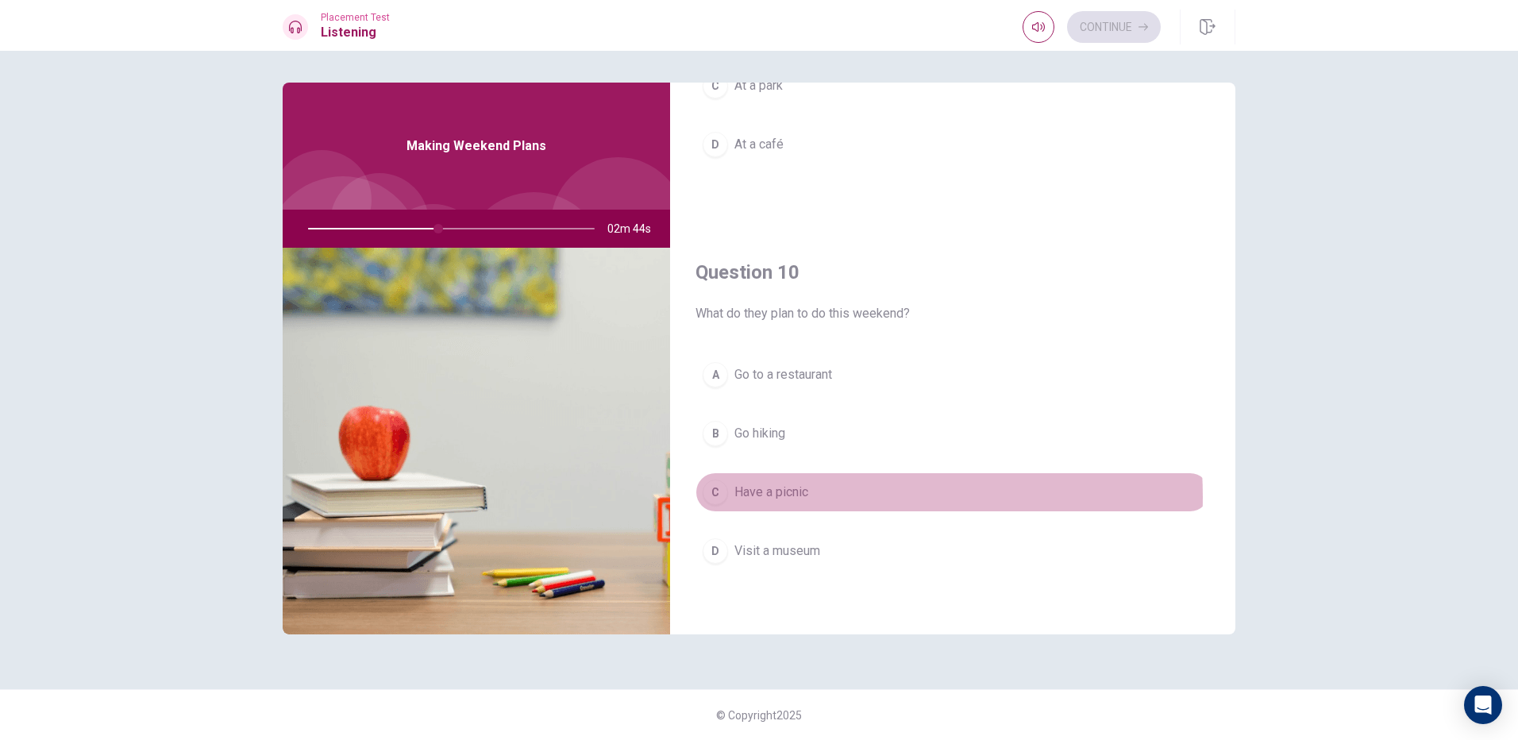
click at [795, 497] on span "Have a picnic" at bounding box center [771, 492] width 74 height 19
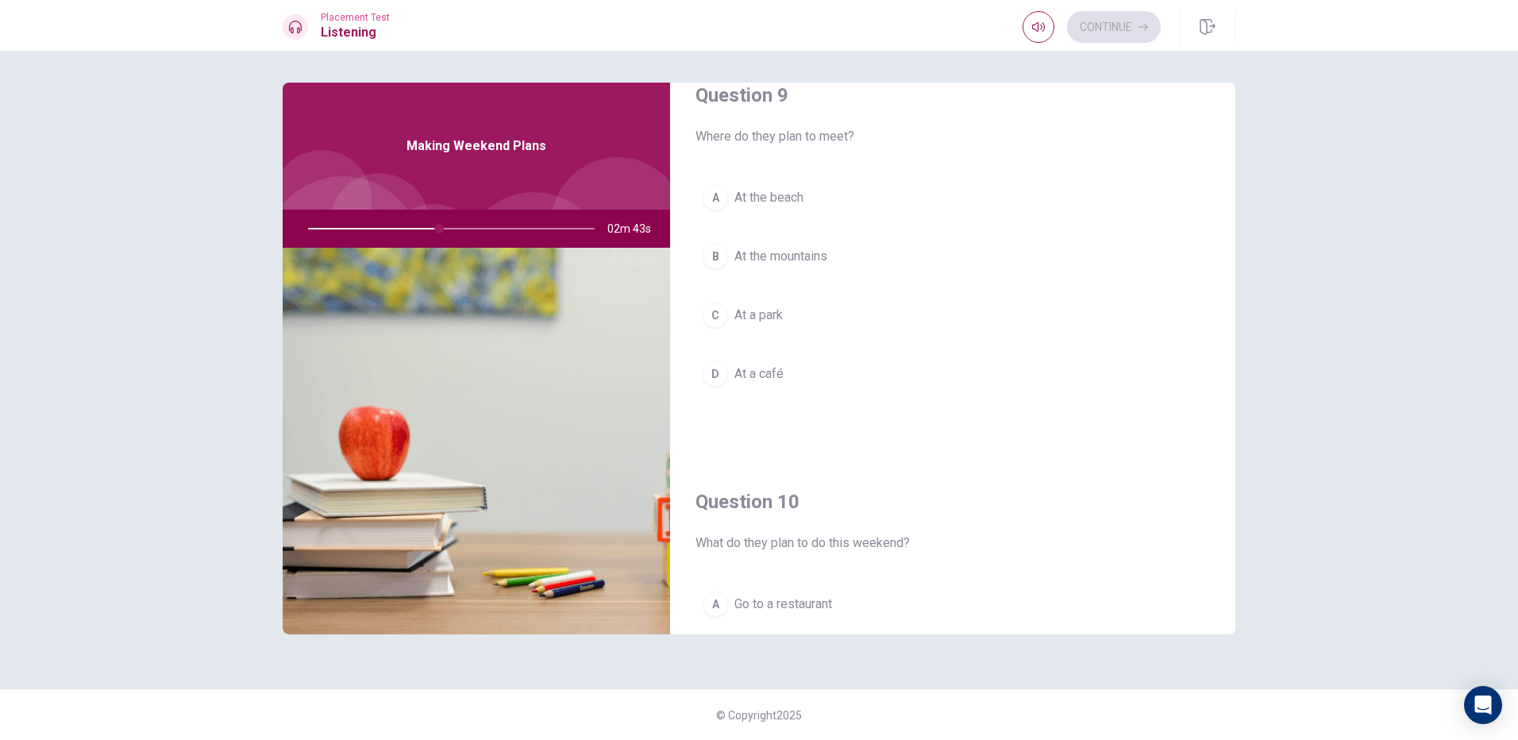
scroll to position [1242, 0]
click at [879, 318] on button "C At a park" at bounding box center [952, 324] width 514 height 40
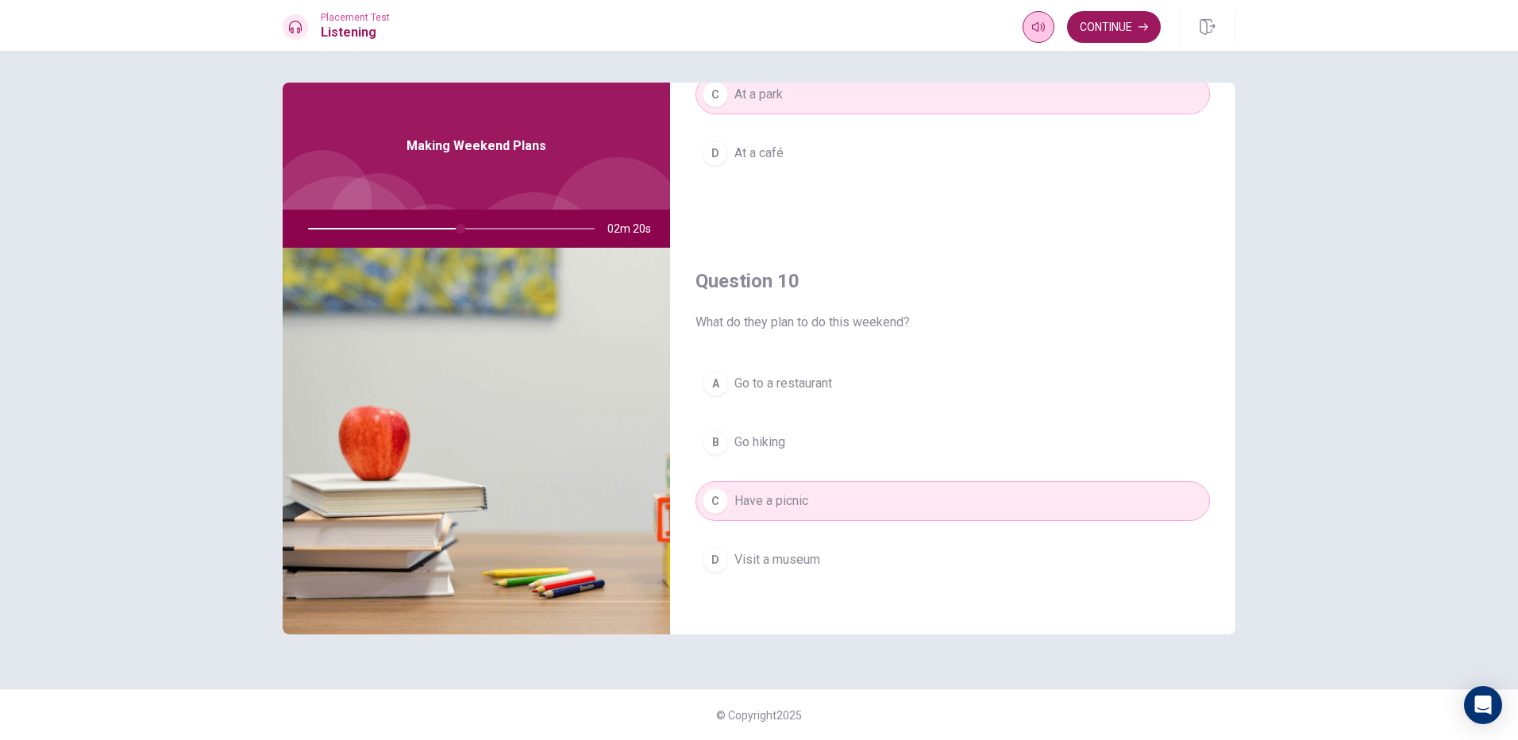
scroll to position [1480, 0]
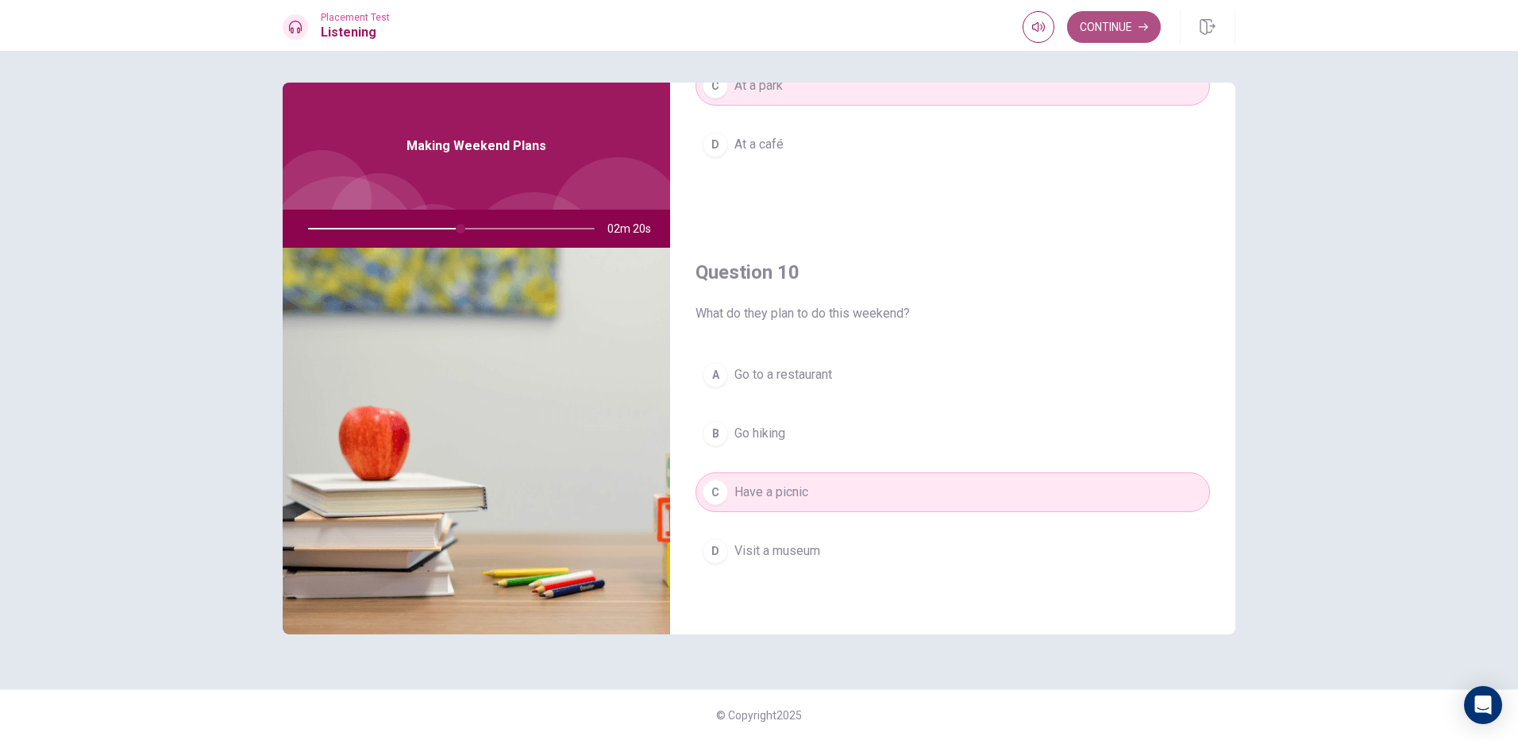
click at [1132, 25] on button "Continue" at bounding box center [1114, 27] width 94 height 32
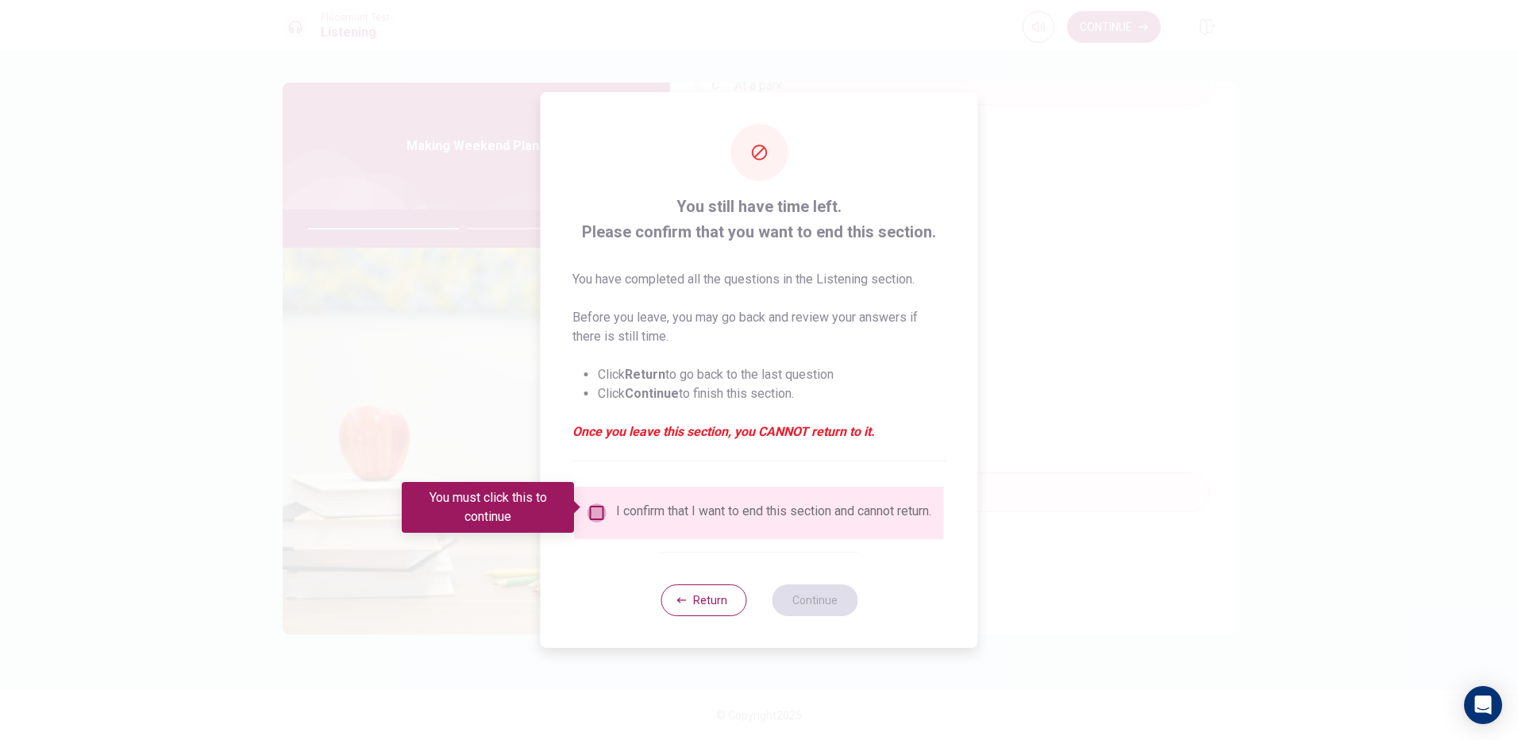
click at [603, 504] on input "You must click this to continue" at bounding box center [596, 512] width 19 height 19
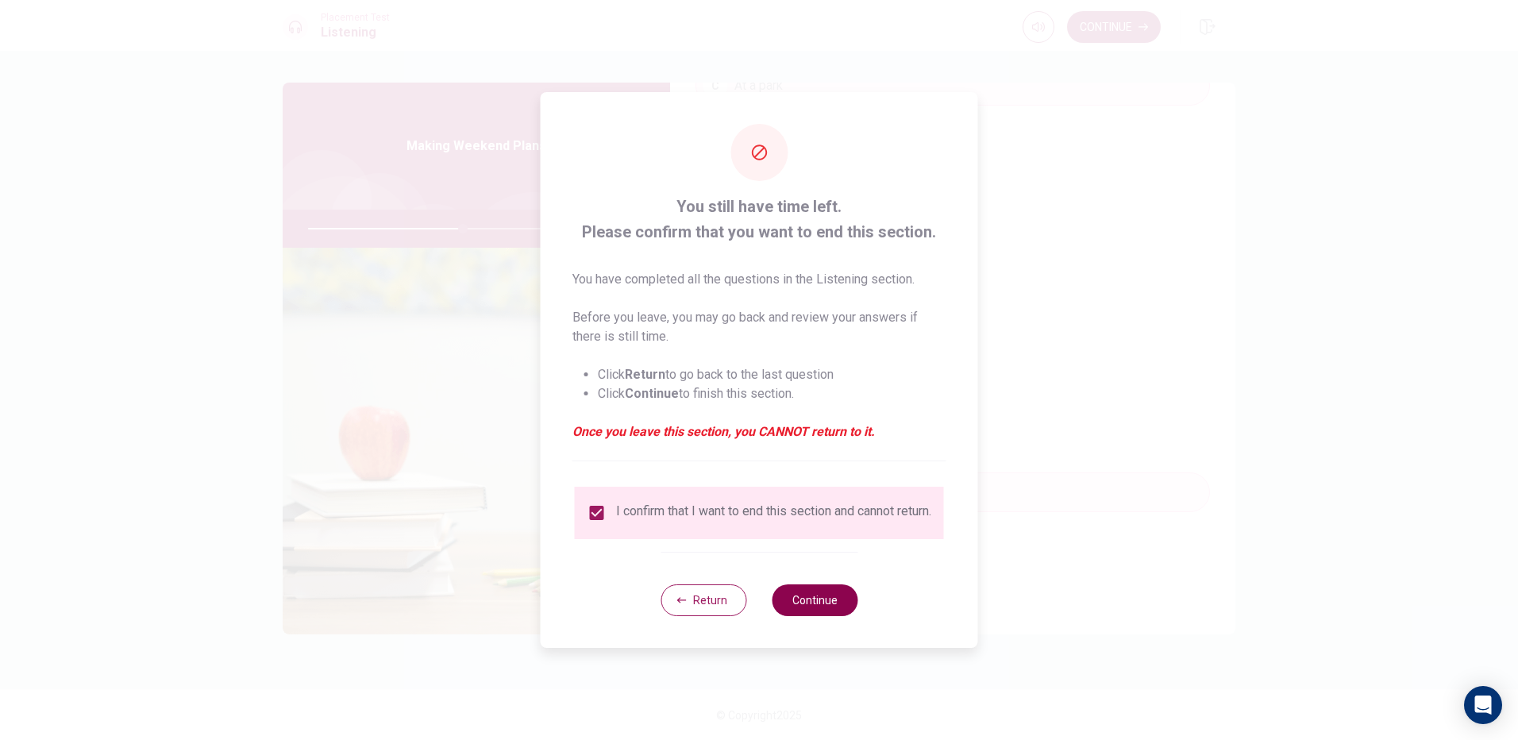
click at [829, 603] on button "Continue" at bounding box center [815, 600] width 86 height 32
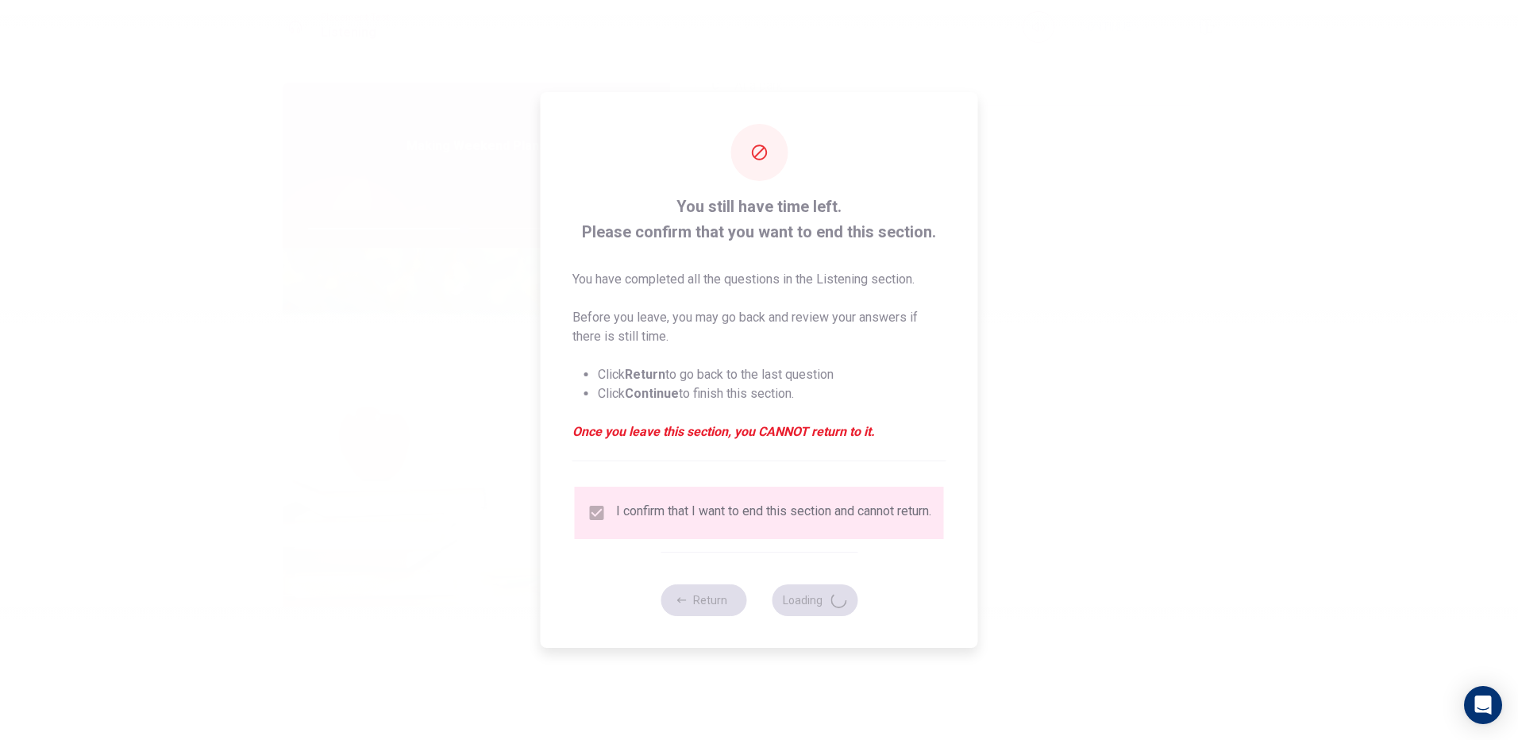
type input "55"
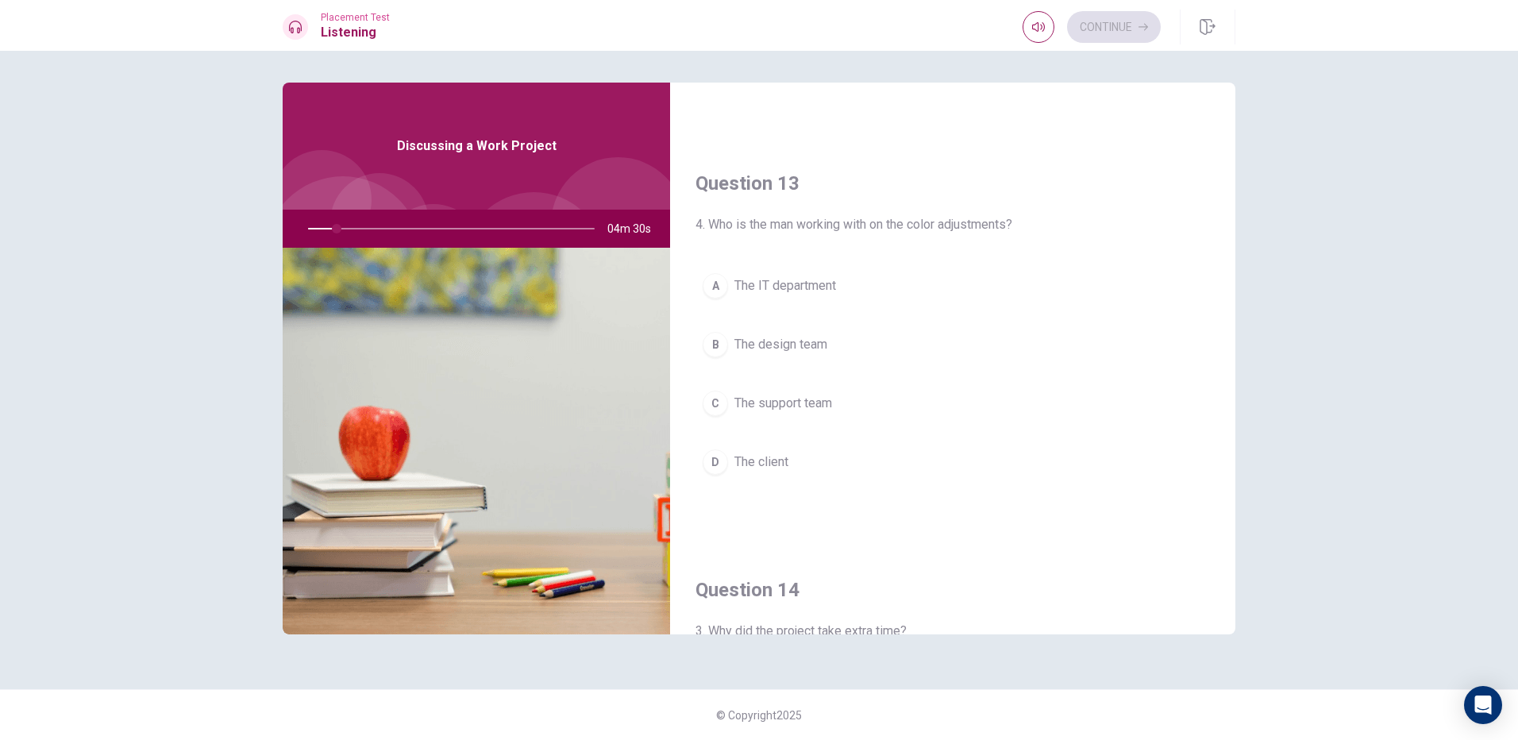
scroll to position [794, 0]
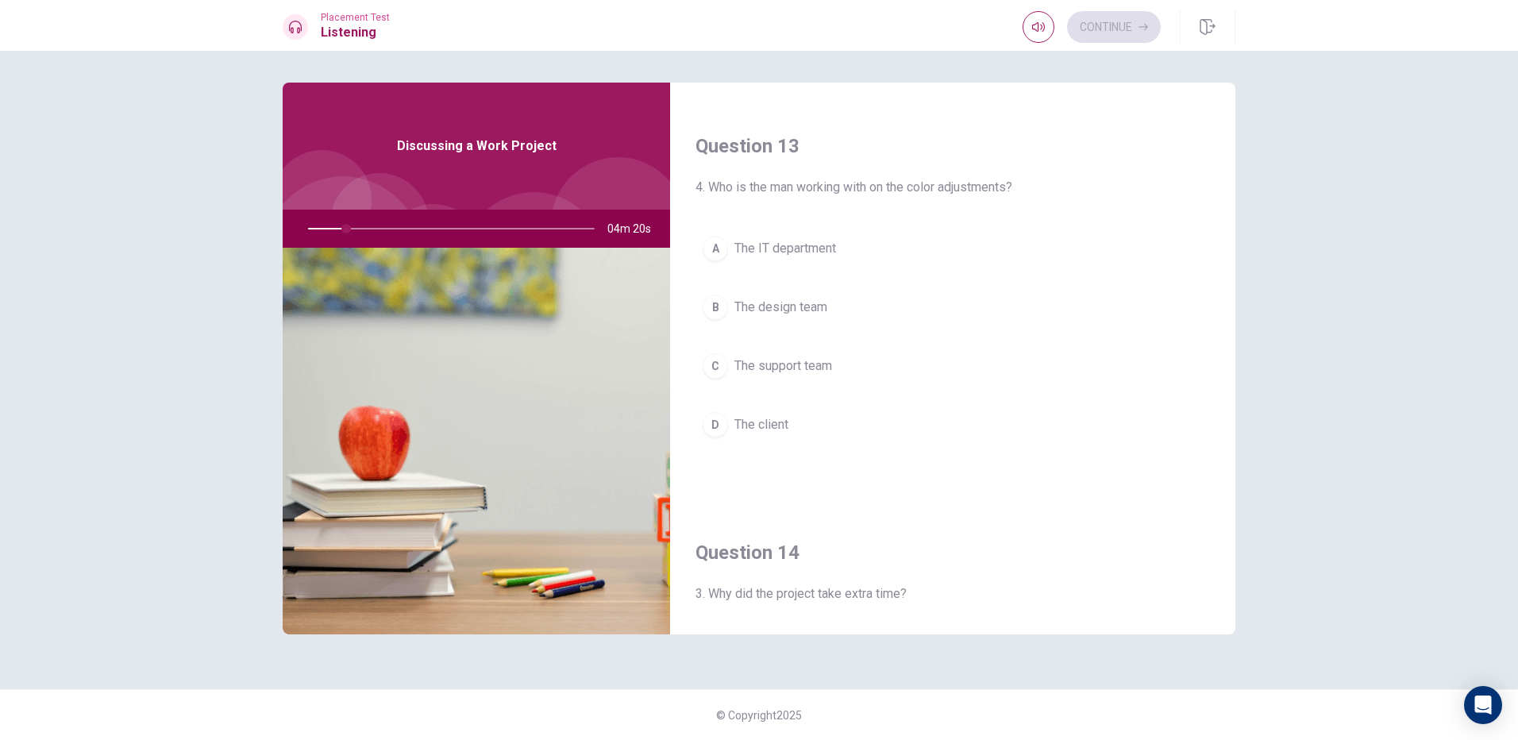
drag, startPoint x: 739, startPoint y: 193, endPoint x: 755, endPoint y: 182, distance: 19.4
click at [748, 188] on span "4. Who is the man working with on the color adjustments?" at bounding box center [952, 187] width 514 height 19
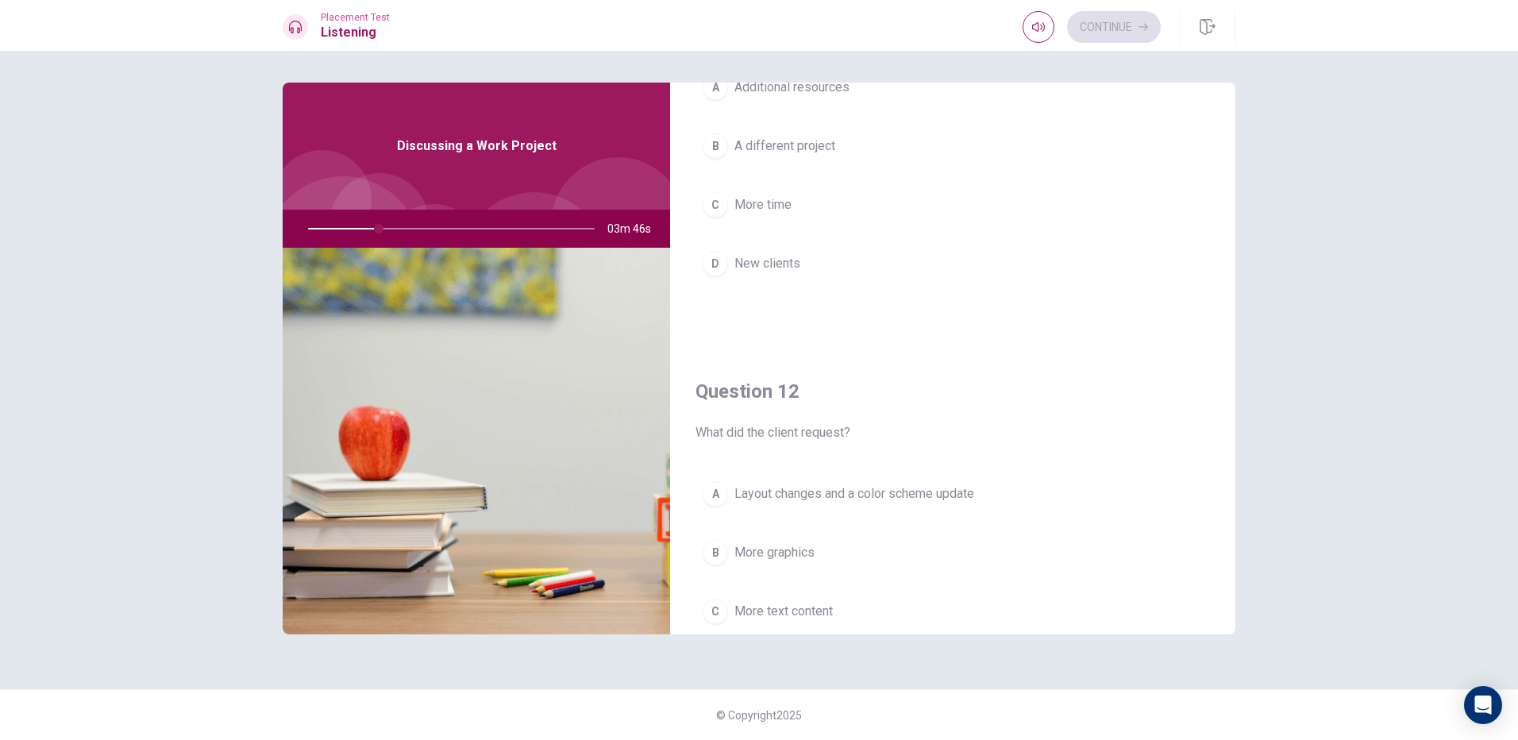
scroll to position [0, 0]
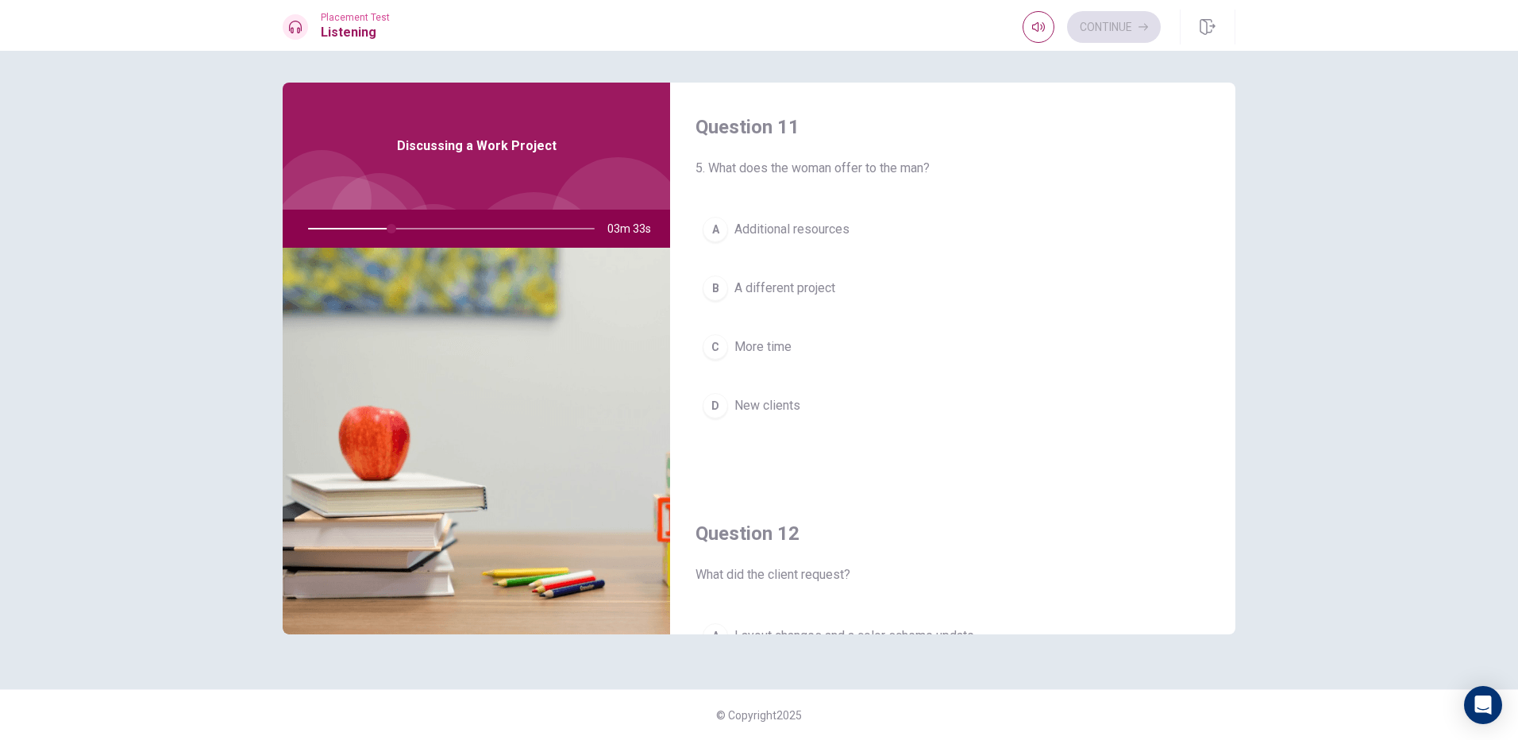
click at [750, 235] on span "Additional resources" at bounding box center [791, 229] width 115 height 19
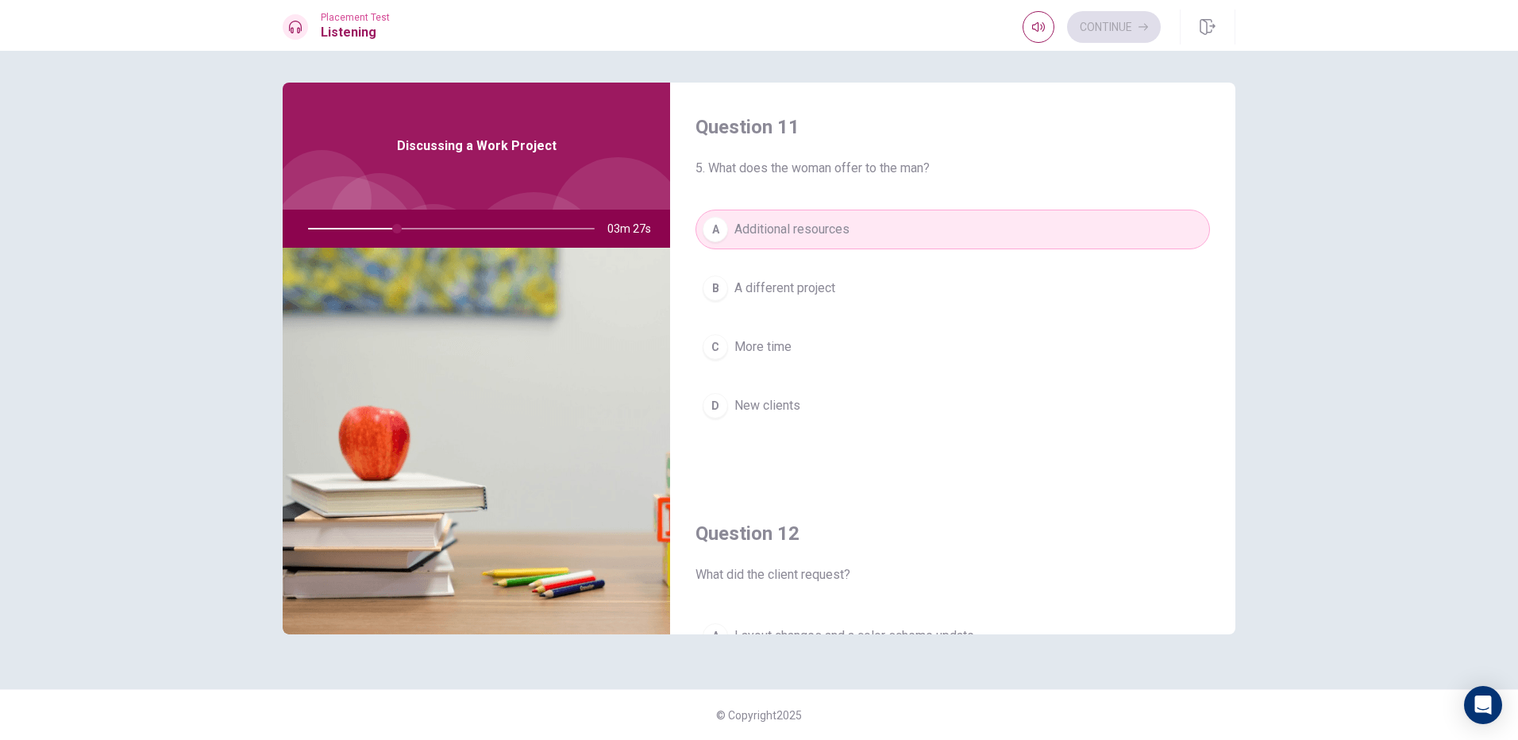
click at [877, 281] on button "B A different project" at bounding box center [952, 288] width 514 height 40
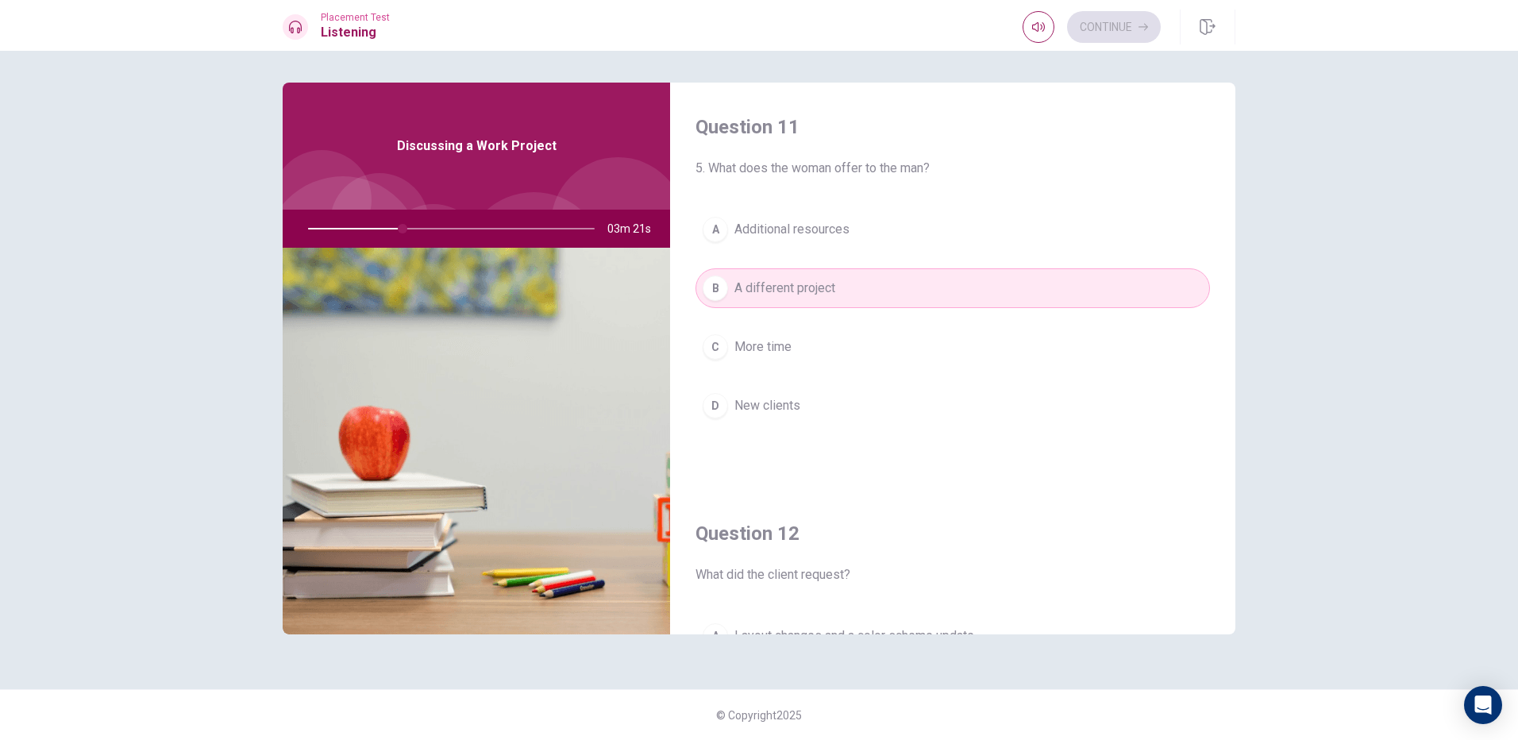
click at [886, 360] on button "C More time" at bounding box center [952, 347] width 514 height 40
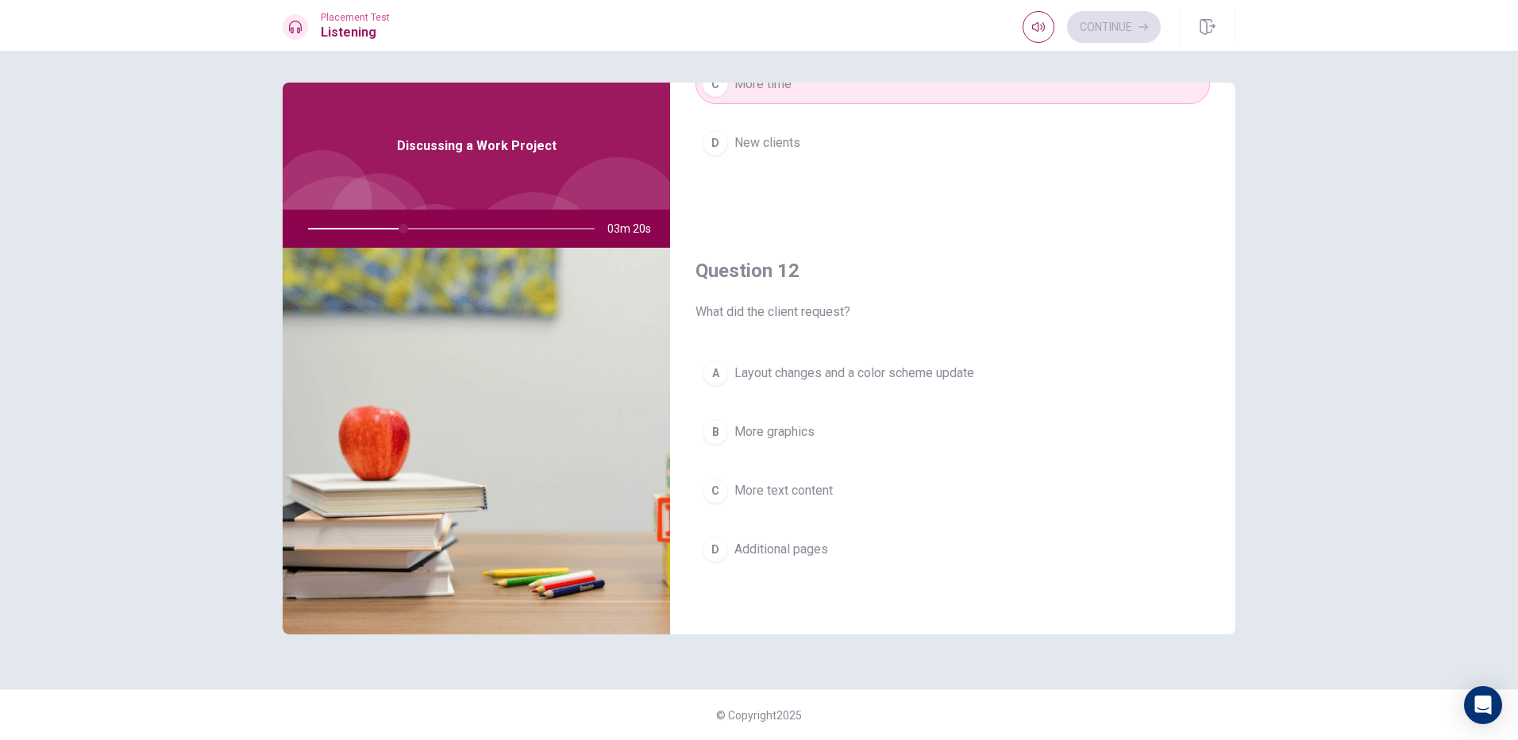
scroll to position [317, 0]
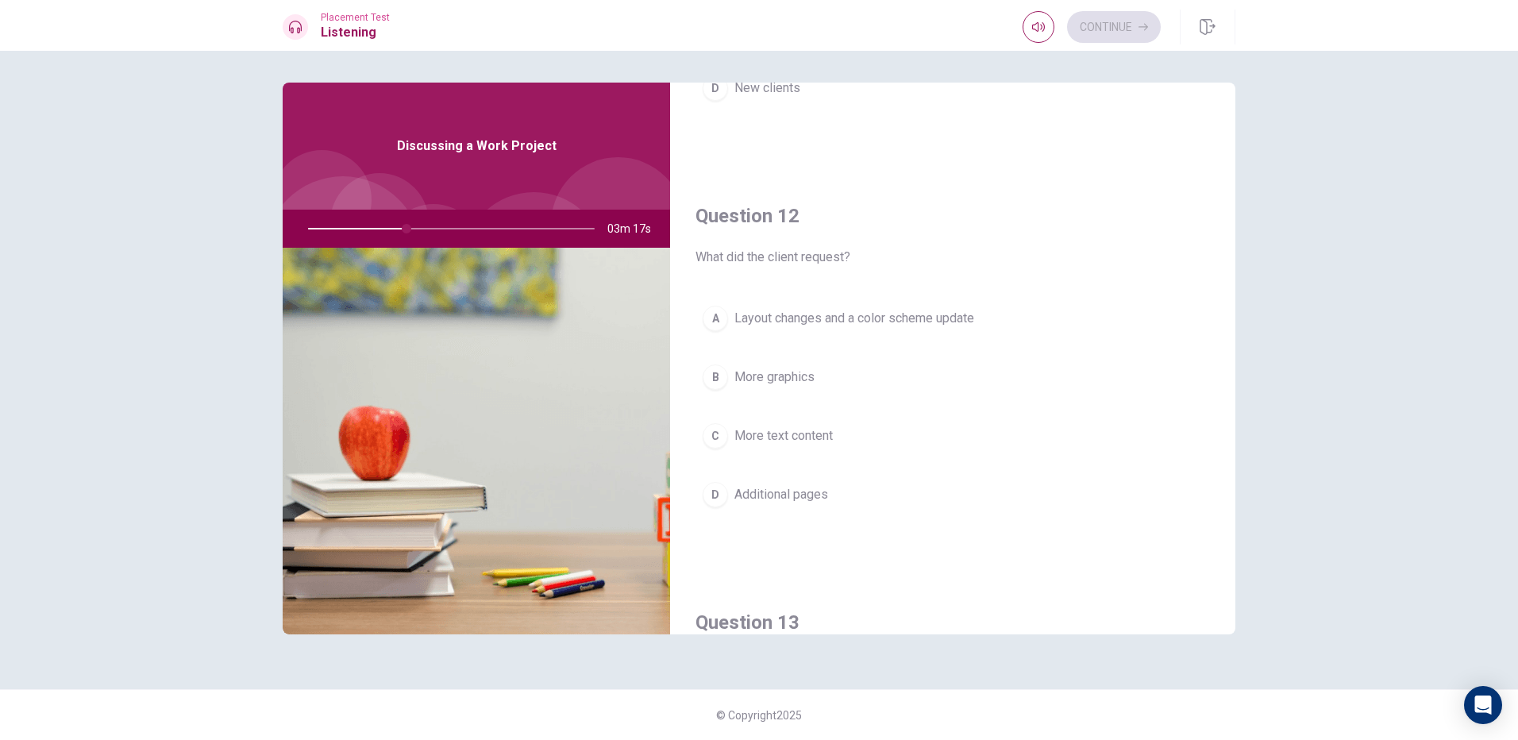
click at [875, 319] on span "Layout changes and a color scheme update" at bounding box center [854, 318] width 240 height 19
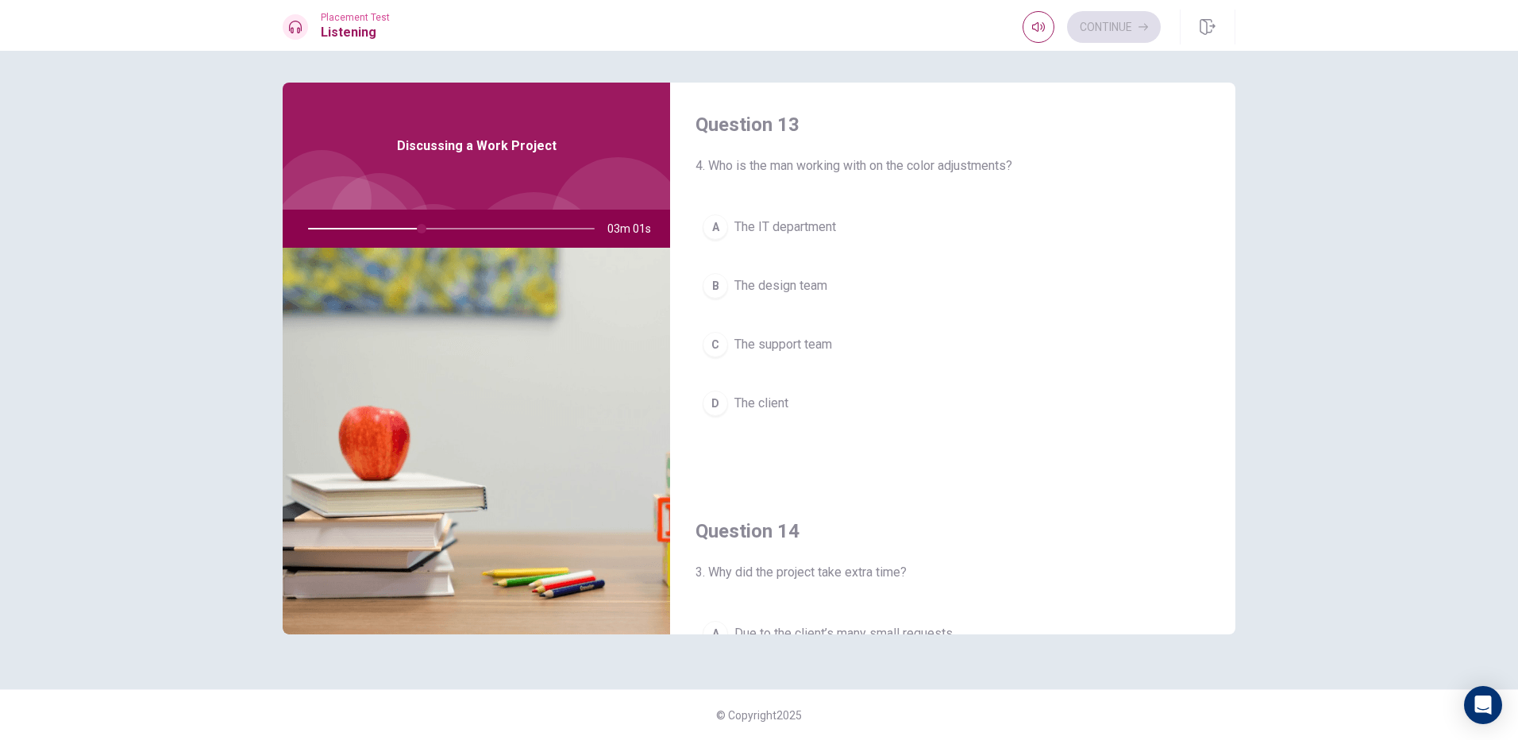
scroll to position [766, 0]
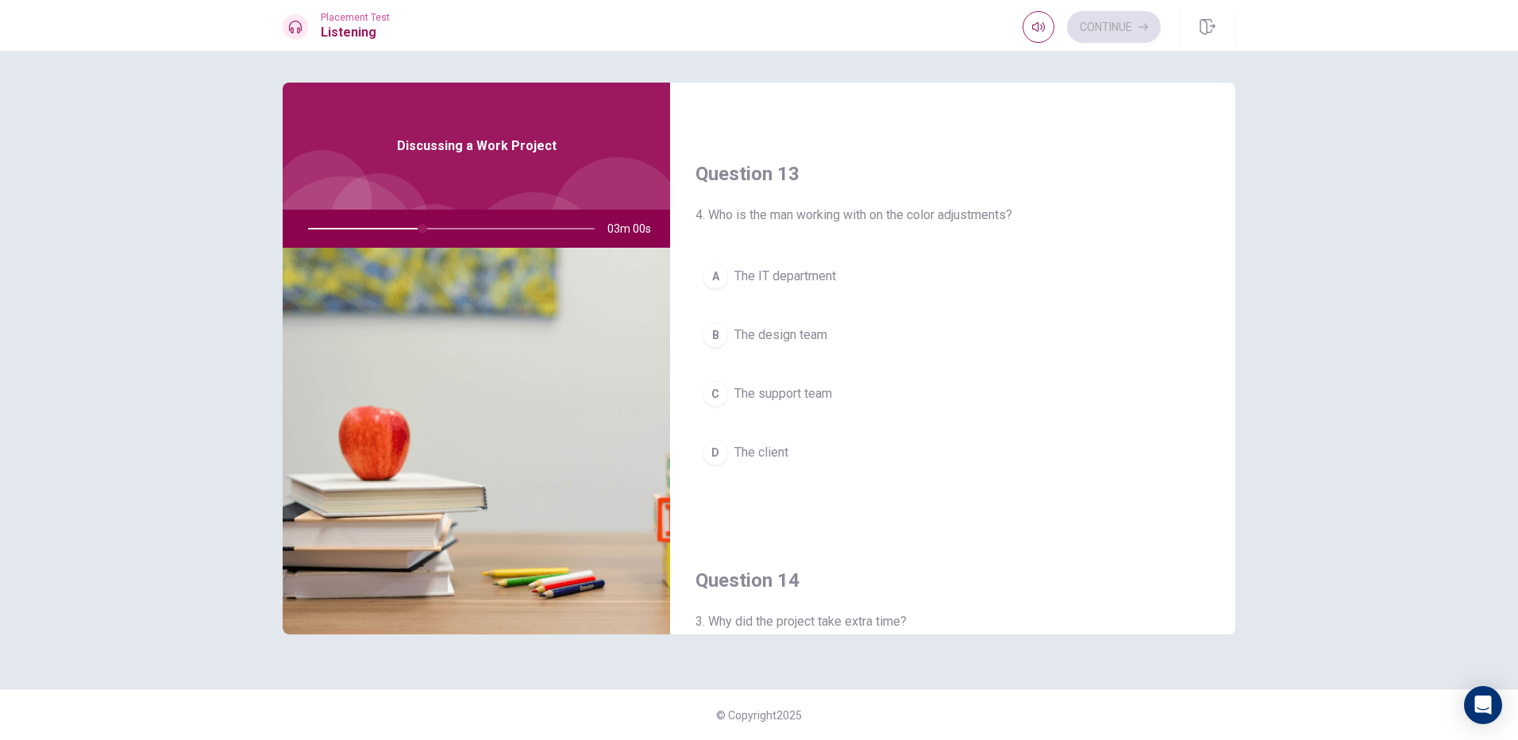
click at [895, 353] on button "B The design team" at bounding box center [952, 335] width 514 height 40
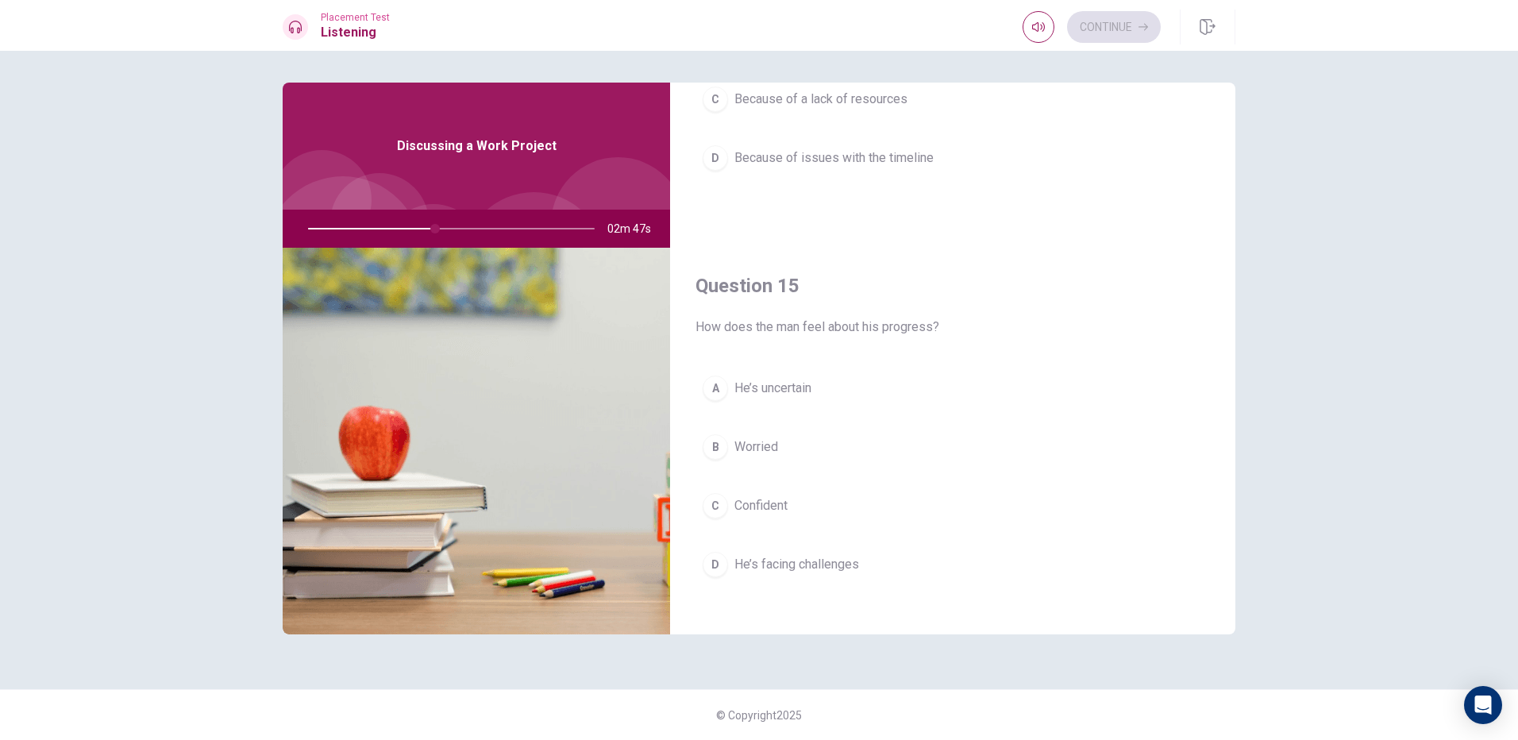
scroll to position [1480, 0]
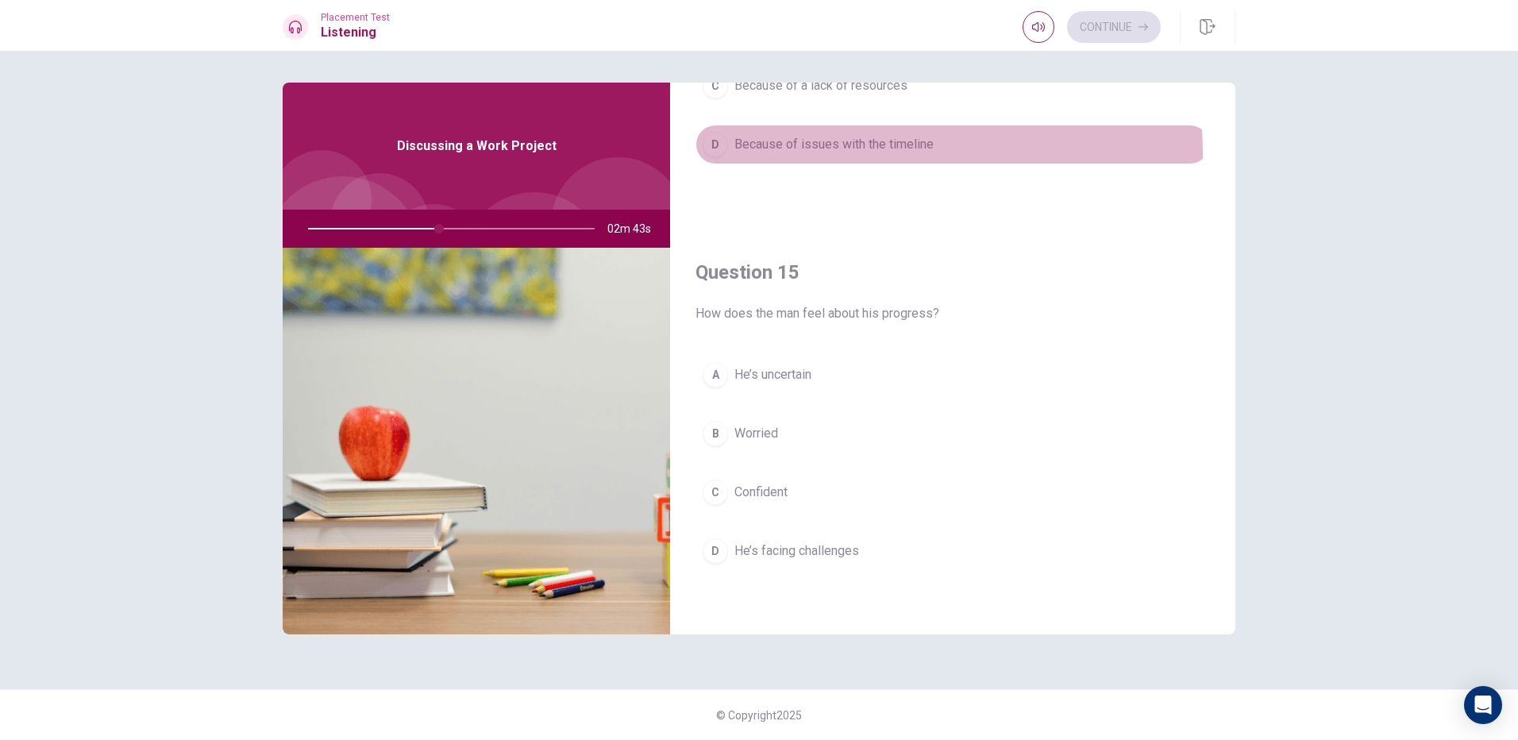
click at [862, 152] on span "Because of issues with the timeline" at bounding box center [833, 144] width 199 height 19
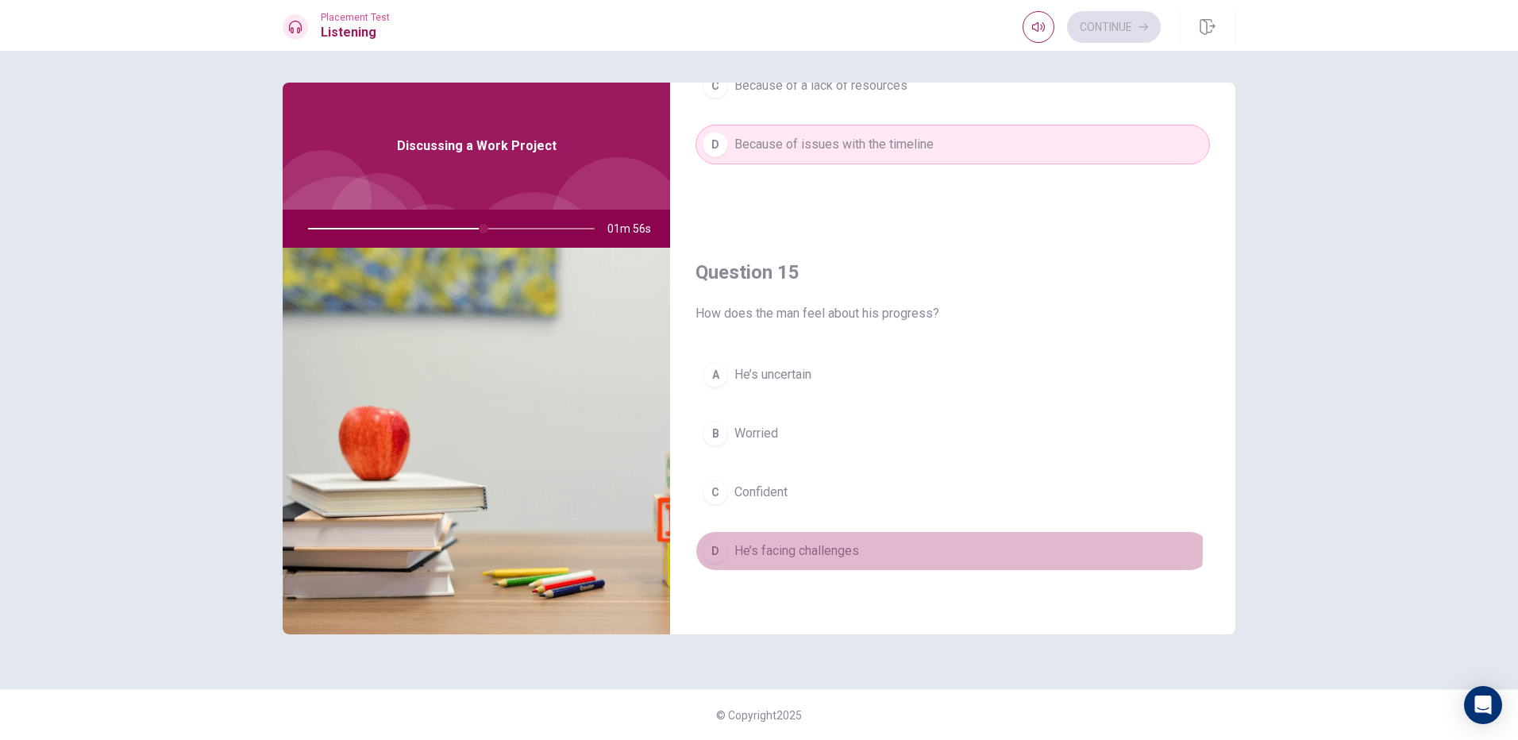
click at [853, 547] on span "He’s facing challenges" at bounding box center [796, 550] width 125 height 19
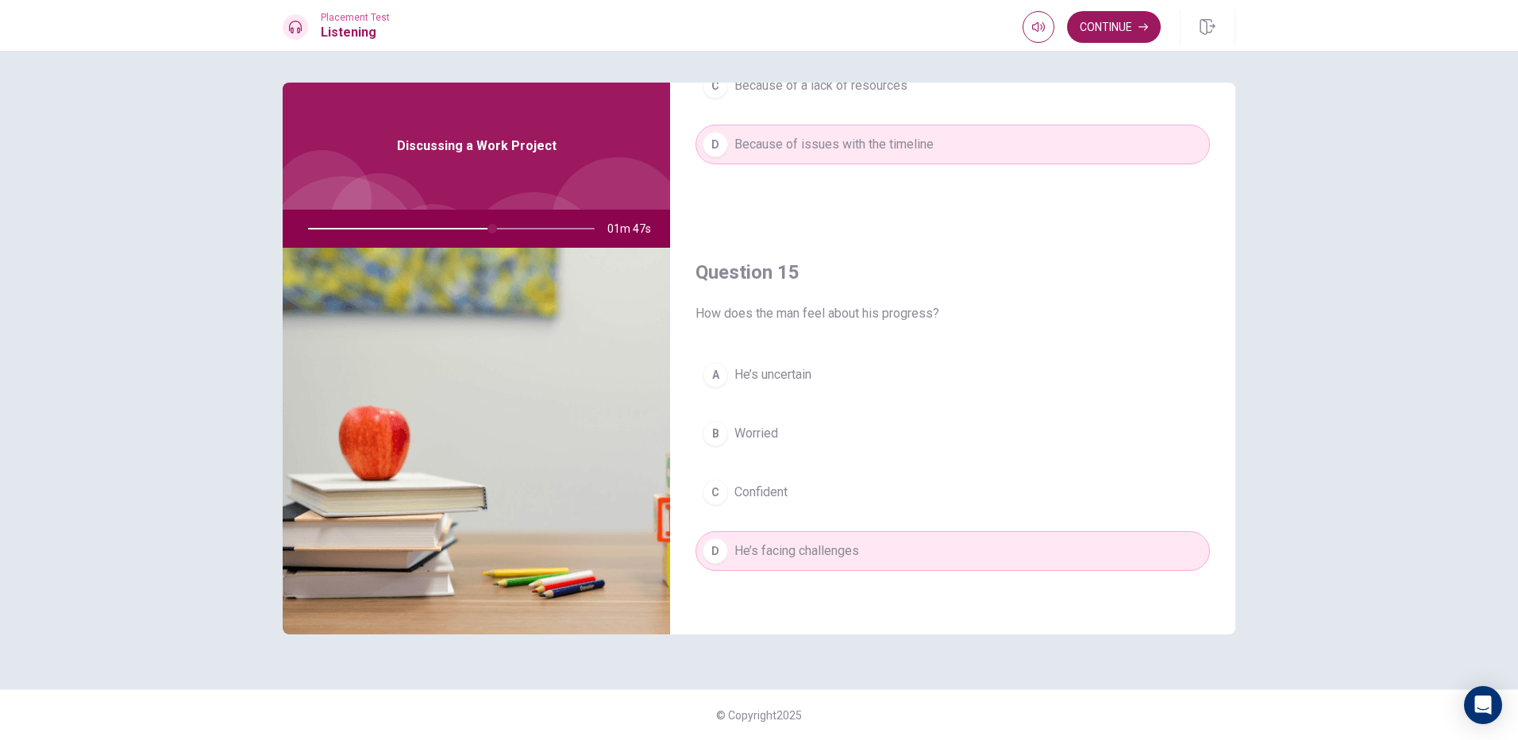
click at [915, 494] on button "C Confident" at bounding box center [952, 492] width 514 height 40
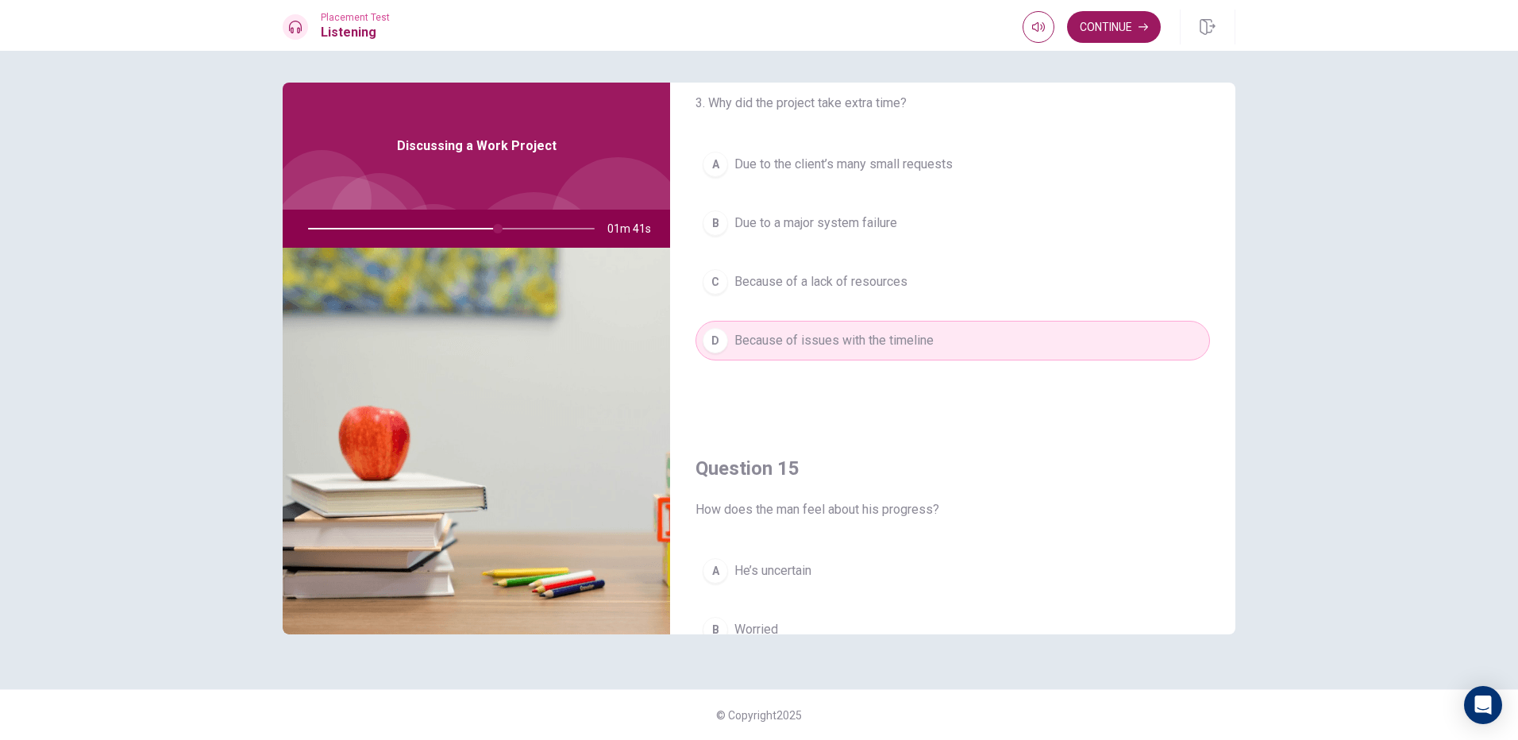
scroll to position [1276, 0]
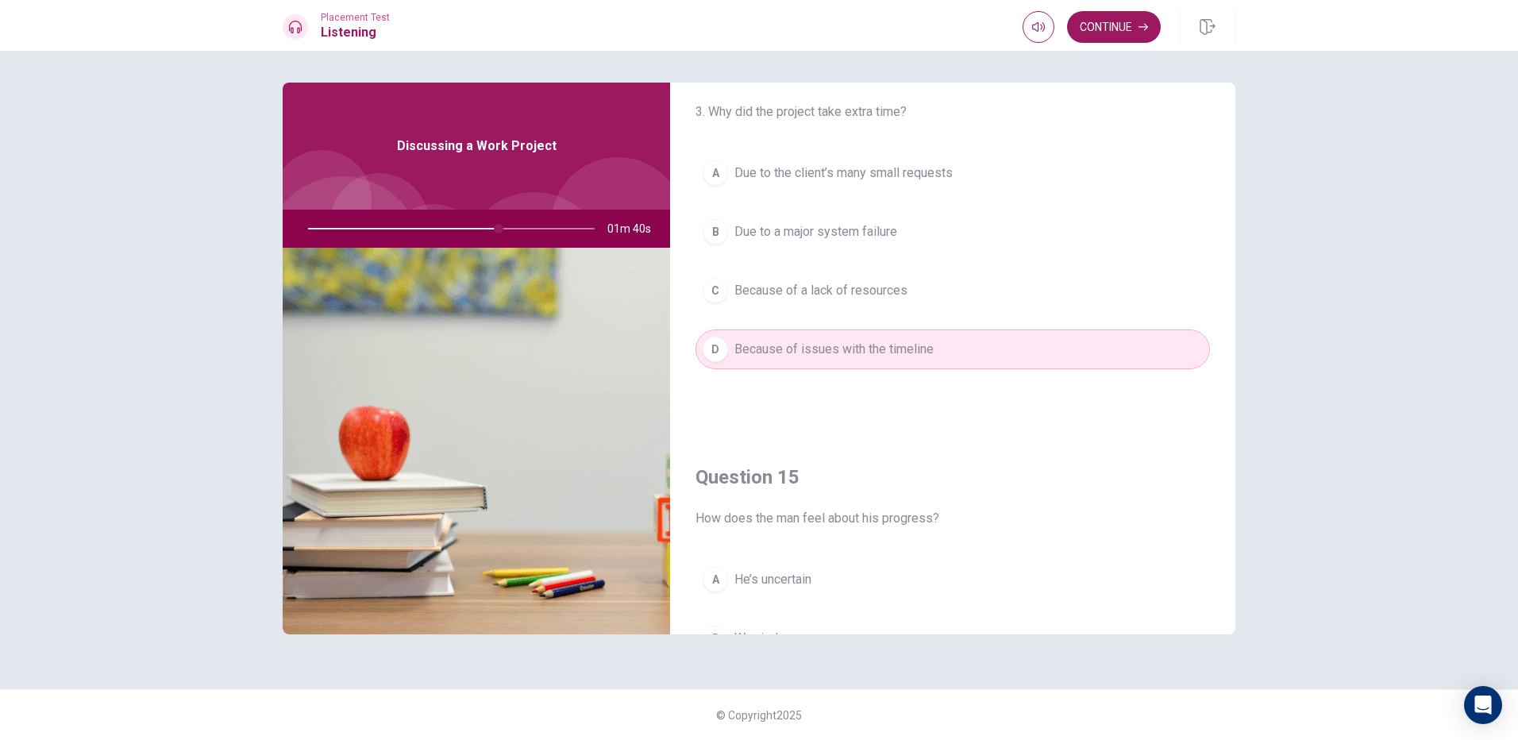
drag, startPoint x: 1239, startPoint y: 425, endPoint x: 1184, endPoint y: 379, distance: 72.1
click at [1239, 392] on div "Question 11 5. What does the woman offer to the man? A Additional resources B A…" at bounding box center [758, 370] width 1003 height 575
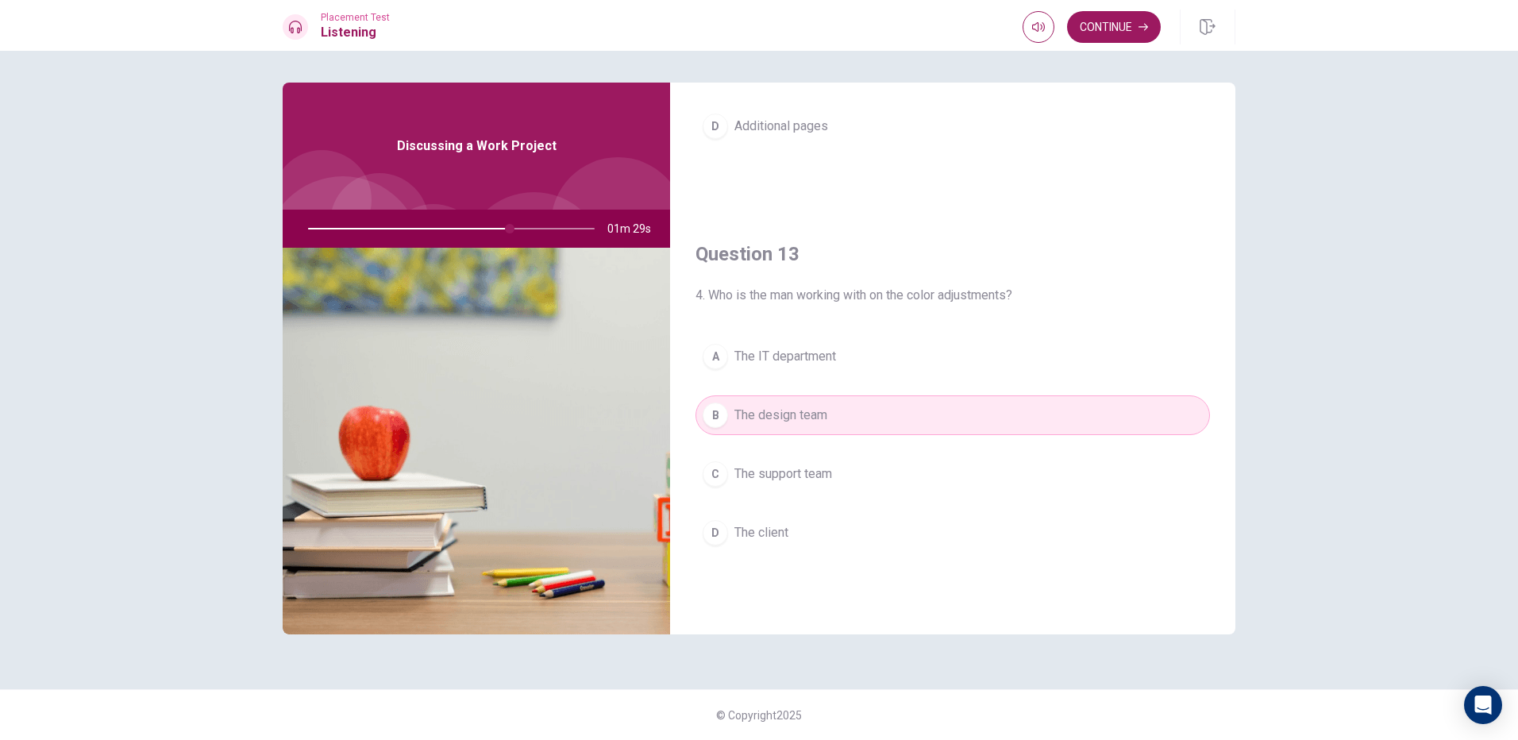
scroll to position [714, 0]
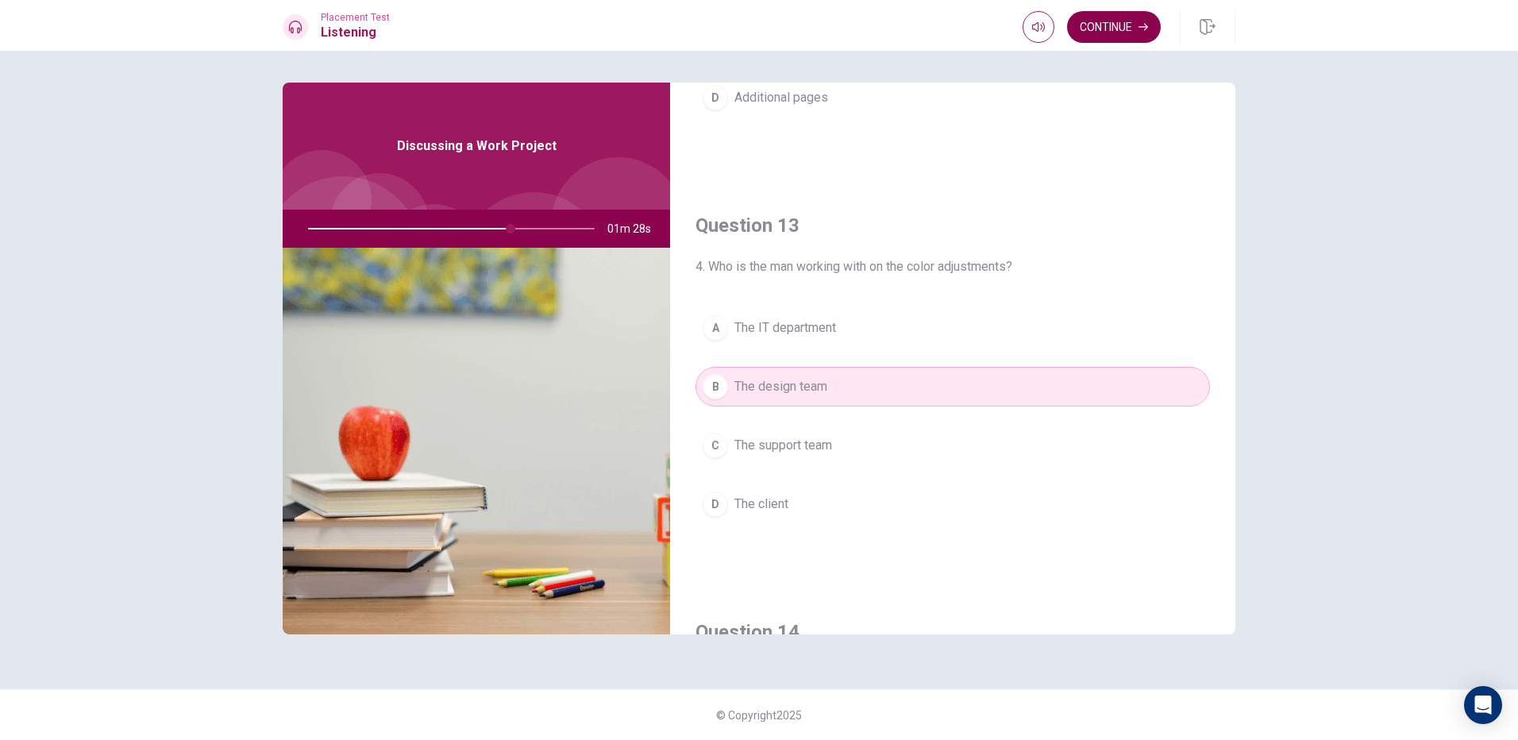
click at [1120, 17] on button "Continue" at bounding box center [1114, 27] width 94 height 32
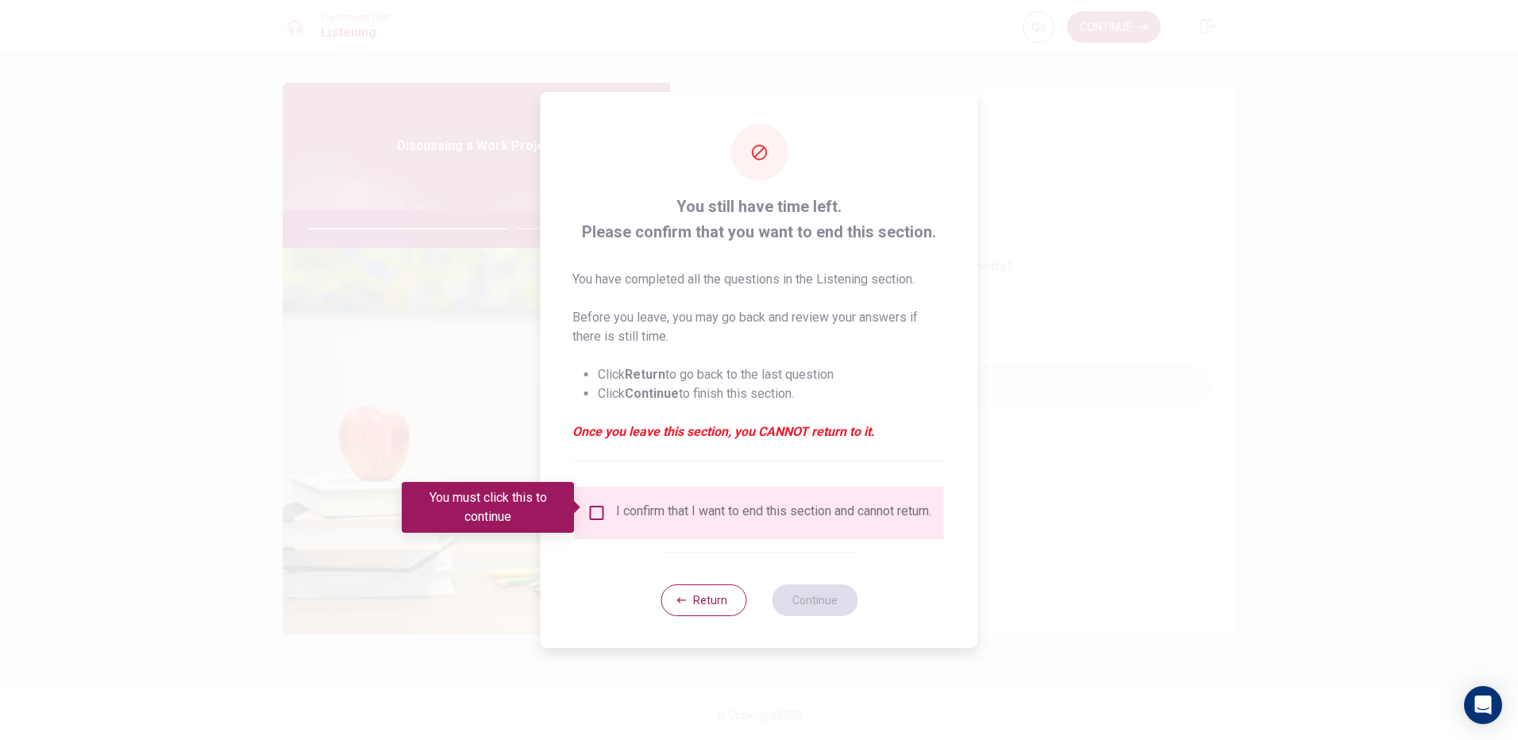
click at [602, 503] on input "You must click this to continue" at bounding box center [596, 512] width 19 height 19
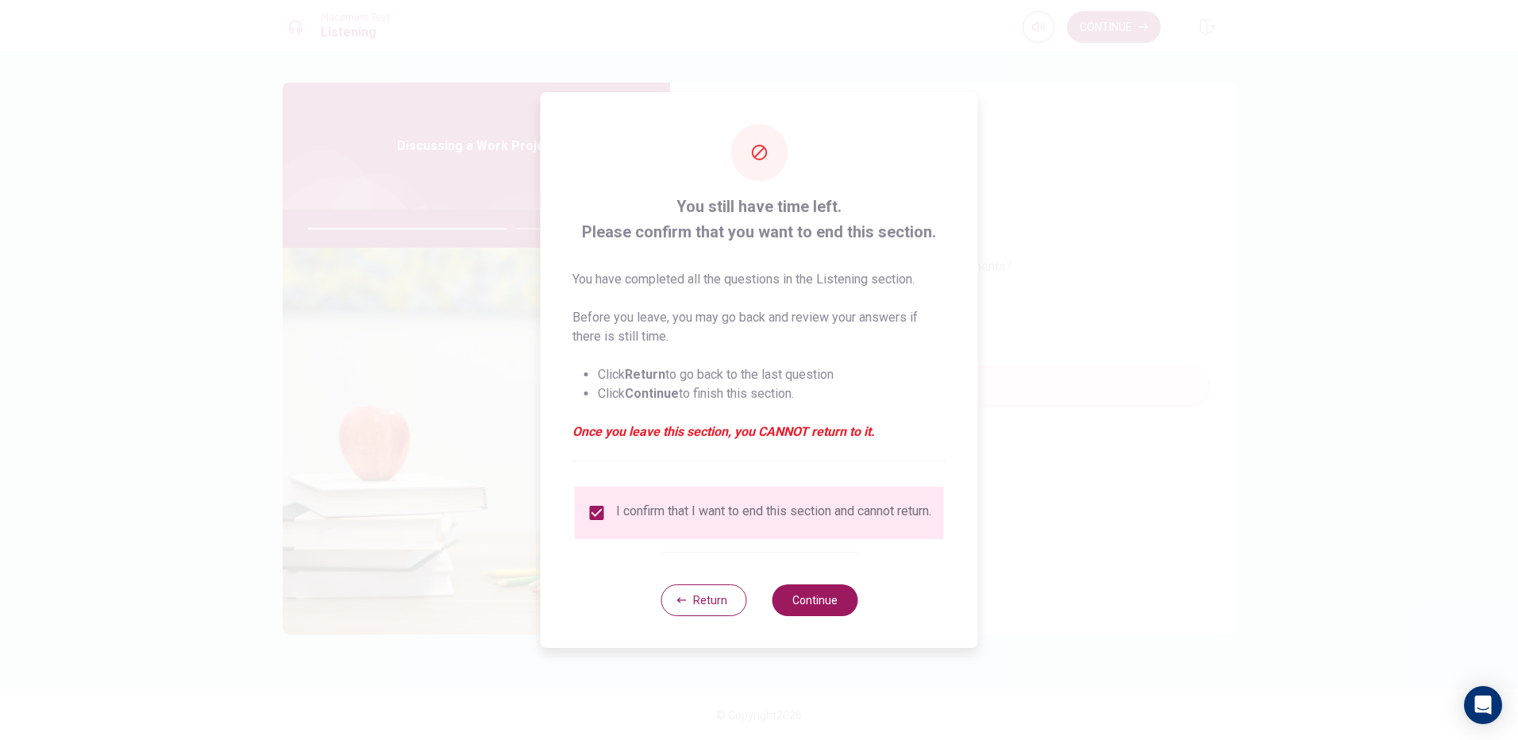
click at [864, 627] on div "You still have time left. Please confirm that you want to end this section. You…" at bounding box center [759, 370] width 437 height 556
click at [841, 615] on button "Continue" at bounding box center [815, 600] width 86 height 32
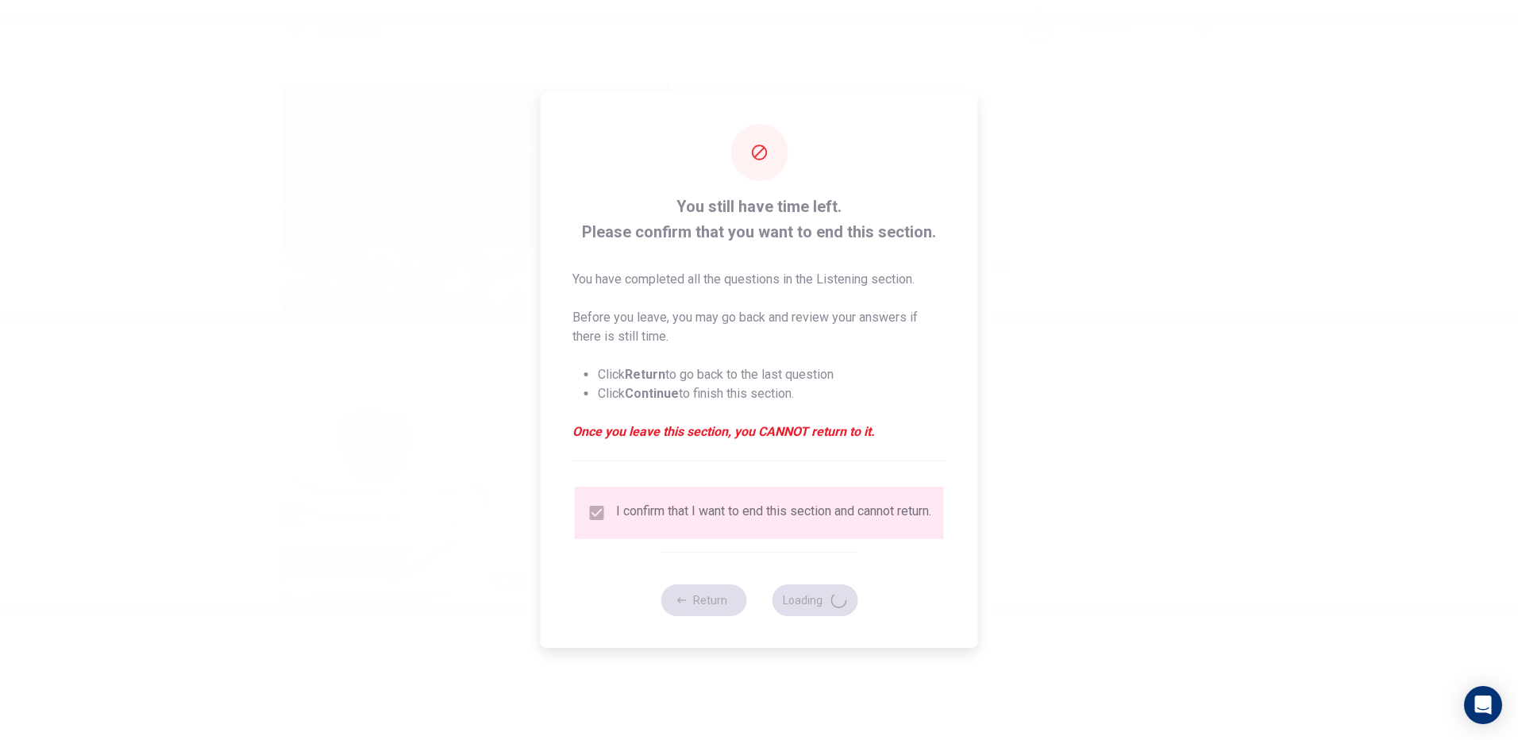
type input "72"
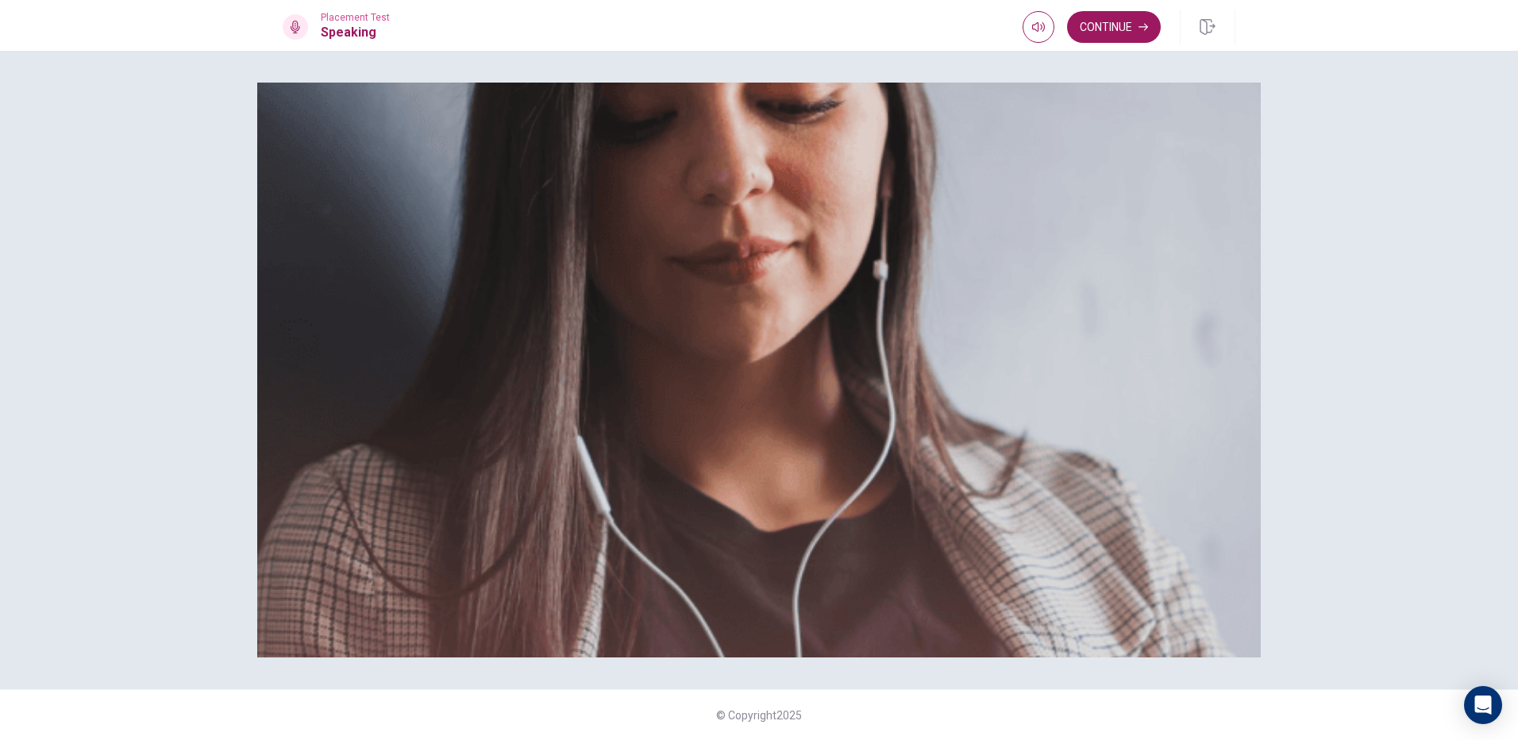
drag, startPoint x: 382, startPoint y: 383, endPoint x: 432, endPoint y: 391, distance: 50.8
click at [414, 233] on span "Use a headset if available (recommended for best audio quality). Ensure your mi…" at bounding box center [462, 167] width 358 height 129
click at [1107, 32] on button "Continue" at bounding box center [1114, 27] width 94 height 32
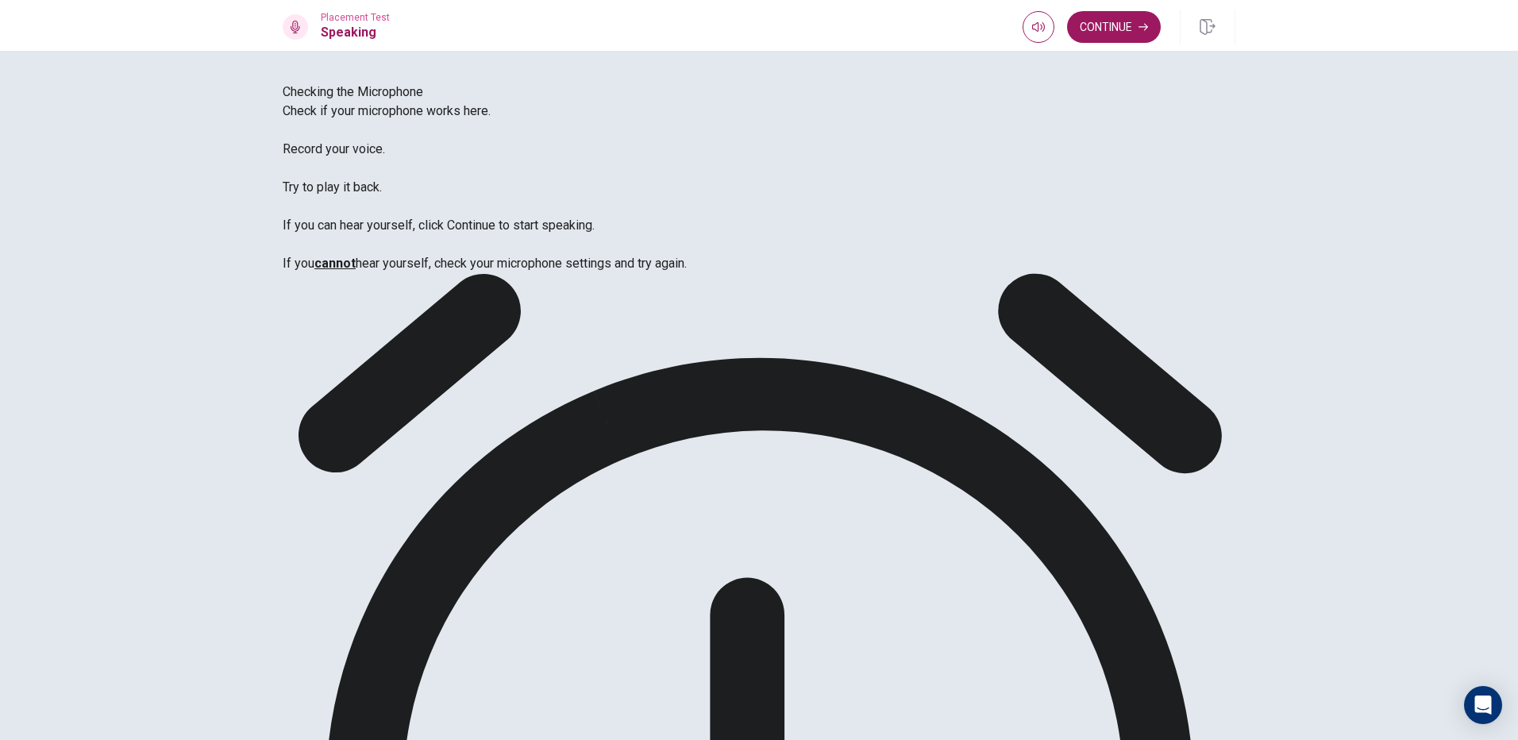
type input "0.8"
click at [1054, 56] on span at bounding box center [1054, 57] width 10 height 10
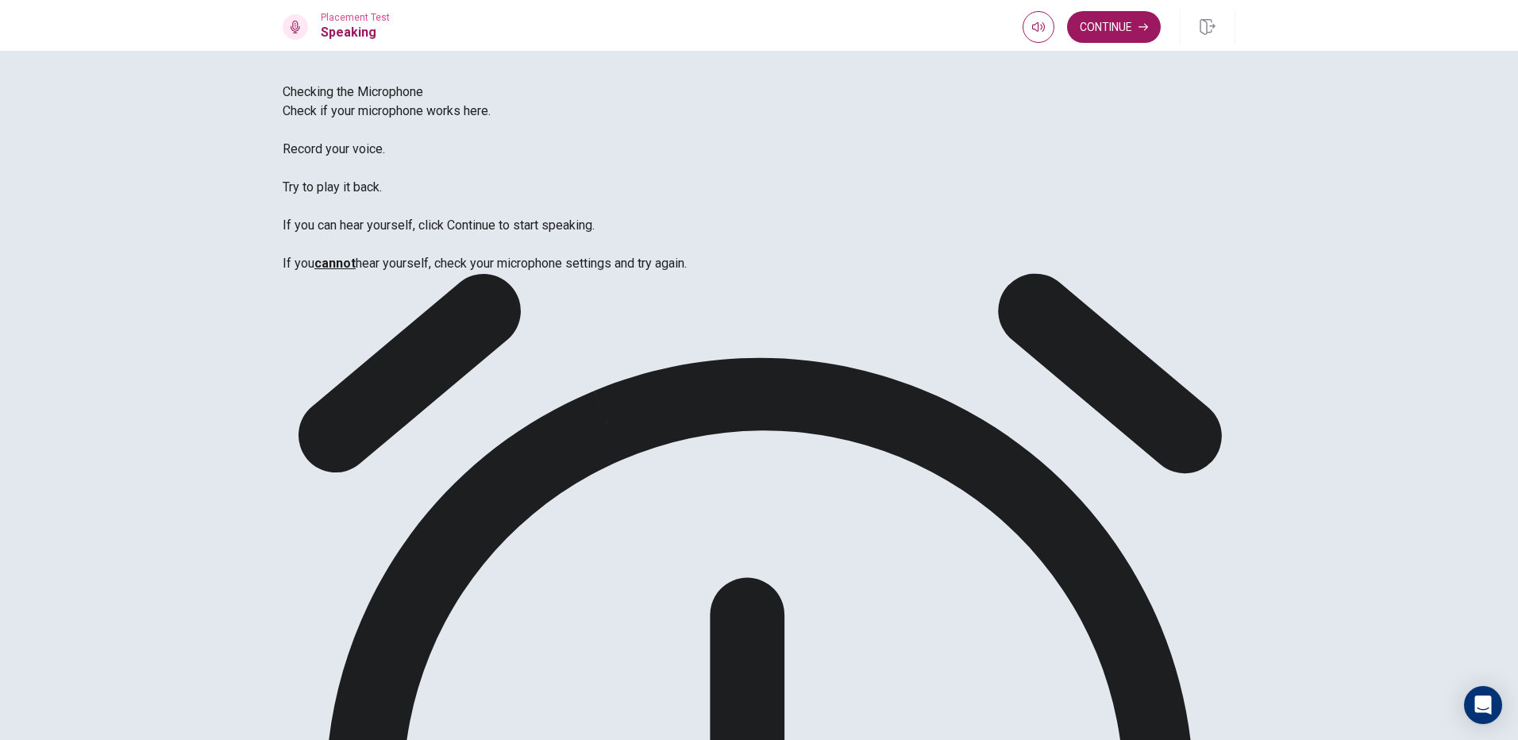
click at [1115, 29] on button "Continue" at bounding box center [1114, 27] width 94 height 32
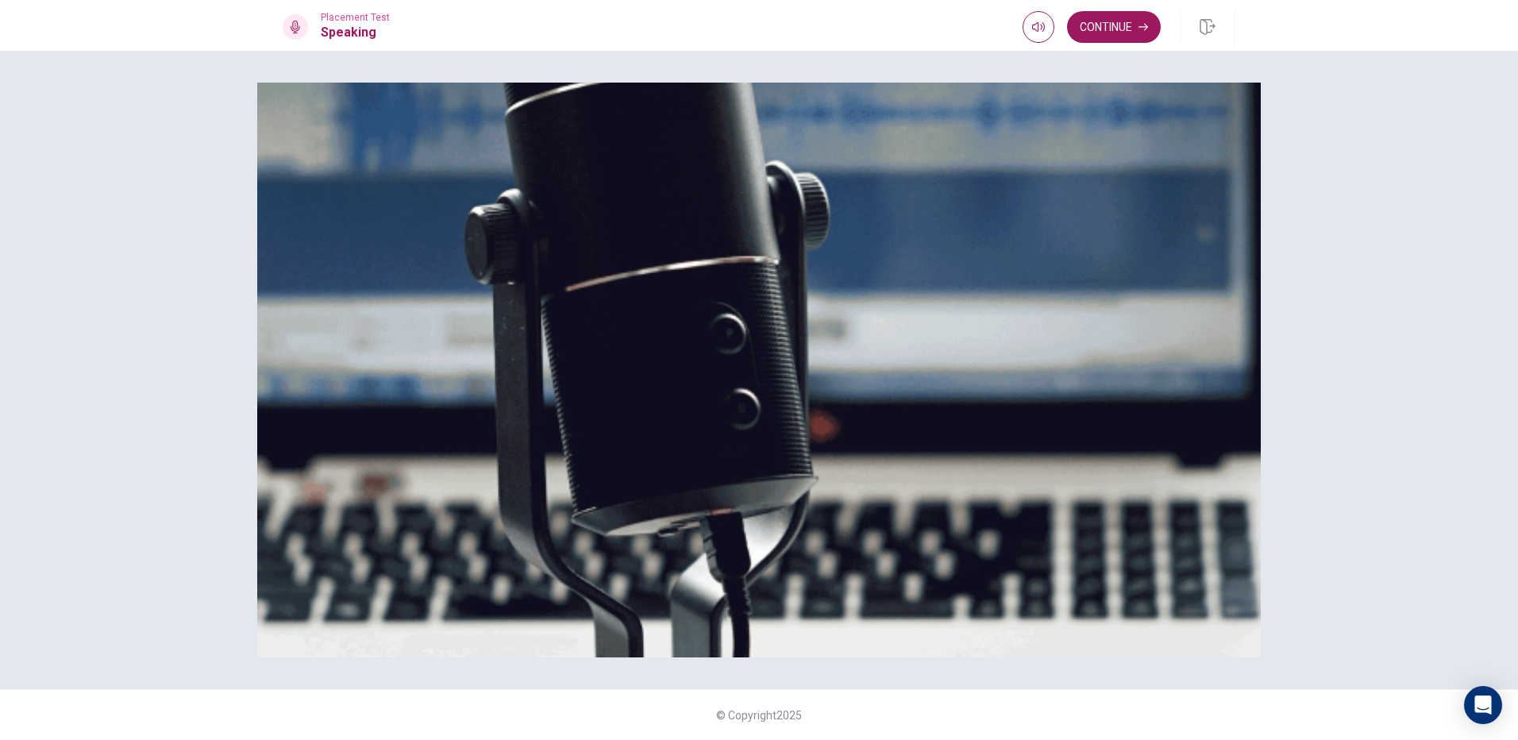
scroll to position [38, 0]
click at [1123, 17] on button "Continue" at bounding box center [1114, 27] width 94 height 32
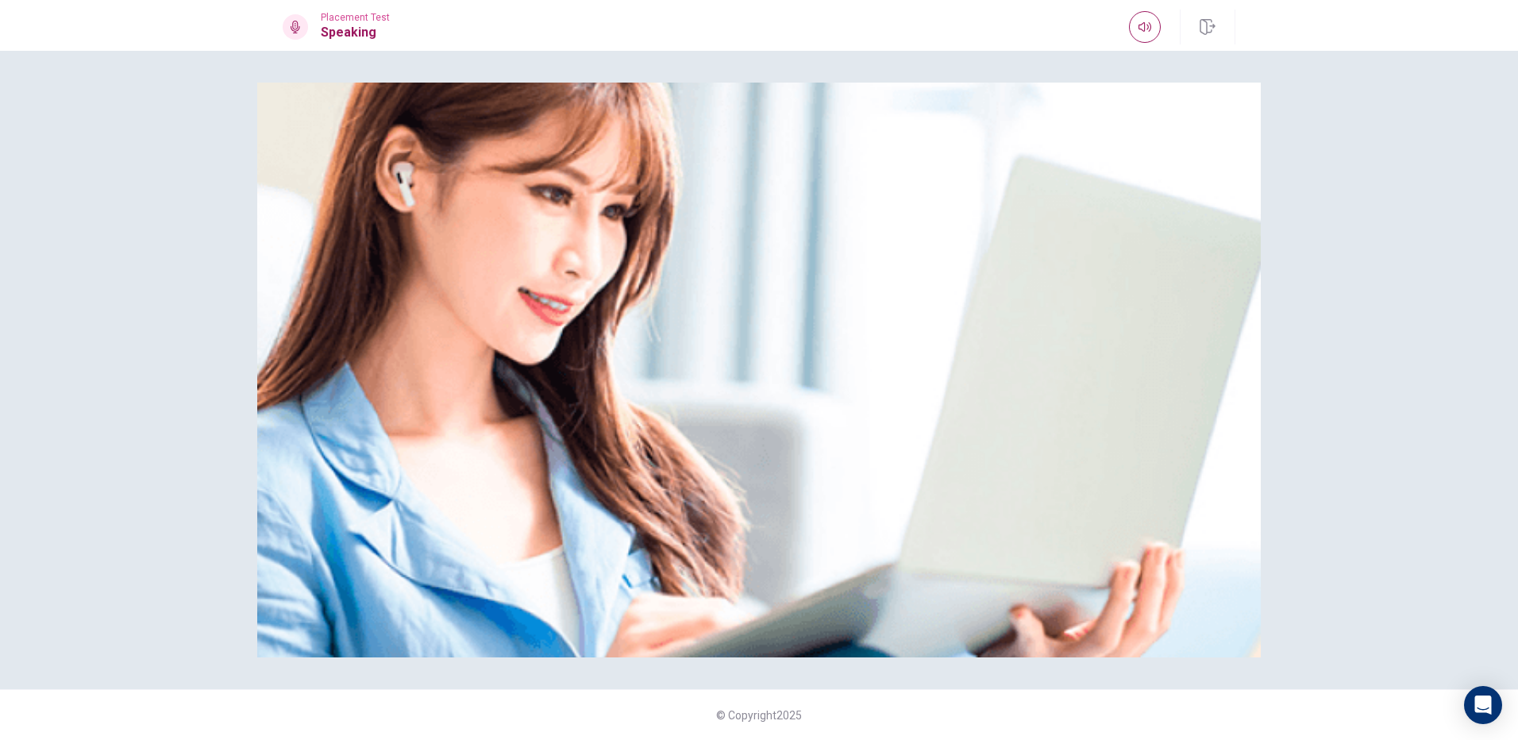
scroll to position [0, 0]
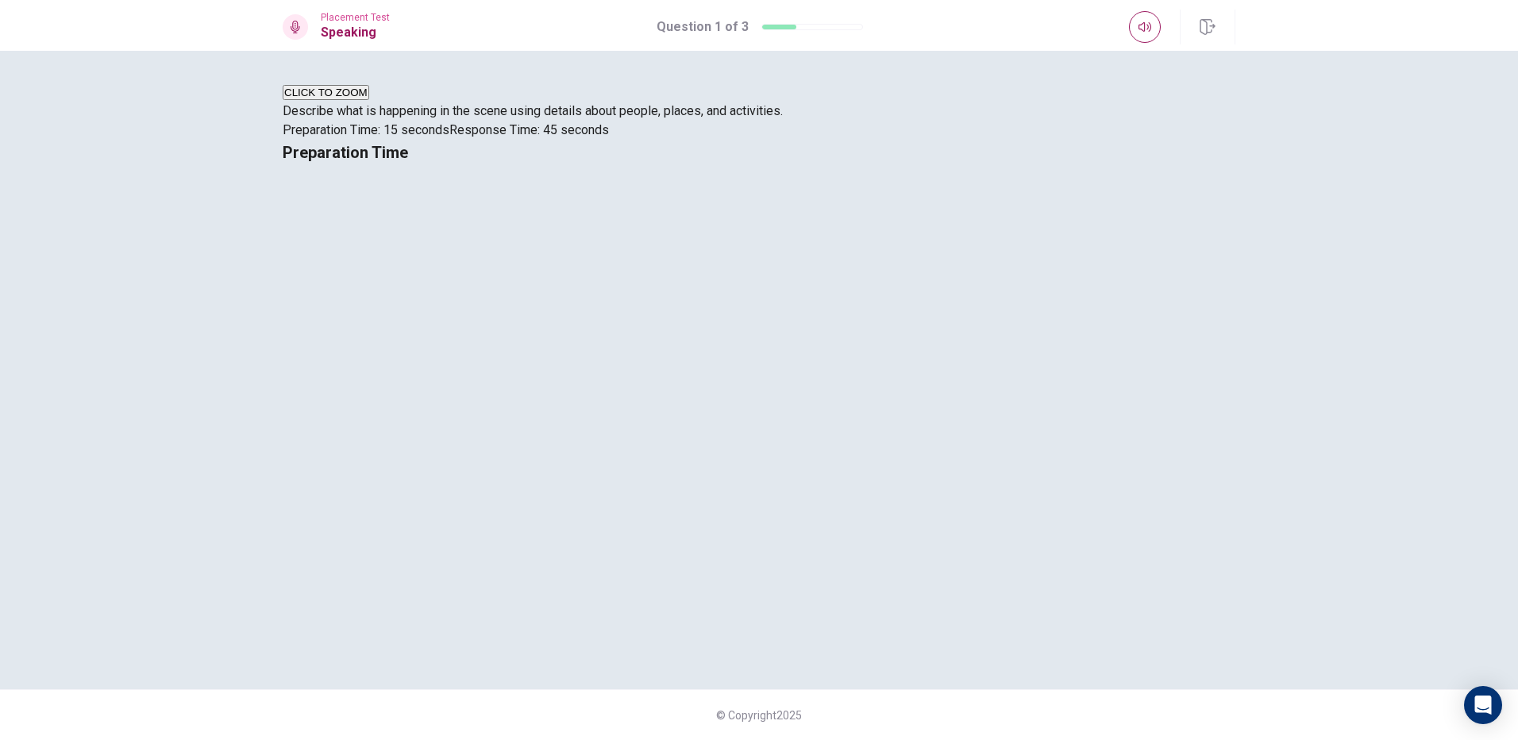
drag, startPoint x: 579, startPoint y: 558, endPoint x: 591, endPoint y: 575, distance: 21.1
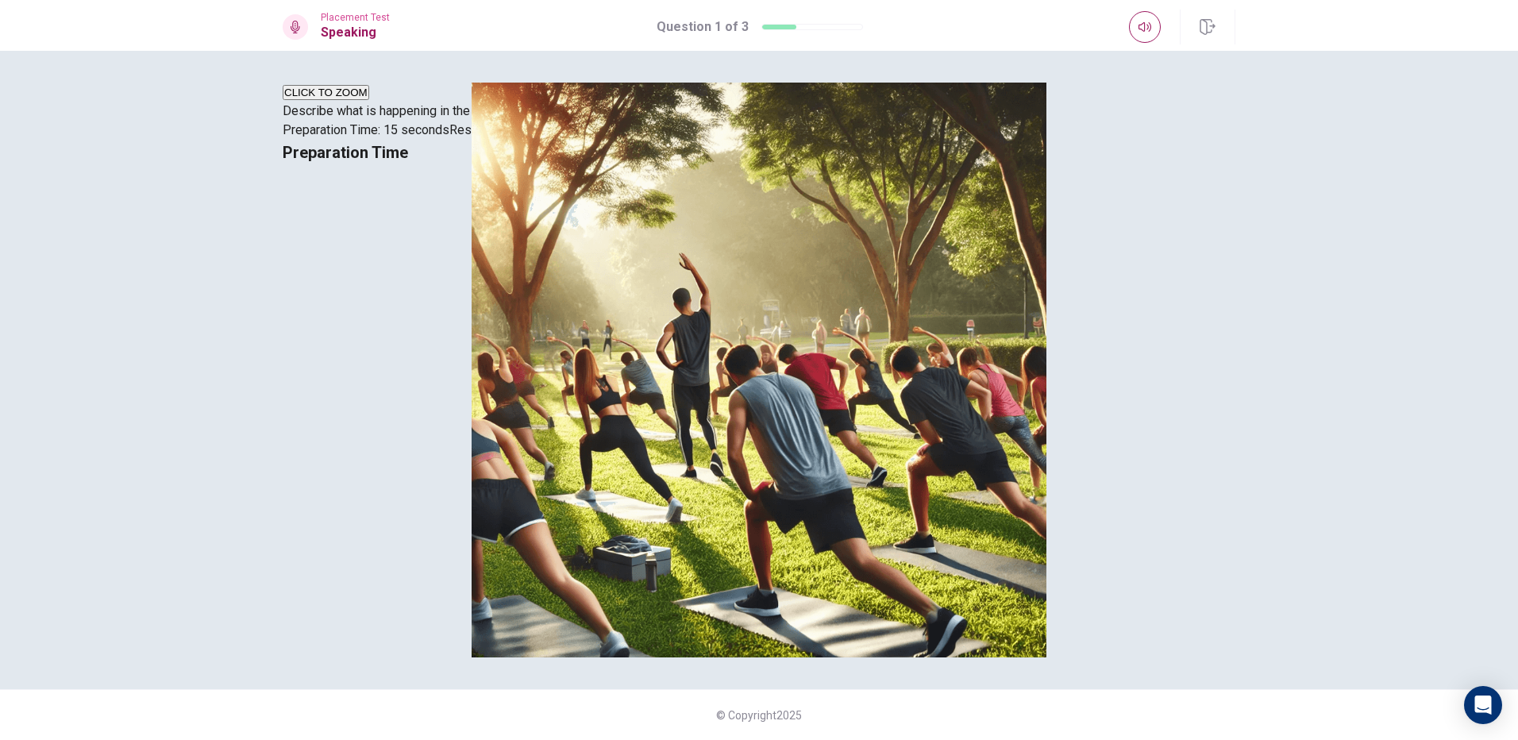
click at [591, 118] on span "Describe what is happening in the scene using details about people, places, and…" at bounding box center [533, 110] width 500 height 15
click at [1002, 165] on div "Preparation Time" at bounding box center [759, 152] width 952 height 25
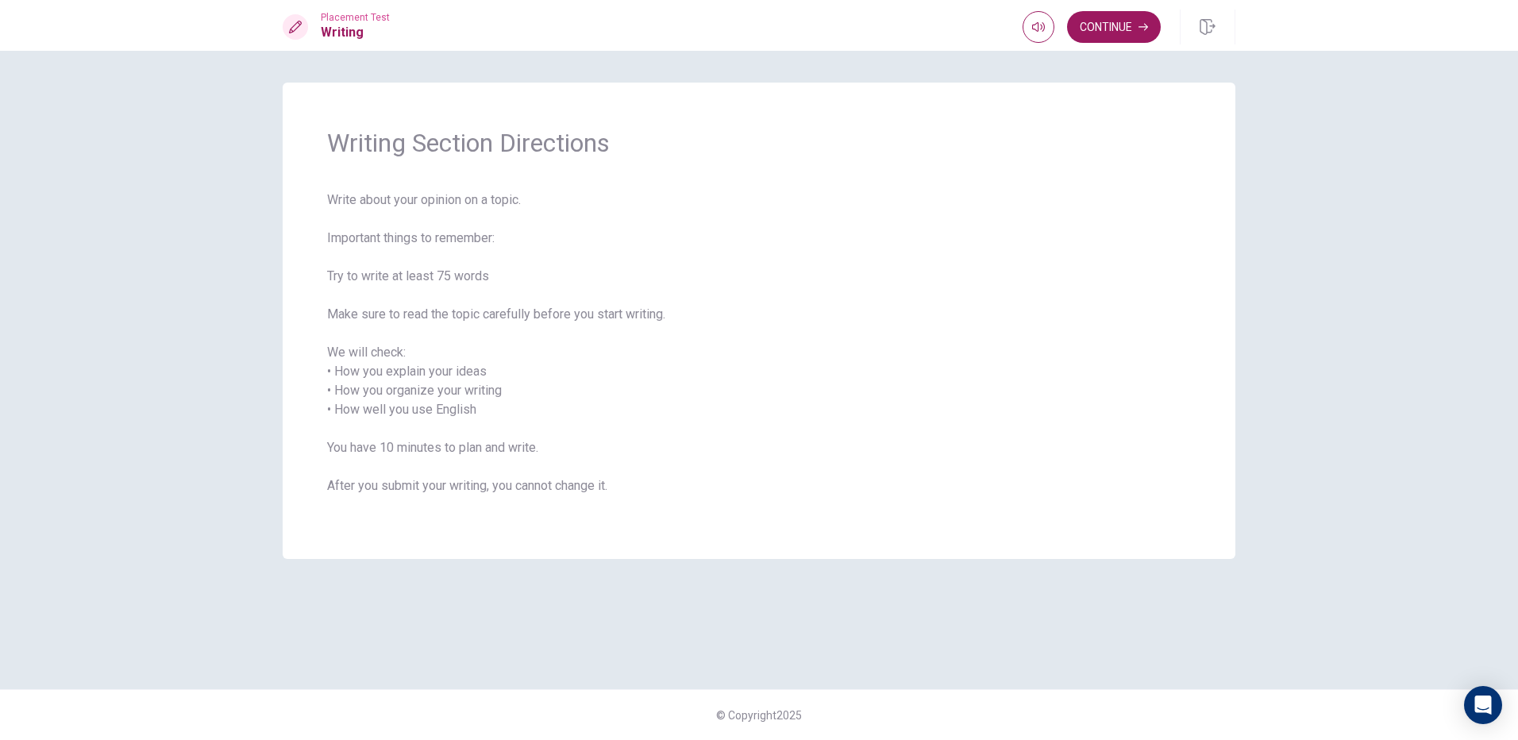
drag, startPoint x: 367, startPoint y: 233, endPoint x: 383, endPoint y: 234, distance: 16.7
click at [383, 234] on span "Write about your opinion on a topic. Important things to remember: Try to write…" at bounding box center [759, 352] width 864 height 324
click at [1114, 40] on button "Continue" at bounding box center [1114, 27] width 94 height 32
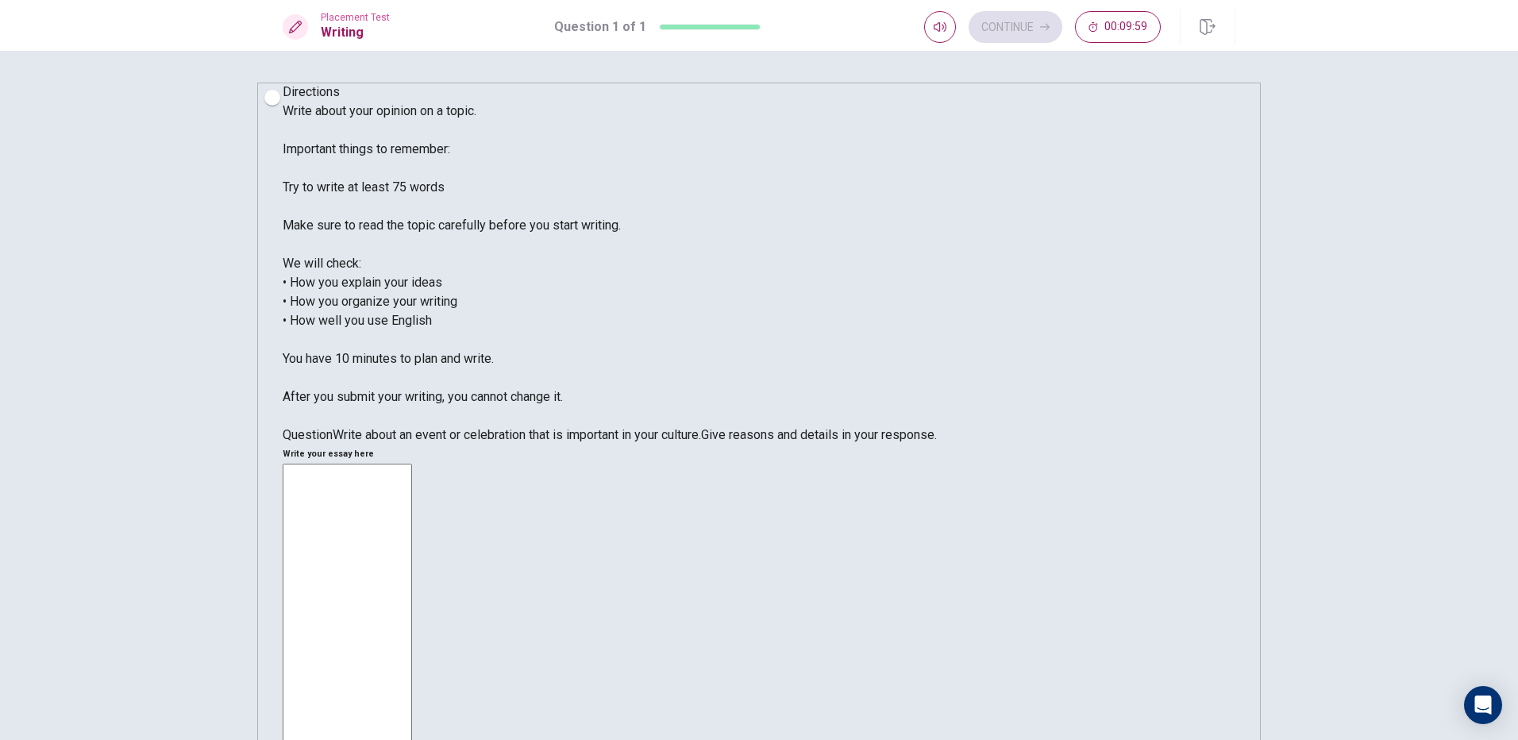
click at [412, 464] on textarea at bounding box center [347, 695] width 129 height 462
click at [479, 167] on span "Write about your opinion on a topic. Important things to remember: Try to write…" at bounding box center [452, 253] width 338 height 301
drag, startPoint x: 335, startPoint y: 545, endPoint x: 347, endPoint y: 550, distance: 12.8
click at [347, 442] on span "Write about an event or celebration that is important in your culture." at bounding box center [517, 434] width 368 height 15
drag, startPoint x: 964, startPoint y: 171, endPoint x: 1001, endPoint y: 171, distance: 37.3
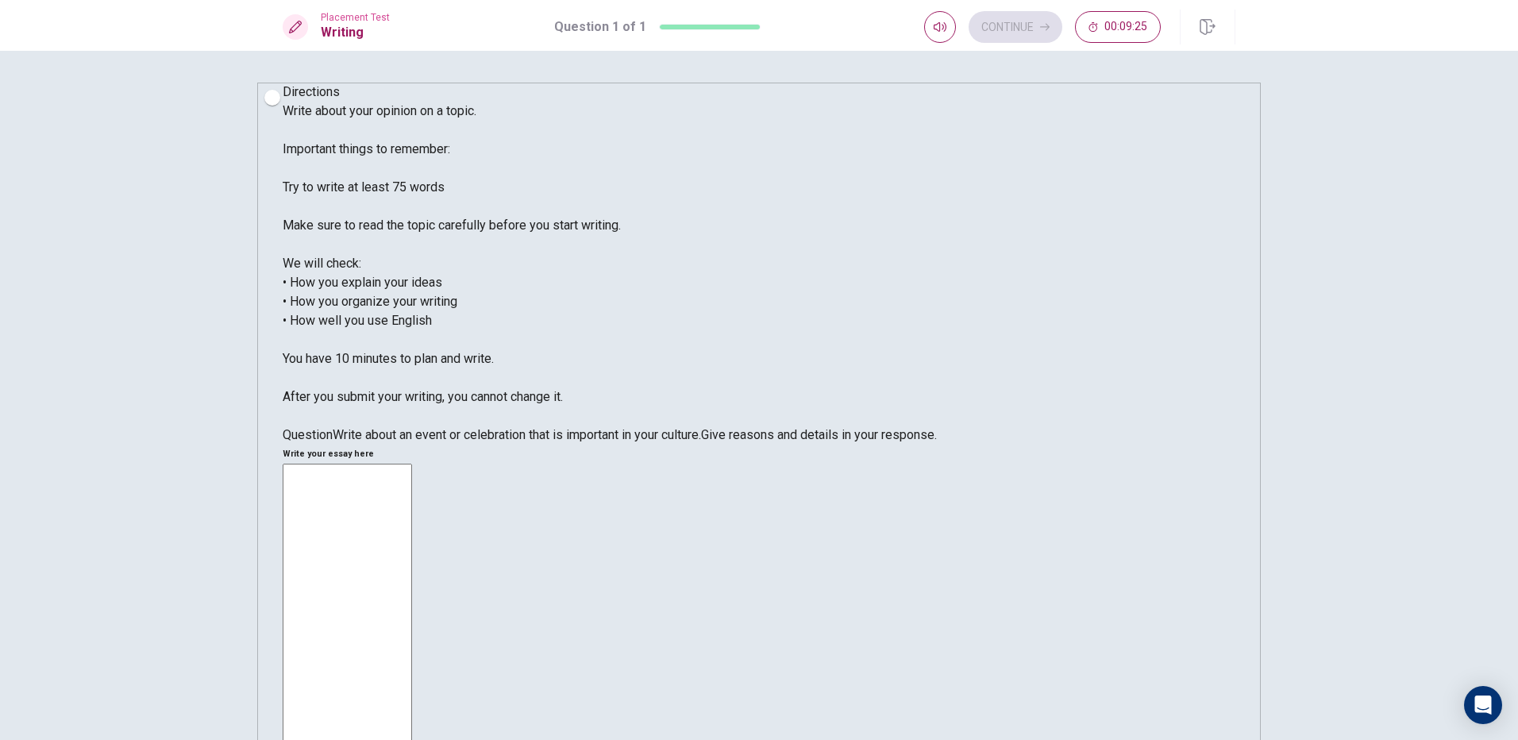
click at [412, 464] on textarea at bounding box center [347, 695] width 129 height 462
type textarea "N"
click at [795, 464] on div "New year x ​" at bounding box center [759, 698] width 952 height 468
type textarea "N"
click at [412, 464] on textarea "New Year In [DEMOGRAPHIC_DATA] people,New Year is the important celebration" at bounding box center [347, 695] width 129 height 462
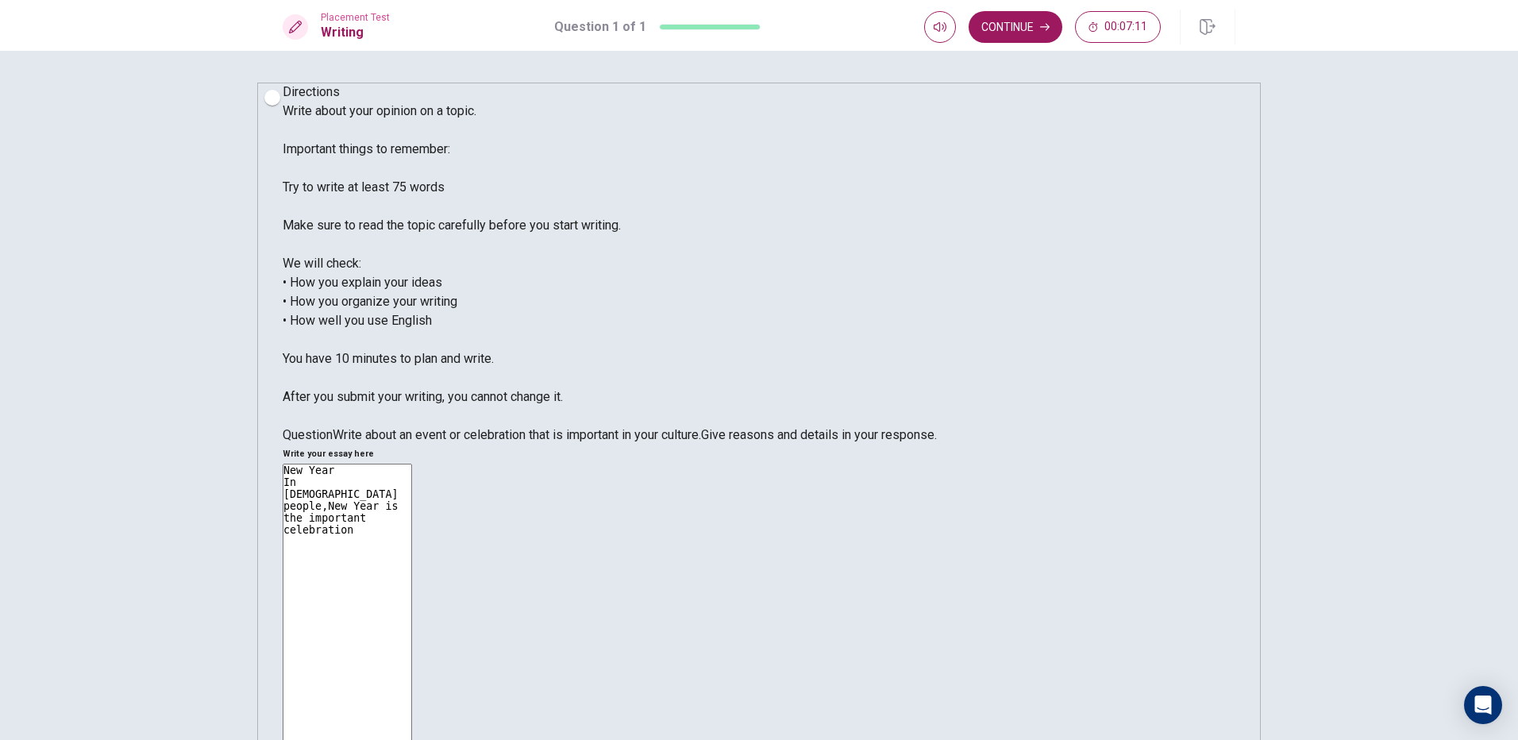
click at [412, 464] on textarea "New Year In [DEMOGRAPHIC_DATA] people,New Year is the important celebration" at bounding box center [347, 695] width 129 height 462
click at [412, 464] on textarea "New Year In Chinese people,New Year is the most important celebration" at bounding box center [347, 695] width 129 height 462
click at [412, 464] on textarea "New Year In Chinese people,New Year is the most important celebration in all ye…" at bounding box center [347, 695] width 129 height 462
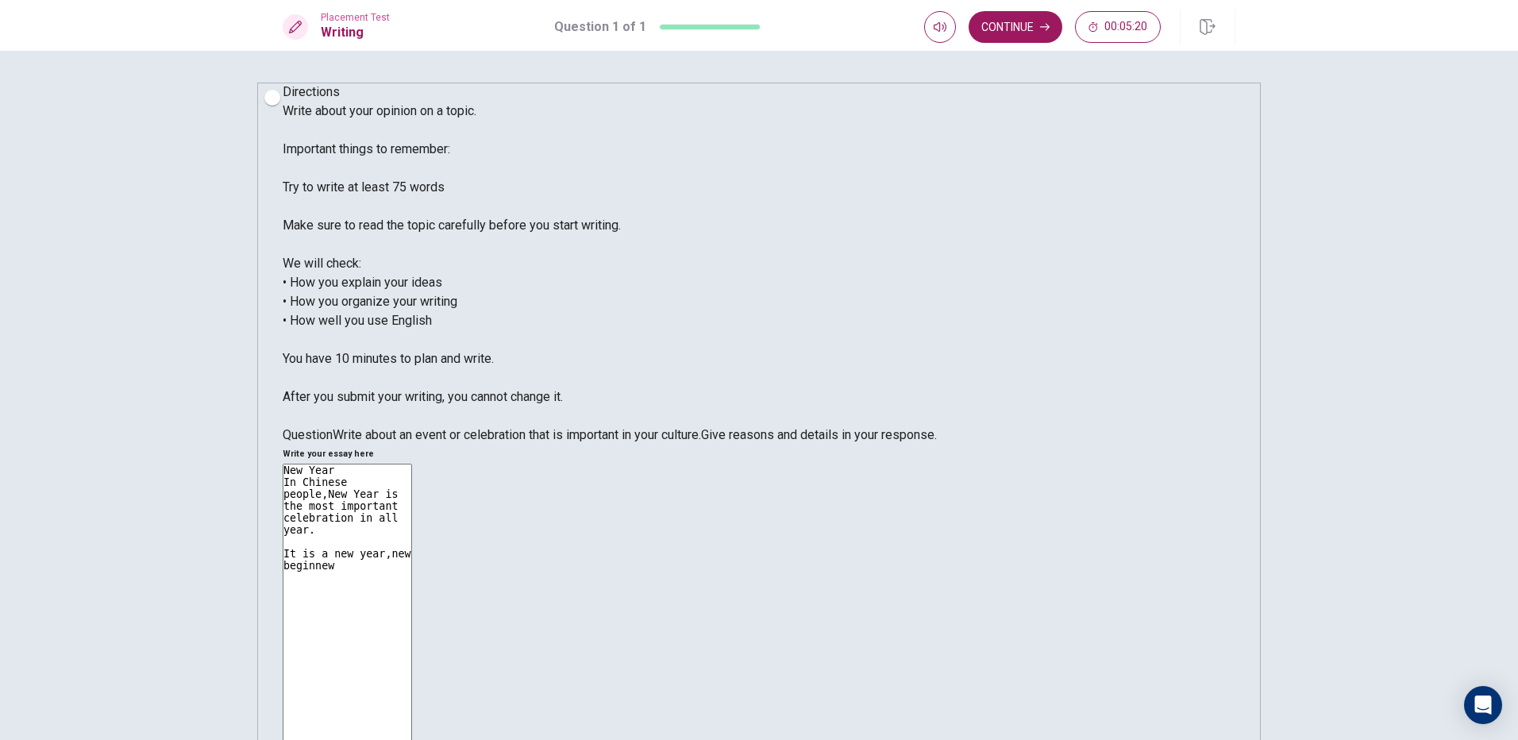
drag, startPoint x: 976, startPoint y: 247, endPoint x: 935, endPoint y: 238, distance: 42.2
click at [412, 464] on textarea "New Year In Chinese people,New Year is the most important celebration in all ye…" at bounding box center [347, 695] width 129 height 462
drag, startPoint x: 1040, startPoint y: 255, endPoint x: 1082, endPoint y: 264, distance: 43.0
click at [412, 464] on textarea "New Year In Chinese people,New Year is the most important celebration in all ye…" at bounding box center [347, 695] width 129 height 462
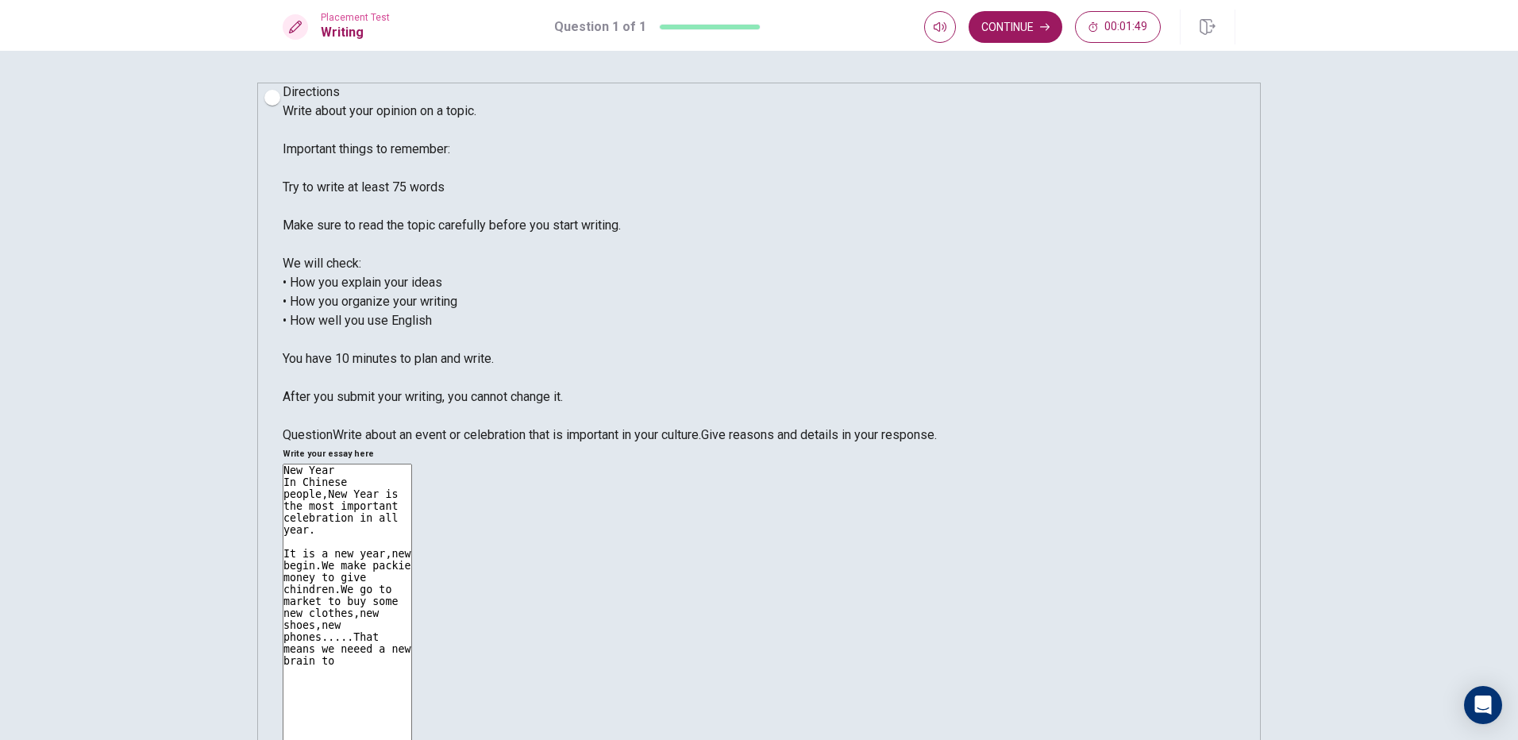
drag, startPoint x: 855, startPoint y: 269, endPoint x: 973, endPoint y: 273, distance: 118.3
click at [412, 464] on textarea "New Year In Chinese people,New Year is the most important celebration in all ye…" at bounding box center [347, 695] width 129 height 462
drag, startPoint x: 999, startPoint y: 269, endPoint x: 1050, endPoint y: 280, distance: 52.0
click at [412, 464] on textarea "New Year In Chinese people,New Year is the most important celebration in all ye…" at bounding box center [347, 695] width 129 height 462
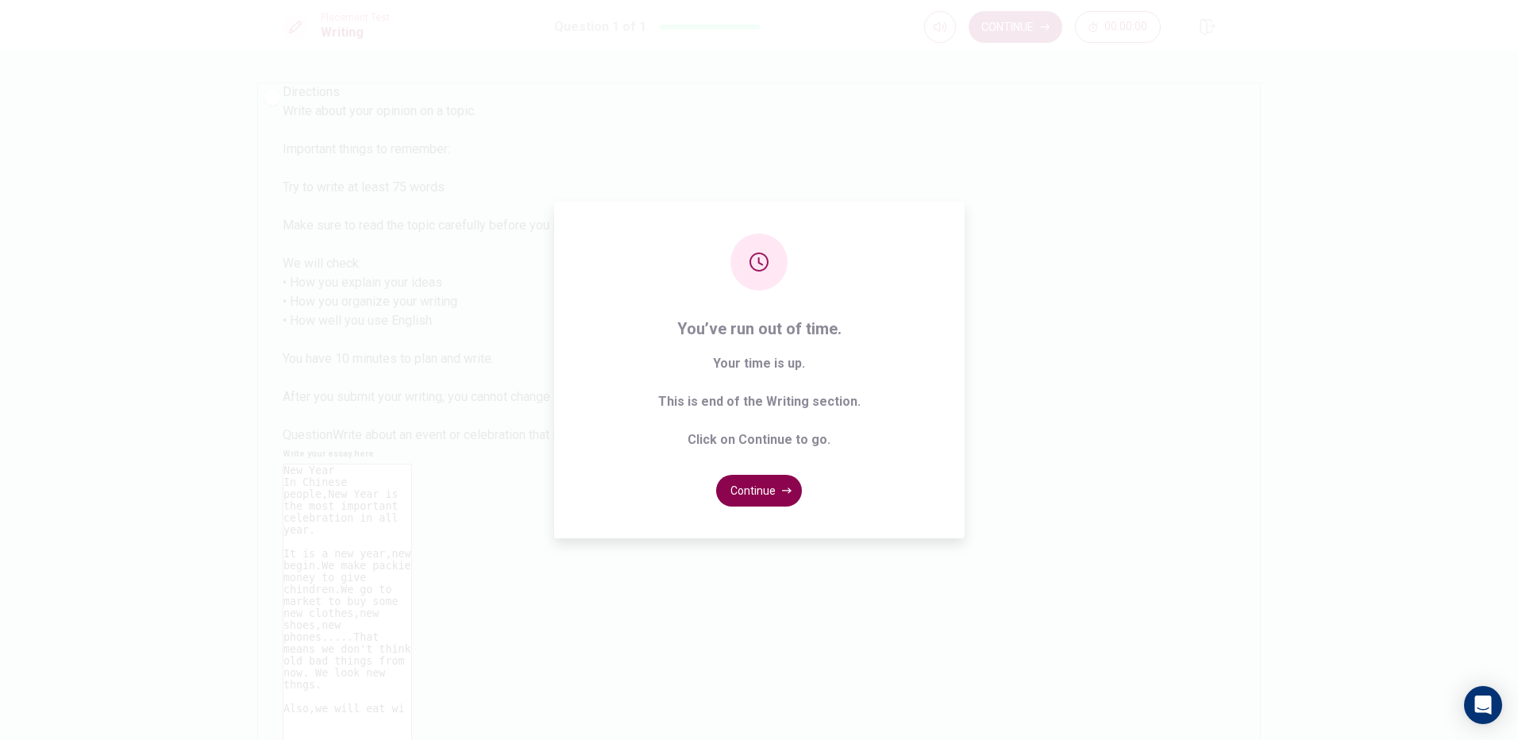
type textarea "New Year In Chinese people,New Year is the most important celebration in all ye…"
click at [787, 488] on icon "button" at bounding box center [787, 490] width 10 height 6
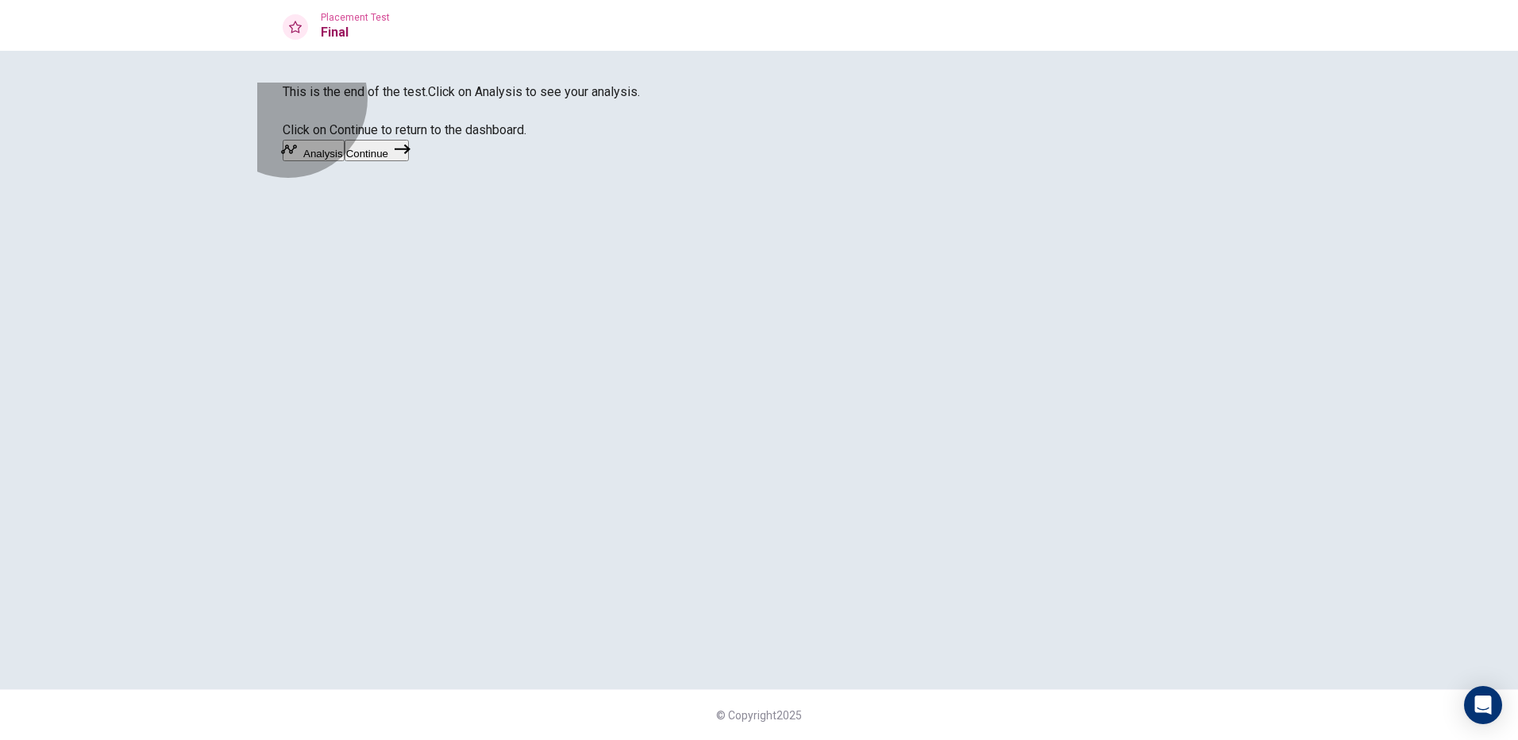
click at [409, 161] on button "Continue" at bounding box center [376, 150] width 64 height 21
